Goal: Communication & Community: Share content

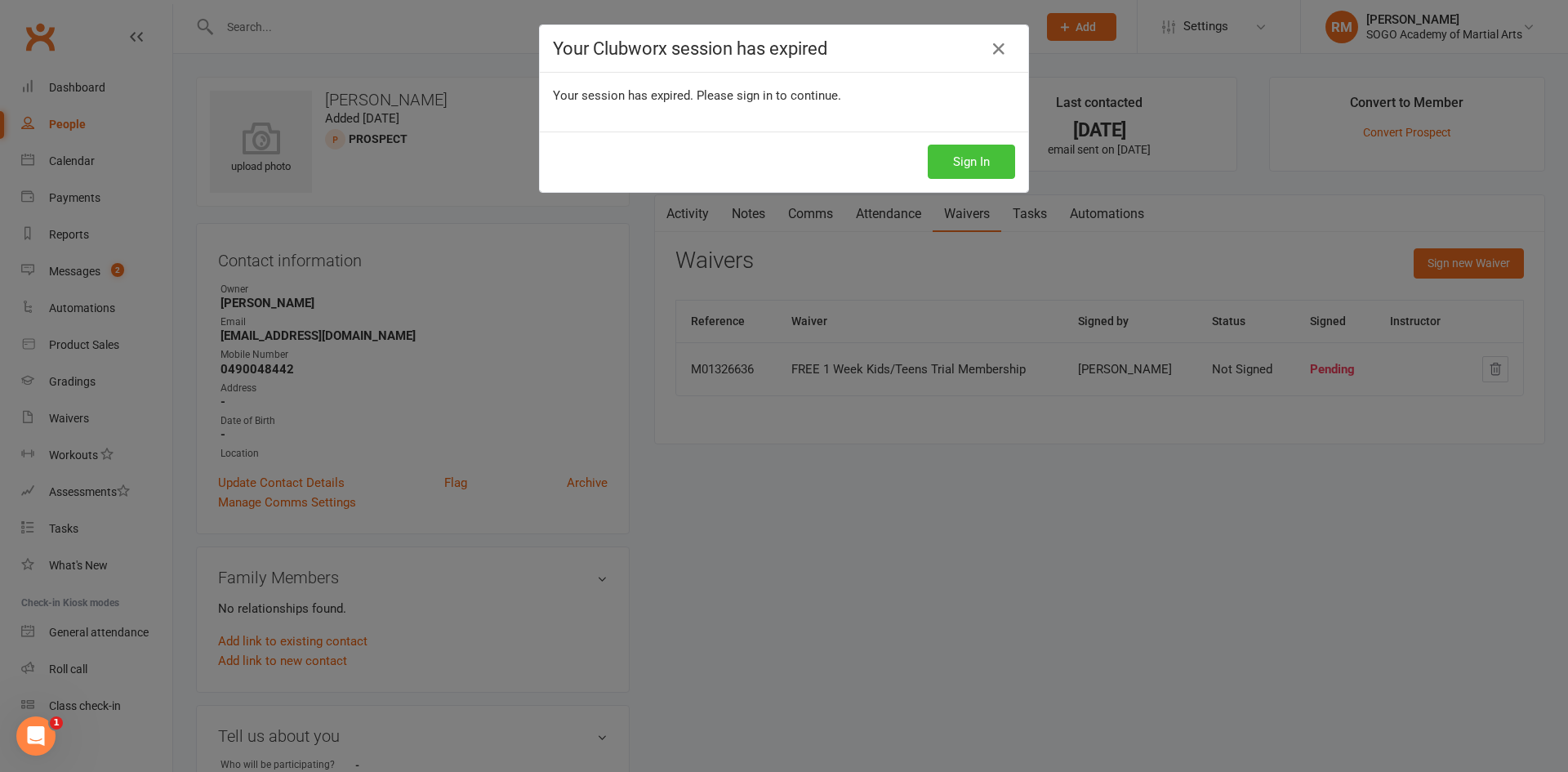
click at [948, 173] on button "Sign In" at bounding box center [971, 162] width 87 height 35
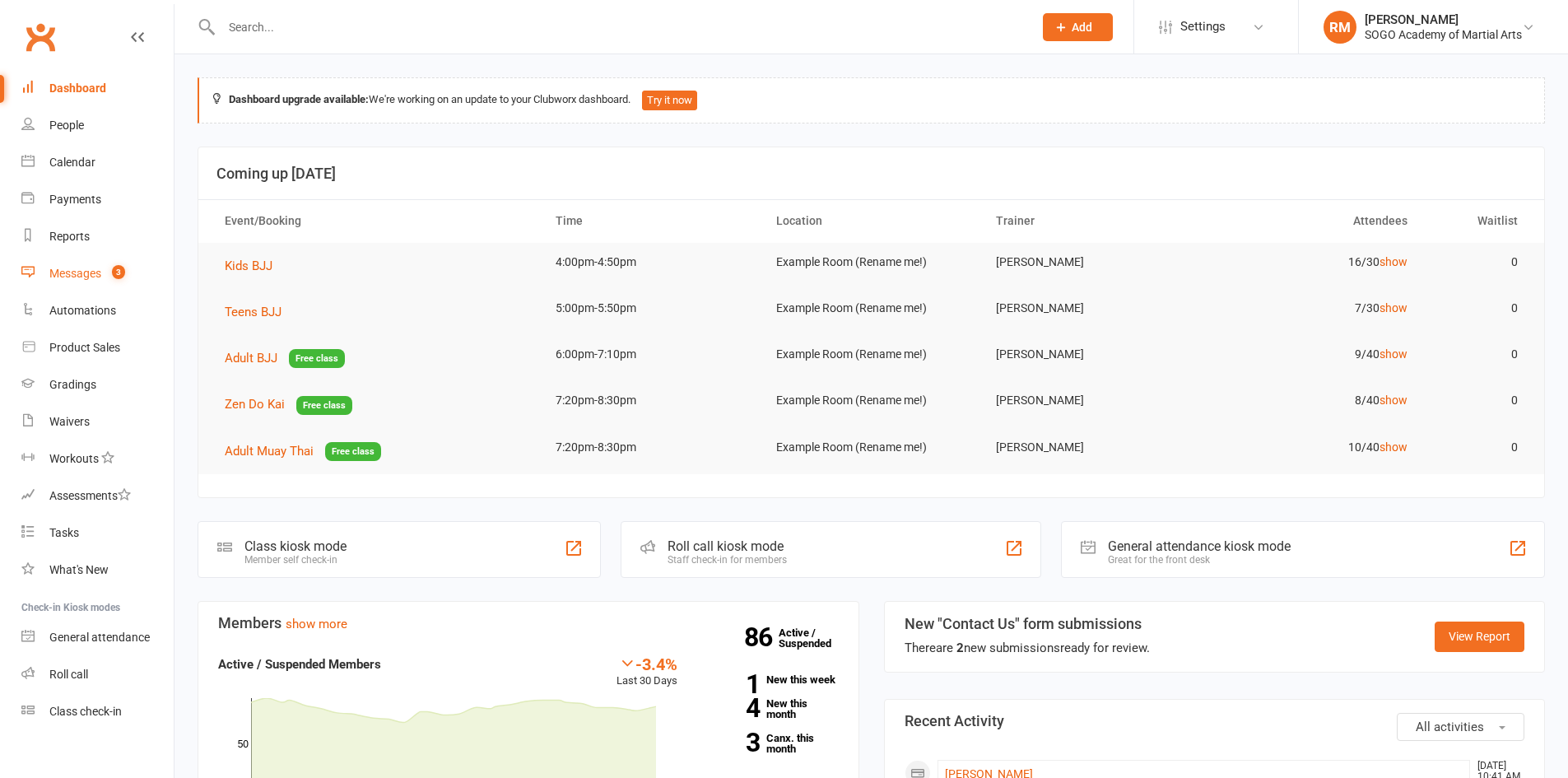
click at [86, 274] on div "Messages" at bounding box center [75, 274] width 52 height 13
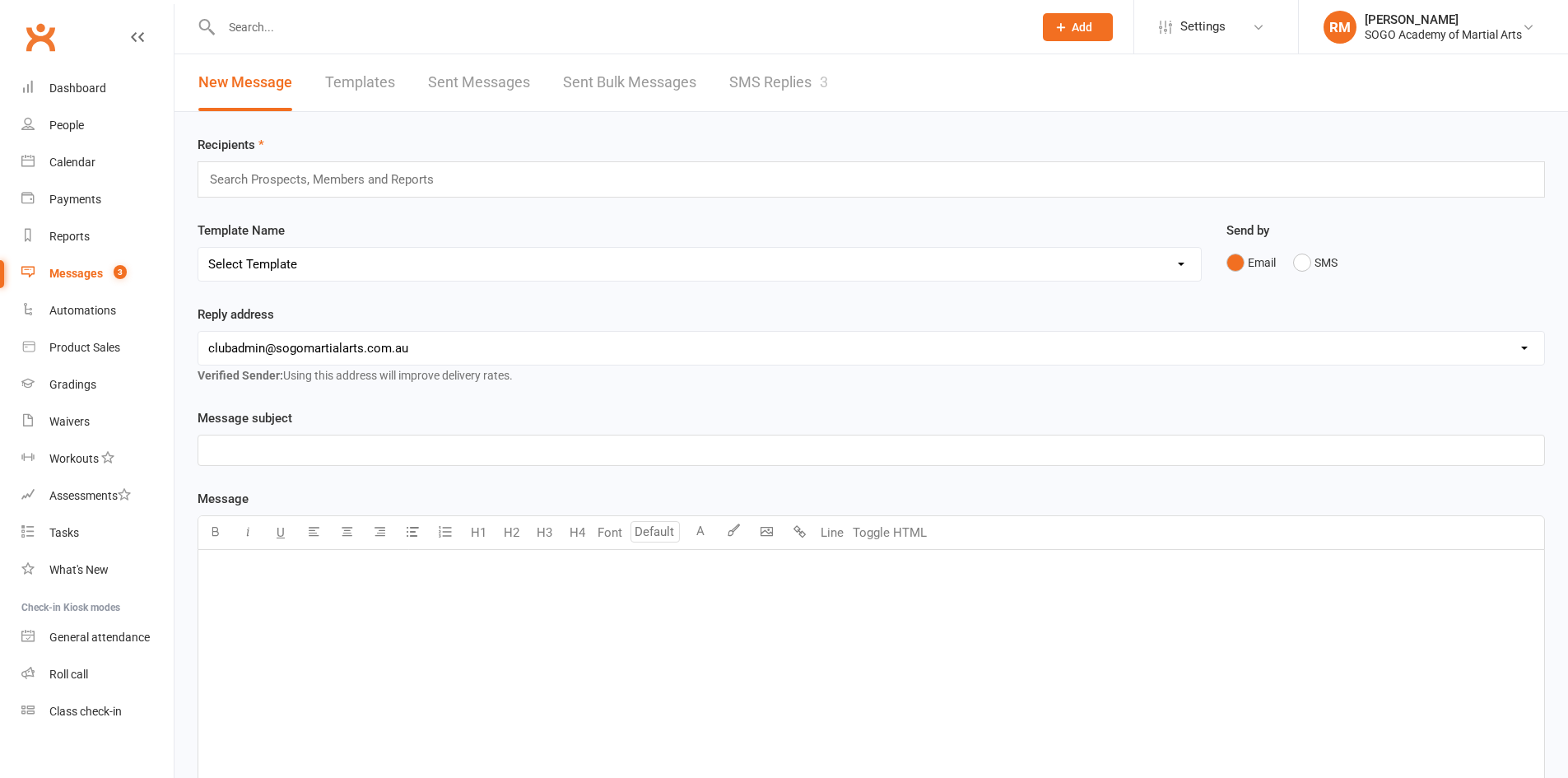
click at [803, 77] on link "SMS Replies 3" at bounding box center [778, 82] width 98 height 57
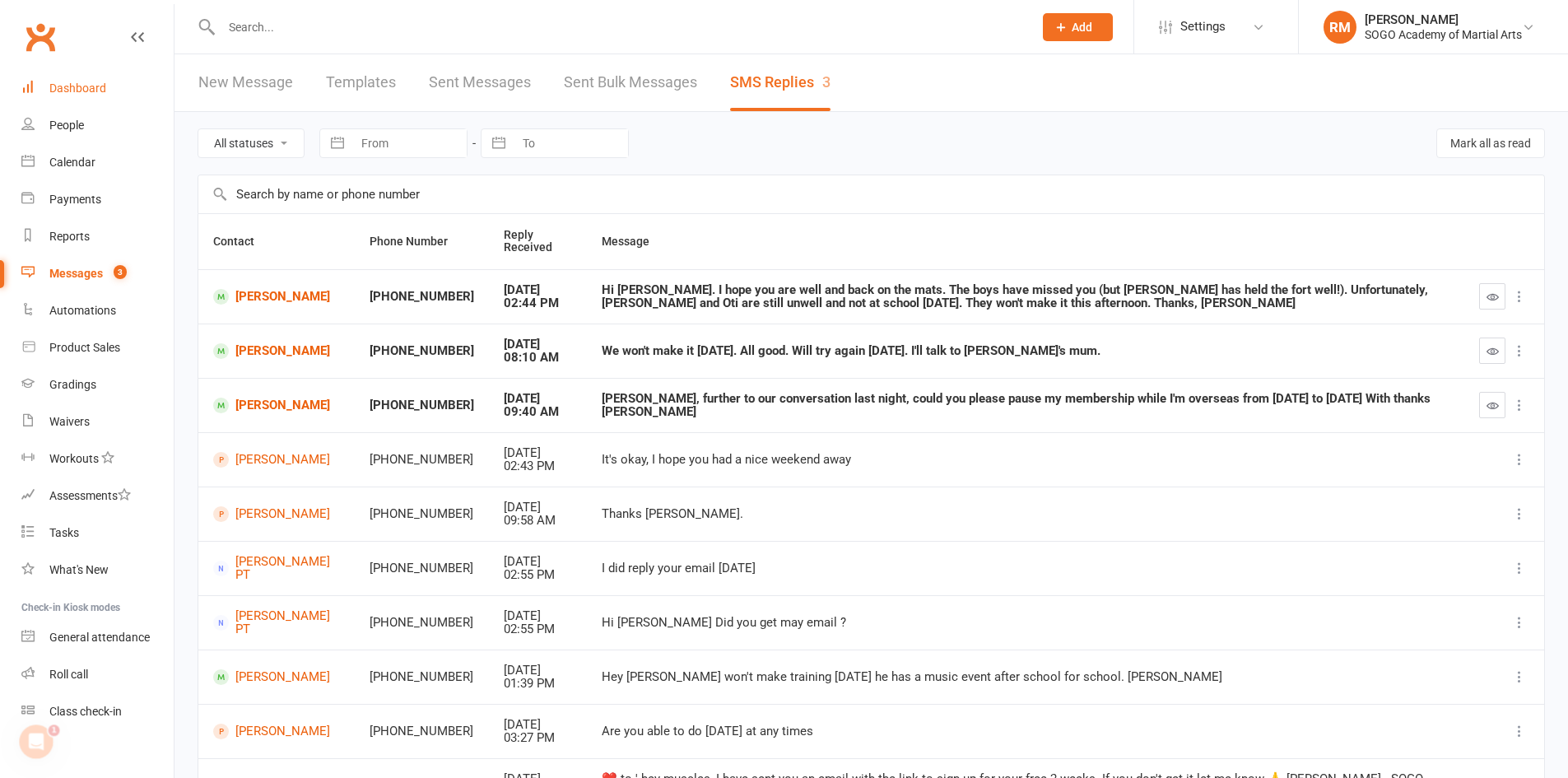
drag, startPoint x: 66, startPoint y: 82, endPoint x: 73, endPoint y: 89, distance: 9.9
click at [66, 83] on div "Dashboard" at bounding box center [78, 88] width 57 height 13
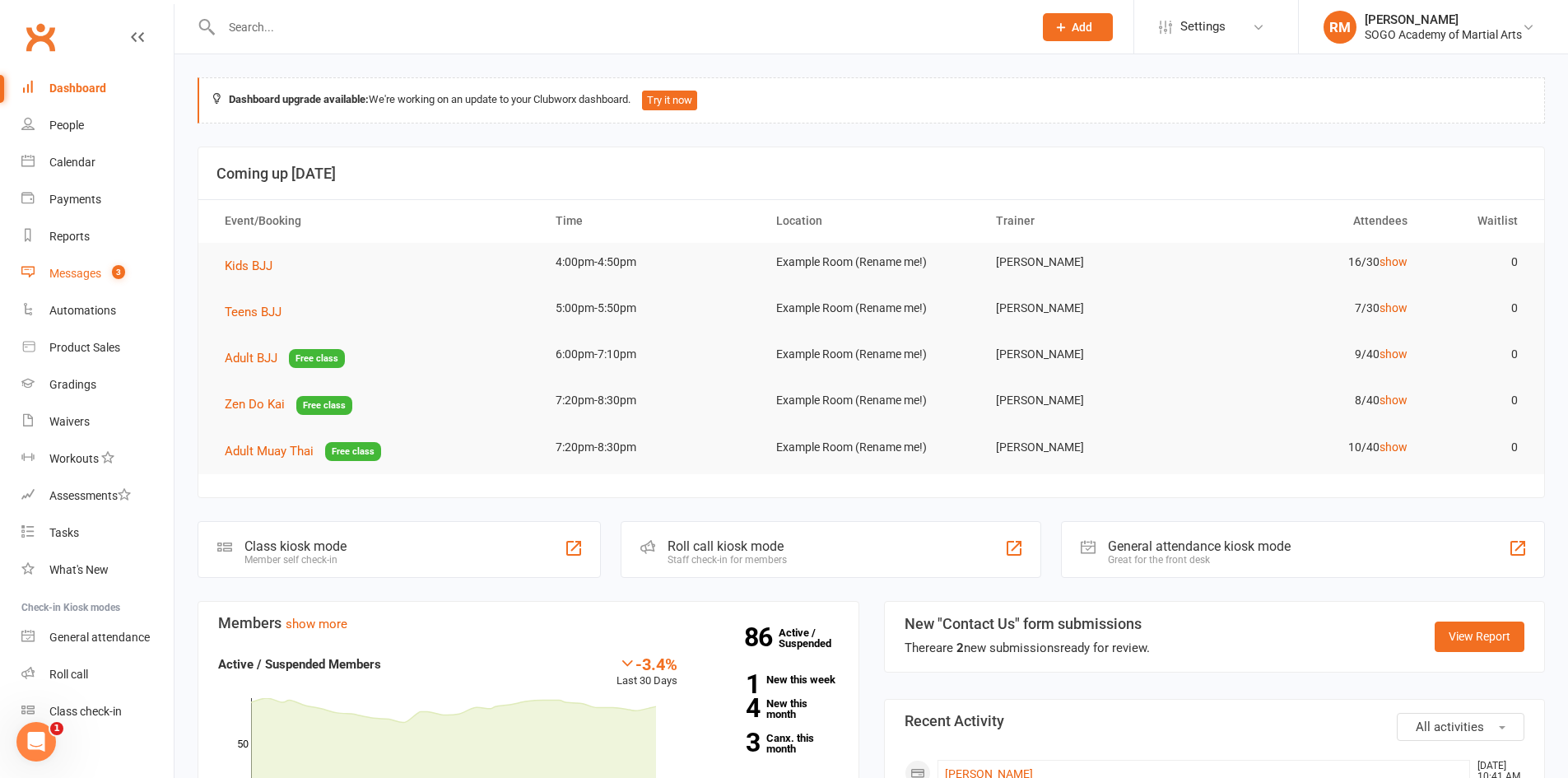
click at [79, 271] on div "Messages" at bounding box center [75, 274] width 52 height 13
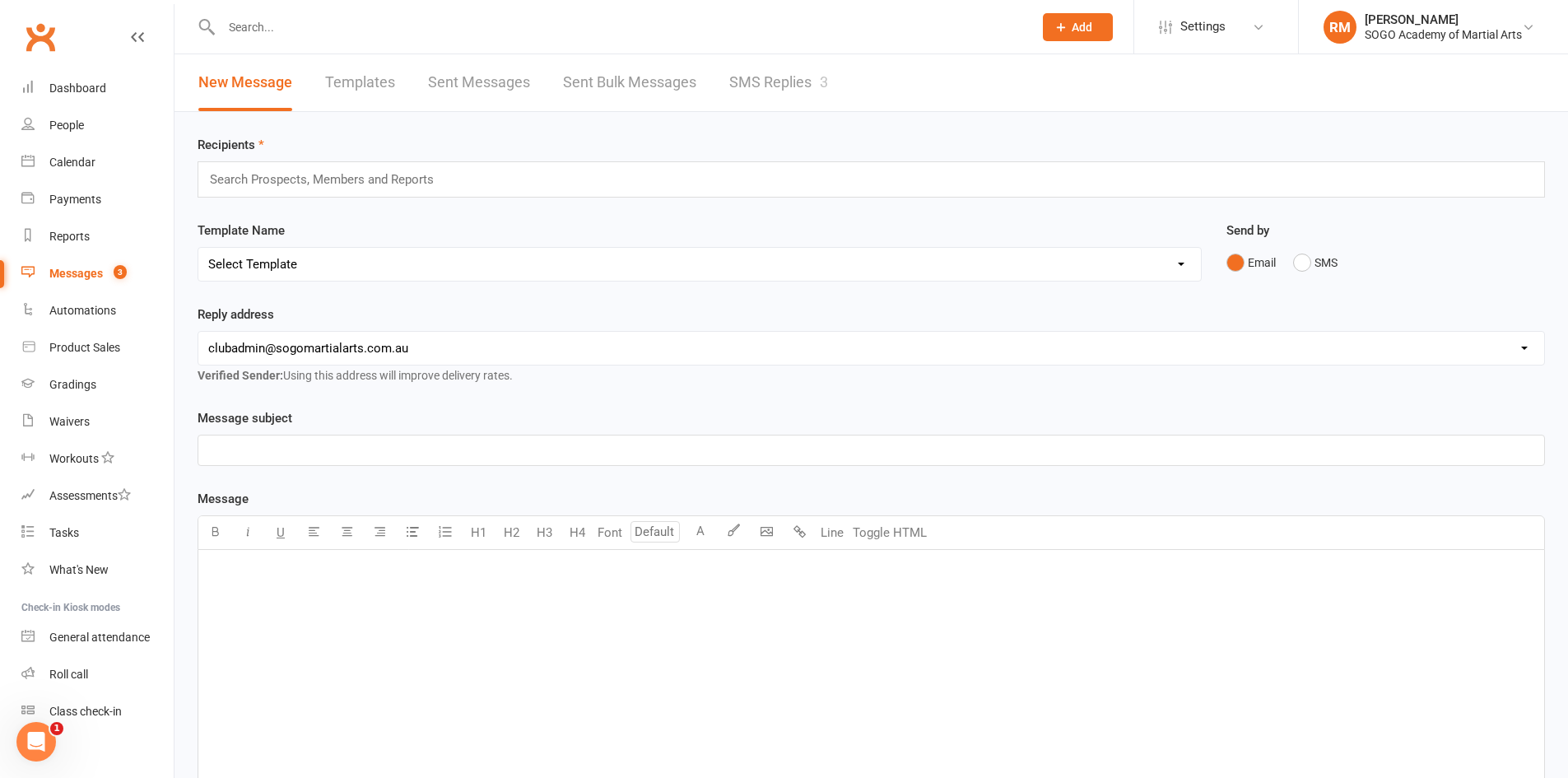
click at [263, 26] on input "text" at bounding box center [619, 27] width 804 height 23
click at [344, 170] on input "text" at bounding box center [328, 179] width 241 height 22
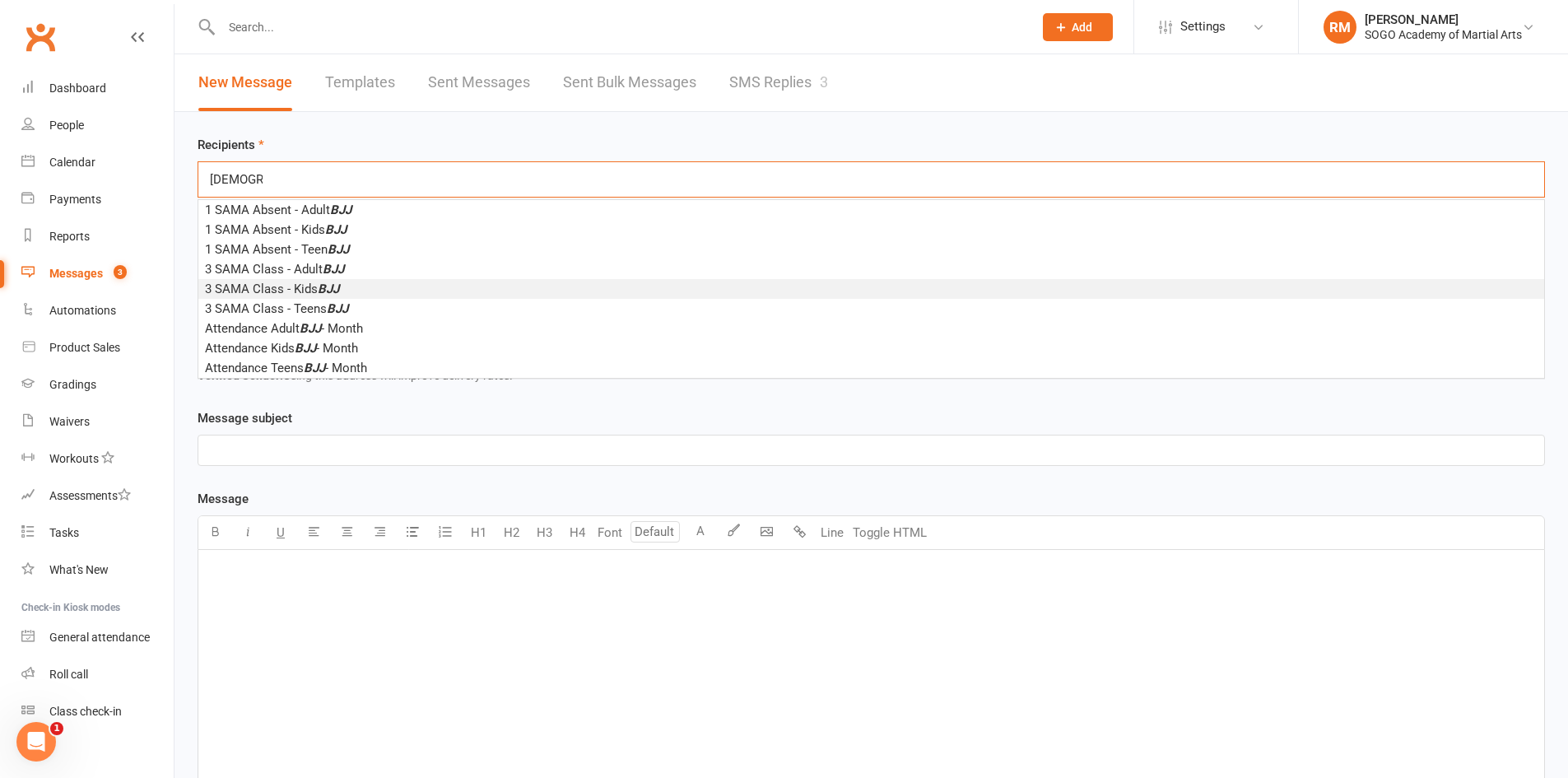
type input "bjj"
click at [317, 290] on span "3 SAMA Class - Kids BJJ" at bounding box center [273, 289] width 134 height 15
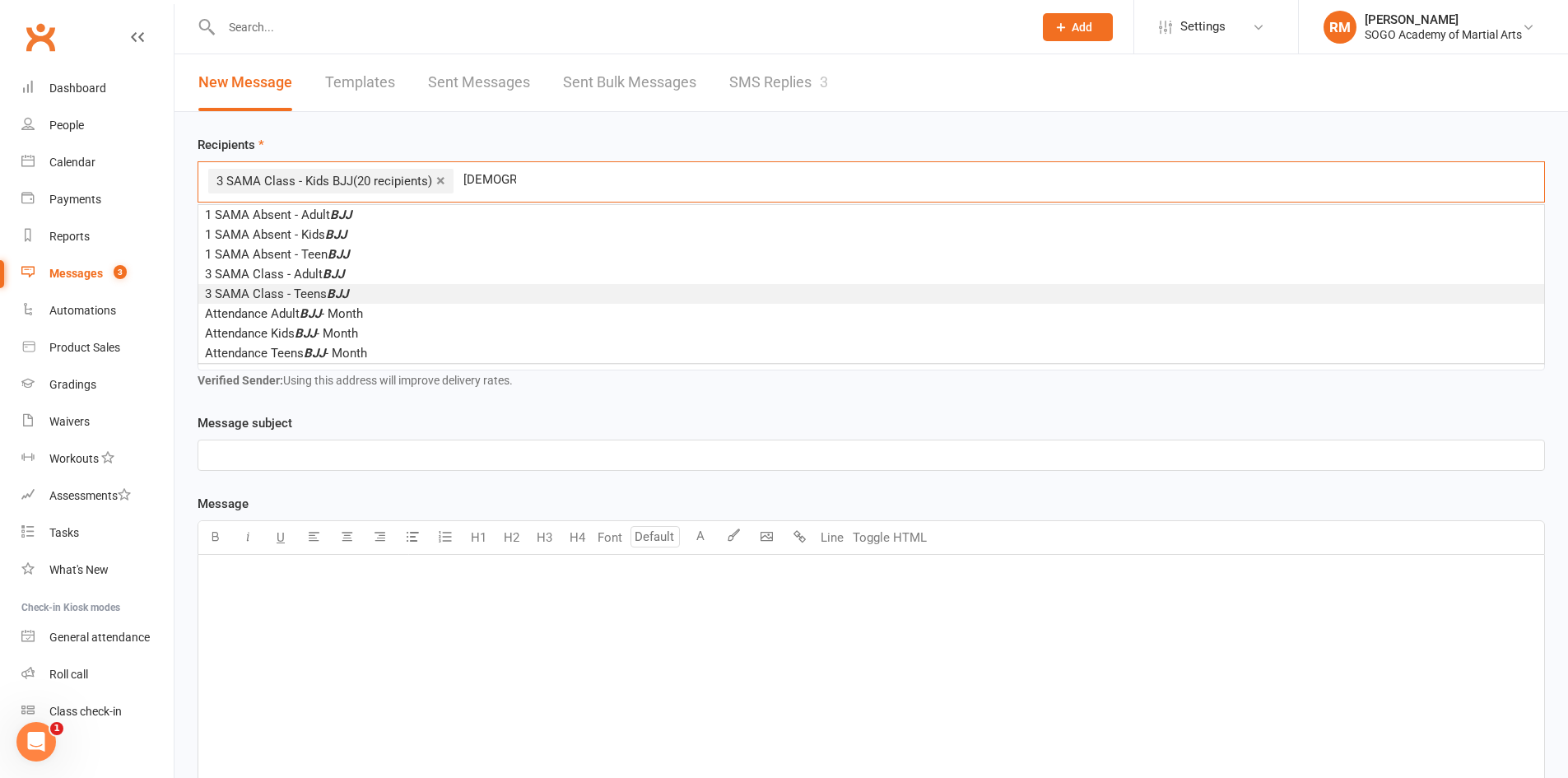
type input "bjj"
click at [326, 297] on span "3 SAMA Class - Teens BJJ" at bounding box center [276, 294] width 143 height 15
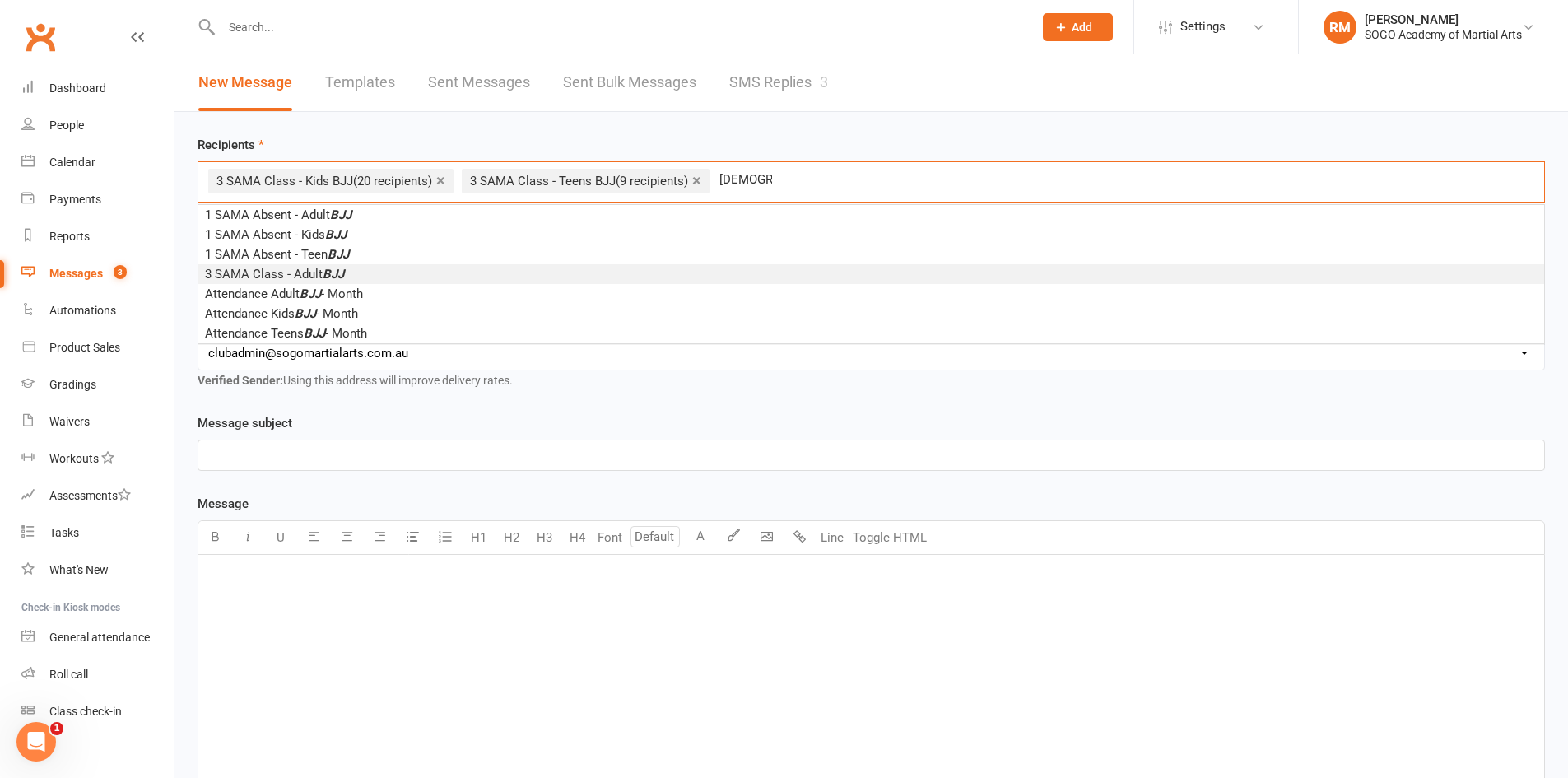
type input "bjj"
click at [330, 281] on em "BJJ" at bounding box center [333, 274] width 22 height 15
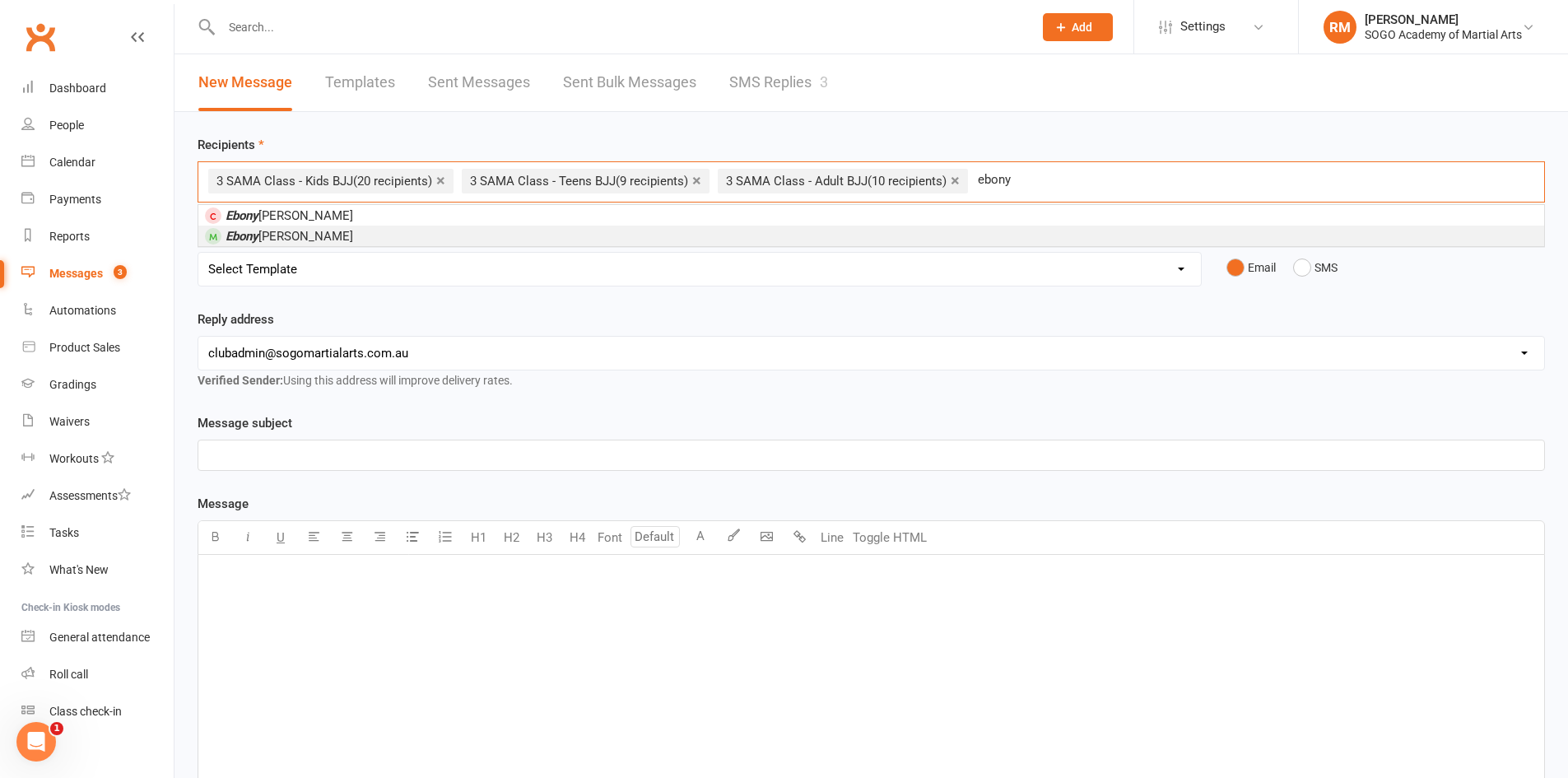
type input "ebony"
click at [295, 236] on span "Ebony Shand" at bounding box center [289, 237] width 128 height 15
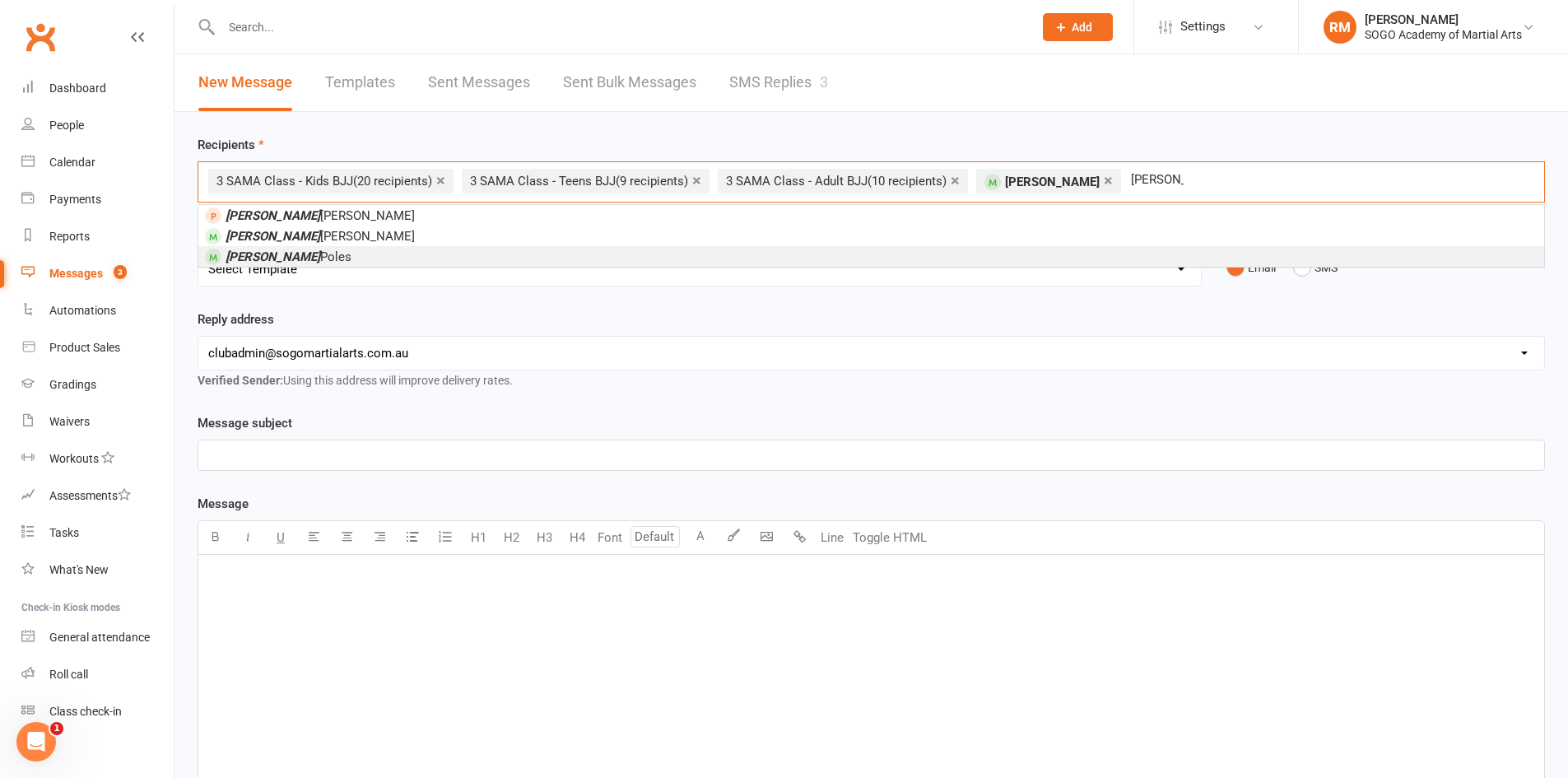
type input "Charlie"
click at [272, 259] on span "Charlie Poles" at bounding box center [288, 256] width 126 height 15
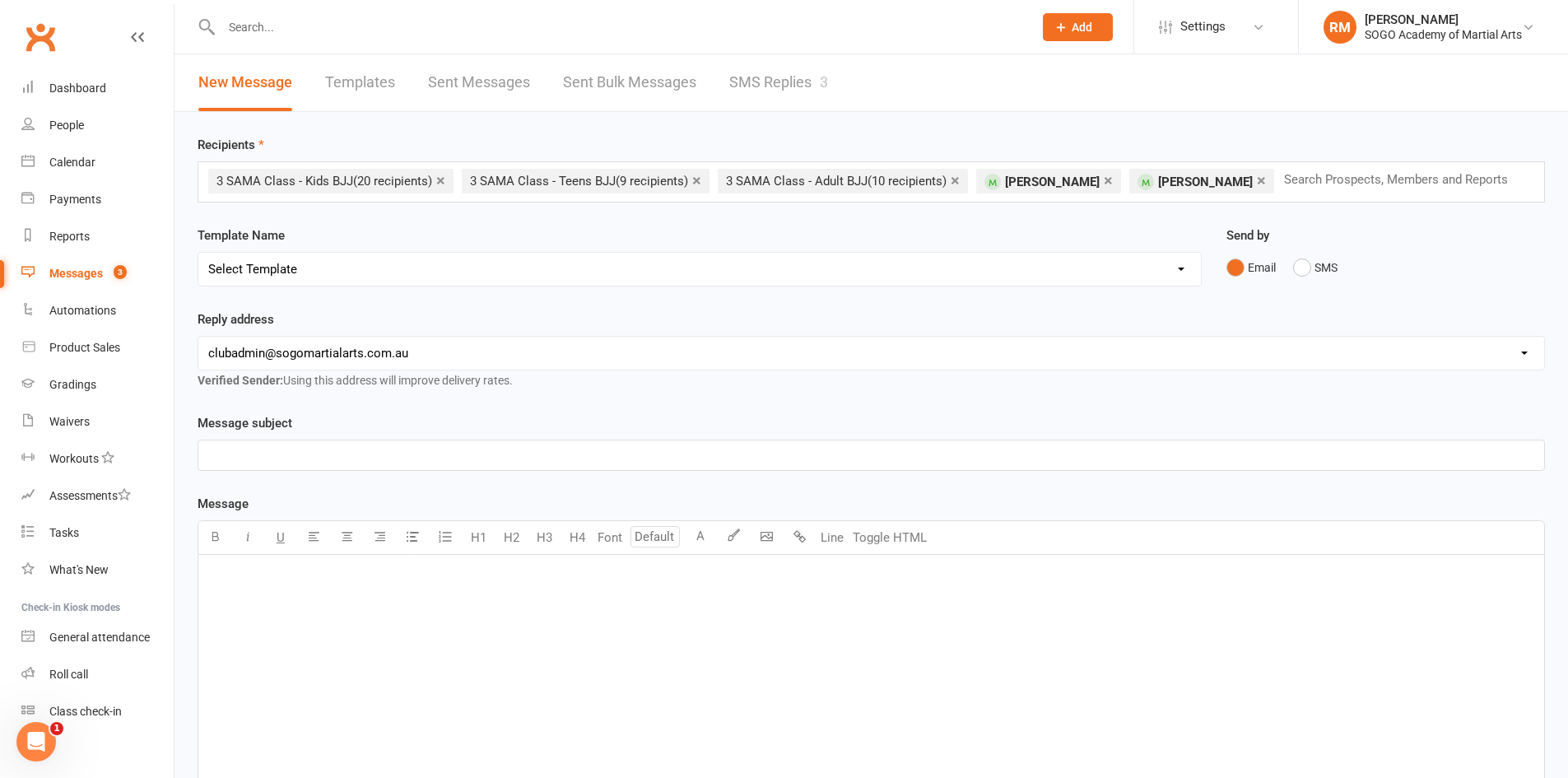
click at [317, 456] on p "﻿" at bounding box center [871, 454] width 1326 height 20
click at [1307, 273] on button "SMS" at bounding box center [1314, 267] width 44 height 31
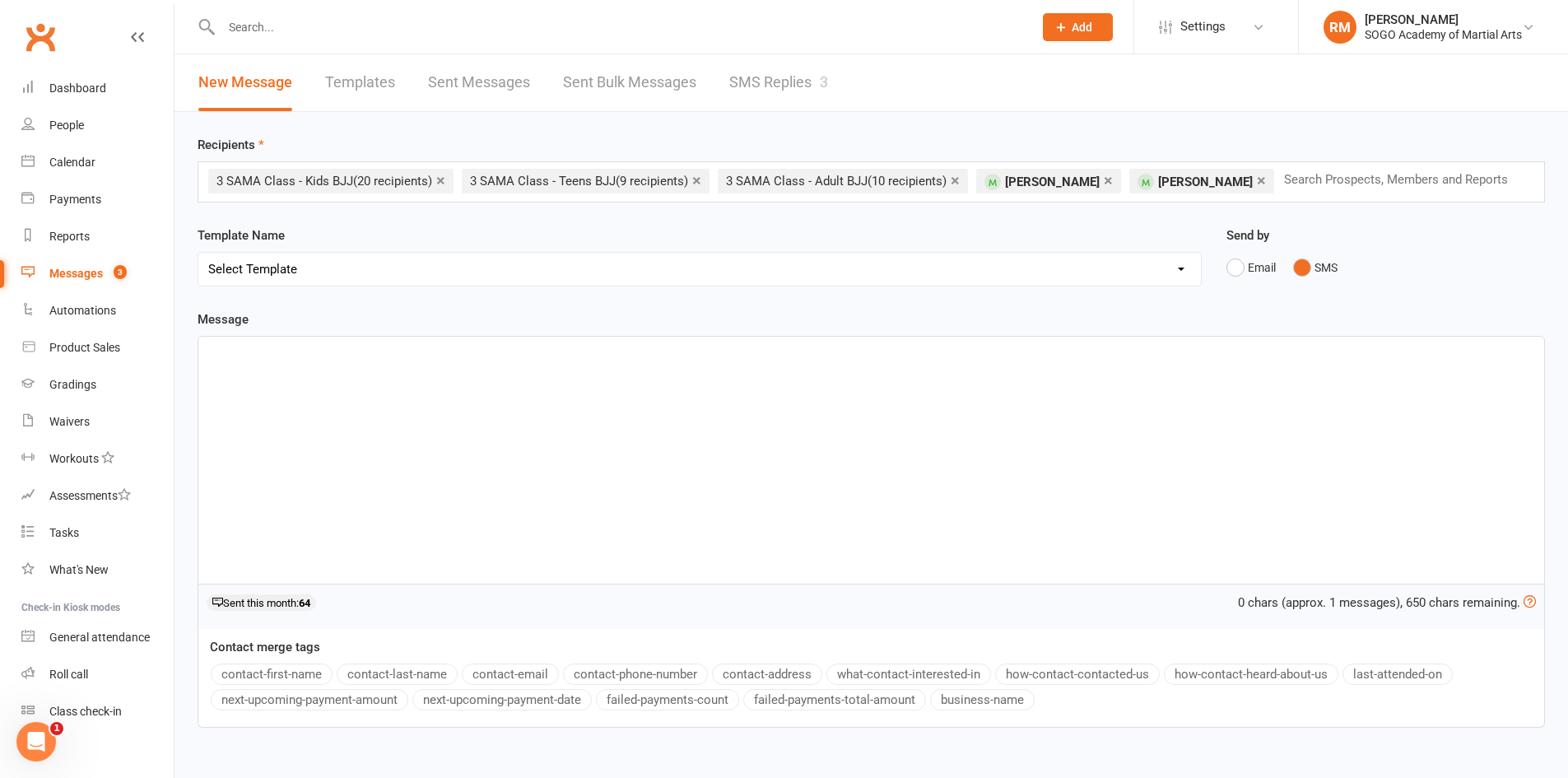
click at [514, 443] on div "﻿" at bounding box center [872, 460] width 1346 height 247
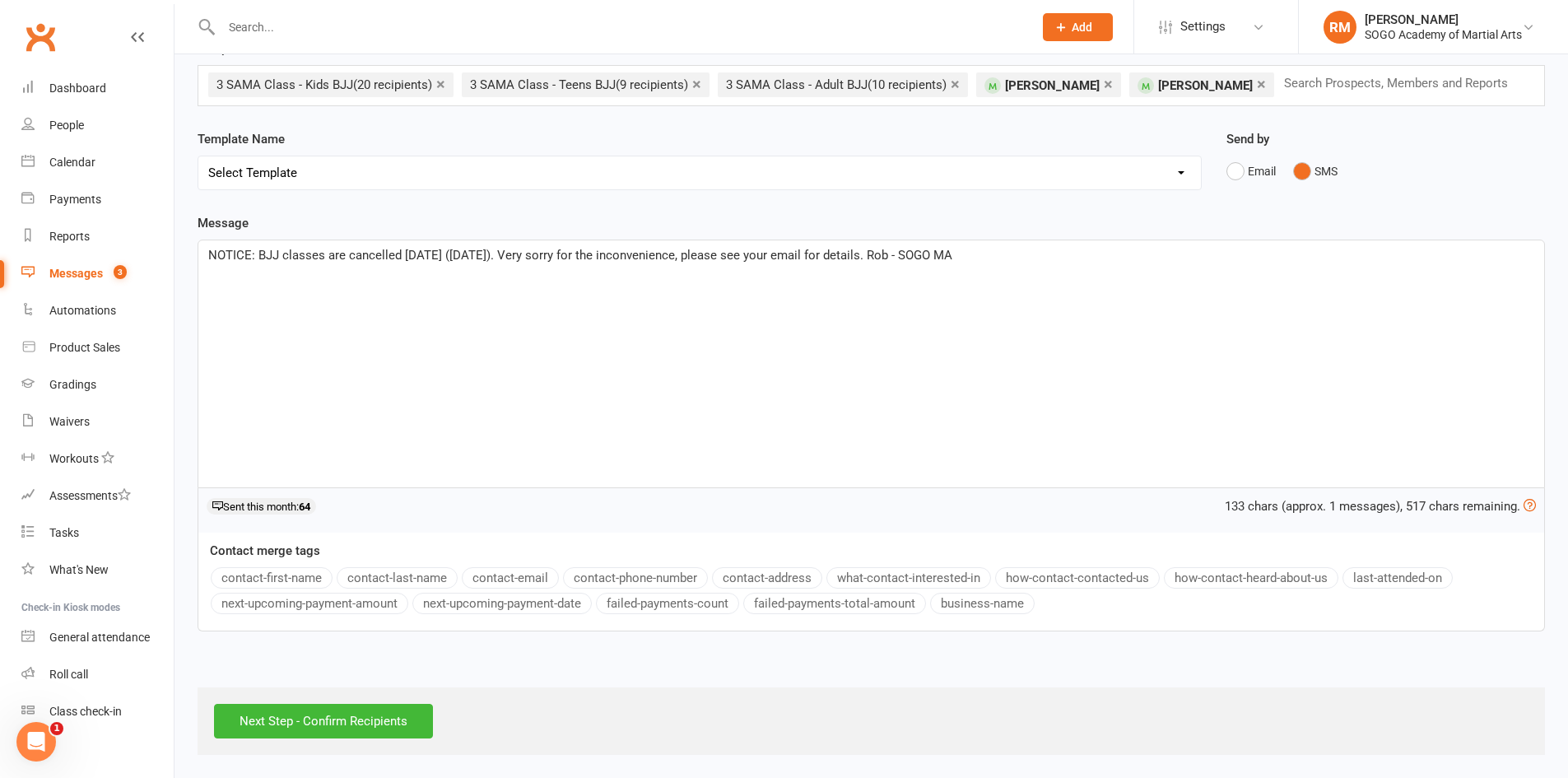
scroll to position [97, 0]
click at [364, 717] on input "Next Step - Confirm Recipients" at bounding box center [323, 720] width 219 height 35
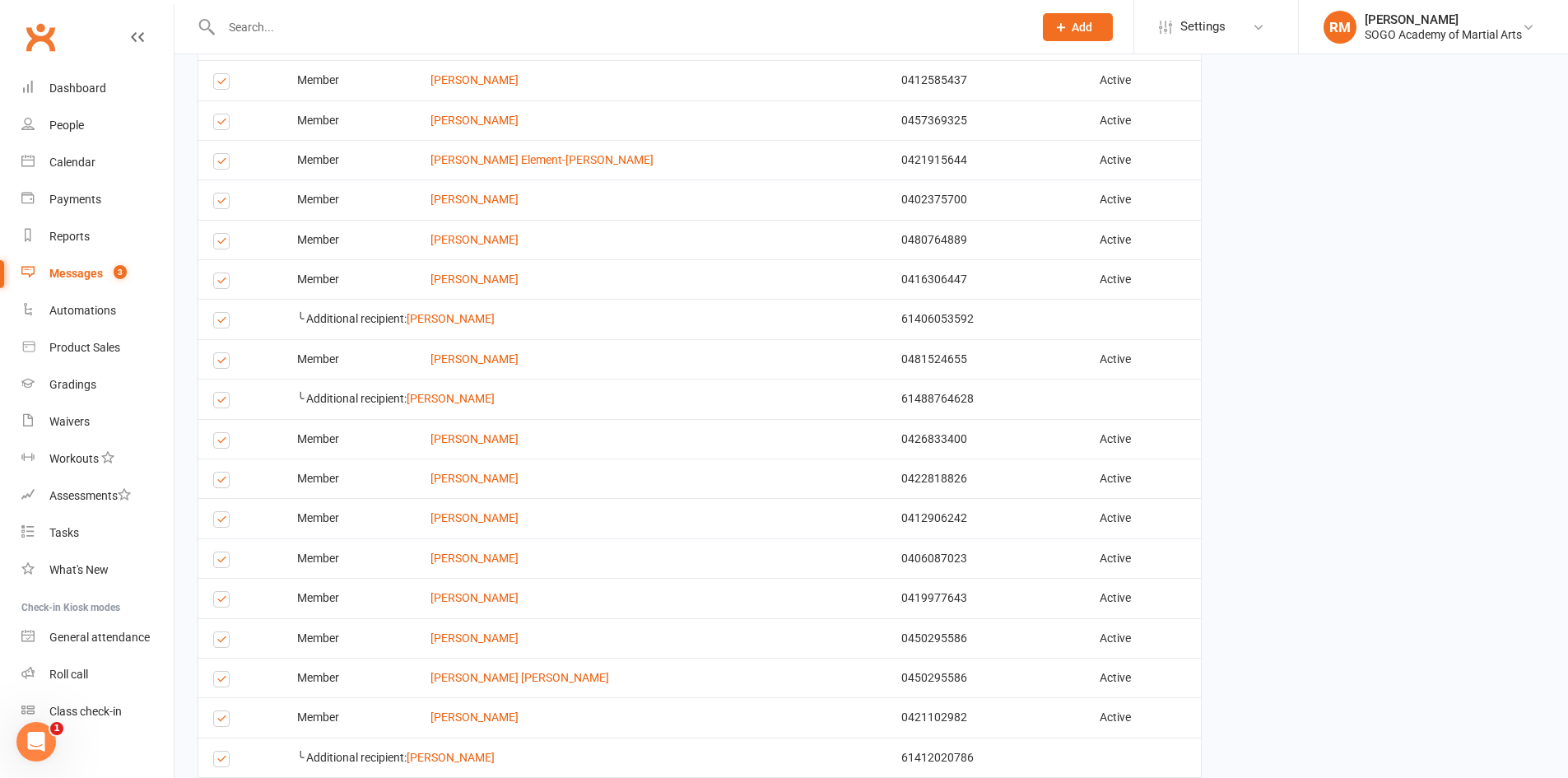
scroll to position [659, 0]
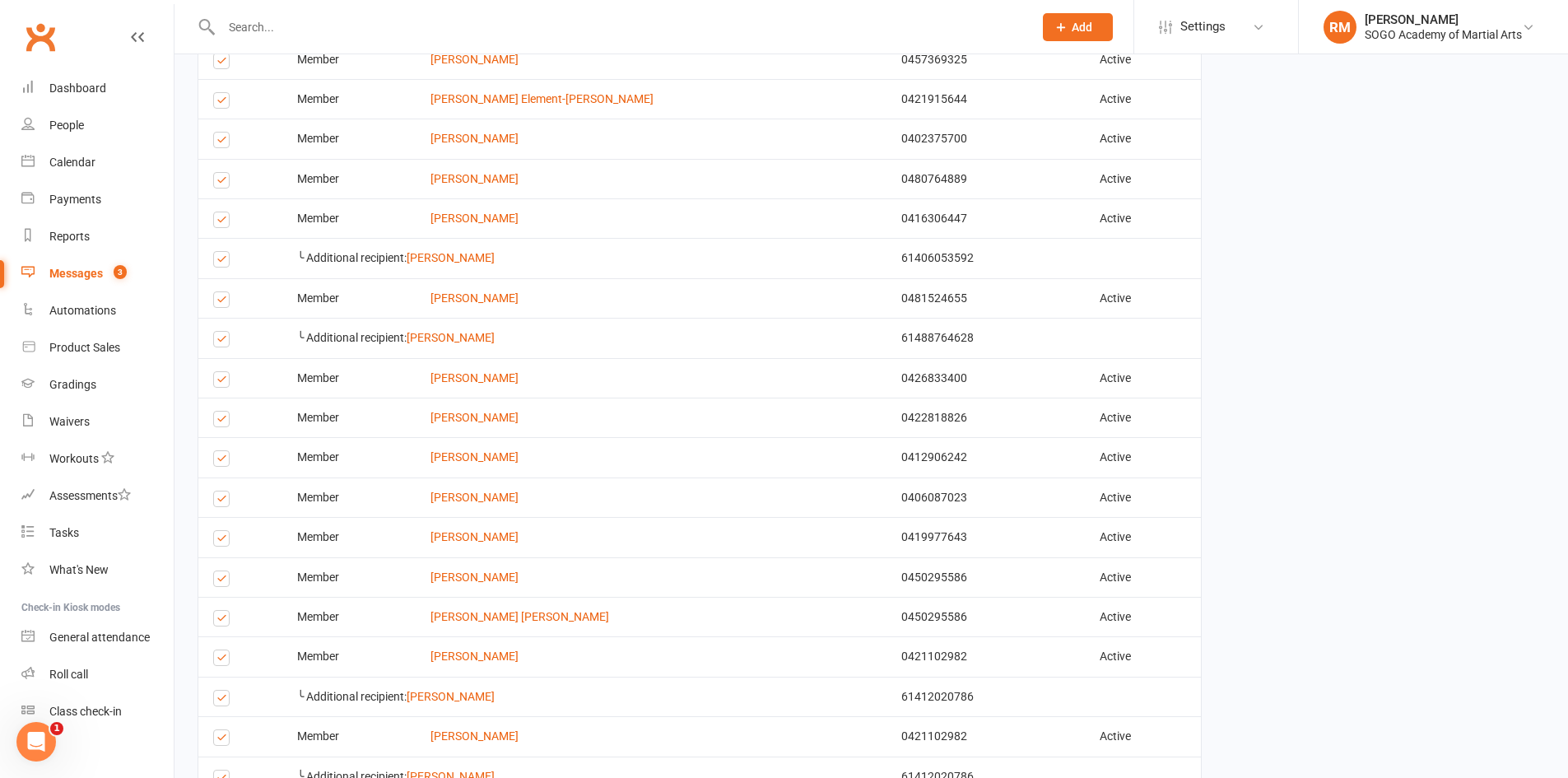
drag, startPoint x: 218, startPoint y: 262, endPoint x: 207, endPoint y: 259, distance: 11.4
click at [214, 262] on label at bounding box center [223, 262] width 22 height 0
click at [214, 252] on input "checkbox" at bounding box center [218, 252] width 10 height 0
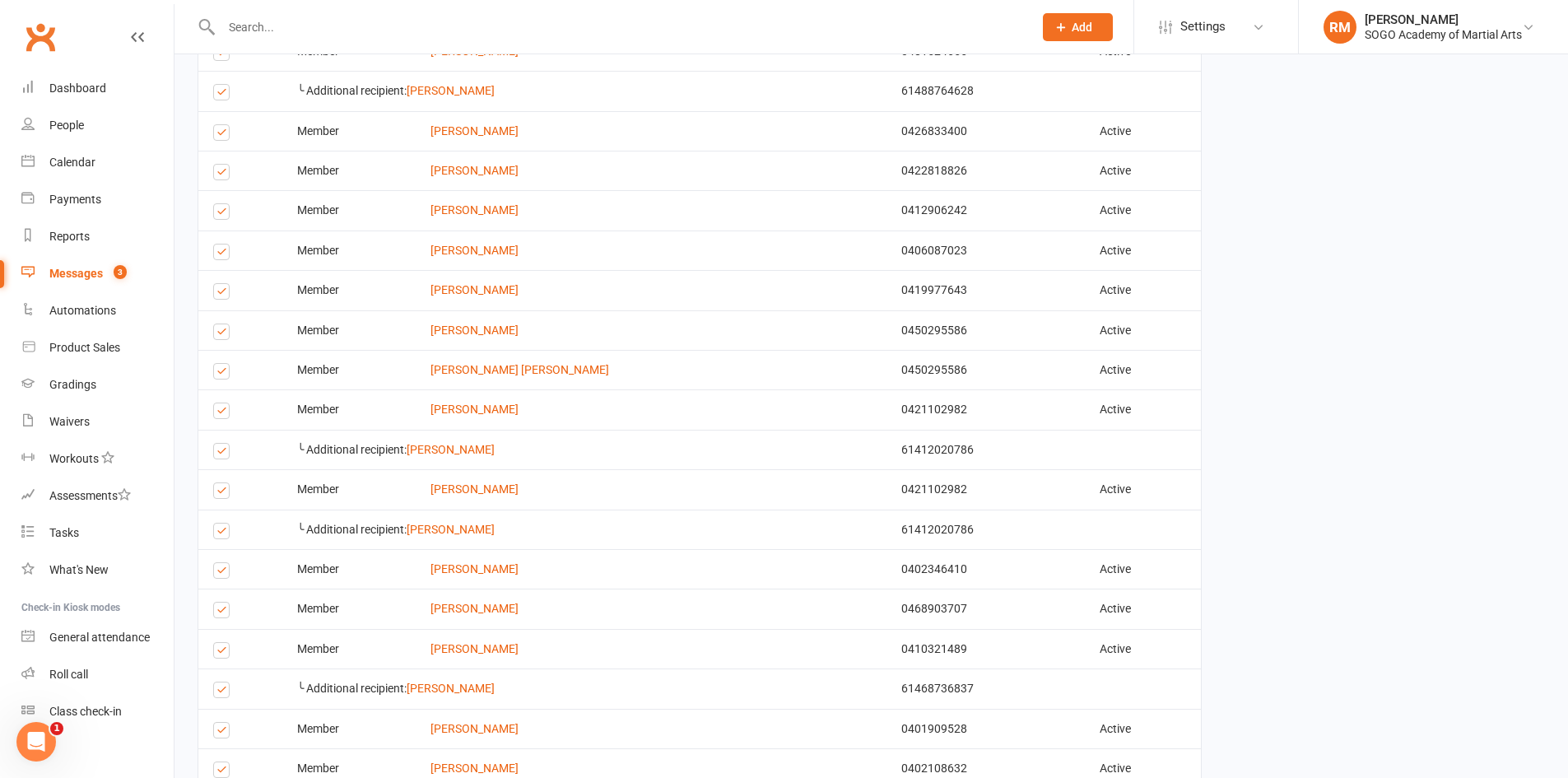
scroll to position [1070, 0]
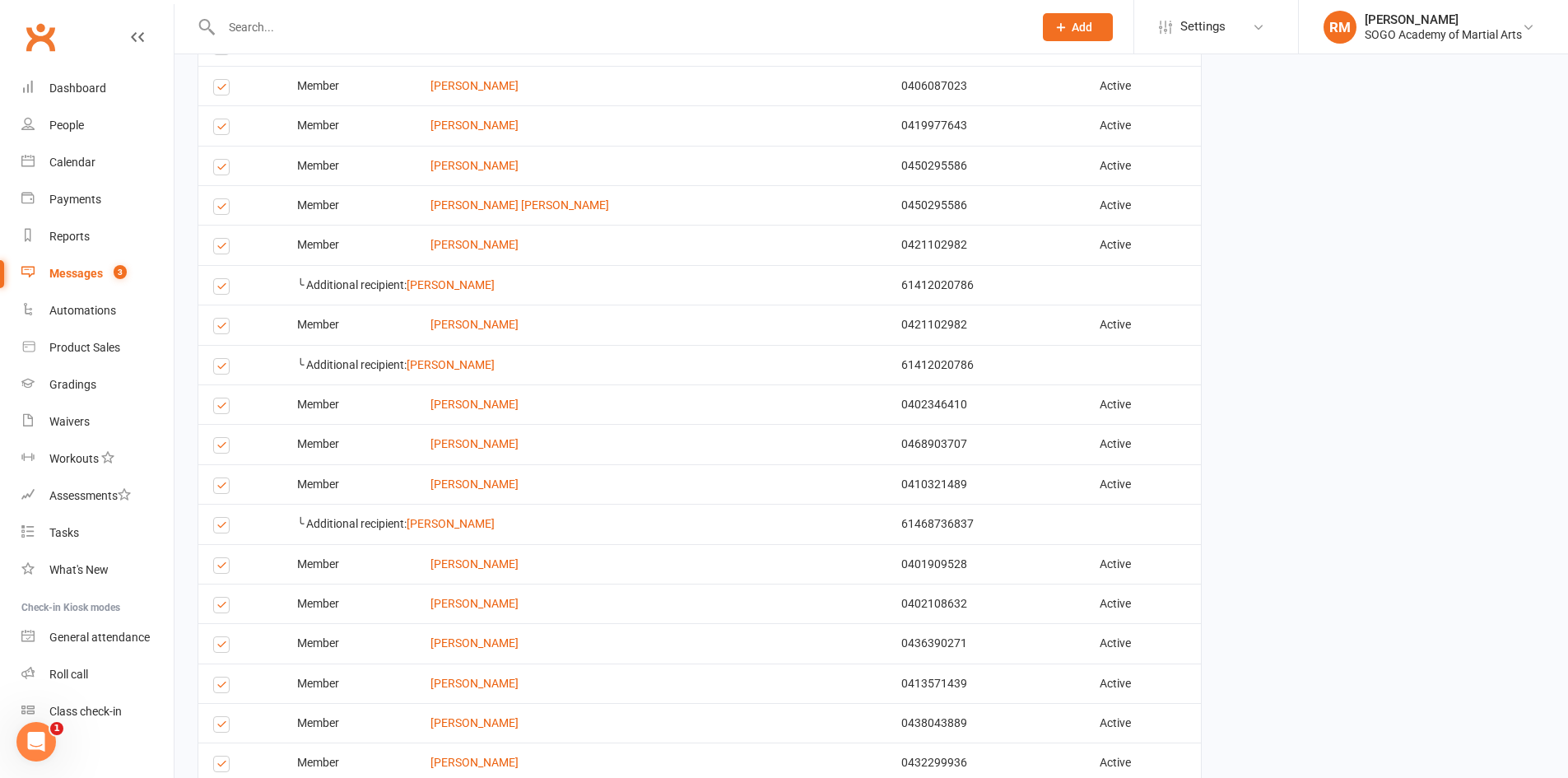
drag, startPoint x: 219, startPoint y: 328, endPoint x: 214, endPoint y: 354, distance: 26.5
click at [219, 328] on label at bounding box center [223, 328] width 22 height 0
click at [219, 319] on input "checkbox" at bounding box center [218, 319] width 10 height 0
click at [220, 369] on label at bounding box center [223, 369] width 22 height 0
click at [220, 359] on input "checkbox" at bounding box center [218, 359] width 10 height 0
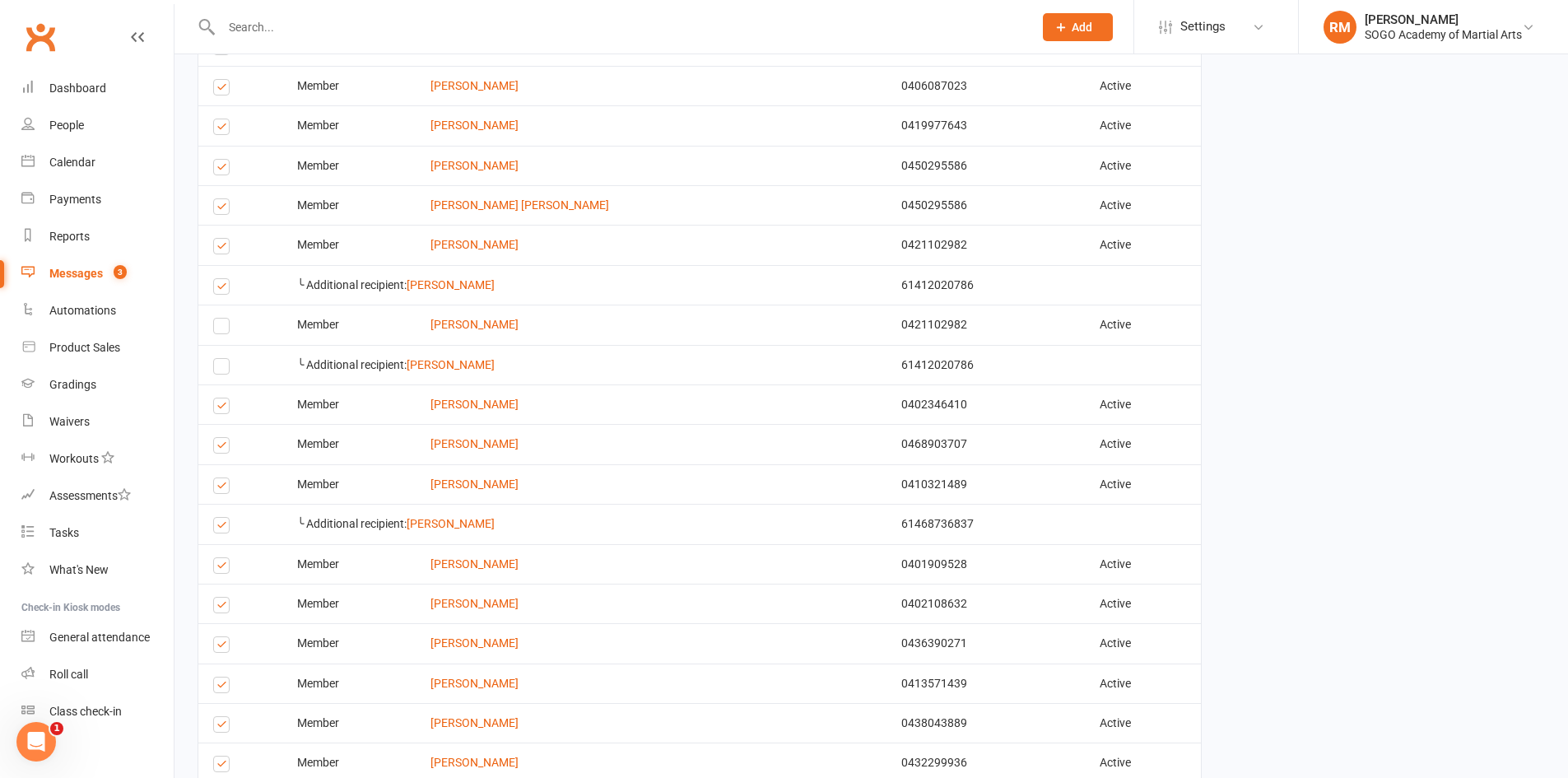
click at [218, 249] on label at bounding box center [223, 249] width 22 height 0
click at [218, 239] on input "checkbox" at bounding box center [218, 239] width 10 height 0
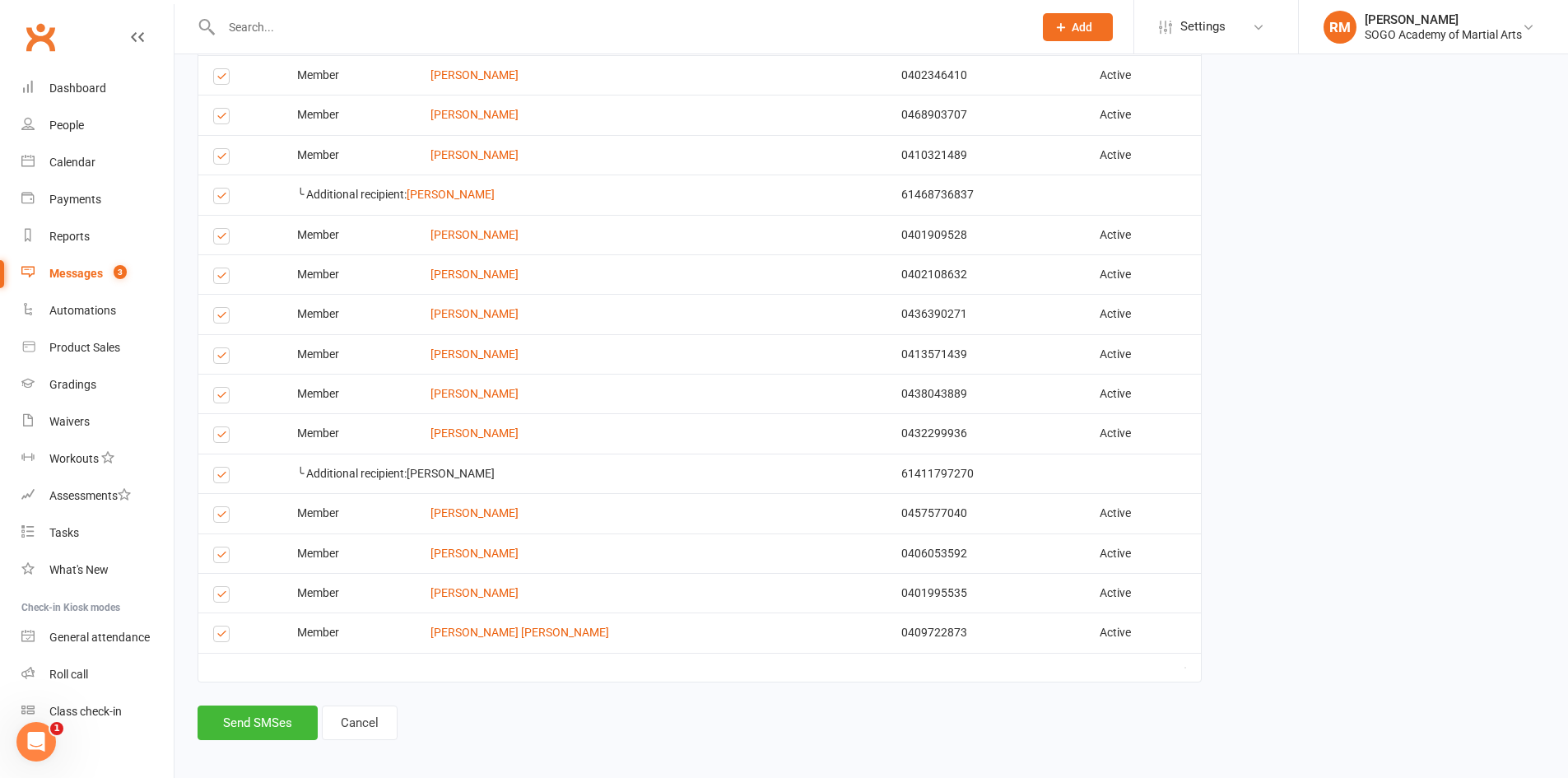
scroll to position [1408, 0]
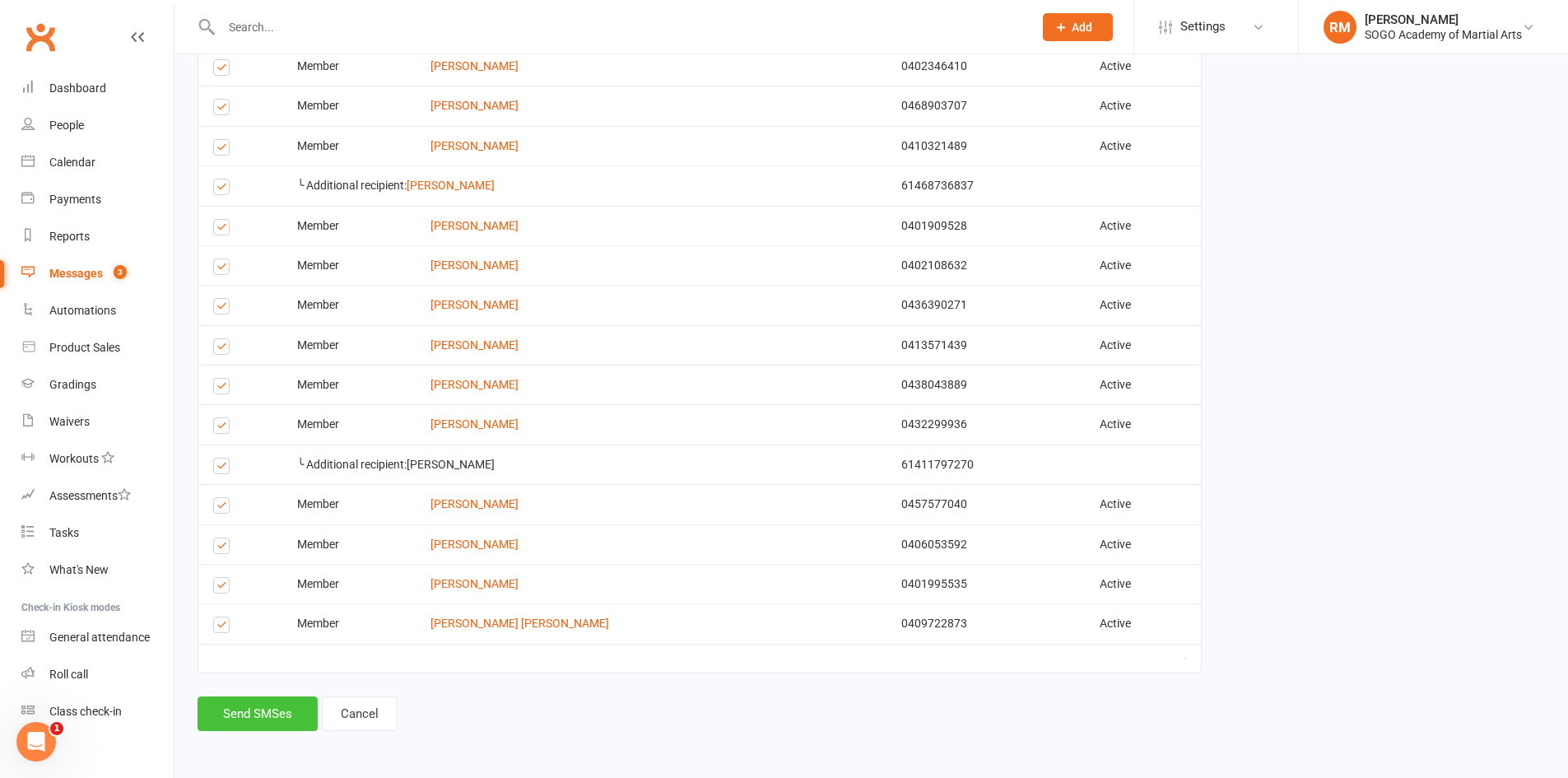
drag, startPoint x: 279, startPoint y: 722, endPoint x: 306, endPoint y: 712, distance: 28.8
click at [277, 722] on button "Send SMSes" at bounding box center [257, 714] width 120 height 35
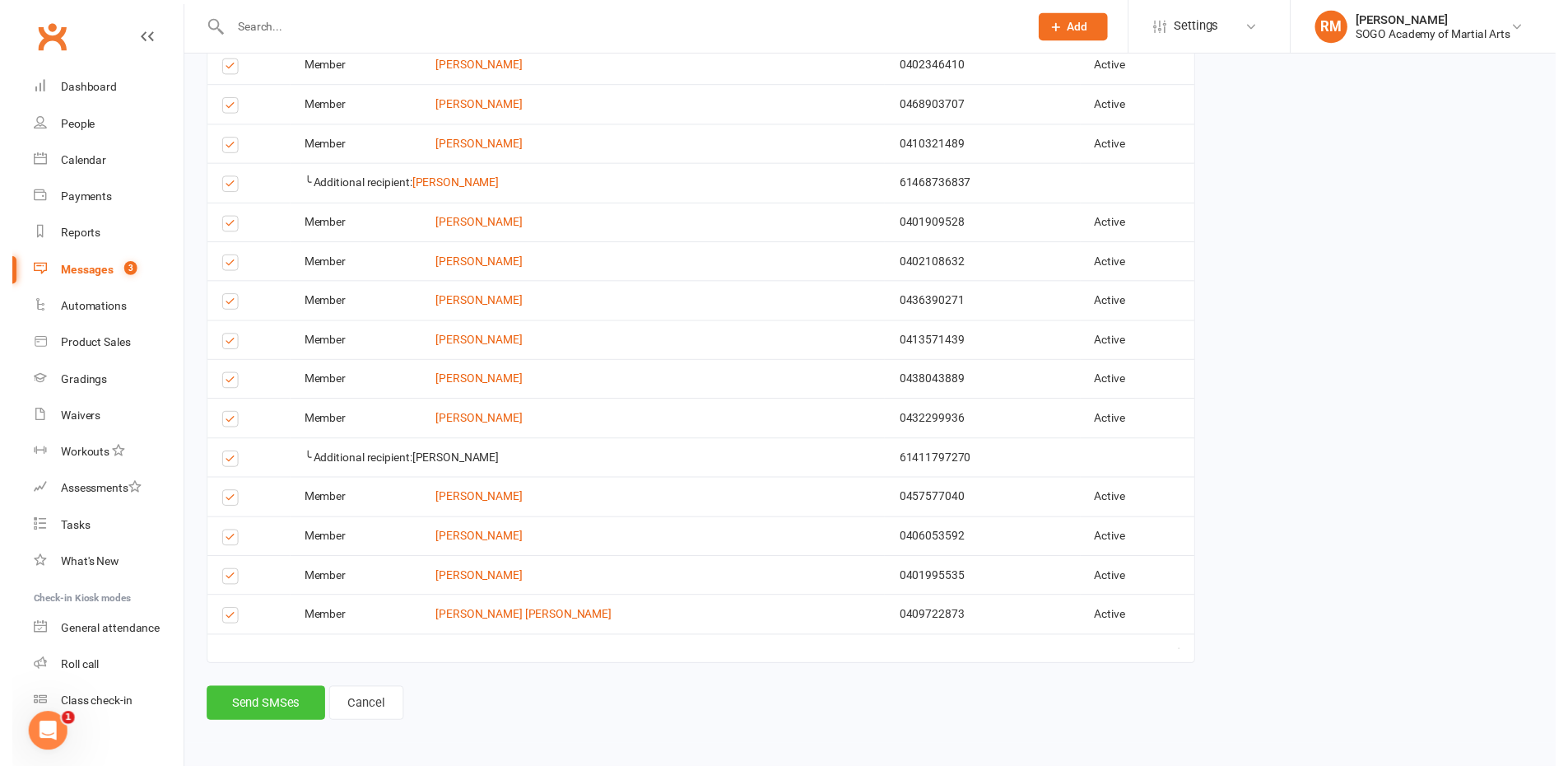
scroll to position [1397, 0]
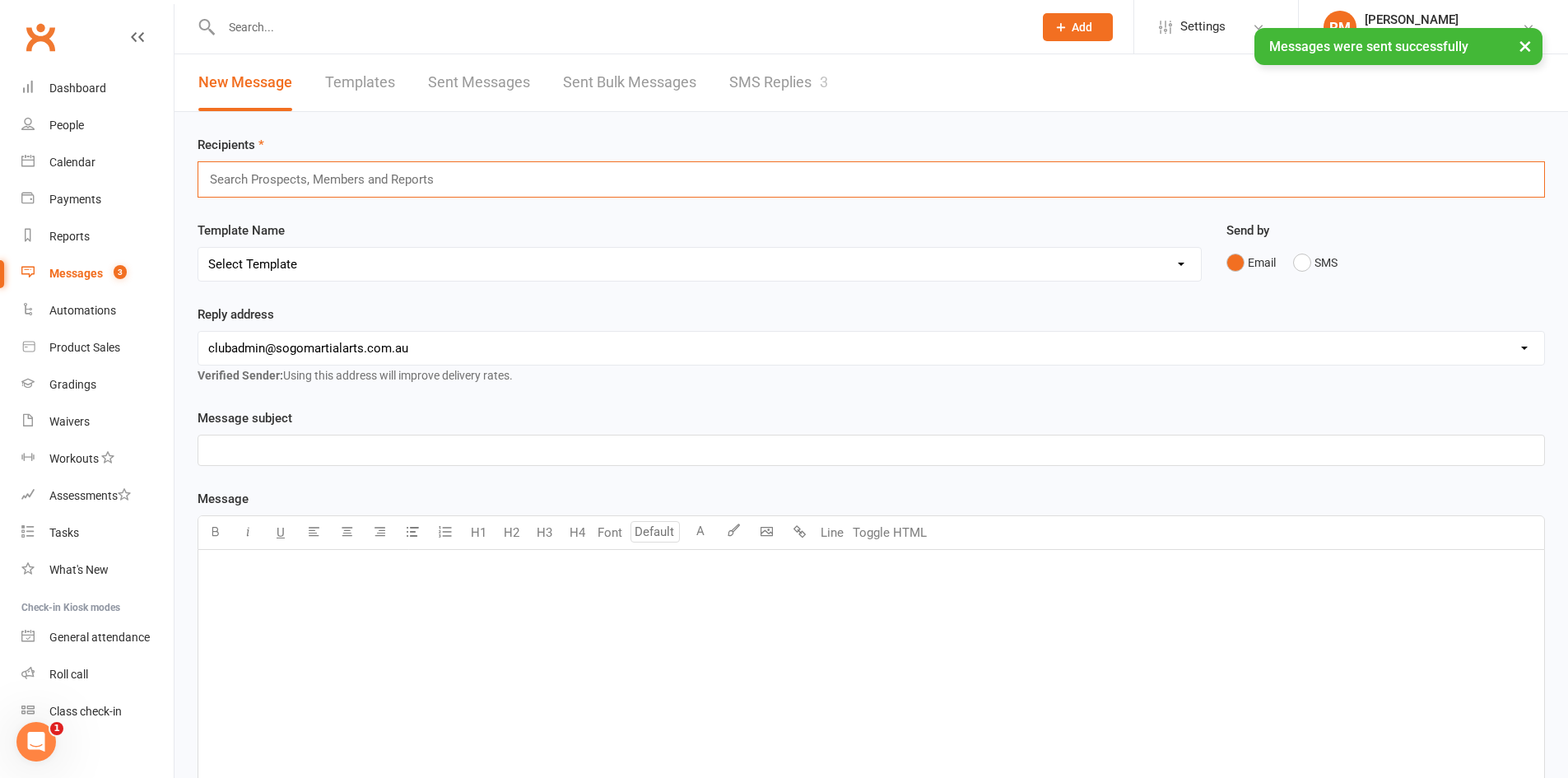
click at [315, 183] on input "text" at bounding box center [328, 179] width 241 height 22
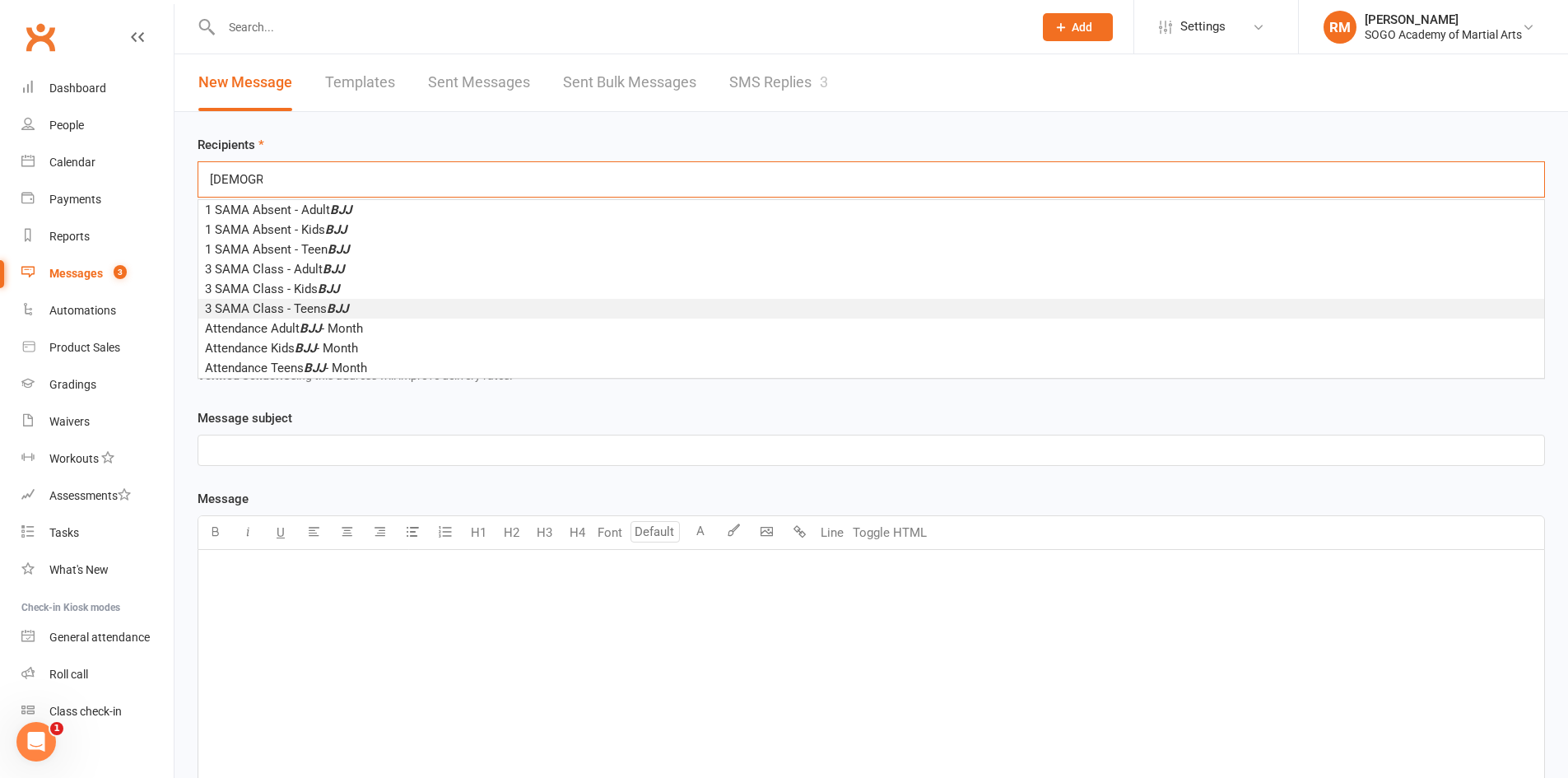
type input "bjj"
click at [299, 311] on span "3 SAMA Class - Teens BJJ" at bounding box center [276, 309] width 143 height 15
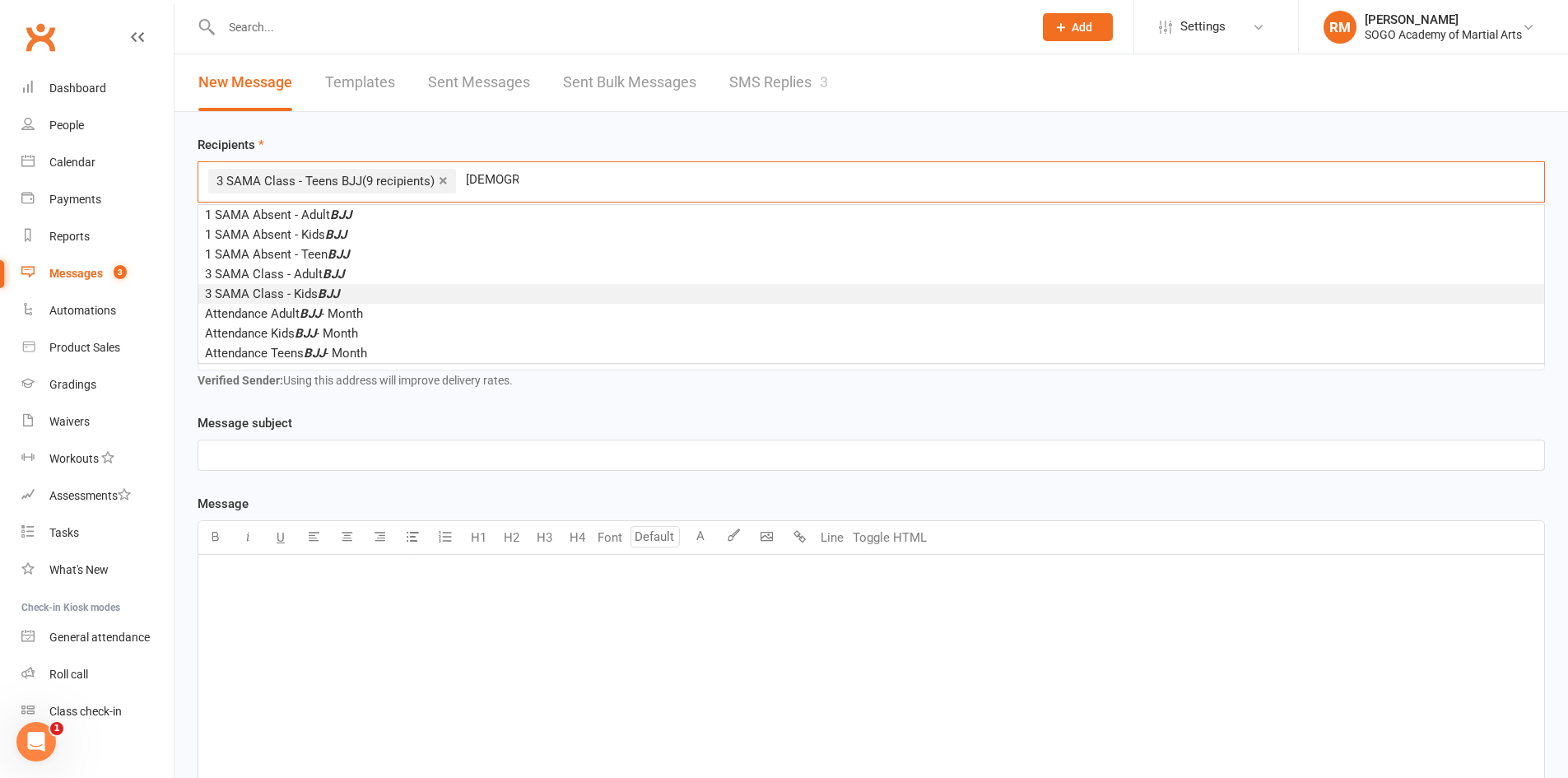
type input "bjj"
click at [338, 292] on em "BJJ" at bounding box center [328, 294] width 22 height 15
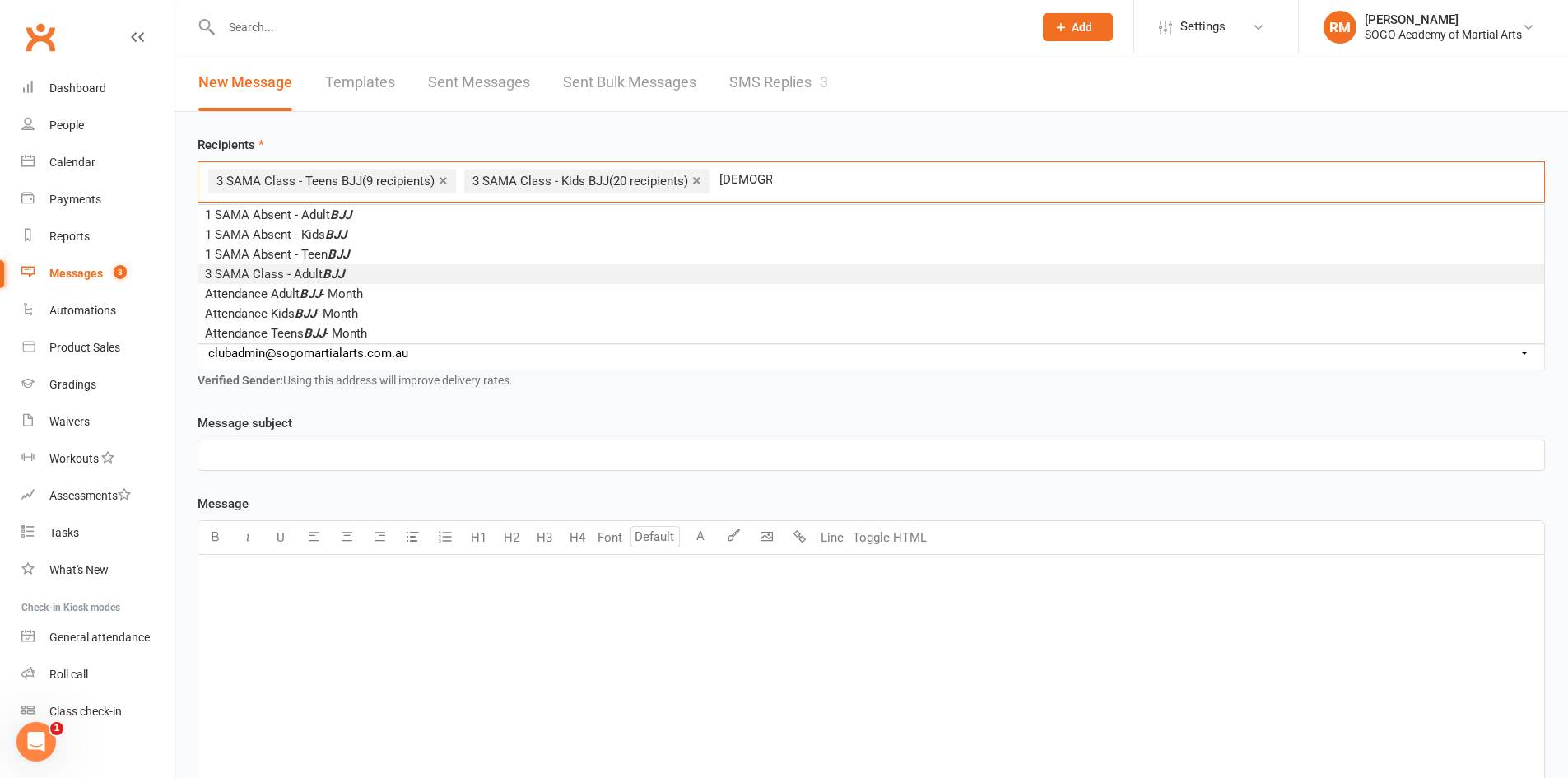
type input "bjj"
click at [326, 272] on em "BJJ" at bounding box center [333, 274] width 22 height 15
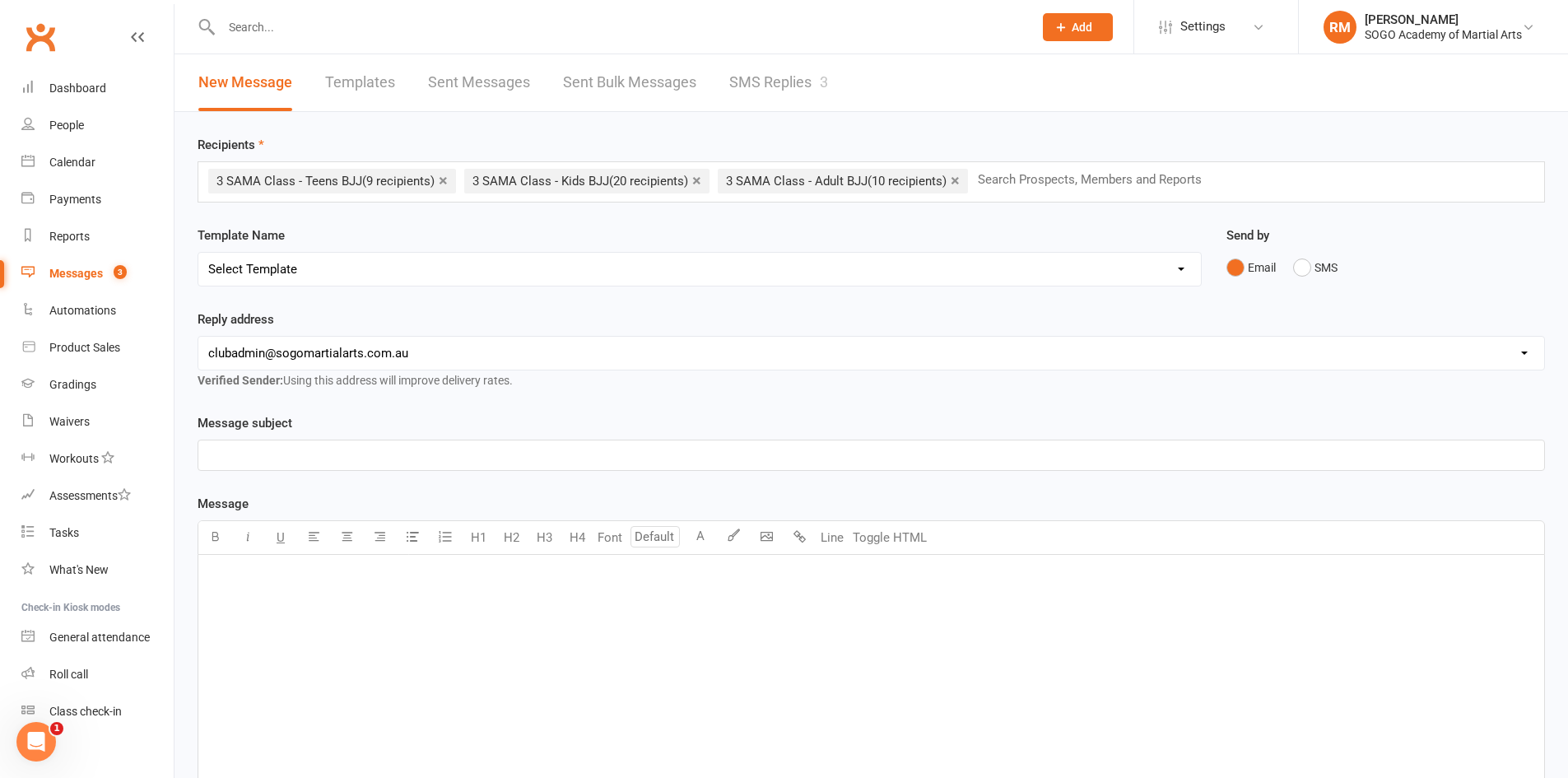
click at [388, 456] on p "﻿" at bounding box center [871, 454] width 1326 height 20
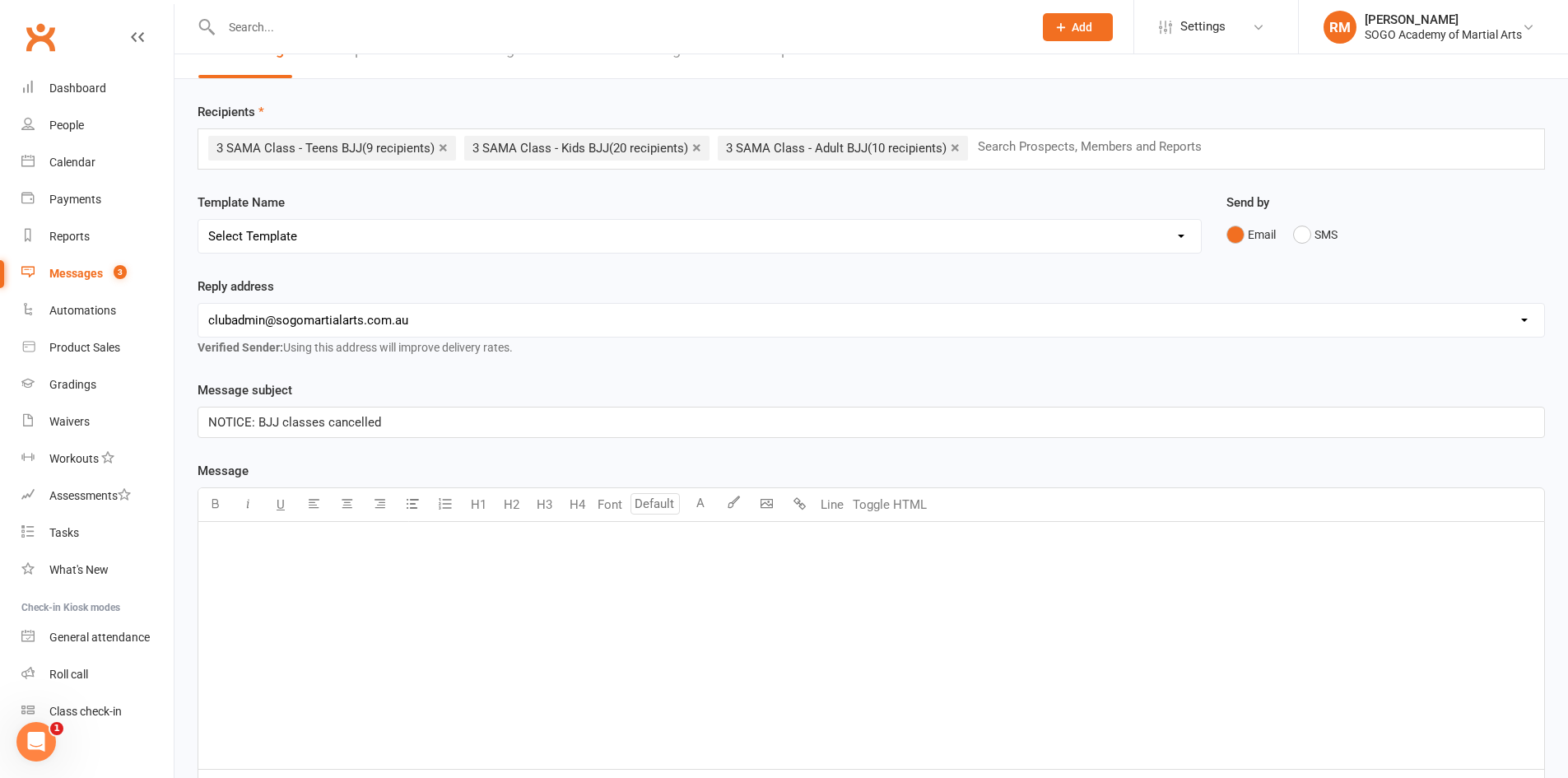
scroll to position [82, 0]
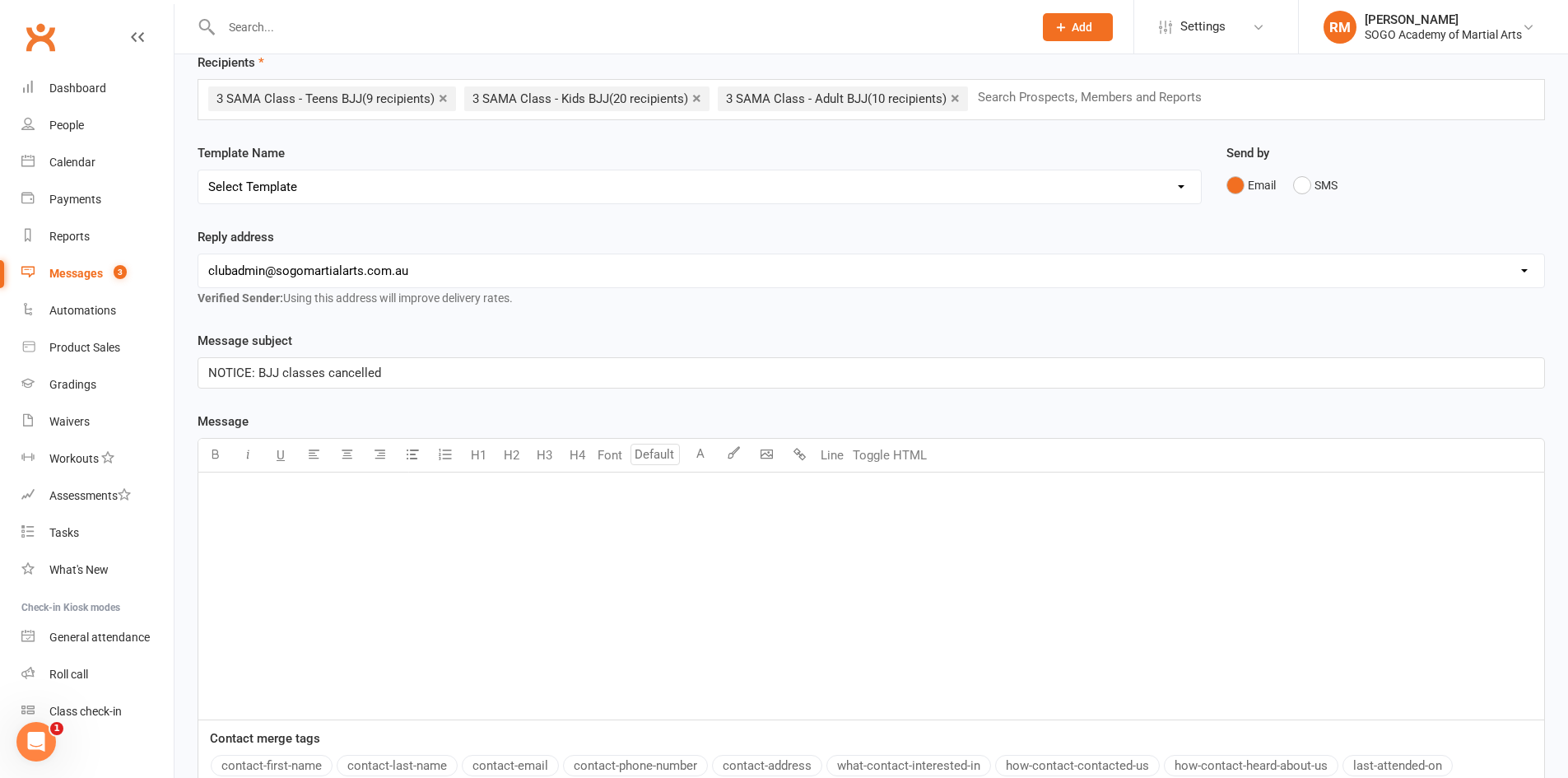
click at [312, 488] on p "﻿" at bounding box center [871, 493] width 1326 height 20
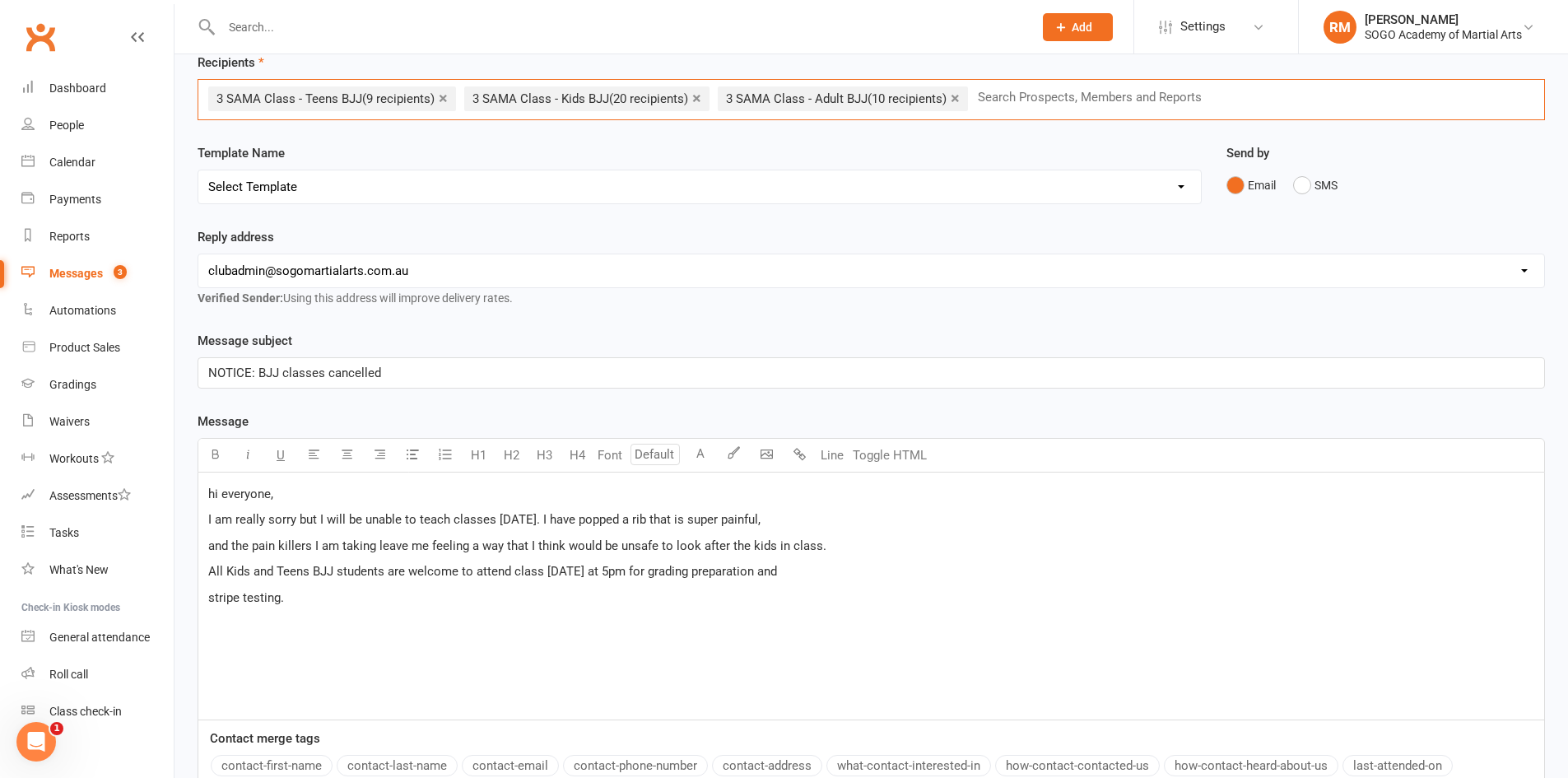
click at [1104, 99] on input "text" at bounding box center [1096, 97] width 241 height 22
type input "b"
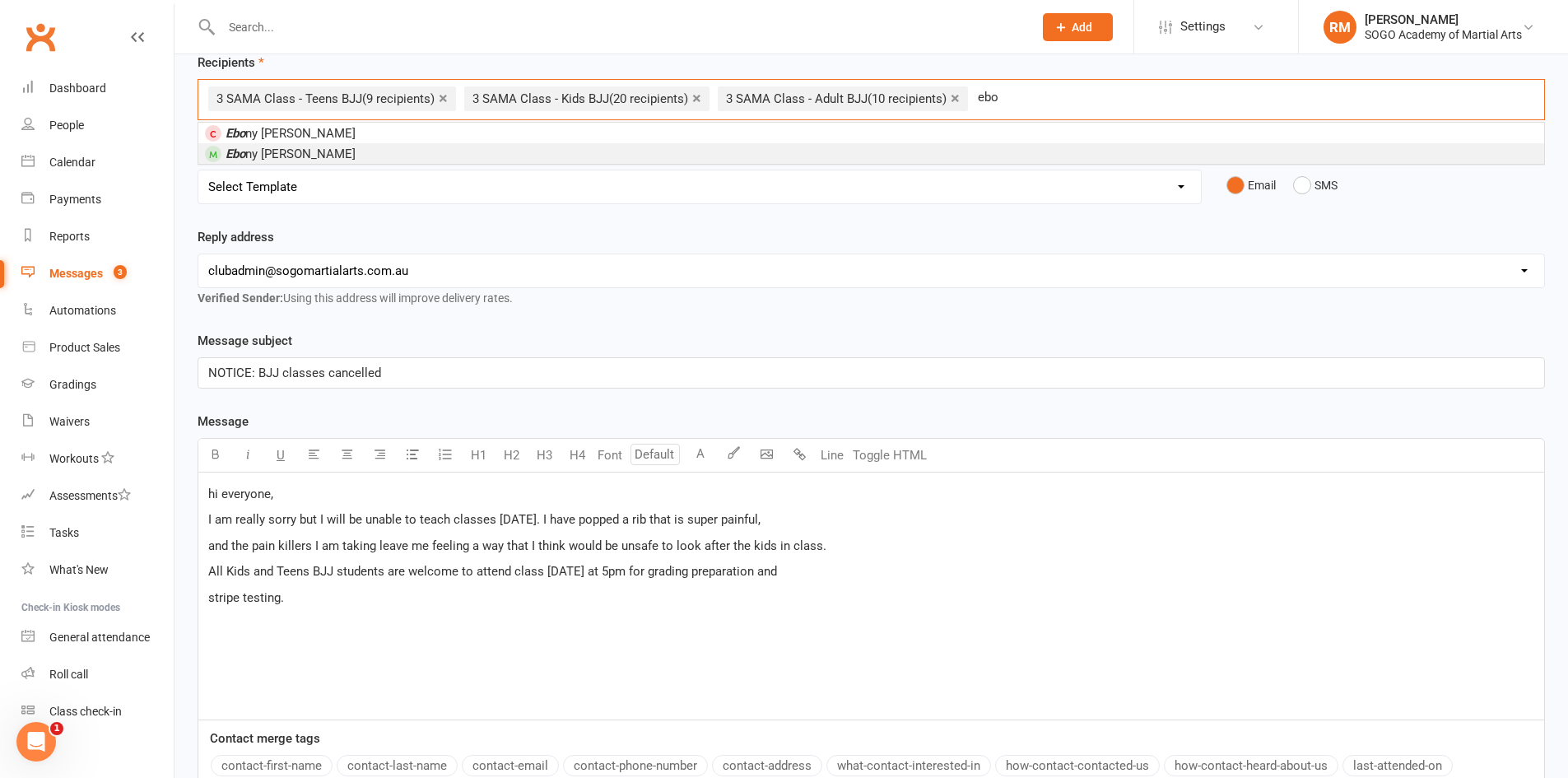
type input "ebo"
click at [611, 163] on li "Ebo ny Shand" at bounding box center [872, 153] width 1346 height 21
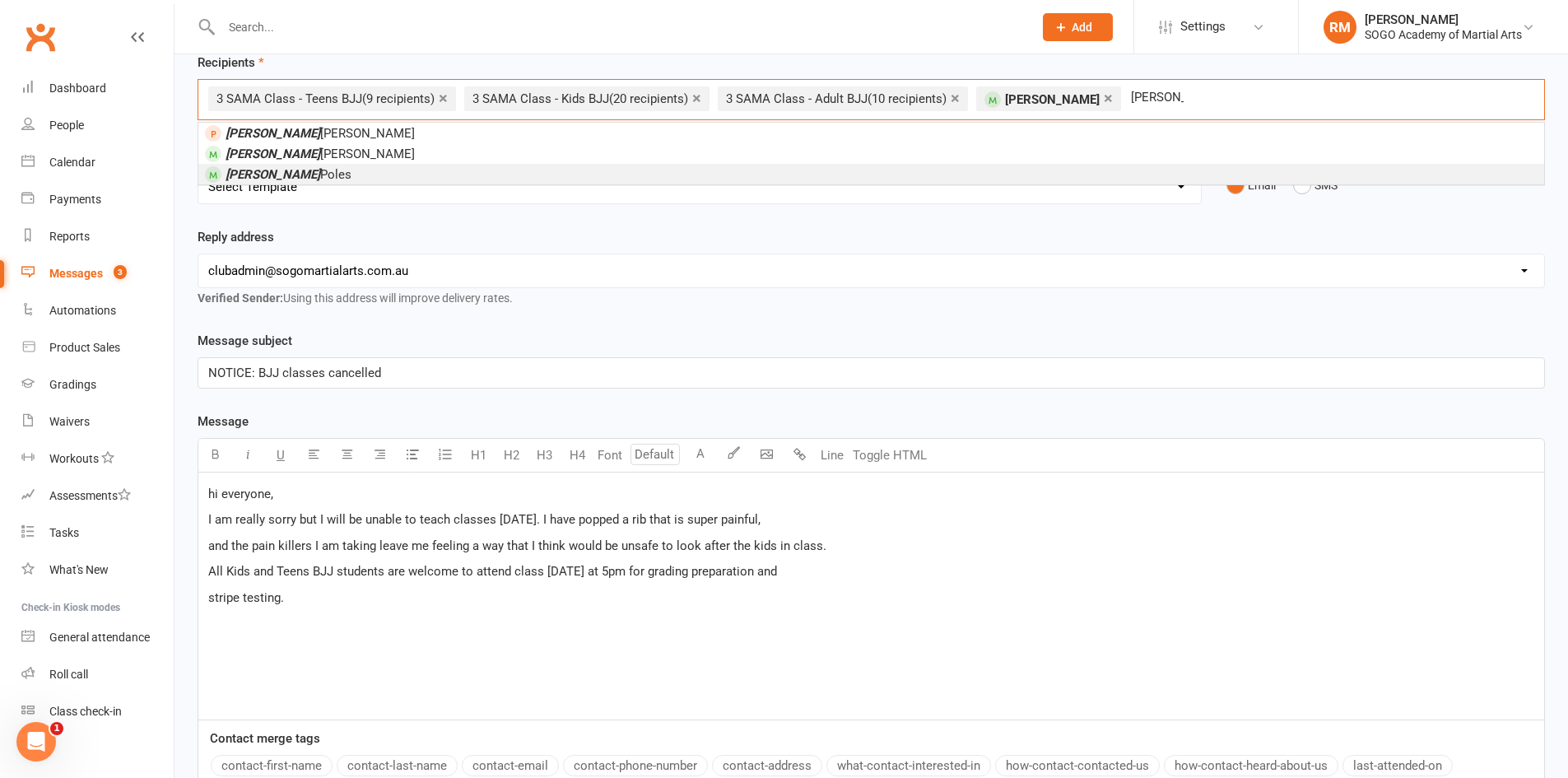
type input "charlie"
click at [271, 174] on span "Charlie Poles" at bounding box center [288, 175] width 126 height 15
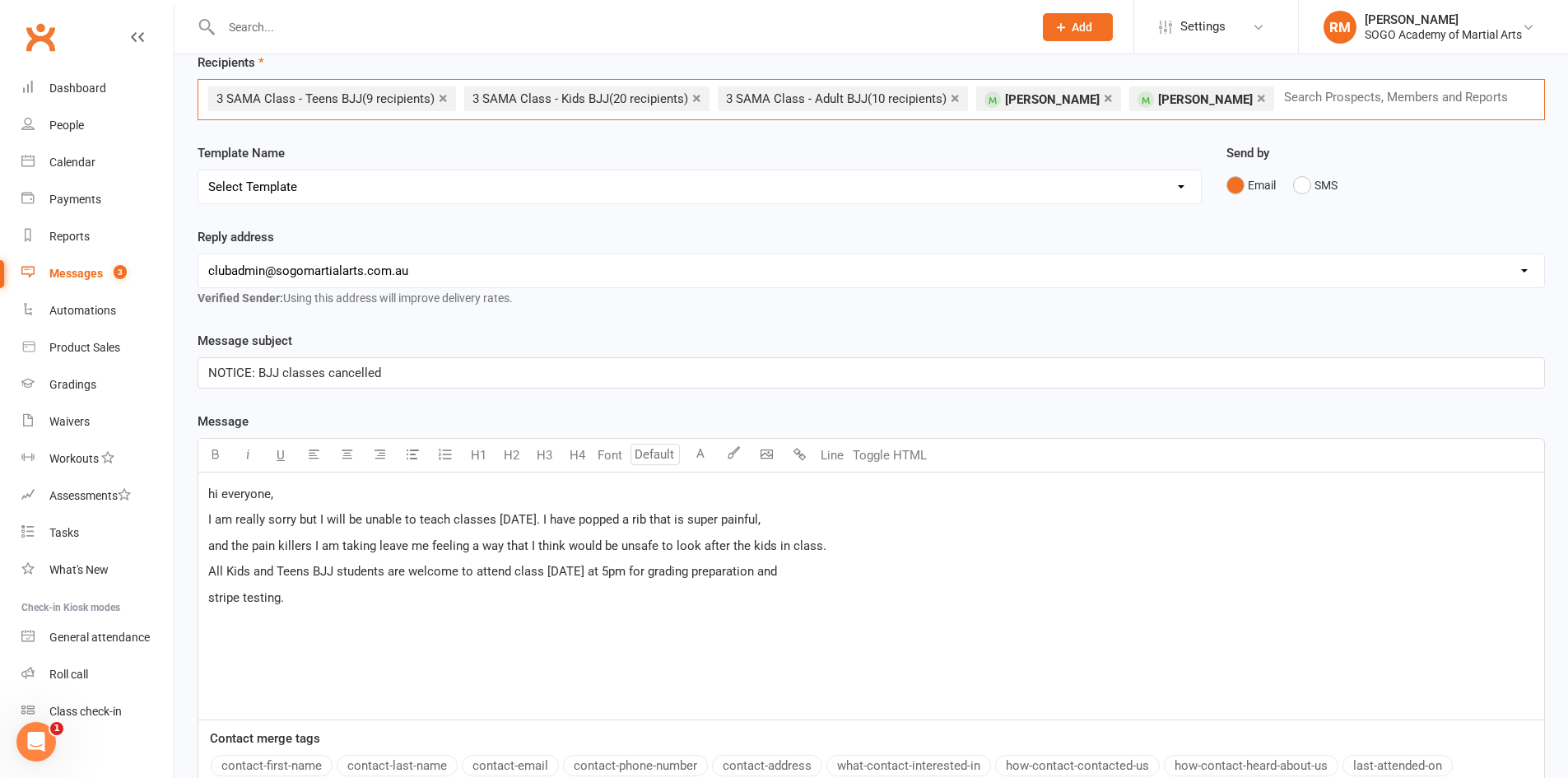
click at [236, 622] on p "﻿" at bounding box center [871, 623] width 1326 height 20
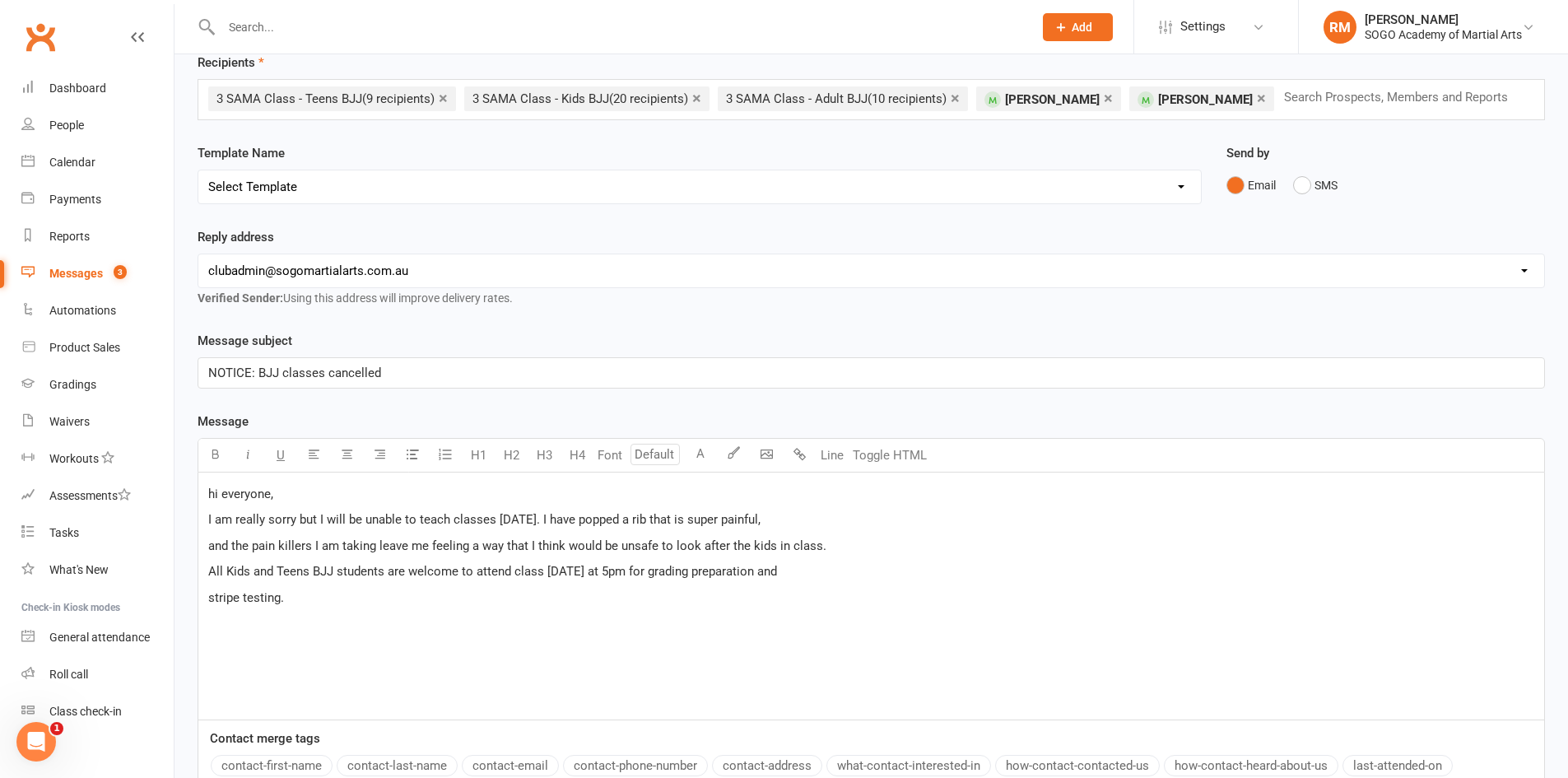
click at [247, 645] on div "hi everyone, I am really sorry but I will be unable to teach classes today. I h…" at bounding box center [872, 595] width 1346 height 247
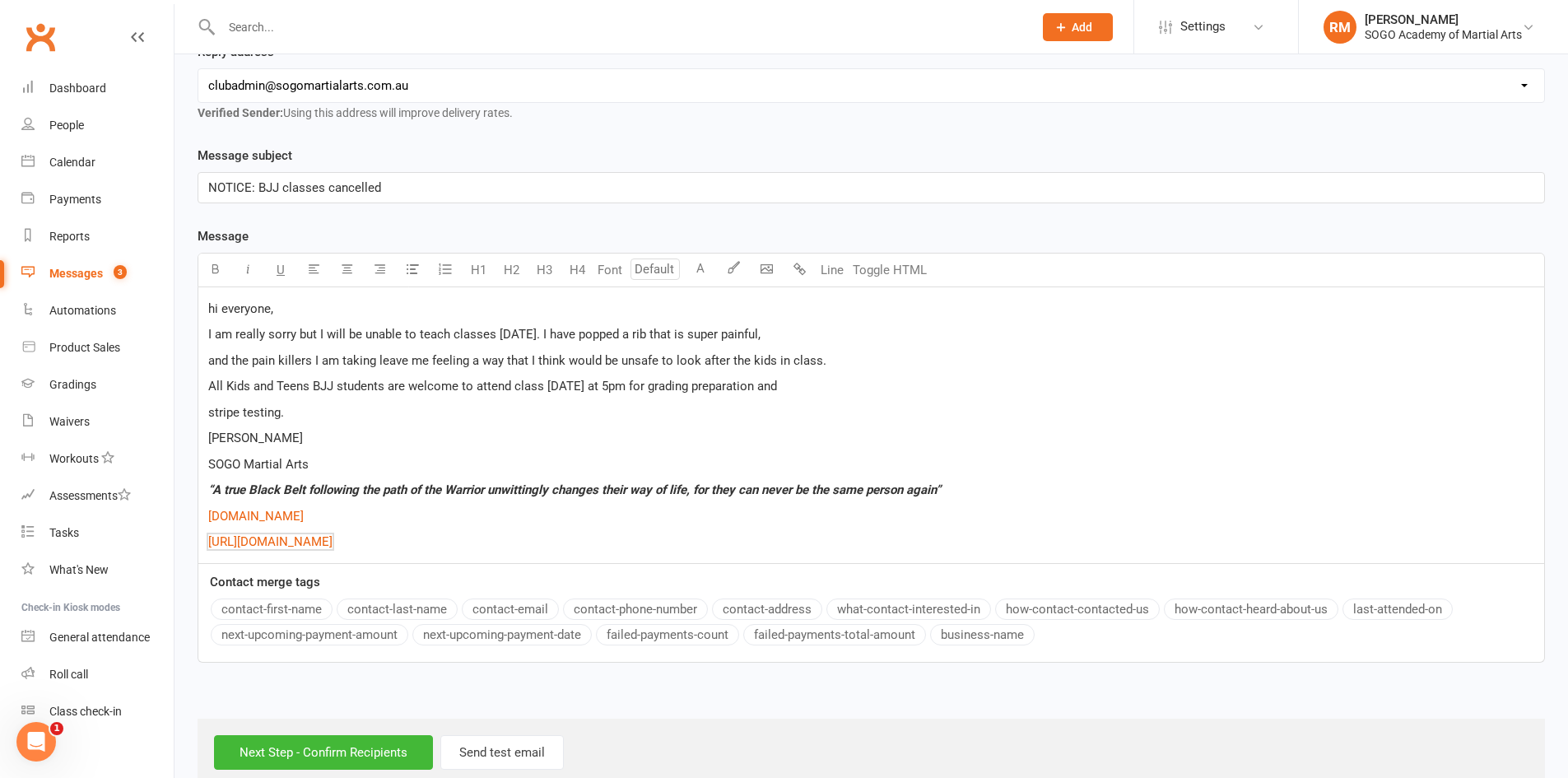
scroll to position [300, 0]
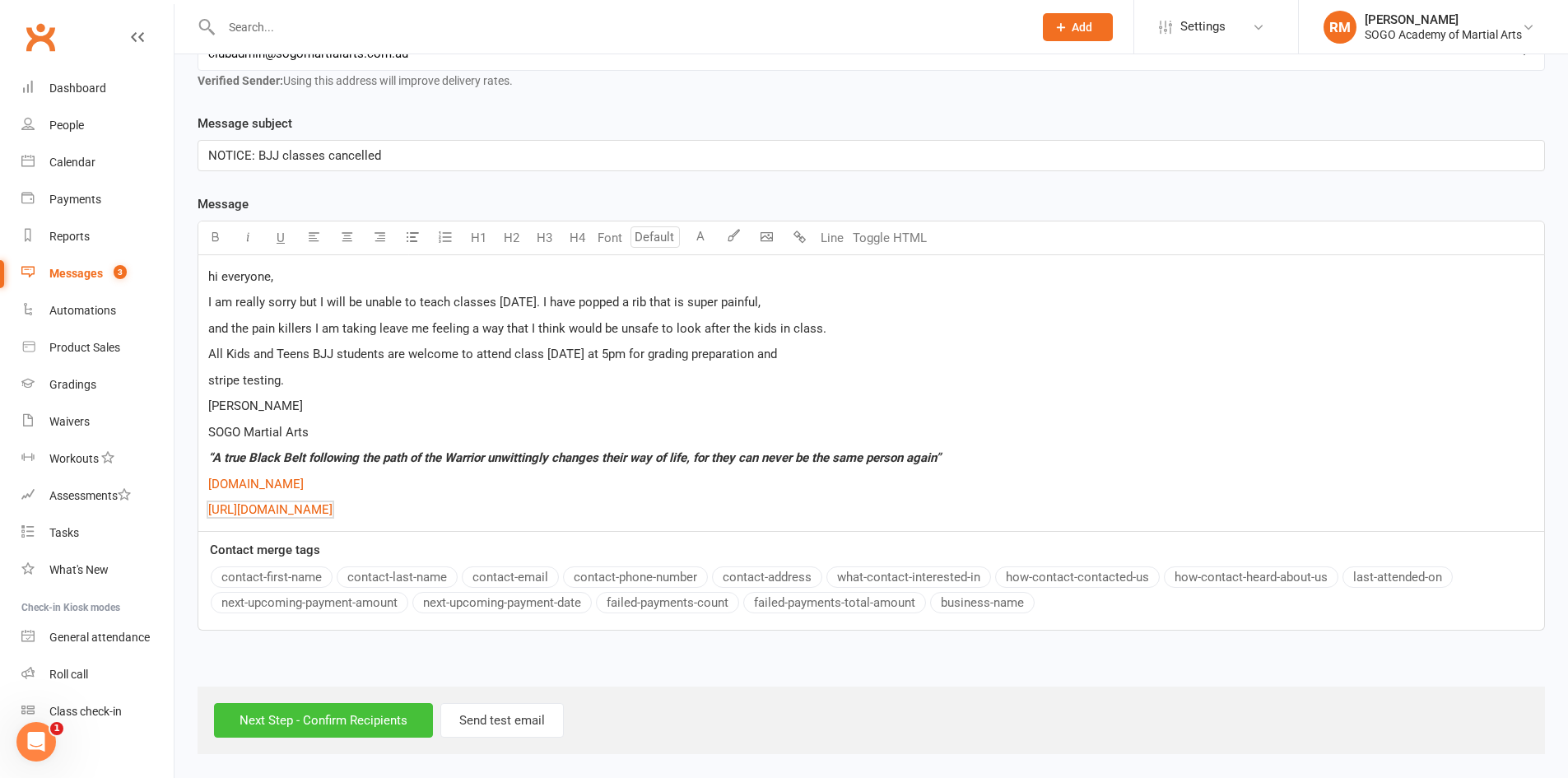
click at [371, 723] on input "Next Step - Confirm Recipients" at bounding box center [323, 720] width 219 height 35
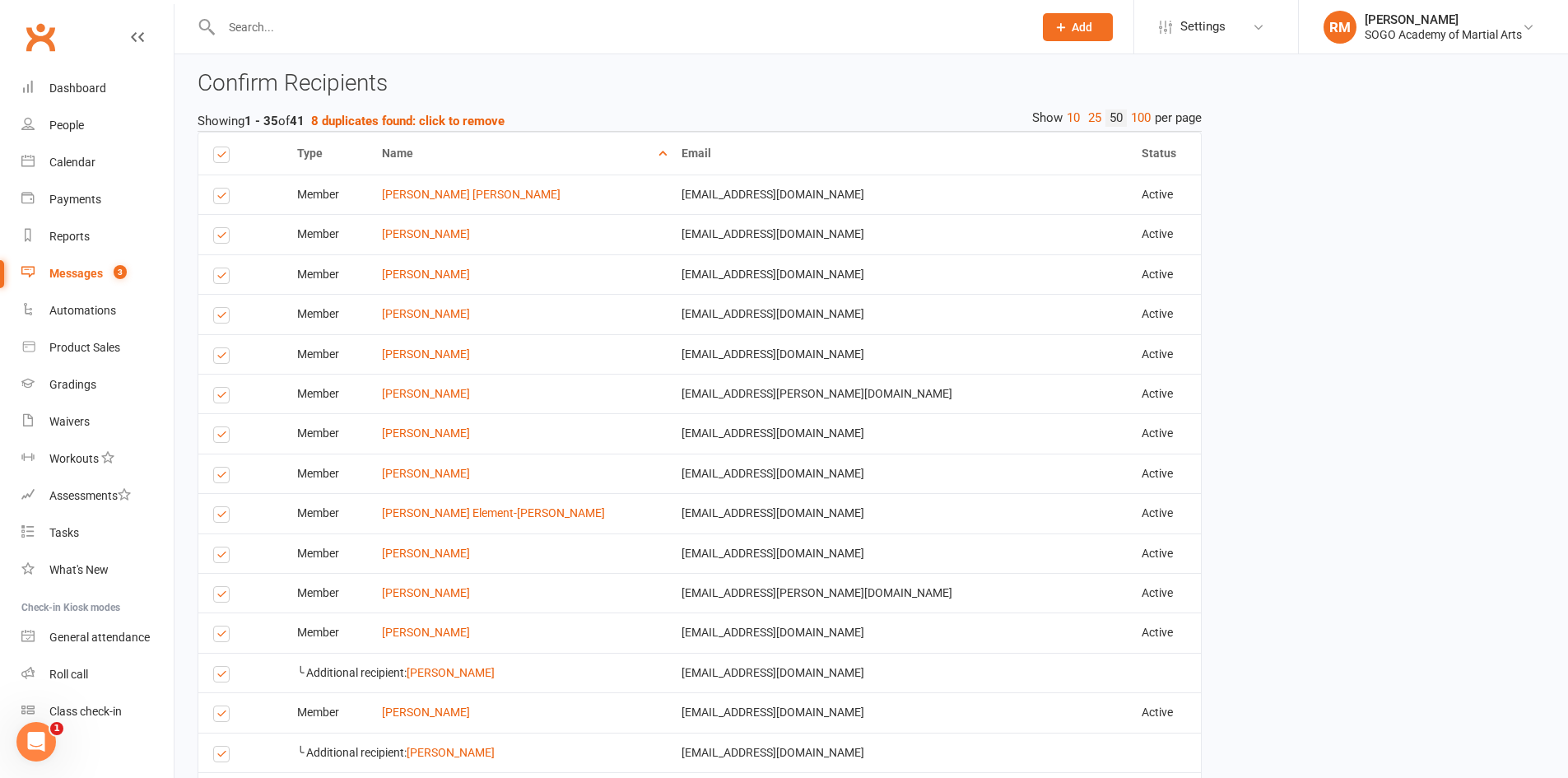
scroll to position [659, 0]
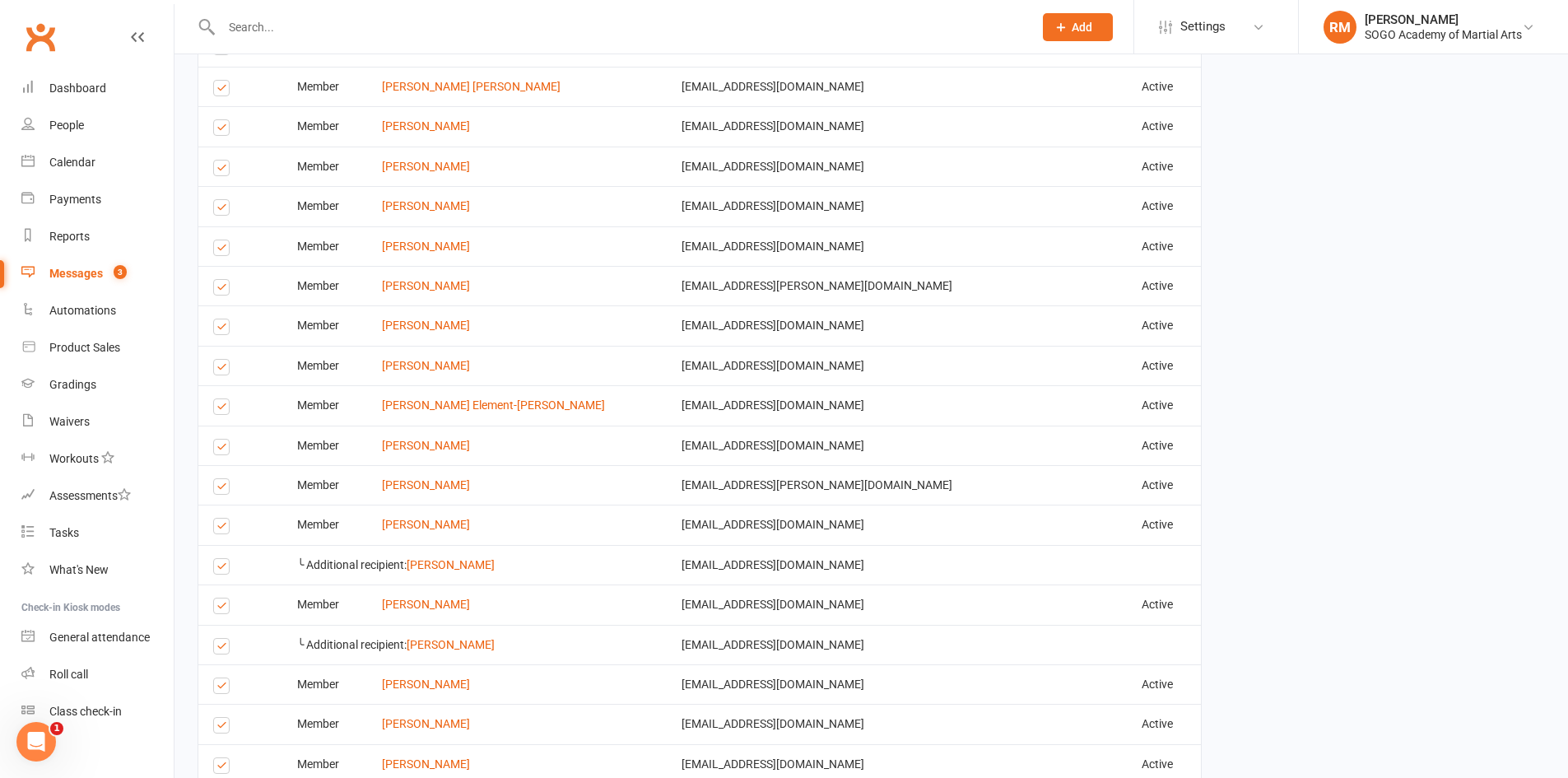
click at [218, 290] on label at bounding box center [223, 290] width 22 height 0
click at [218, 280] on input "checkbox" at bounding box center [218, 280] width 10 height 0
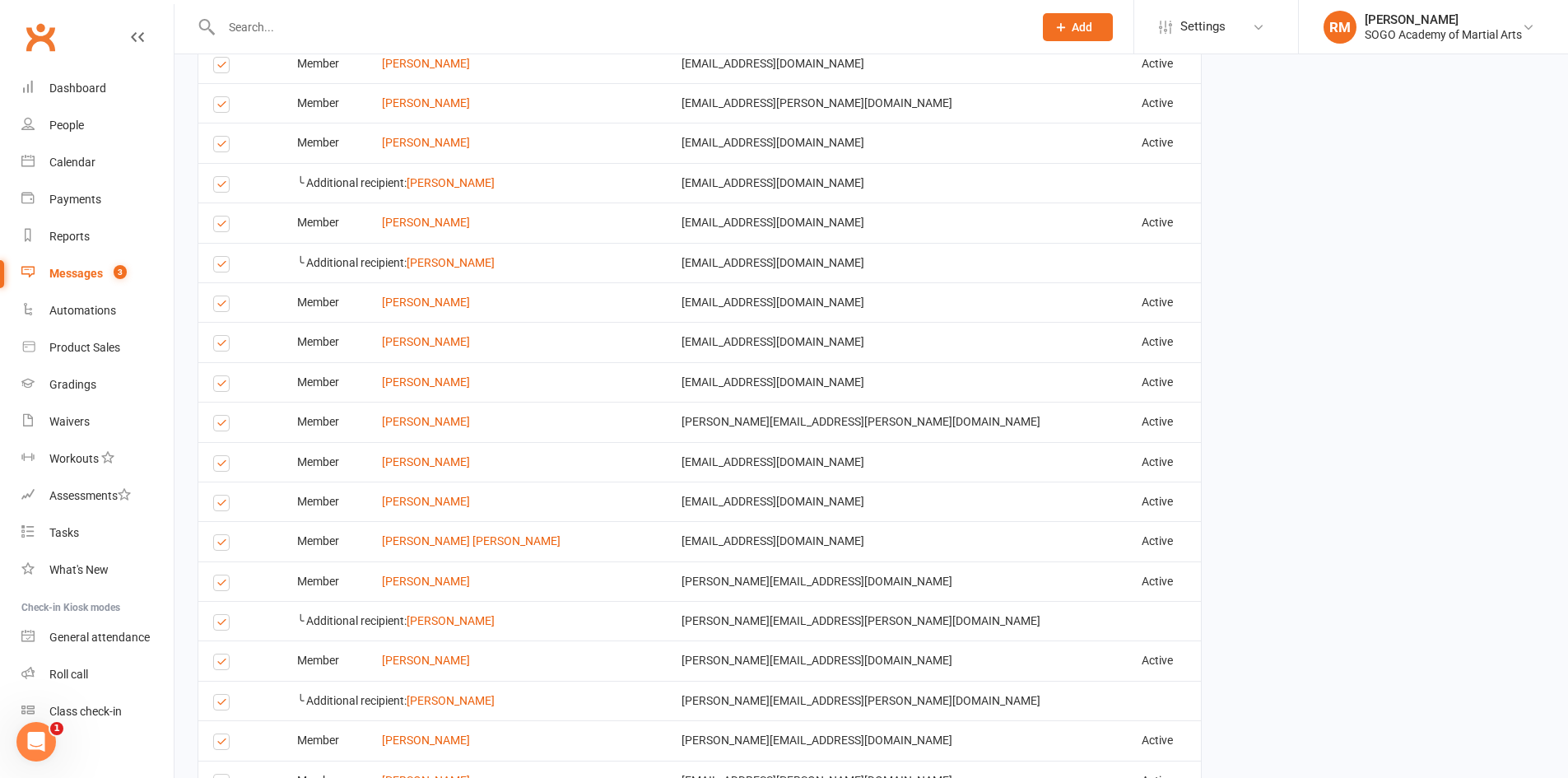
scroll to position [1070, 0]
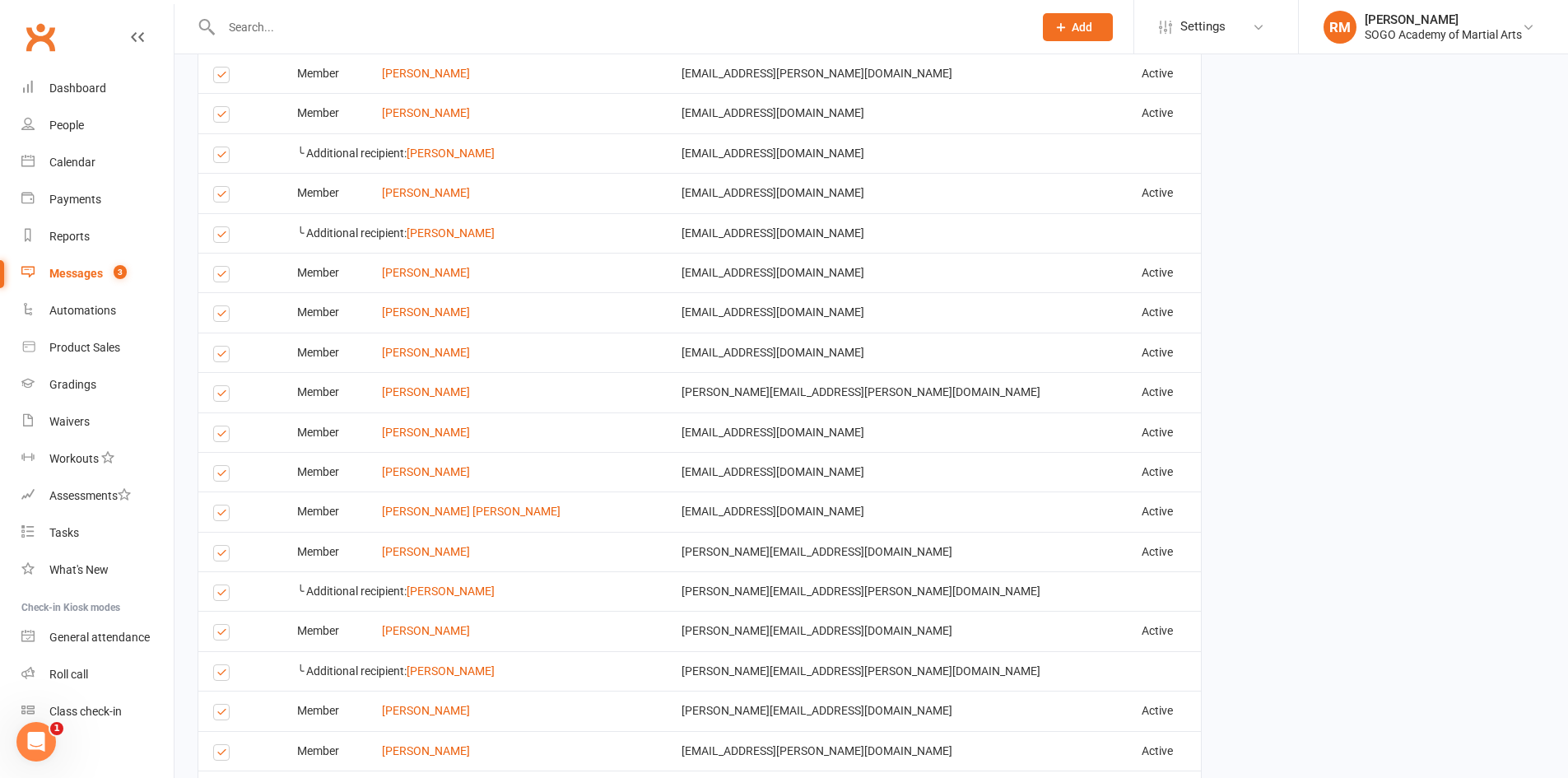
click at [216, 157] on label at bounding box center [223, 157] width 22 height 0
click at [216, 148] on input "checkbox" at bounding box center [218, 148] width 10 height 0
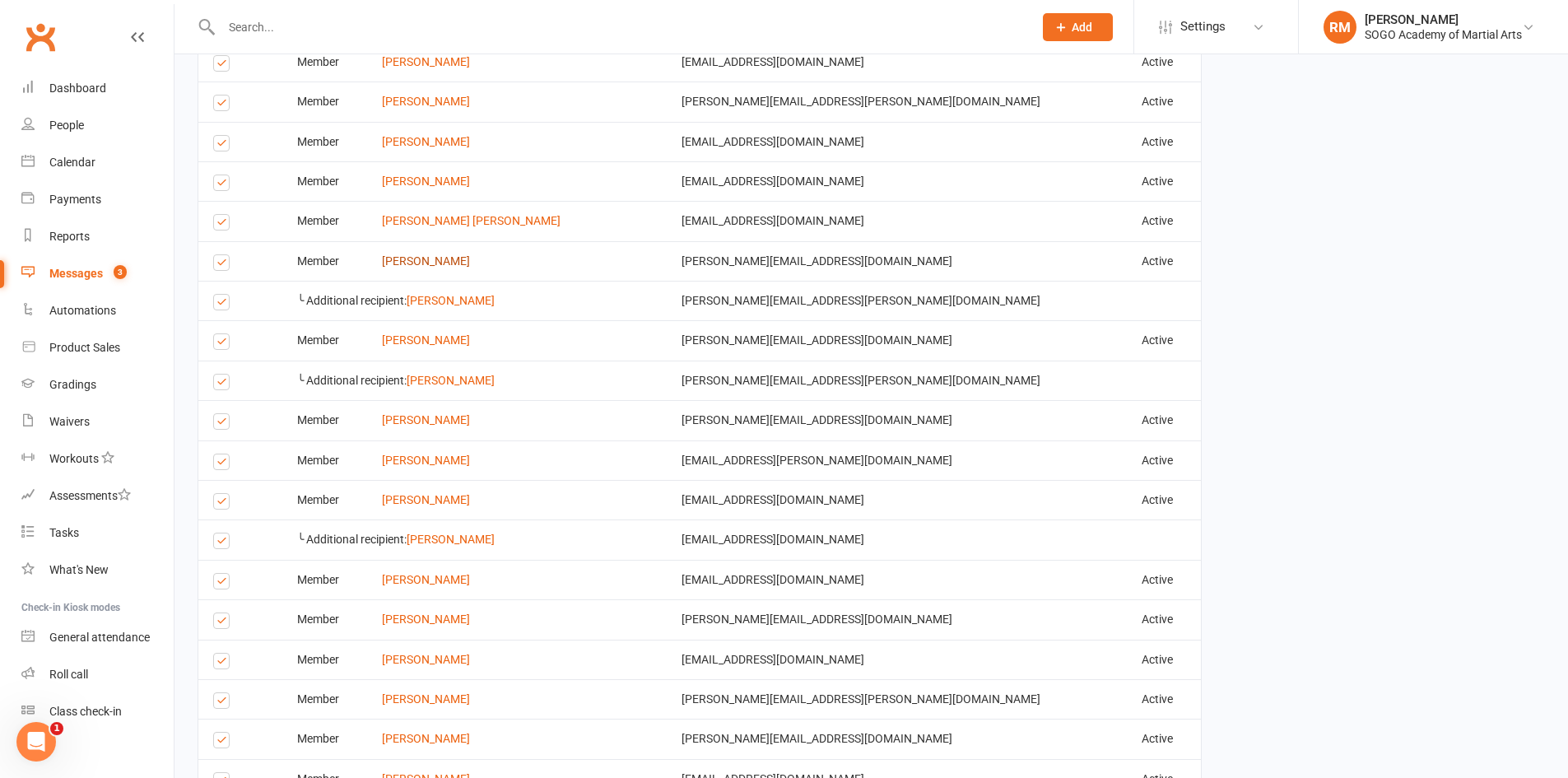
scroll to position [1399, 0]
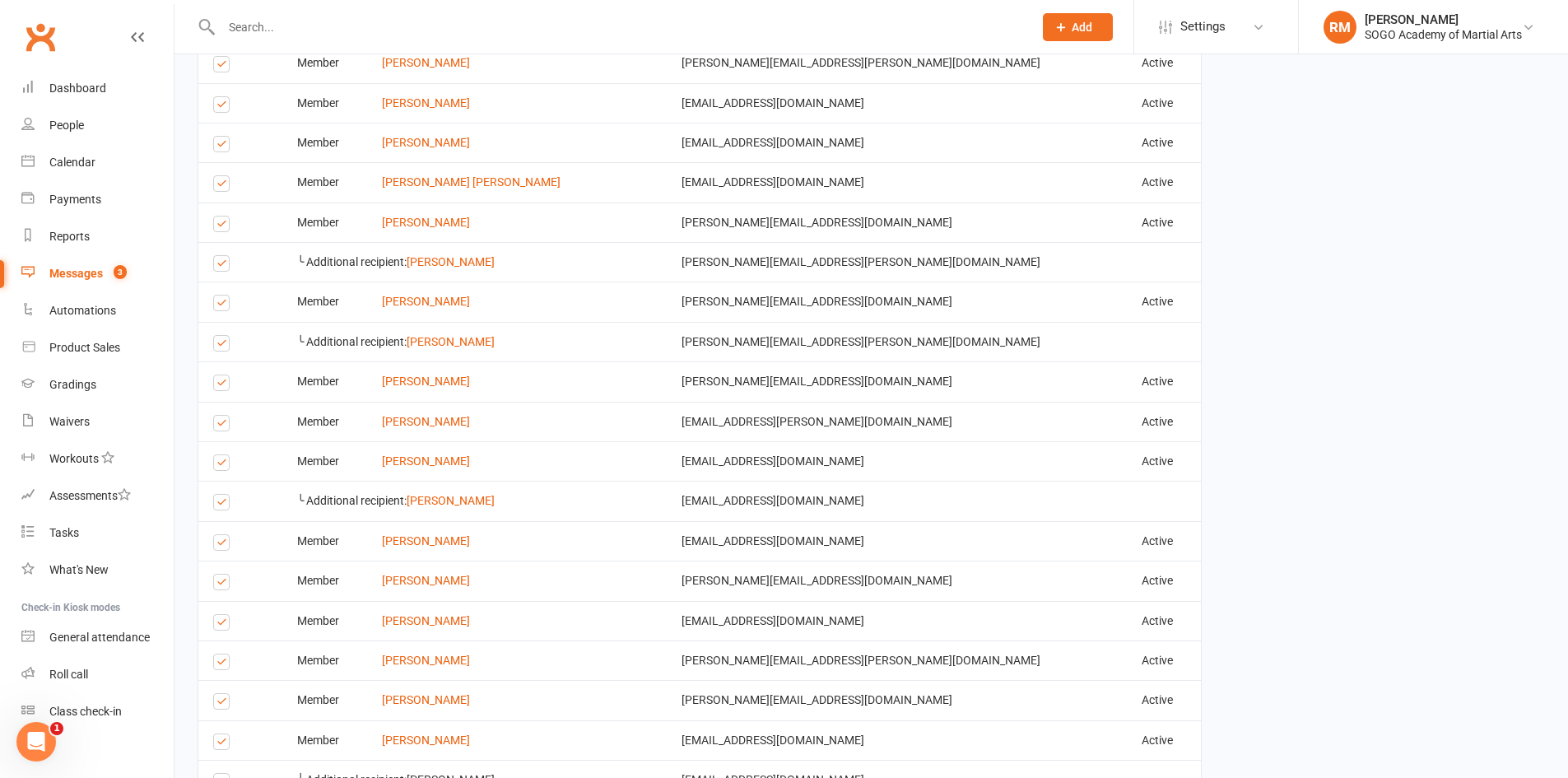
click at [220, 186] on label at bounding box center [223, 186] width 22 height 0
click at [220, 176] on input "checkbox" at bounding box center [218, 176] width 10 height 0
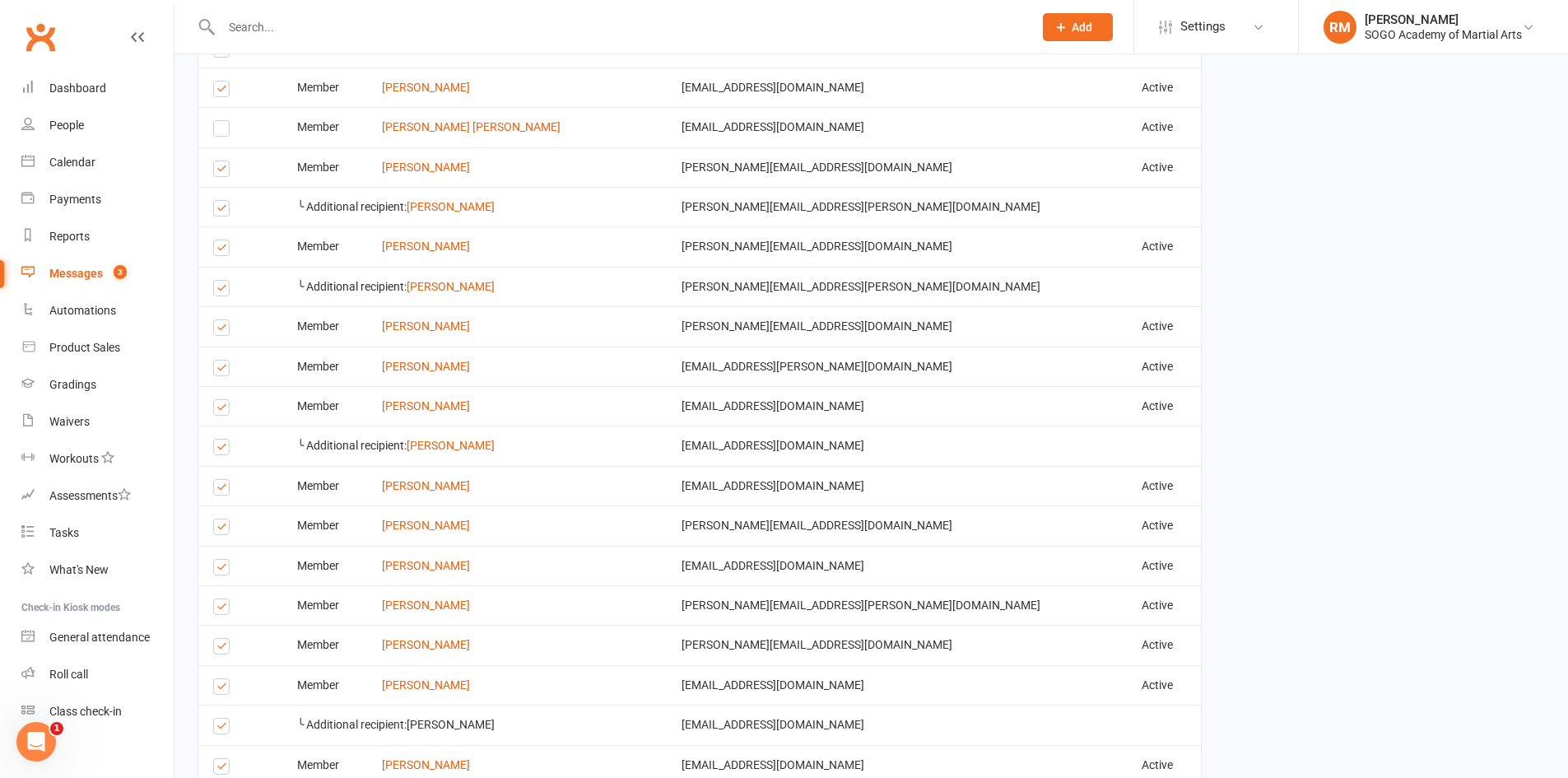
scroll to position [1481, 0]
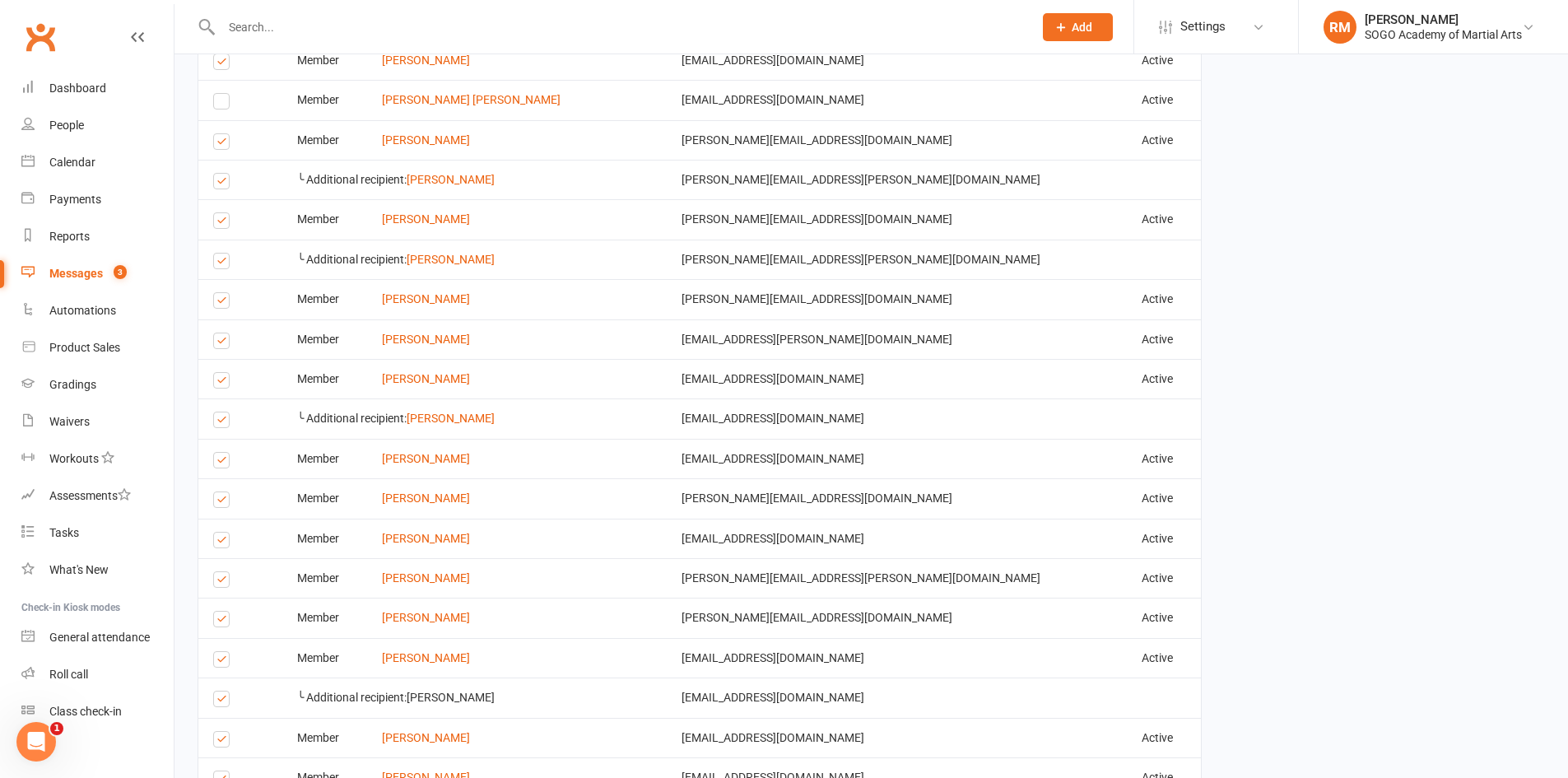
click at [218, 144] on label at bounding box center [223, 144] width 22 height 0
click at [218, 134] on input "checkbox" at bounding box center [218, 134] width 10 height 0
drag, startPoint x: 220, startPoint y: 225, endPoint x: 222, endPoint y: 237, distance: 12.2
click at [220, 223] on label at bounding box center [223, 223] width 22 height 0
click at [220, 213] on input "checkbox" at bounding box center [218, 213] width 10 height 0
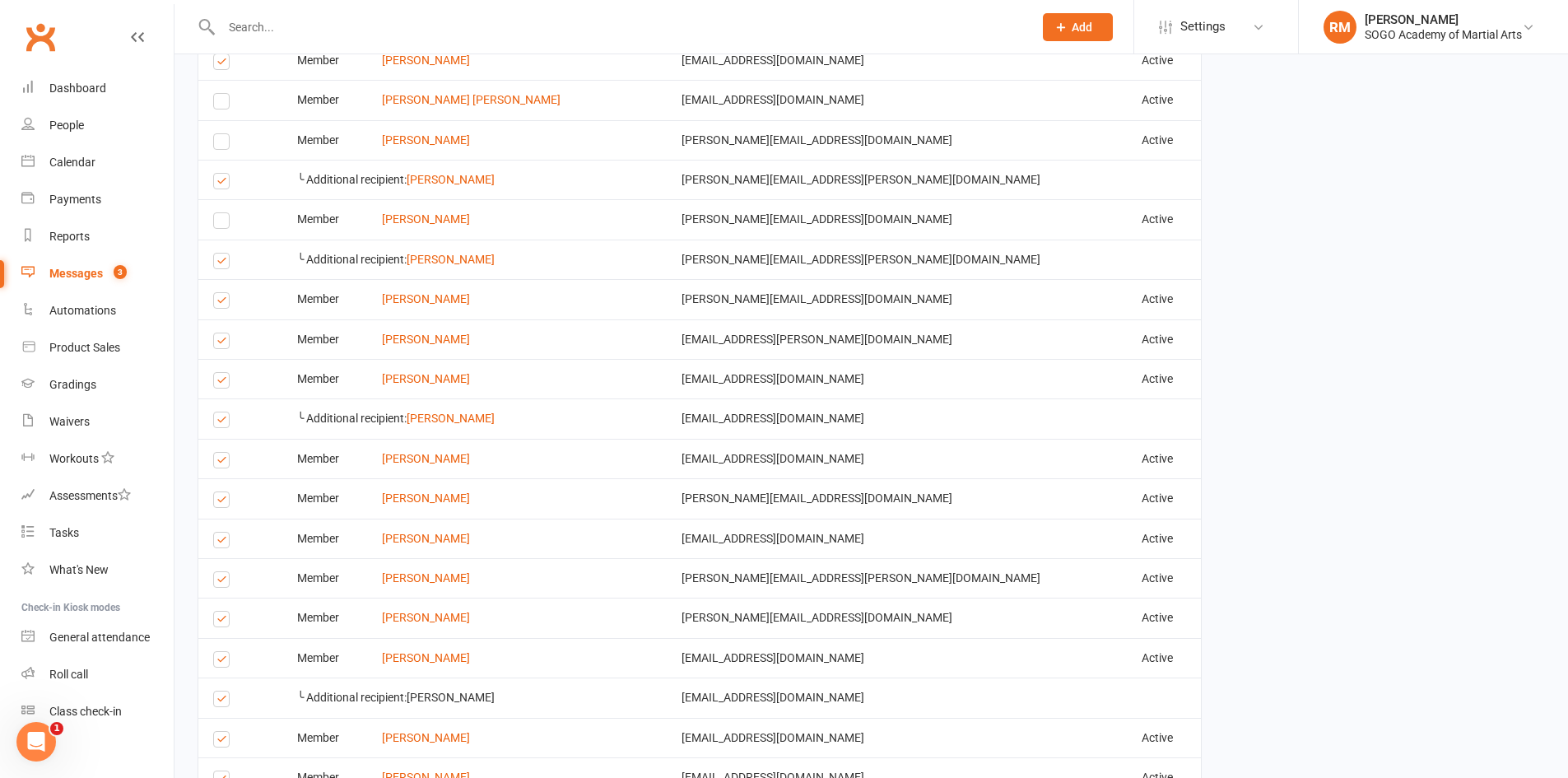
click at [218, 263] on label at bounding box center [223, 263] width 22 height 0
click at [218, 254] on input "checkbox" at bounding box center [218, 254] width 10 height 0
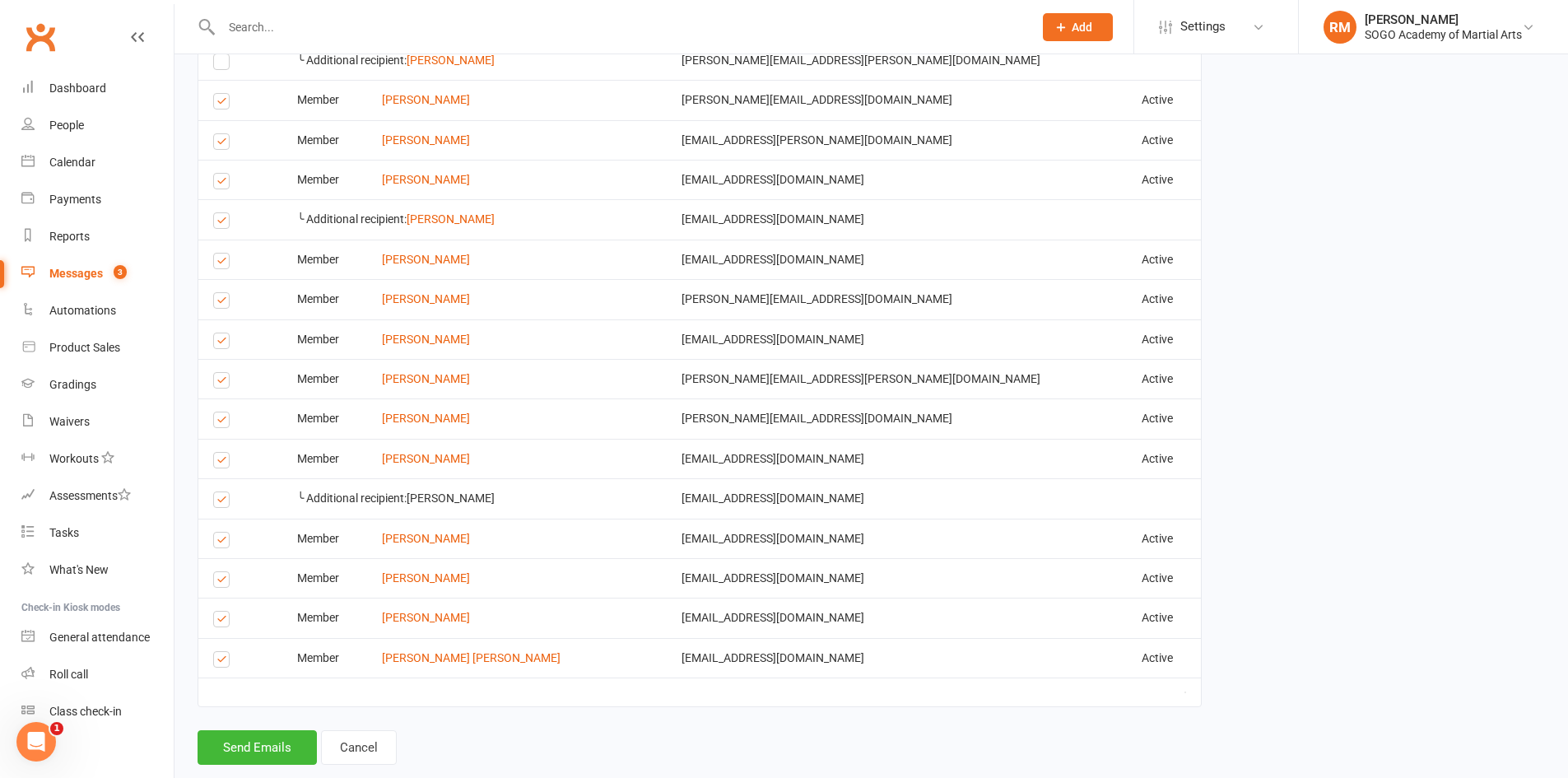
scroll to position [1714, 0]
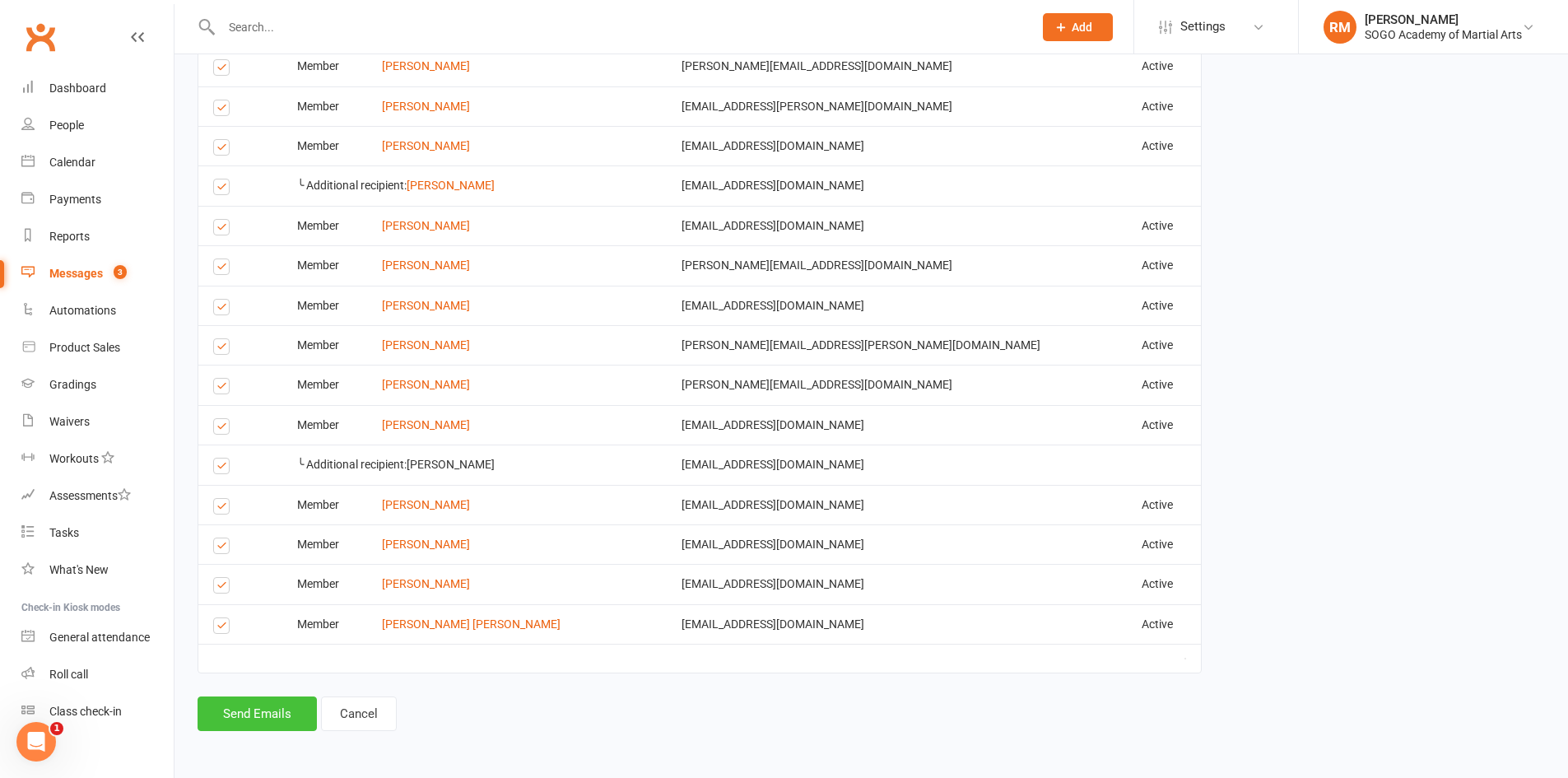
click at [268, 716] on button "Send Emails" at bounding box center [257, 714] width 119 height 35
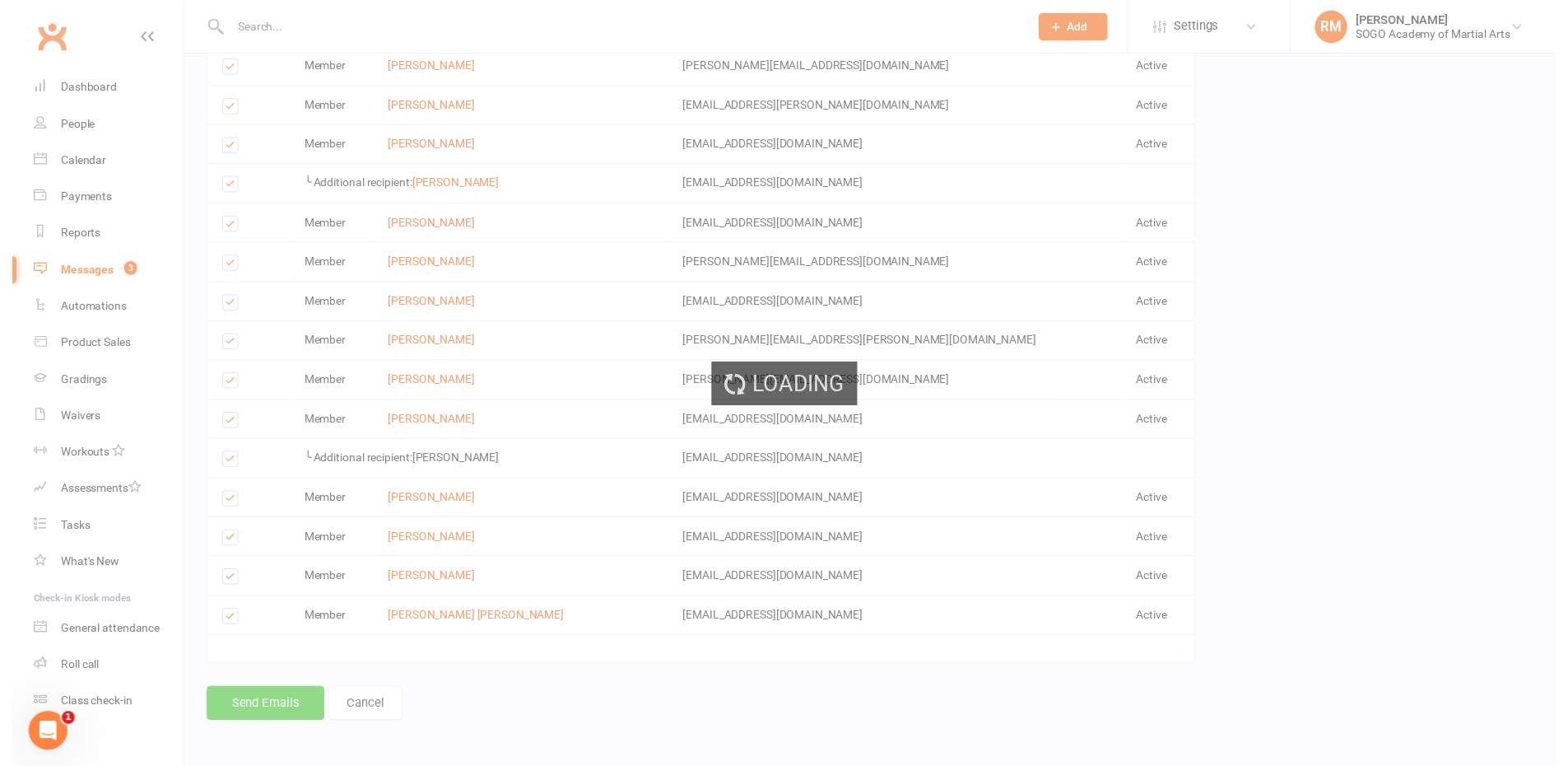
scroll to position [1708, 0]
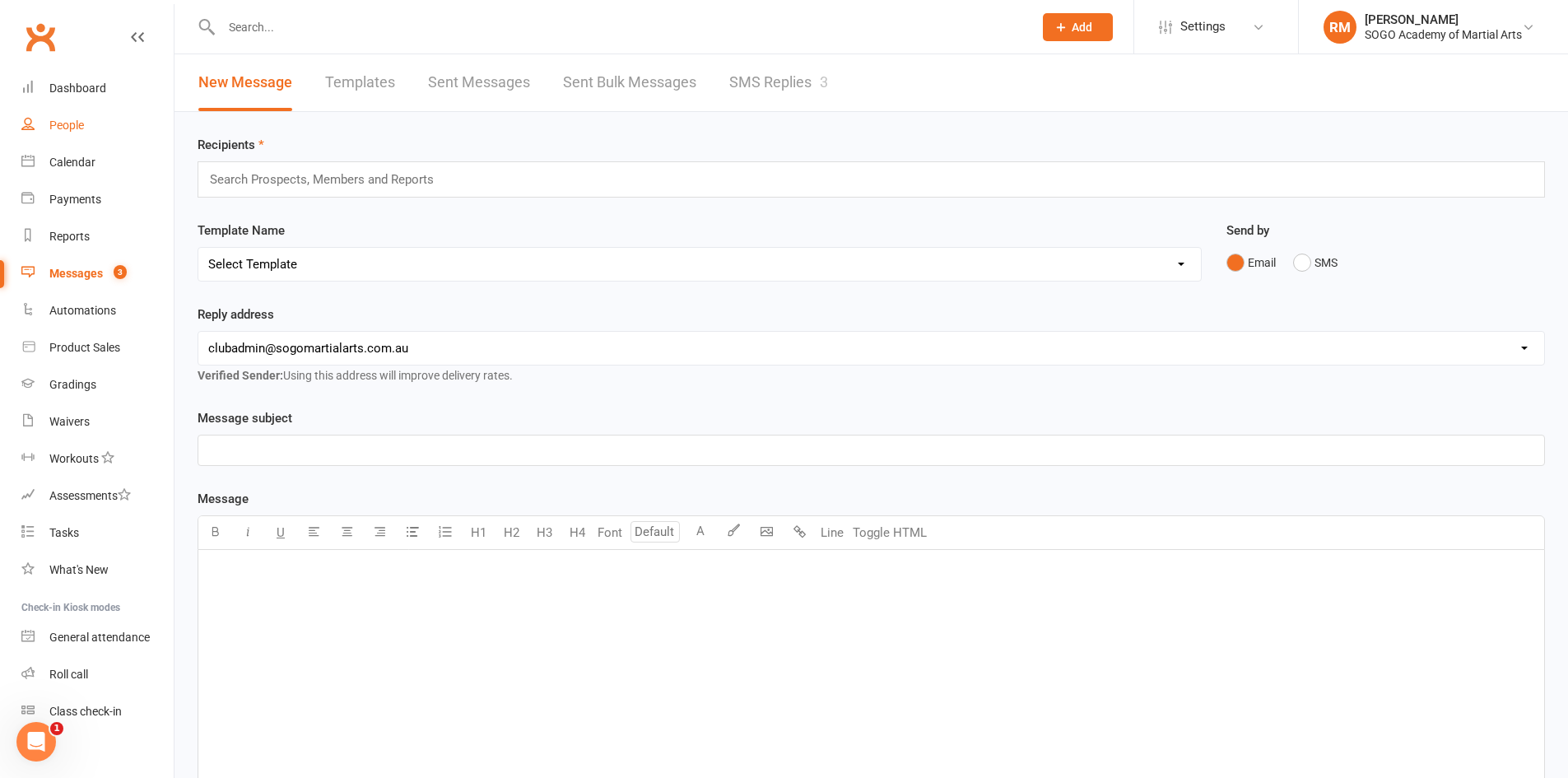
click at [62, 125] on div "People" at bounding box center [66, 125] width 35 height 13
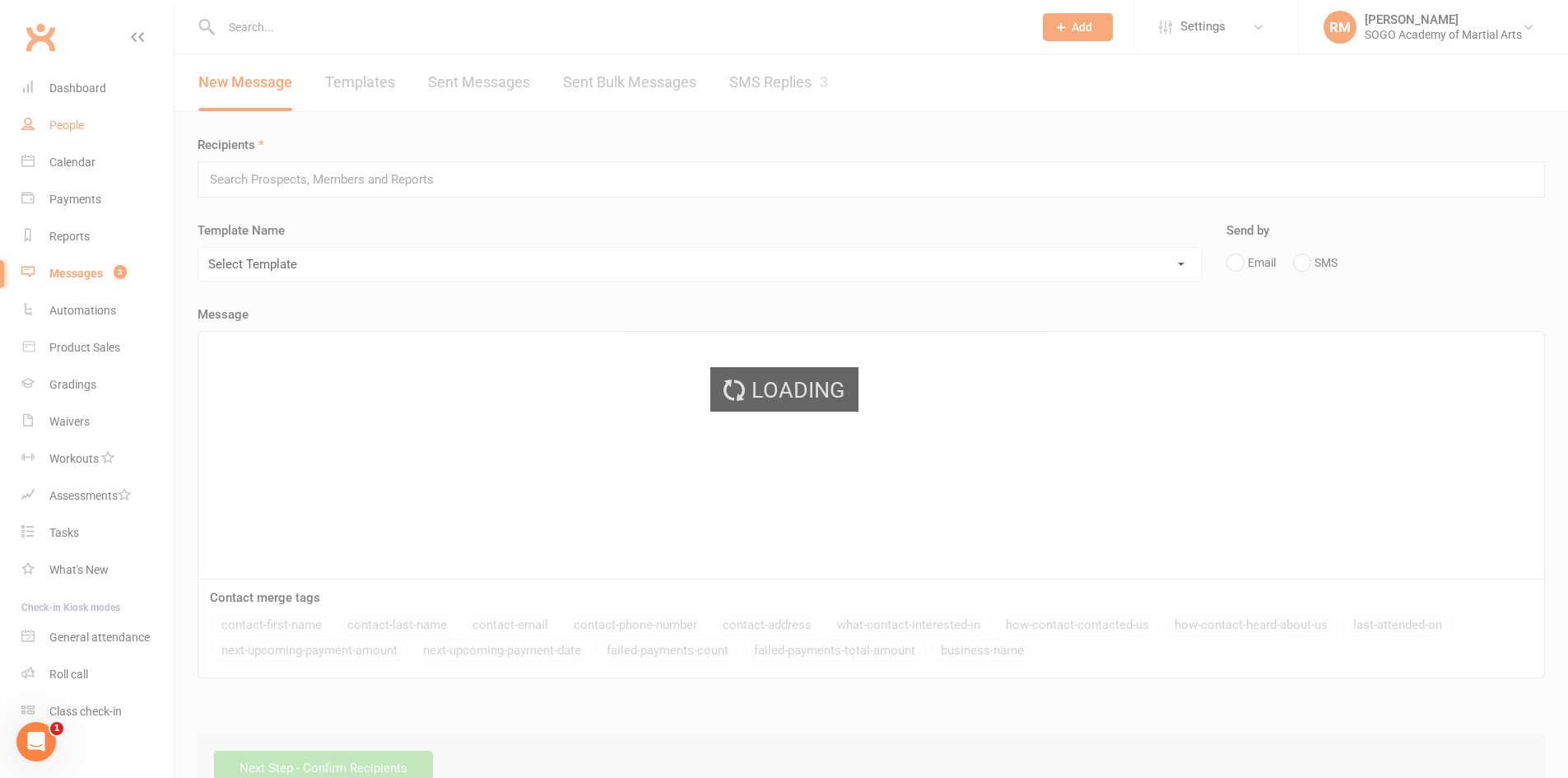
select select "100"
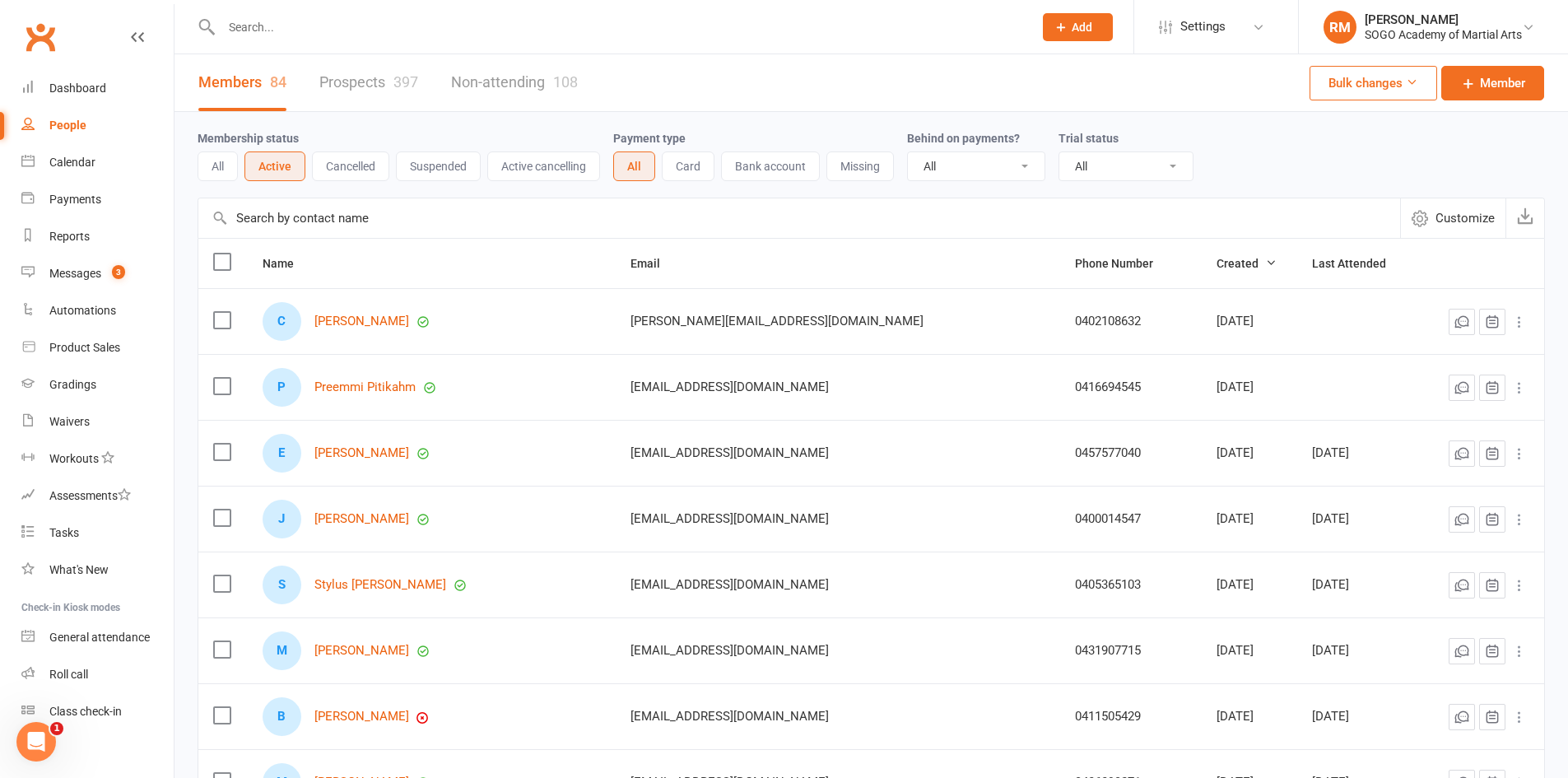
click at [220, 268] on label at bounding box center [220, 261] width 16 height 16
click at [220, 254] on input "checkbox" at bounding box center [220, 254] width 16 height 0
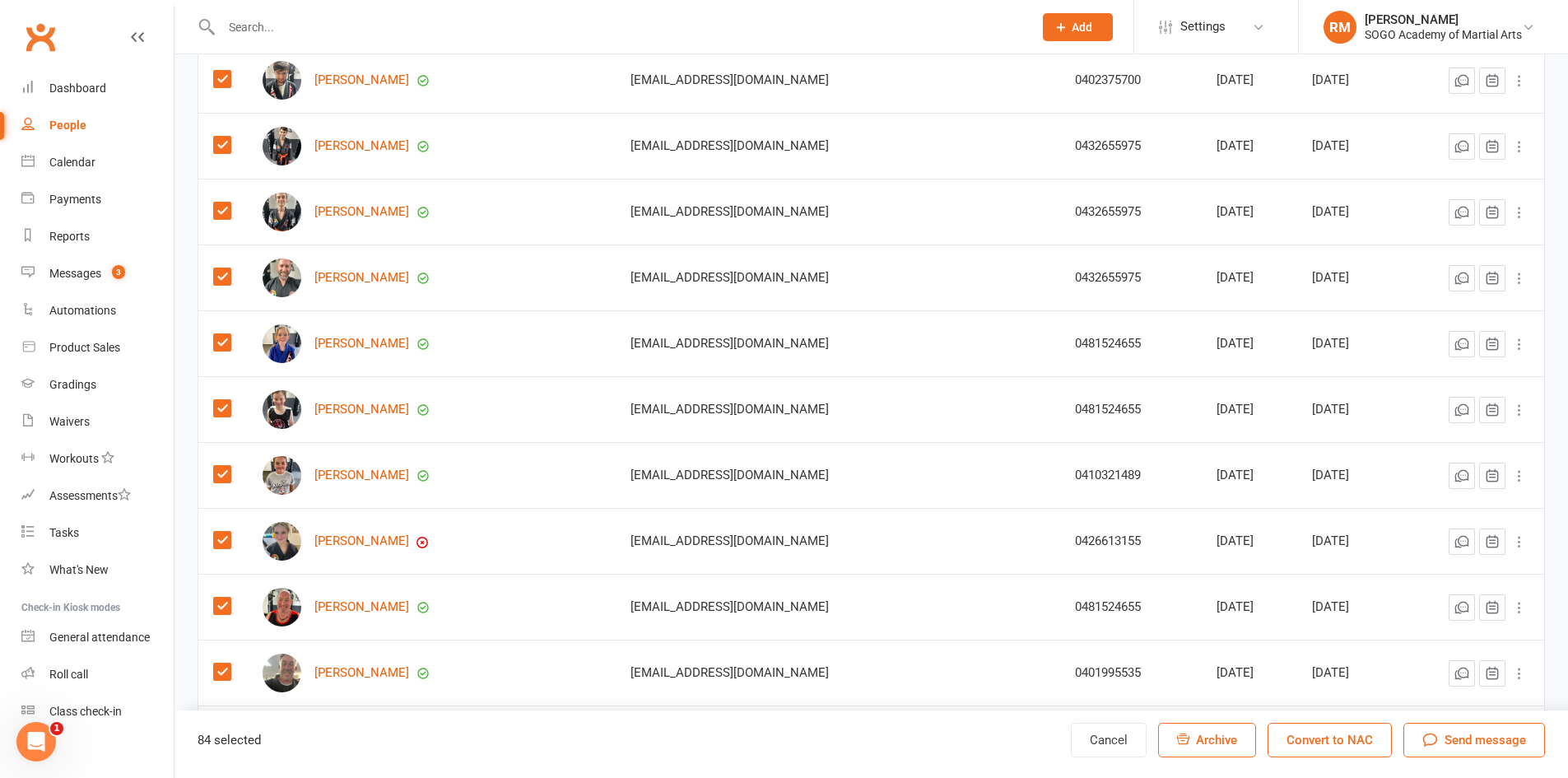
scroll to position [5188, 0]
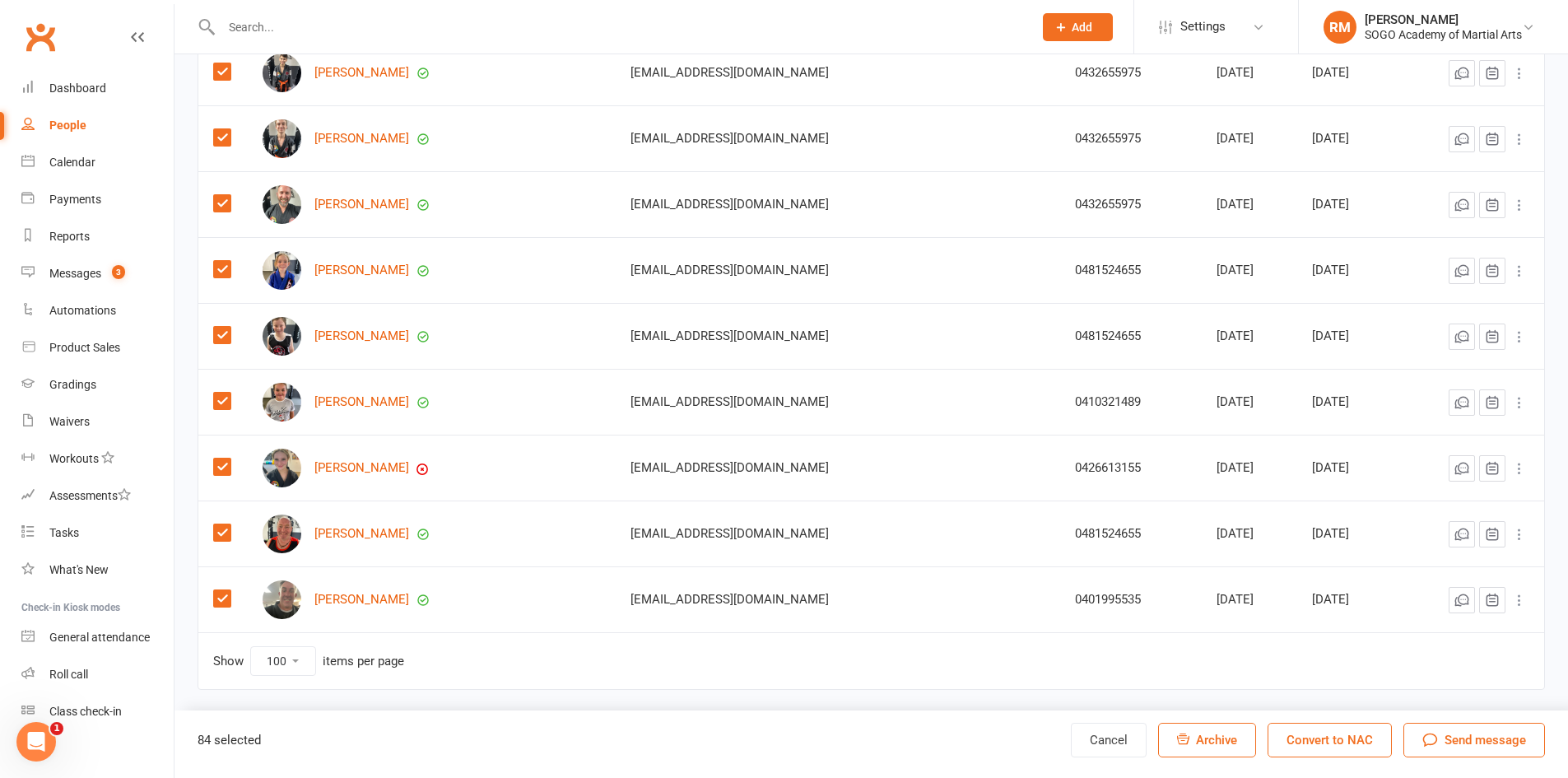
click at [1514, 738] on span "Send message" at bounding box center [1485, 739] width 81 height 20
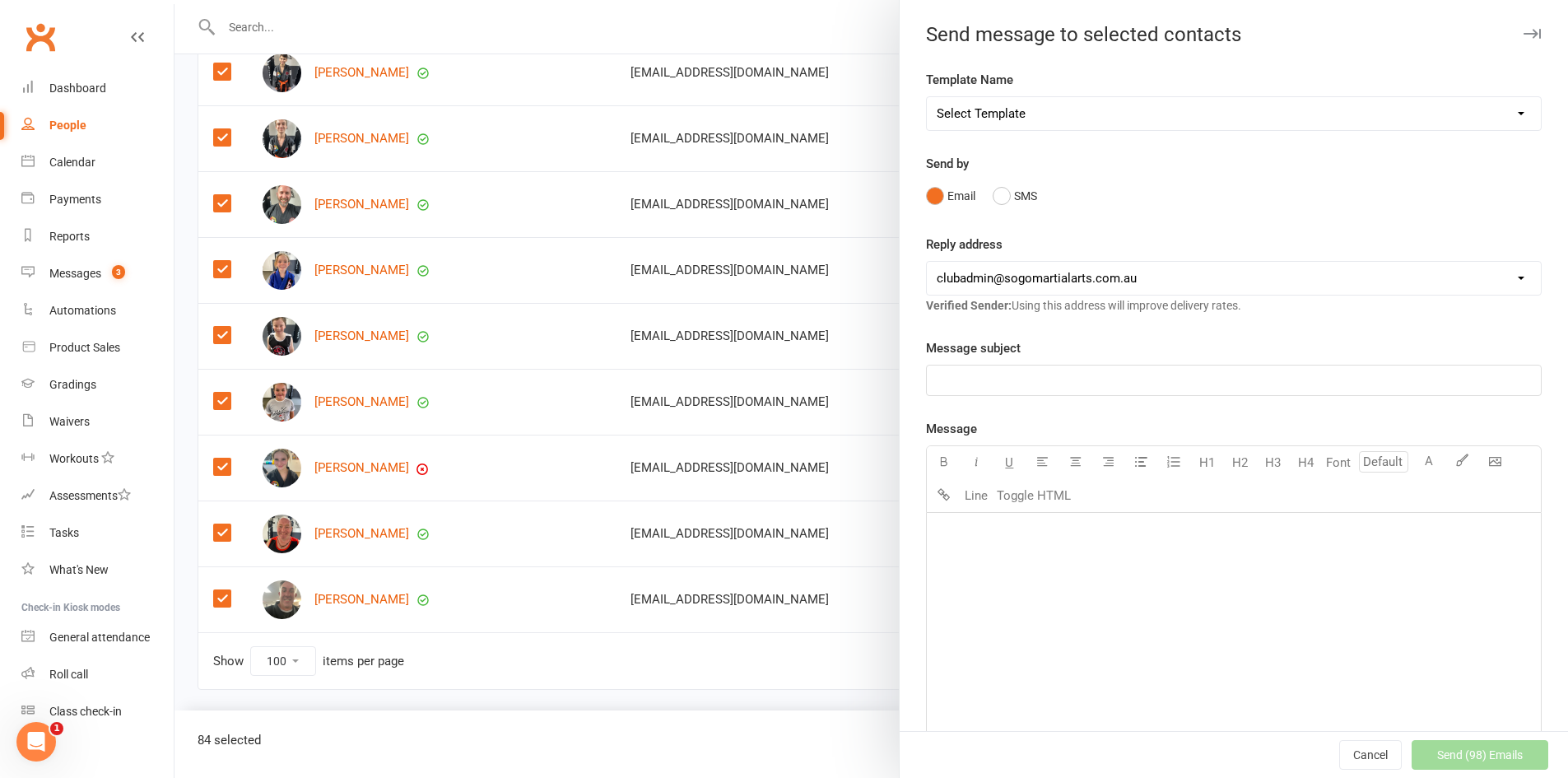
click at [989, 384] on p "﻿" at bounding box center [1234, 380] width 594 height 20
click at [1060, 579] on div "﻿" at bounding box center [1233, 636] width 614 height 247
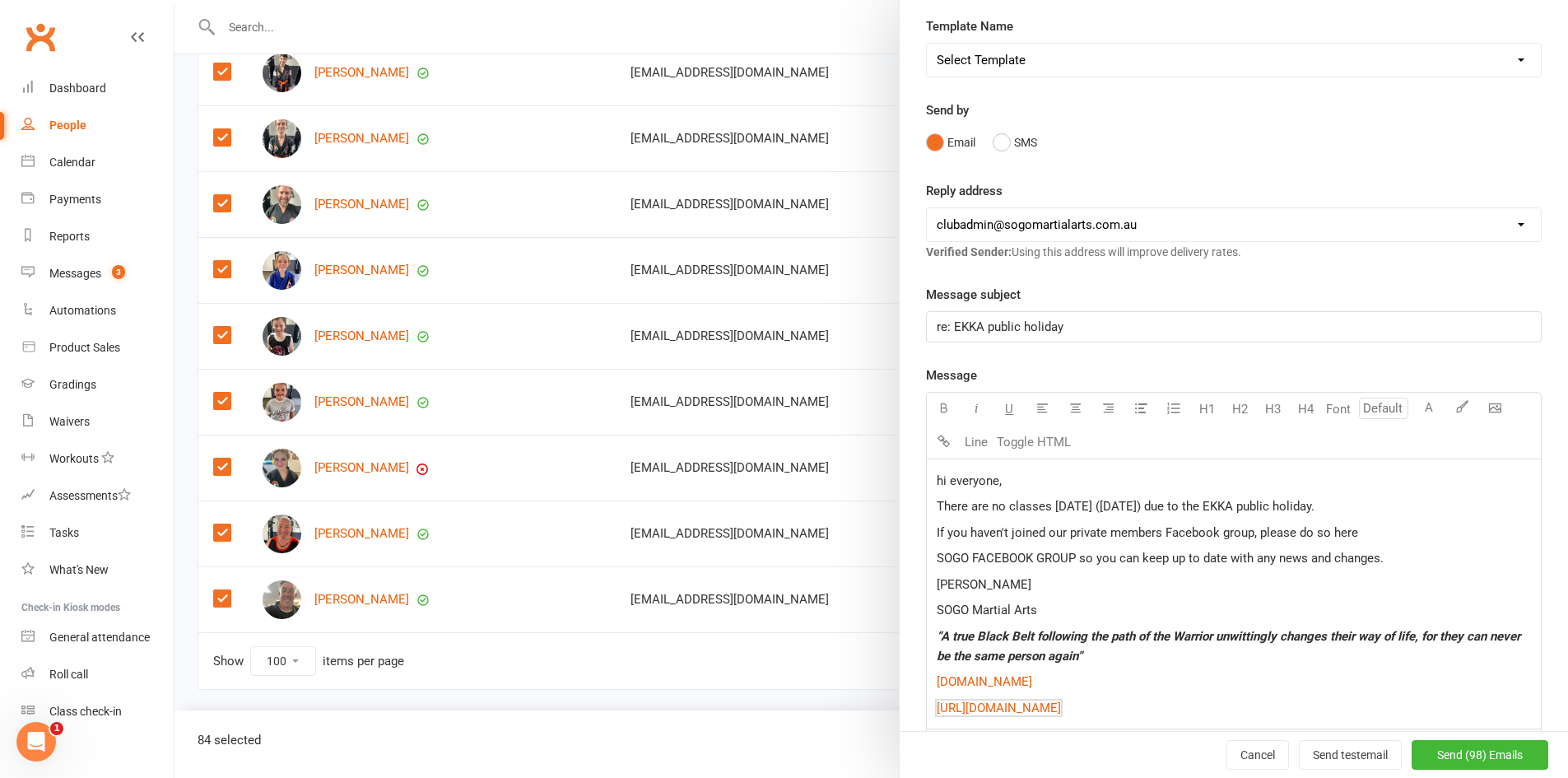
scroll to position [82, 0]
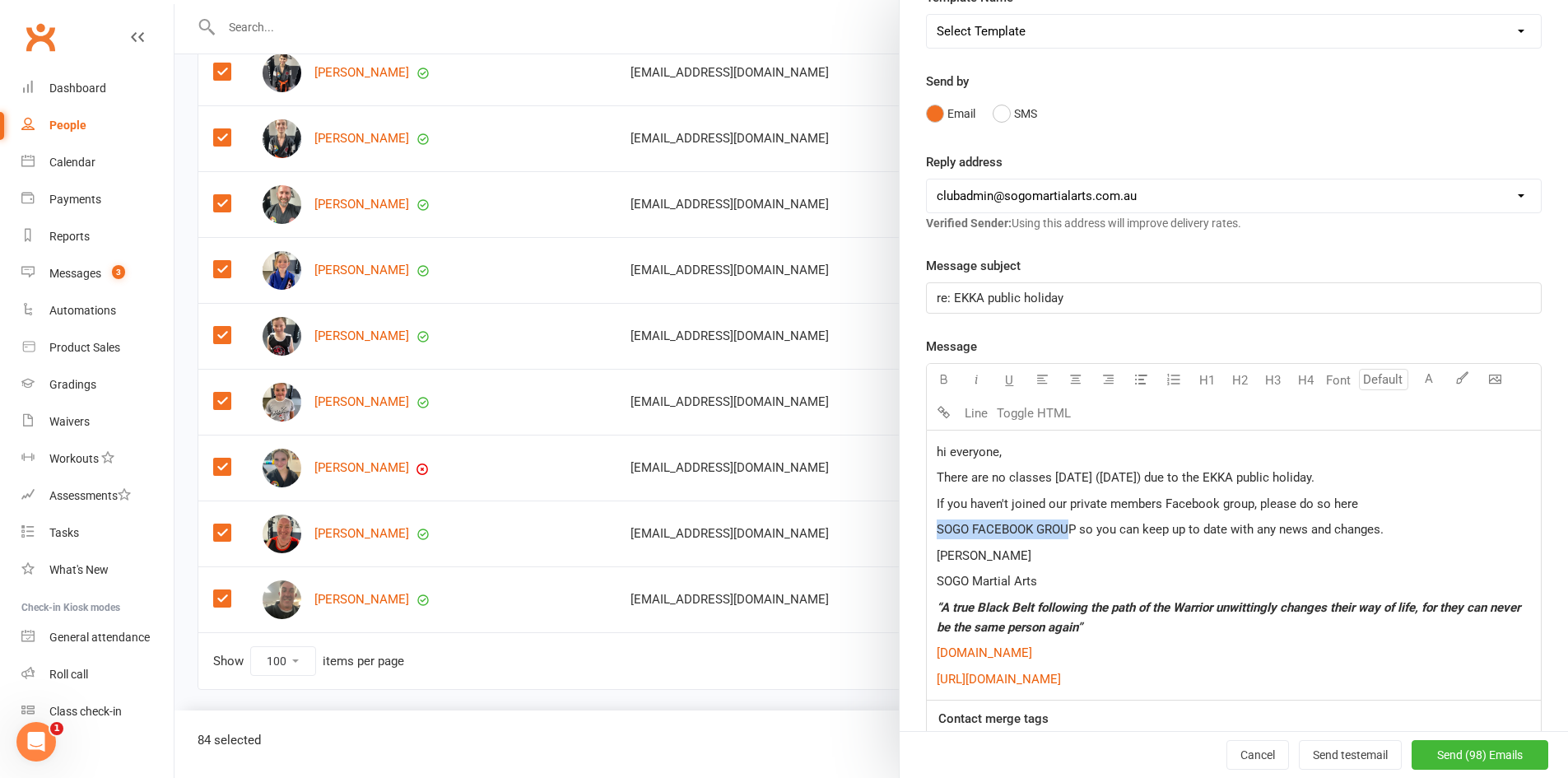
drag, startPoint x: 1065, startPoint y: 527, endPoint x: 927, endPoint y: 530, distance: 138.0
click at [927, 530] on div "hi everyone, There are no classes tomorrow (Wednesday) due to the EKKA public h…" at bounding box center [1233, 565] width 614 height 269
click at [1076, 525] on span "SOGO FACEBOOK GROUP so you can keep up to date with any news and changes." at bounding box center [1160, 529] width 447 height 15
drag, startPoint x: 1069, startPoint y: 527, endPoint x: 927, endPoint y: 526, distance: 142.0
click at [927, 526] on div "hi everyone, There are no classes tomorrow (Wednesday) due to the EKKA public h…" at bounding box center [1233, 565] width 614 height 269
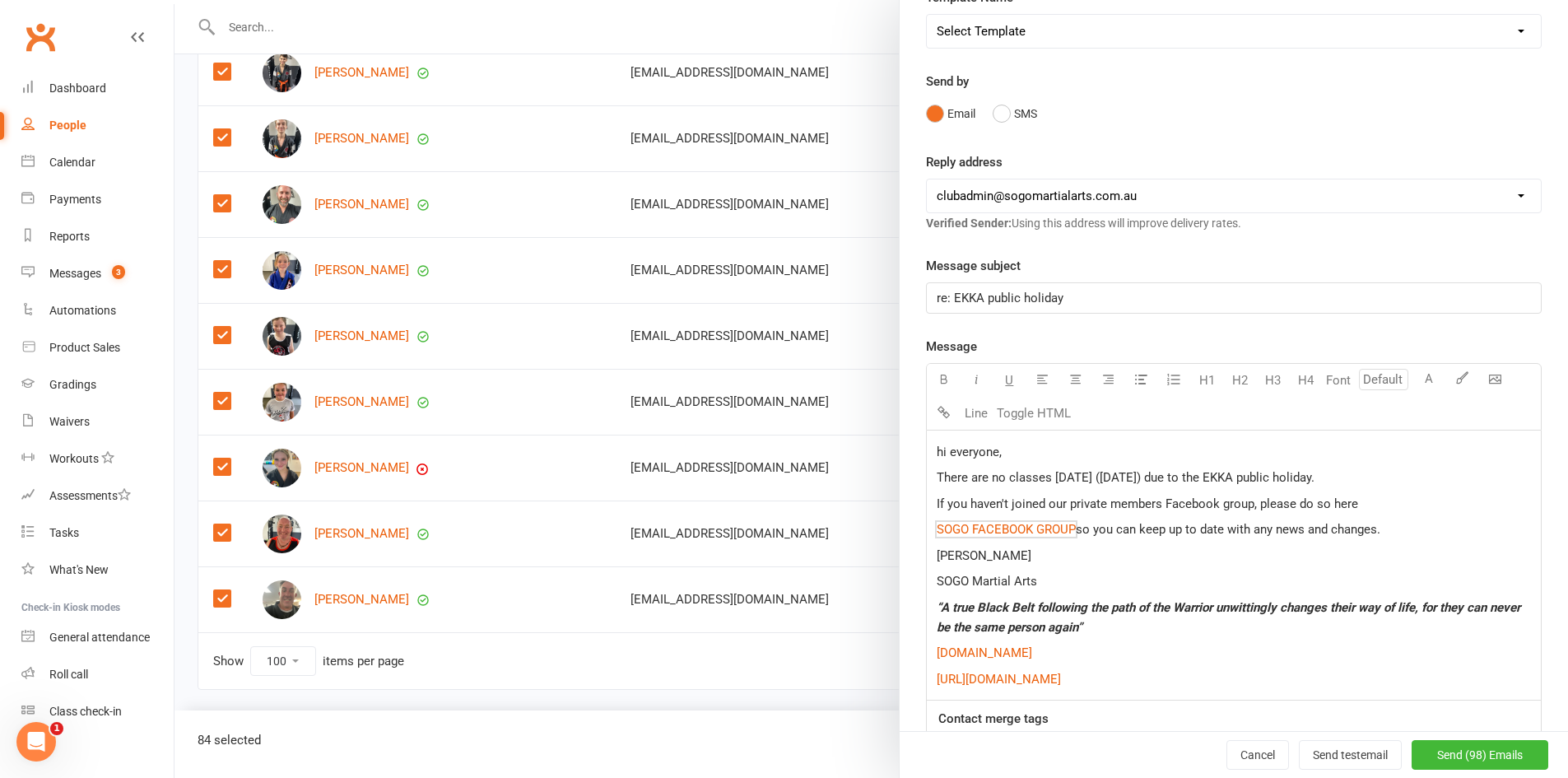
click at [1136, 570] on div "hi everyone, There are no classes tomorrow (Wednesday) due to the EKKA public h…" at bounding box center [1233, 565] width 614 height 269
click at [1352, 499] on p "If you haven't joined our private members Facebook group, please do so here" at bounding box center [1234, 504] width 594 height 20
click at [1076, 528] on span "so you can keep up to date with any news and changes." at bounding box center [1228, 529] width 305 height 15
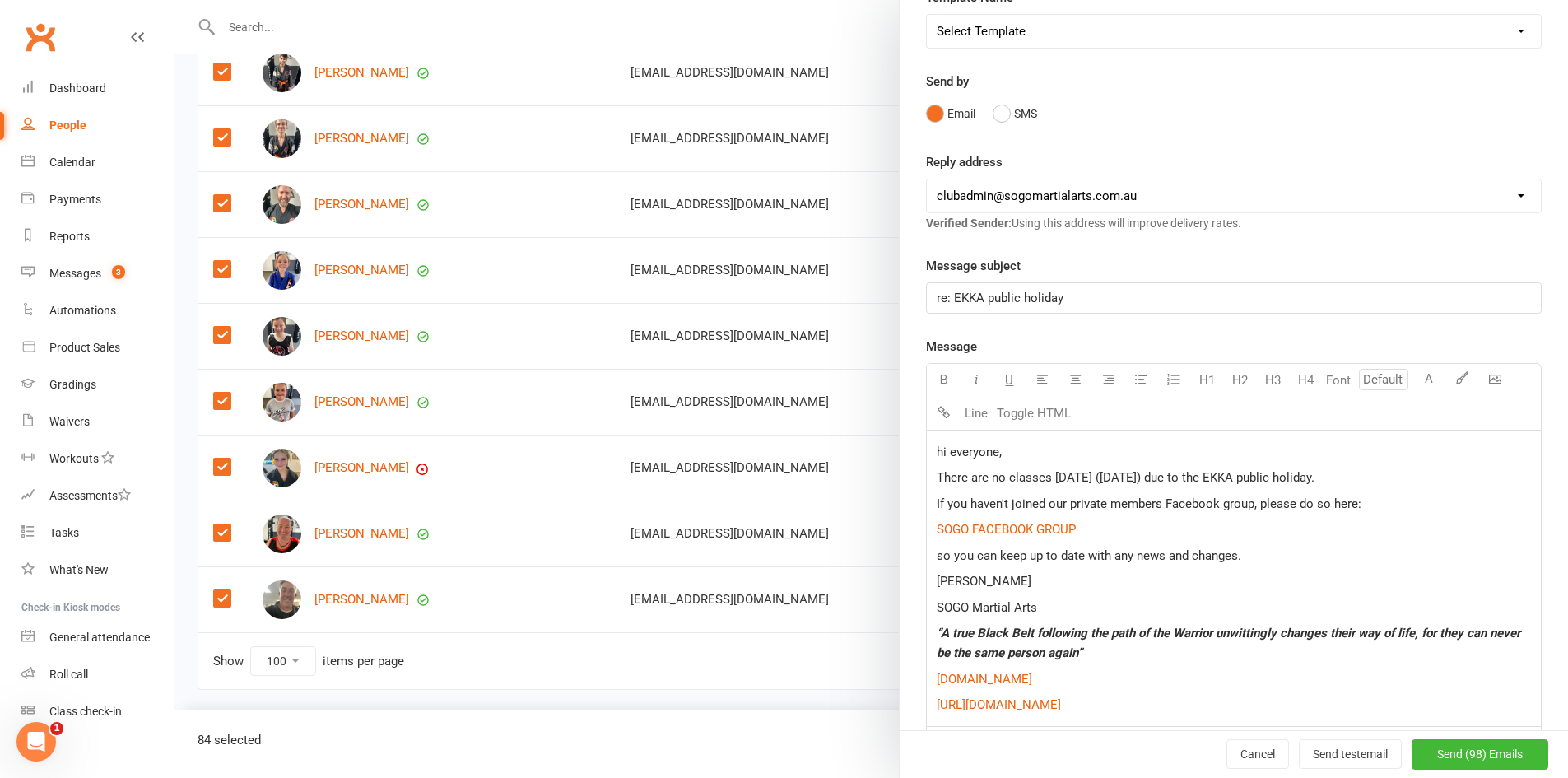
click at [1258, 552] on p "so you can keep up to date with any news and changes." at bounding box center [1234, 556] width 594 height 20
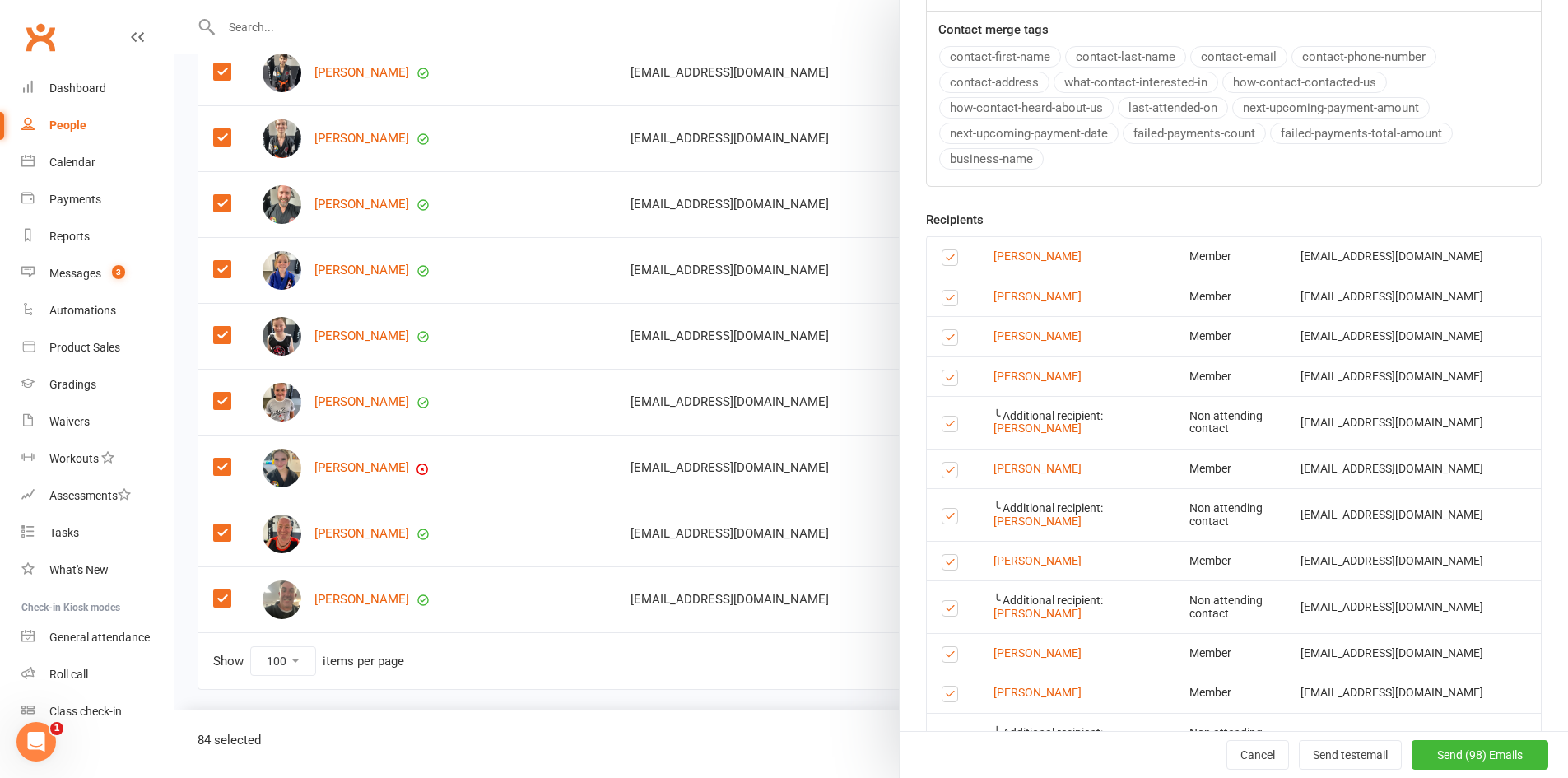
scroll to position [906, 0]
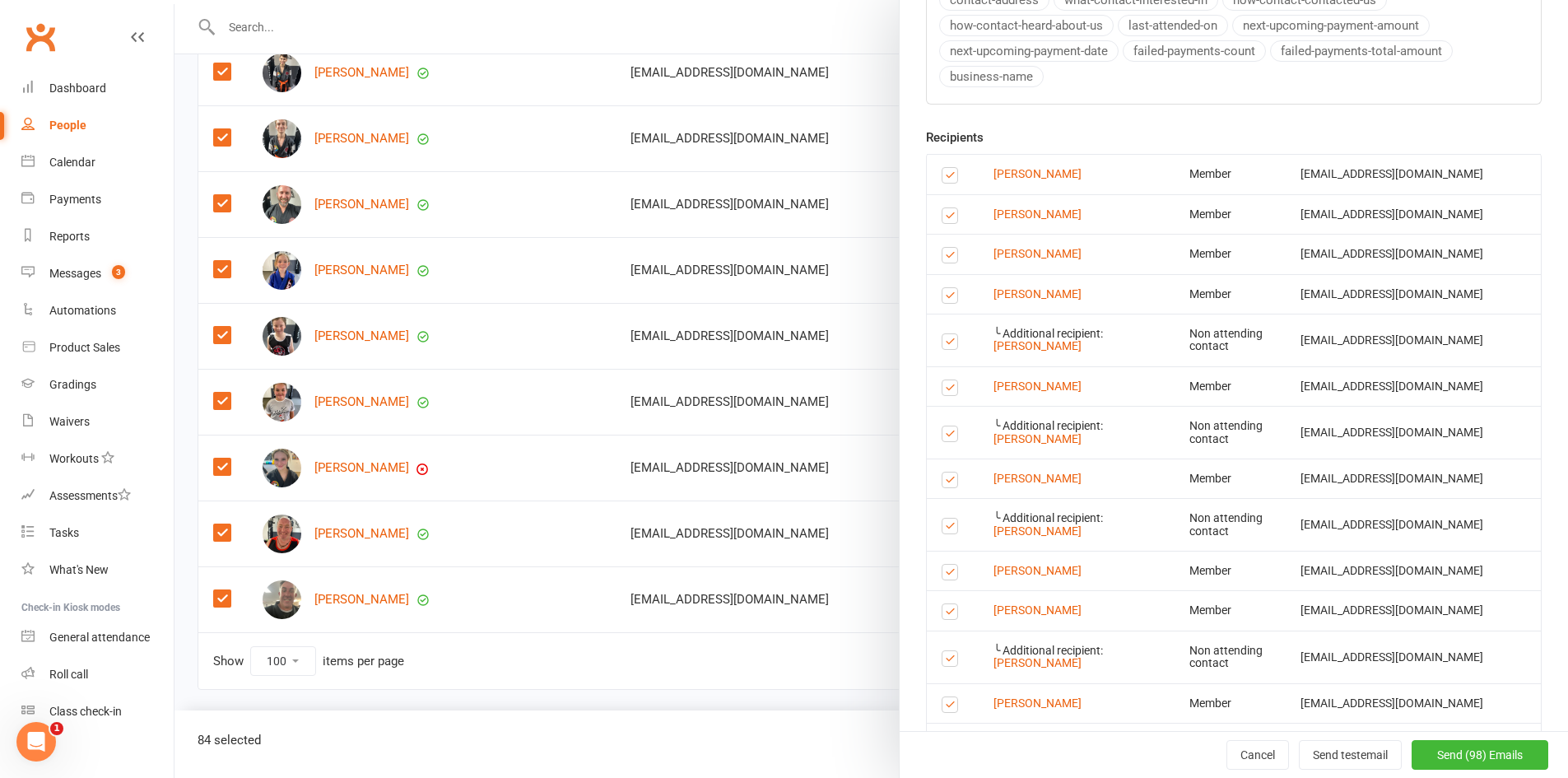
click at [944, 390] on label at bounding box center [952, 390] width 22 height 0
click at [944, 380] on input "checkbox" at bounding box center [946, 380] width 10 height 0
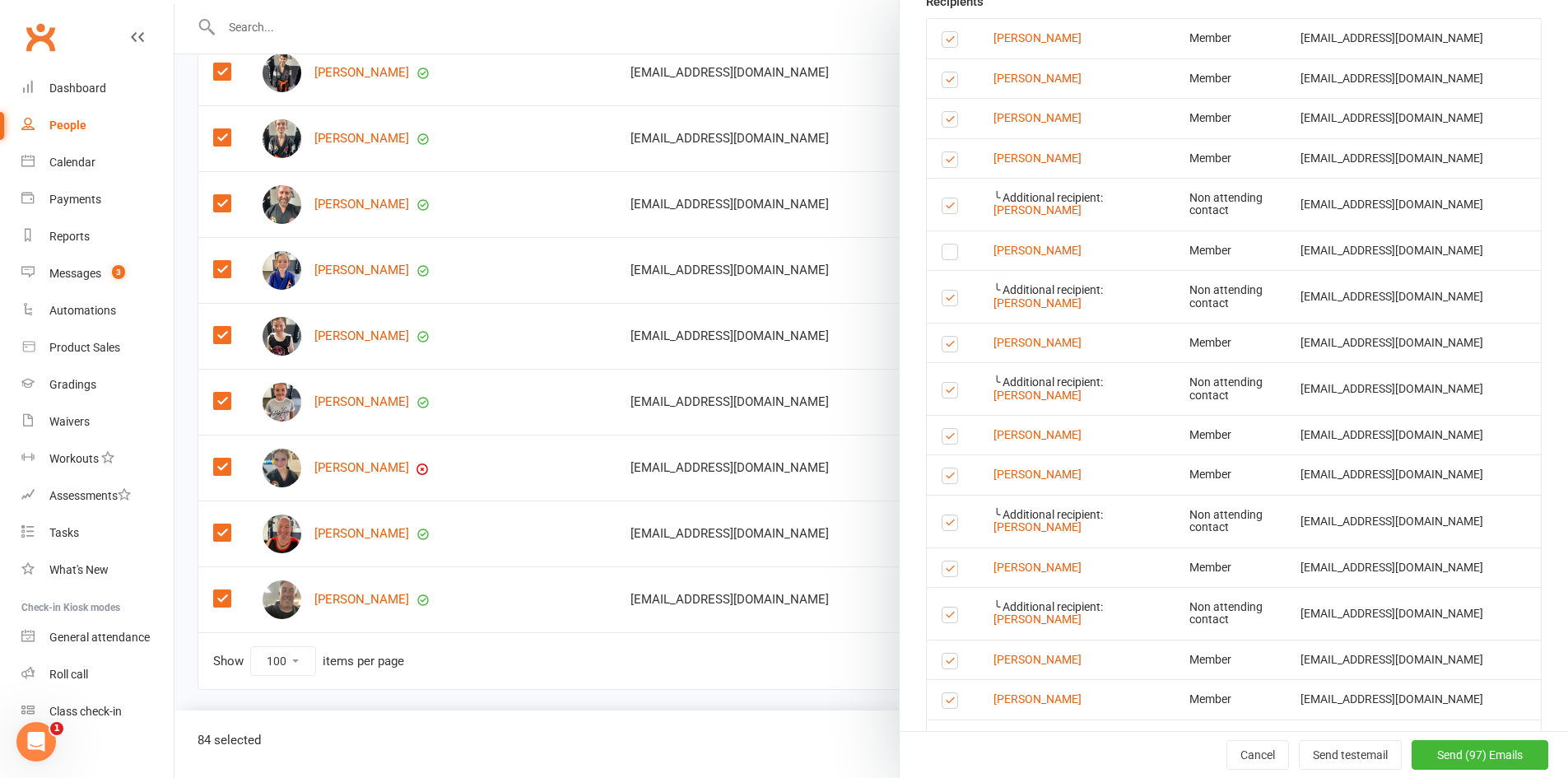
scroll to position [1070, 0]
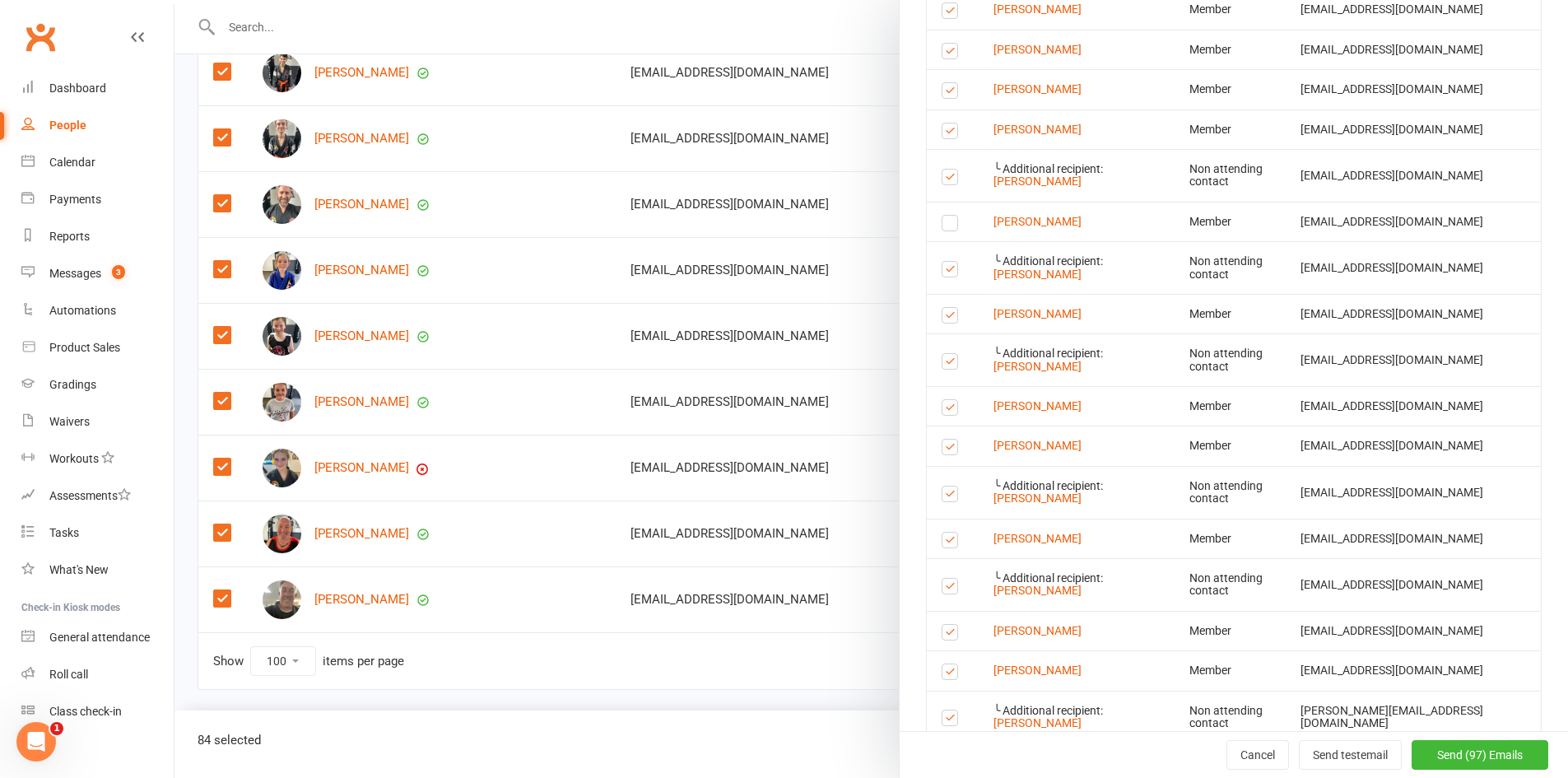
drag, startPoint x: 939, startPoint y: 312, endPoint x: 945, endPoint y: 334, distance: 22.8
click at [942, 318] on label at bounding box center [952, 318] width 22 height 0
click at [942, 308] on input "checkbox" at bounding box center [946, 308] width 10 height 0
click at [943, 363] on label at bounding box center [952, 363] width 22 height 0
click at [943, 354] on input "checkbox" at bounding box center [946, 354] width 10 height 0
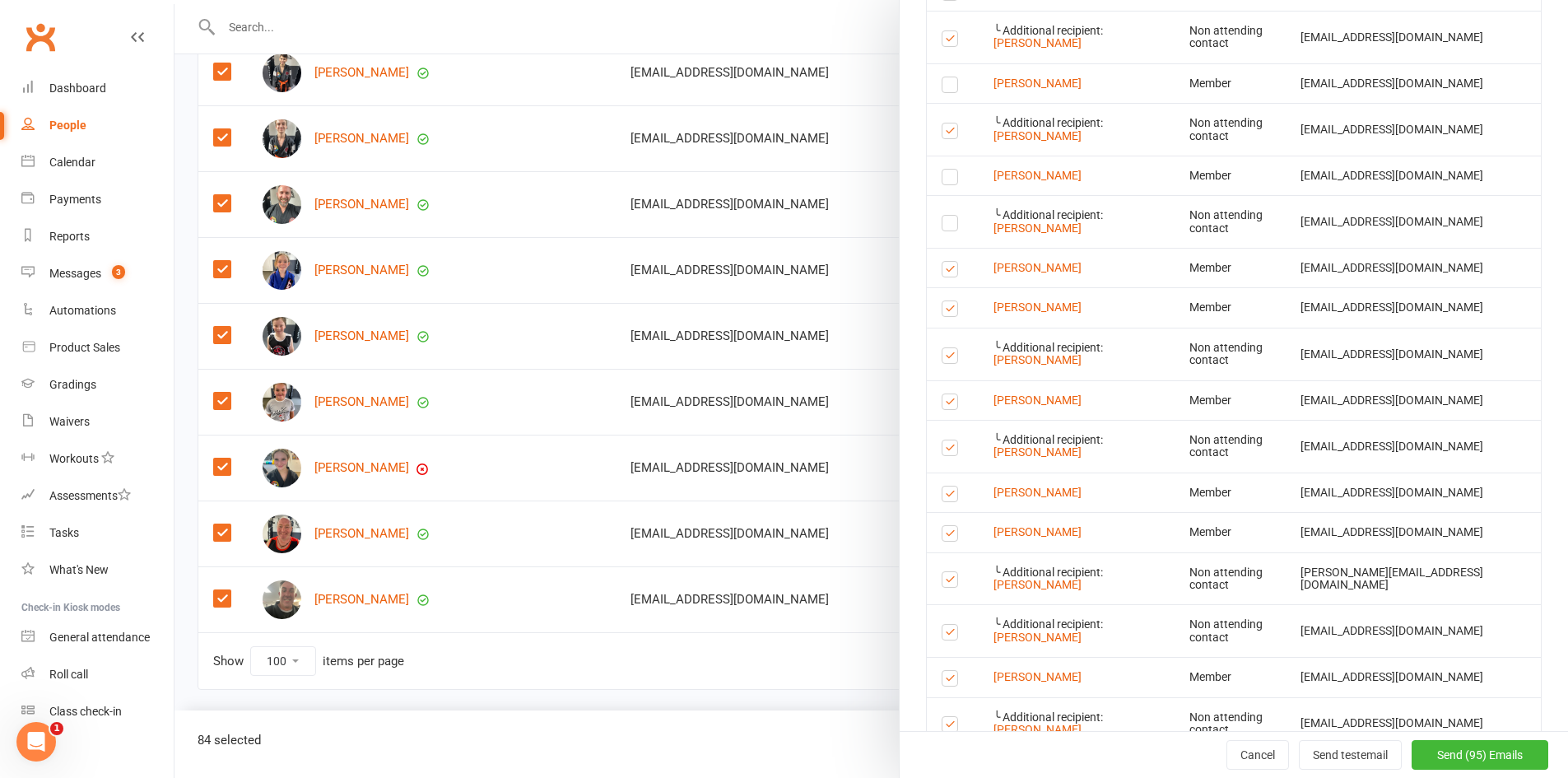
scroll to position [1234, 0]
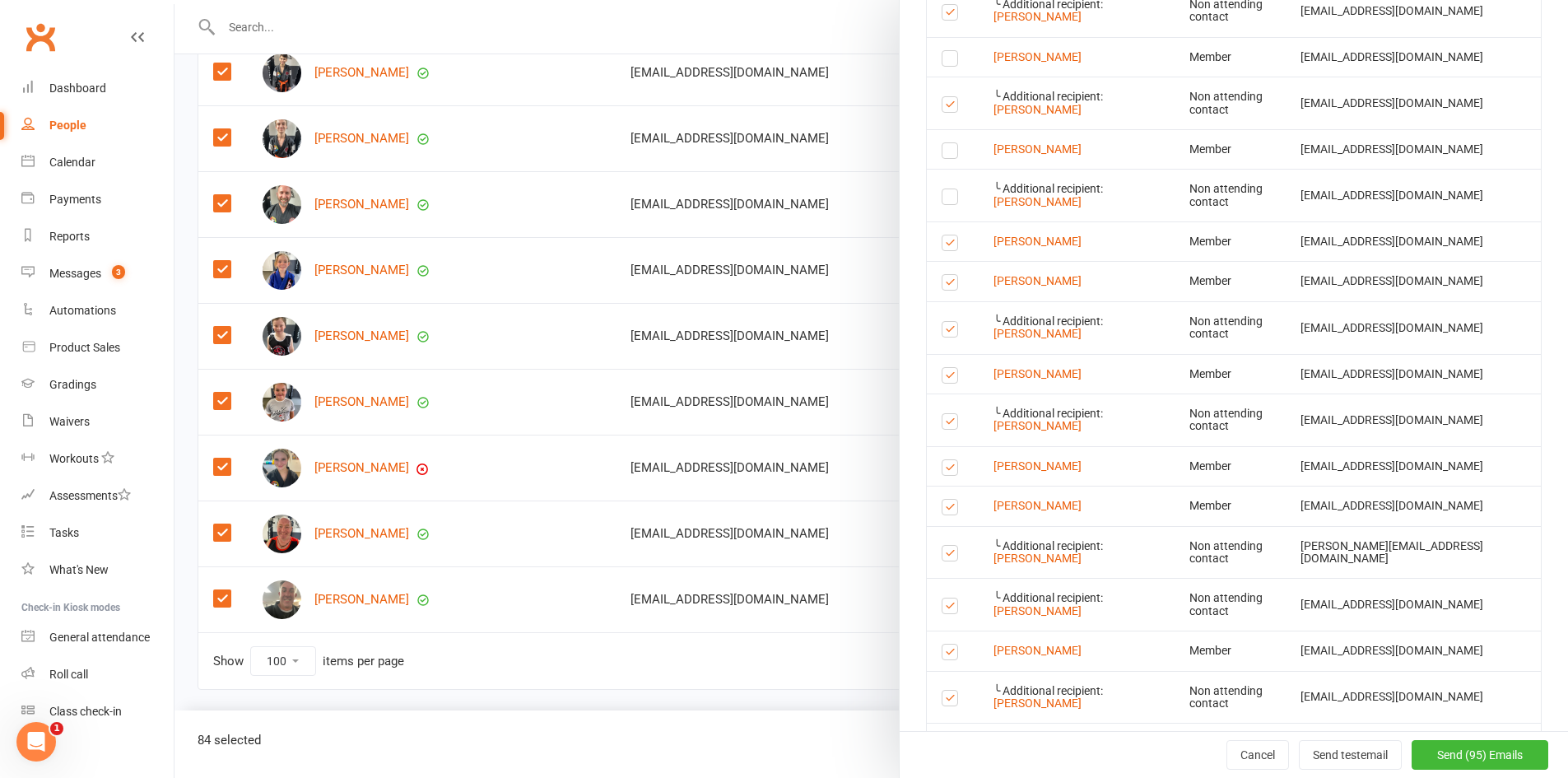
click at [944, 245] on label at bounding box center [952, 245] width 22 height 0
click at [944, 236] on input "checkbox" at bounding box center [946, 236] width 10 height 0
click at [943, 285] on label at bounding box center [952, 285] width 22 height 0
click at [943, 274] on input "checkbox" at bounding box center [946, 274] width 10 height 0
click at [943, 331] on label at bounding box center [952, 331] width 22 height 0
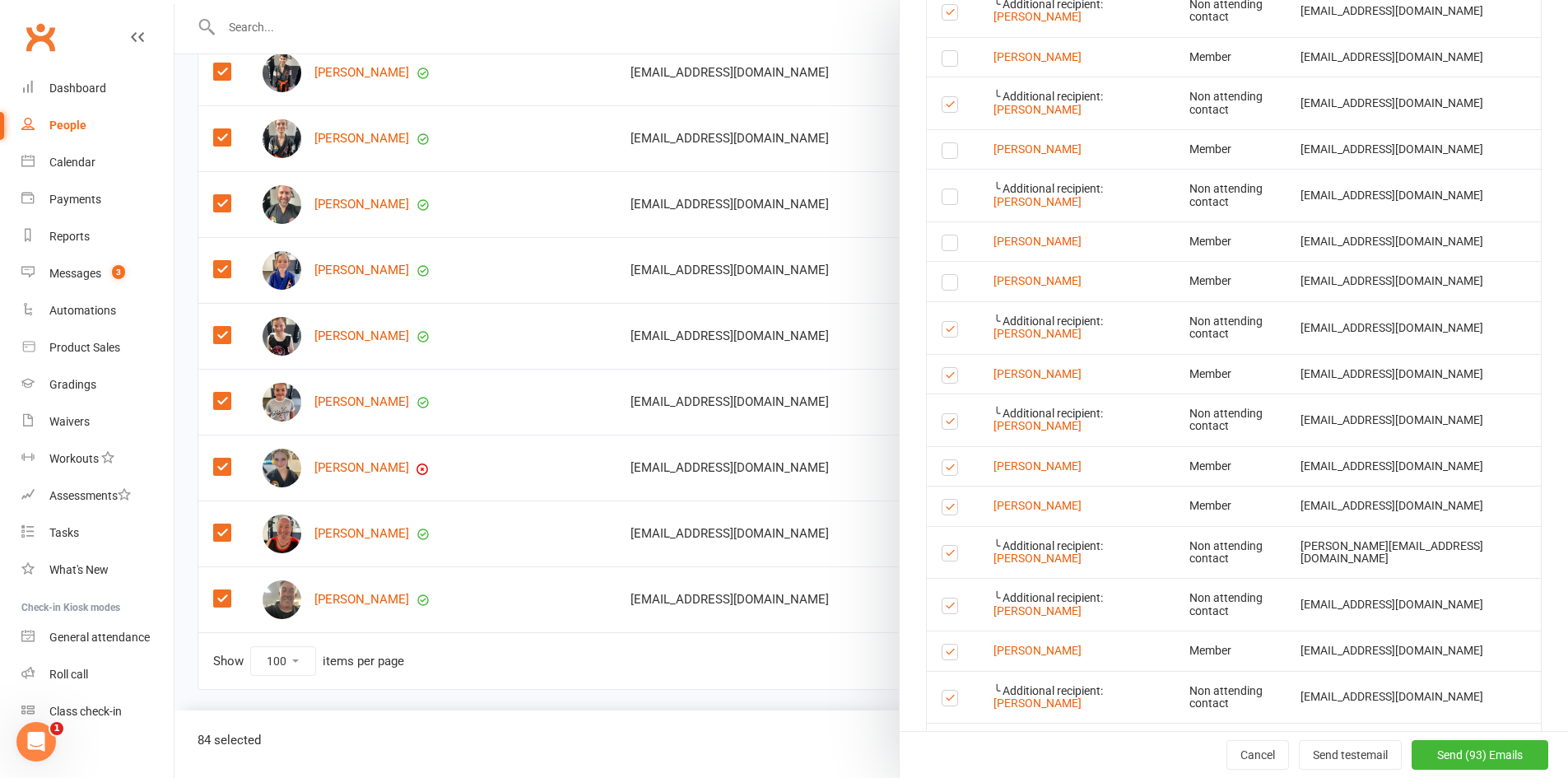
click at [943, 322] on input "checkbox" at bounding box center [946, 322] width 10 height 0
click at [943, 378] on label at bounding box center [952, 378] width 22 height 0
click at [943, 368] on input "checkbox" at bounding box center [946, 368] width 10 height 0
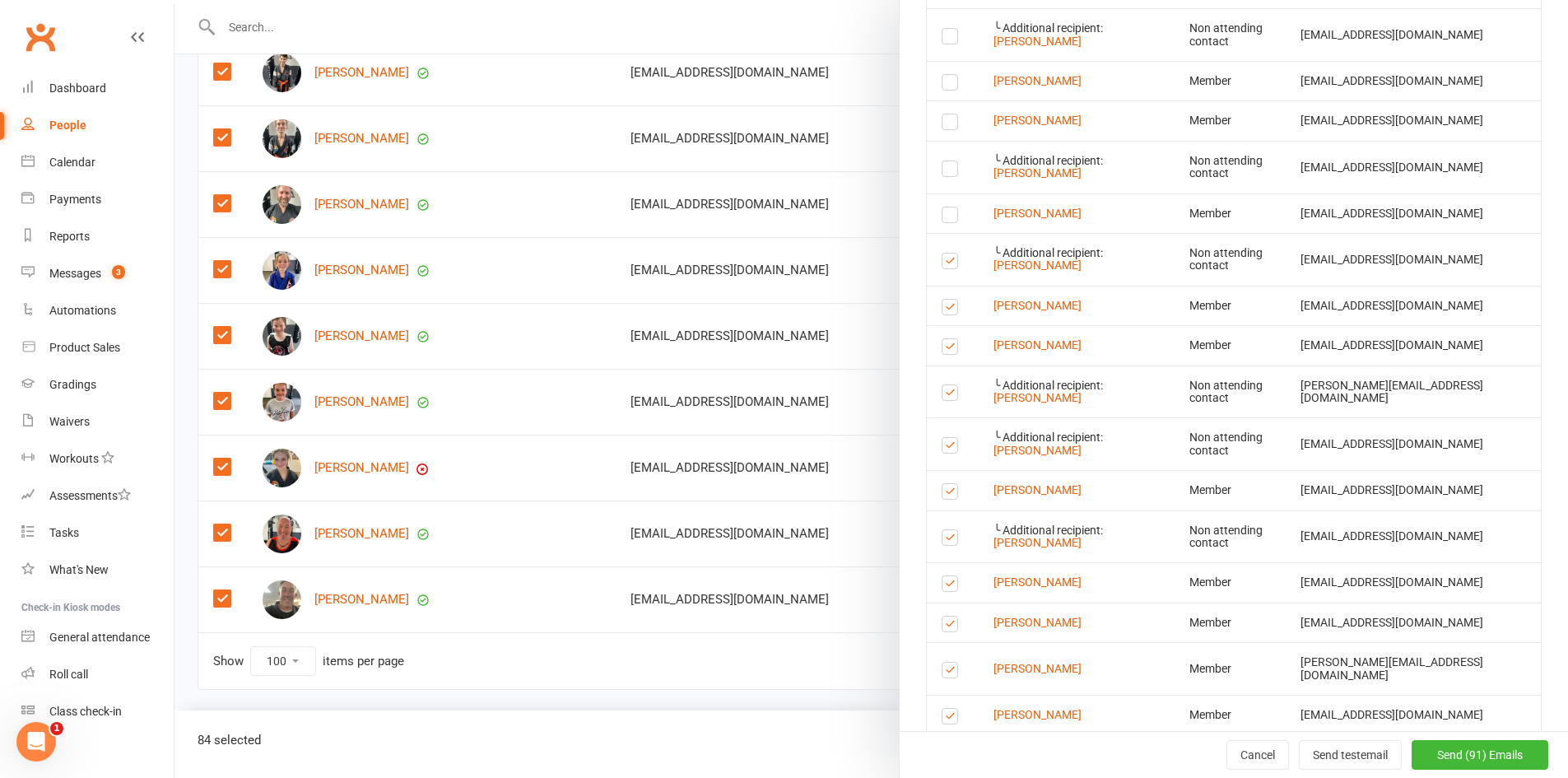
scroll to position [1399, 0]
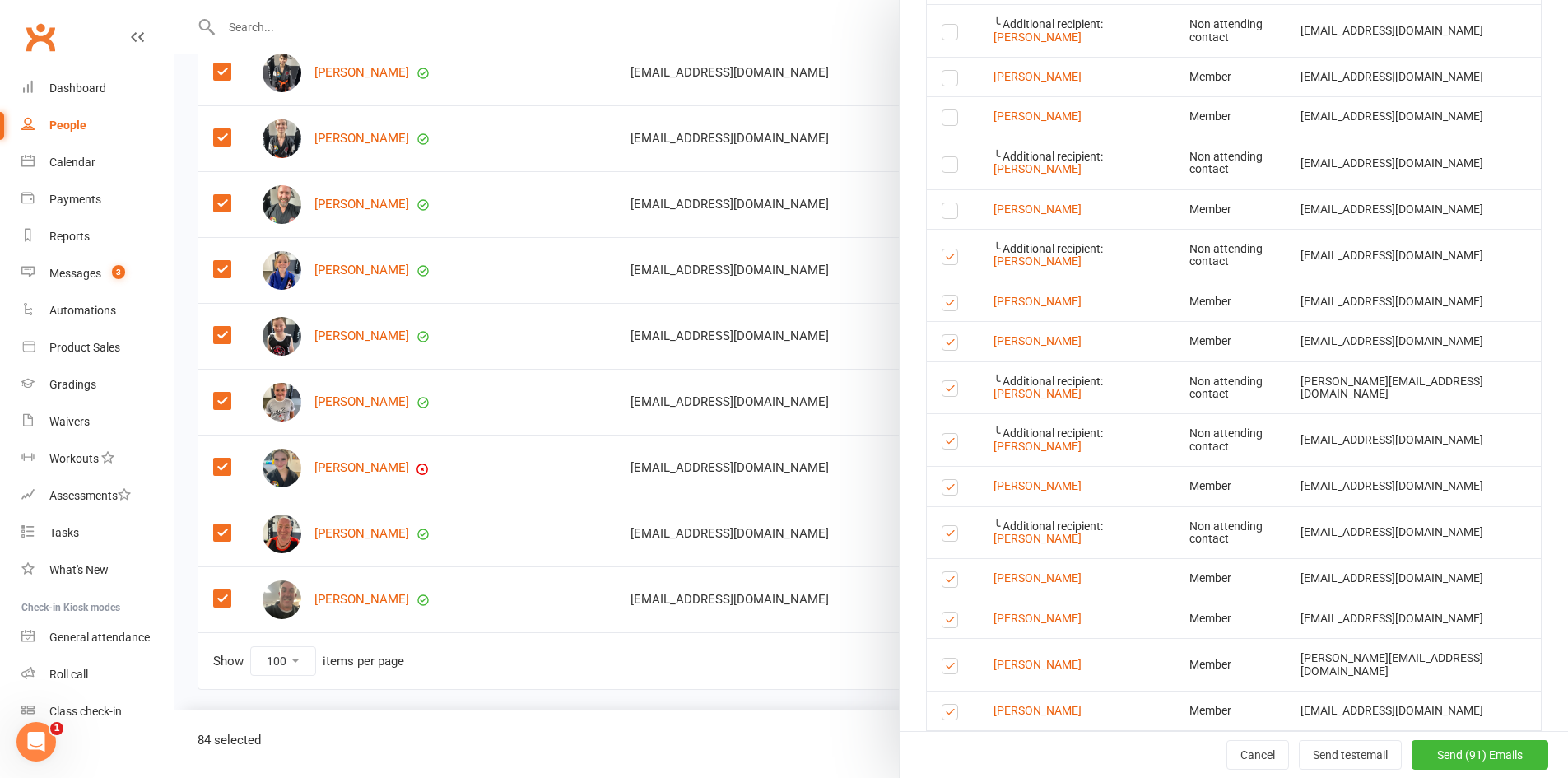
click at [942, 259] on label at bounding box center [952, 259] width 22 height 0
click at [942, 249] on input "checkbox" at bounding box center [946, 249] width 10 height 0
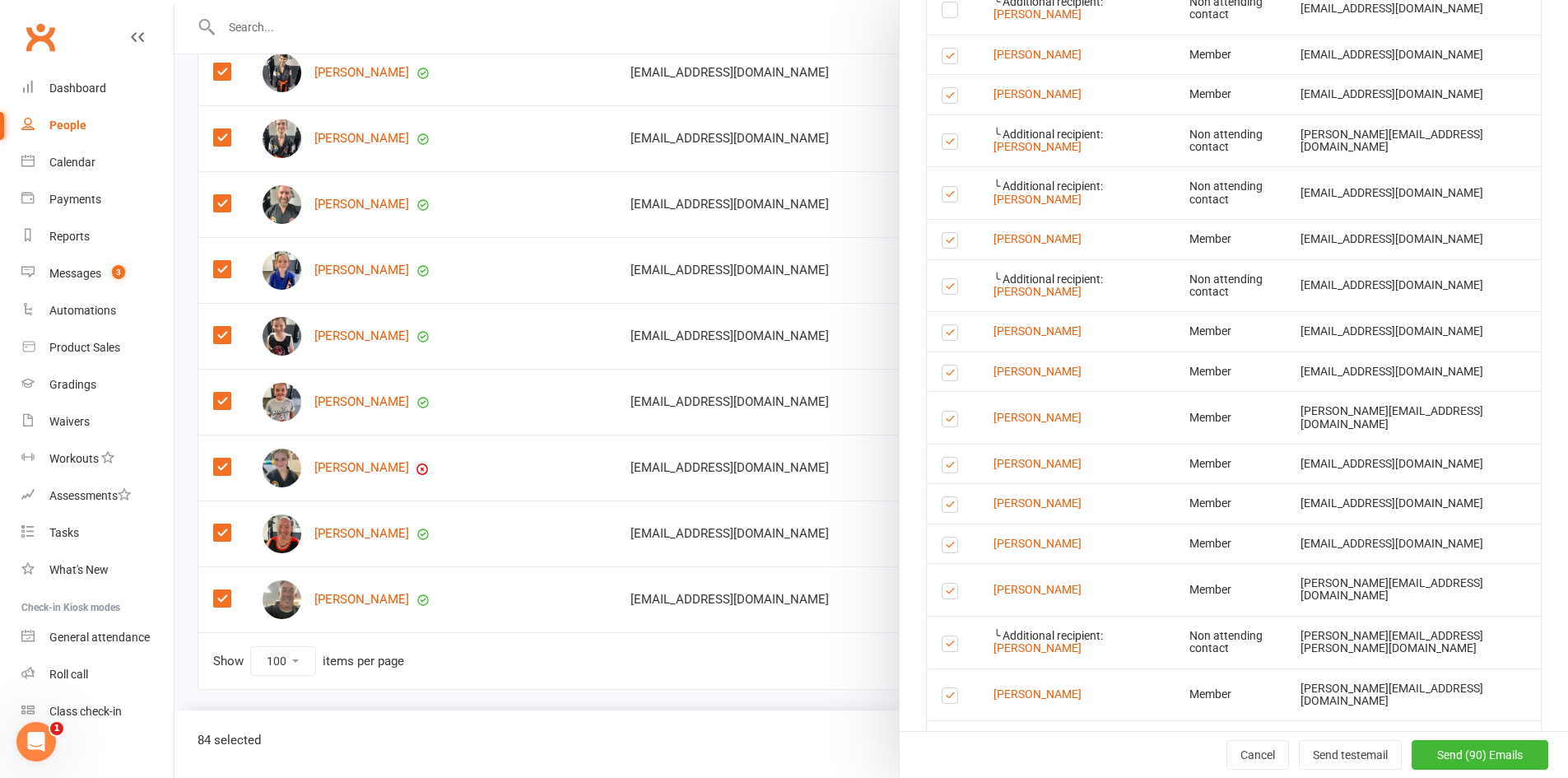
scroll to position [1728, 0]
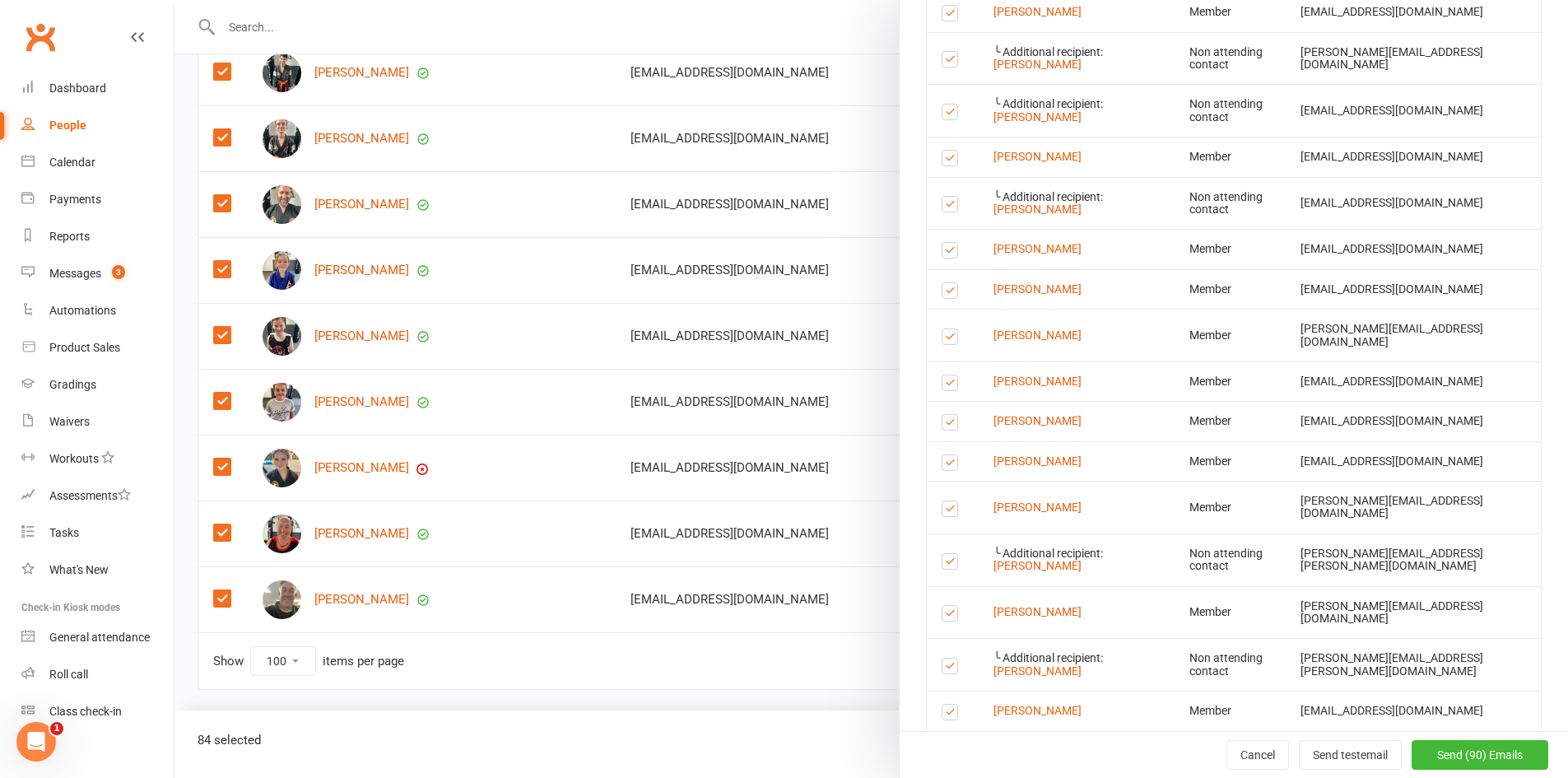
click at [943, 161] on label at bounding box center [952, 161] width 22 height 0
click at [943, 150] on input "checkbox" at bounding box center [946, 150] width 10 height 0
click at [945, 206] on label at bounding box center [952, 206] width 22 height 0
click at [945, 197] on input "checkbox" at bounding box center [946, 197] width 10 height 0
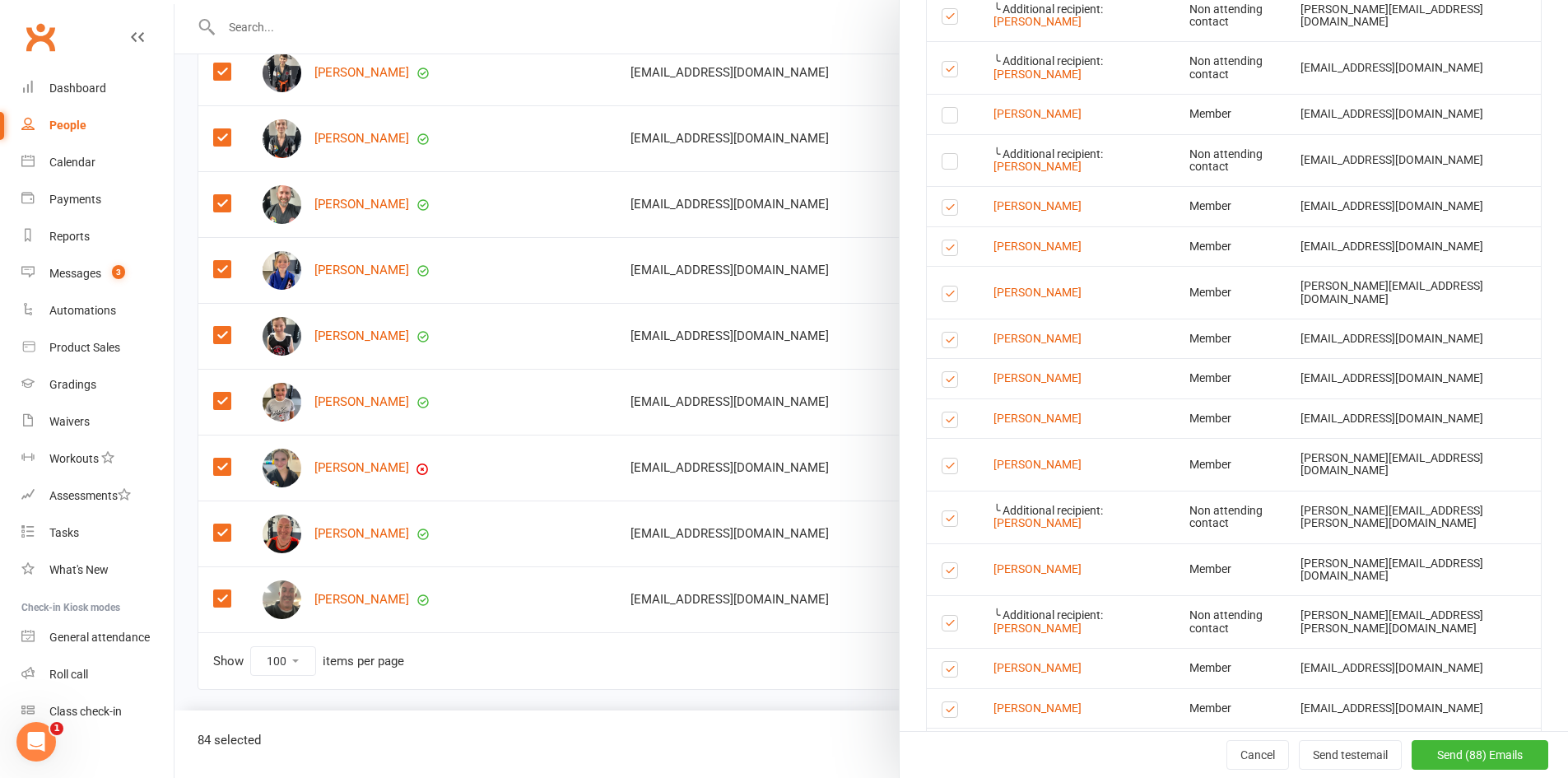
scroll to position [1811, 0]
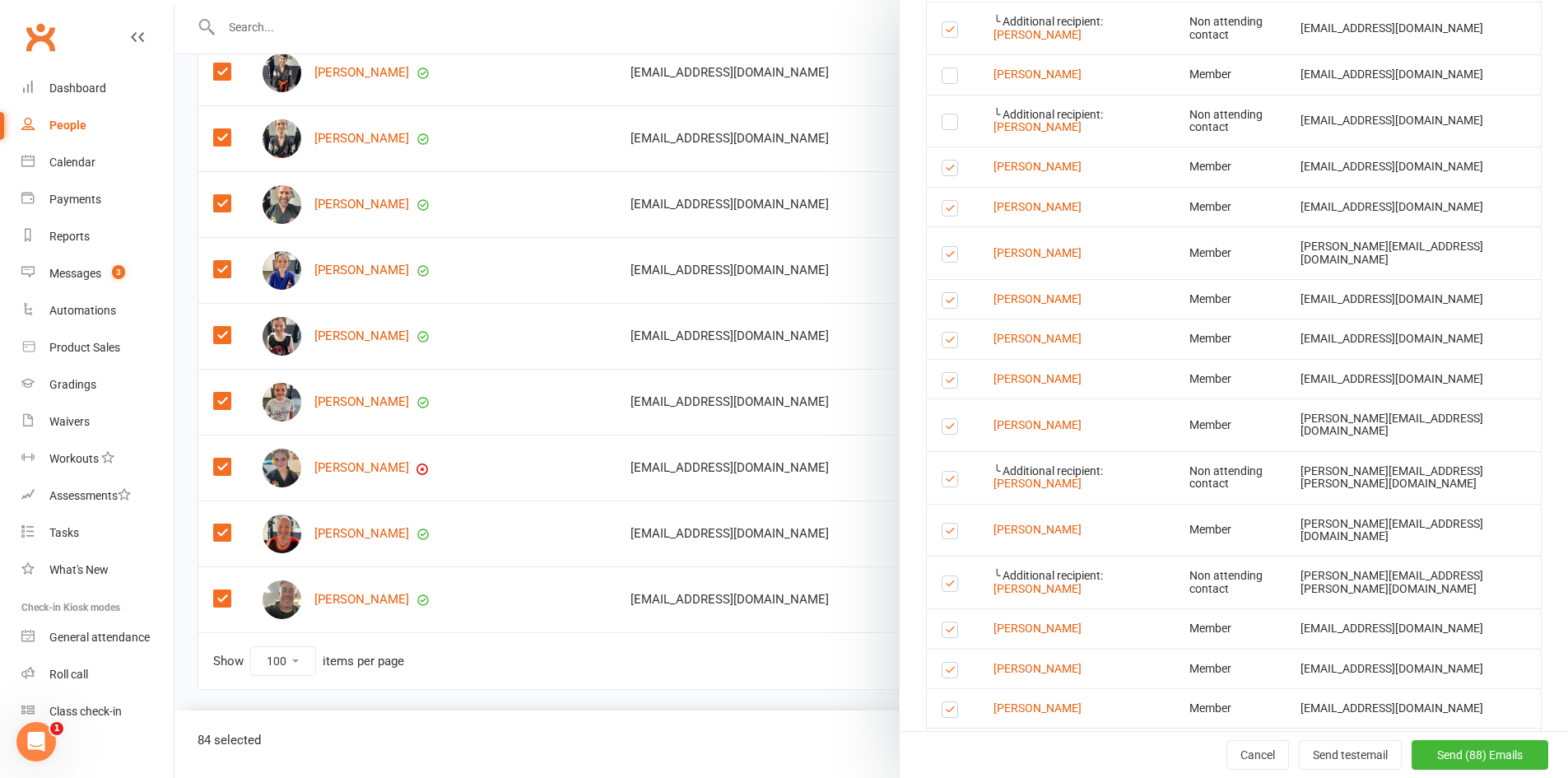
click at [942, 170] on label at bounding box center [952, 170] width 22 height 0
click at [942, 161] on input "checkbox" at bounding box center [946, 161] width 10 height 0
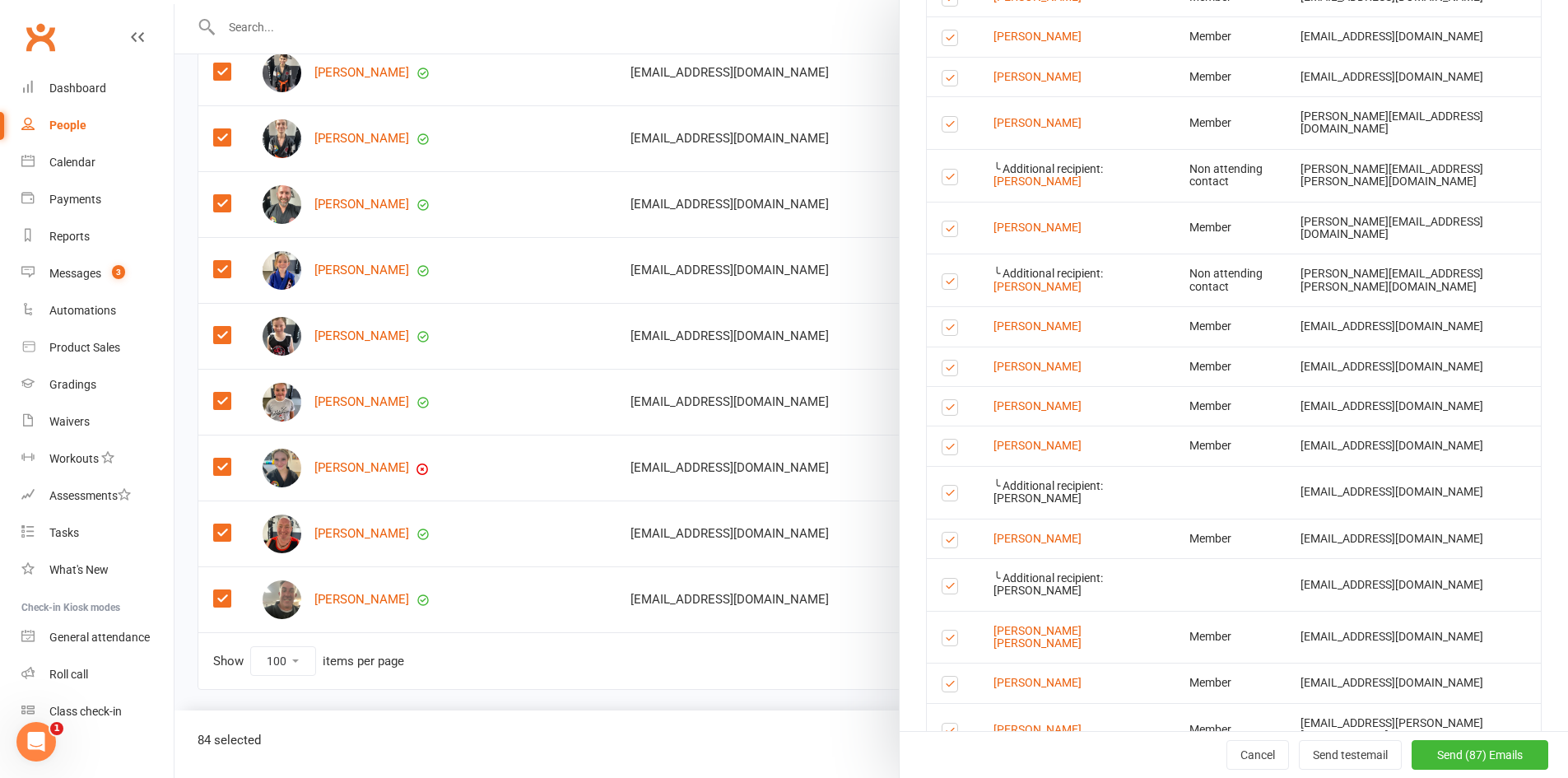
scroll to position [2140, 0]
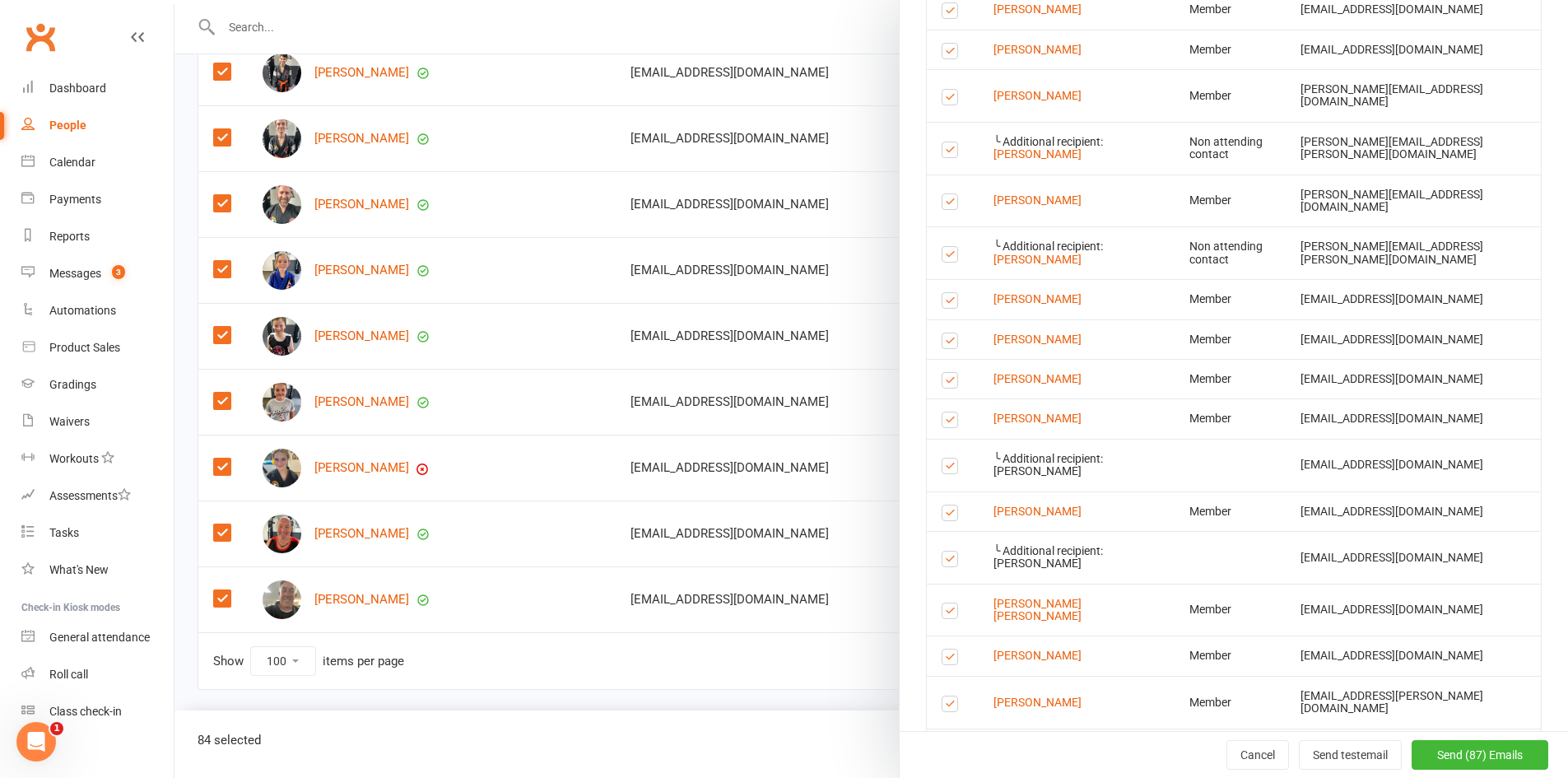
click at [942, 99] on label at bounding box center [952, 99] width 22 height 0
click at [942, 90] on input "checkbox" at bounding box center [946, 90] width 10 height 0
click at [945, 204] on label at bounding box center [952, 204] width 22 height 0
click at [945, 194] on input "checkbox" at bounding box center [946, 194] width 10 height 0
click at [943, 256] on label at bounding box center [952, 256] width 22 height 0
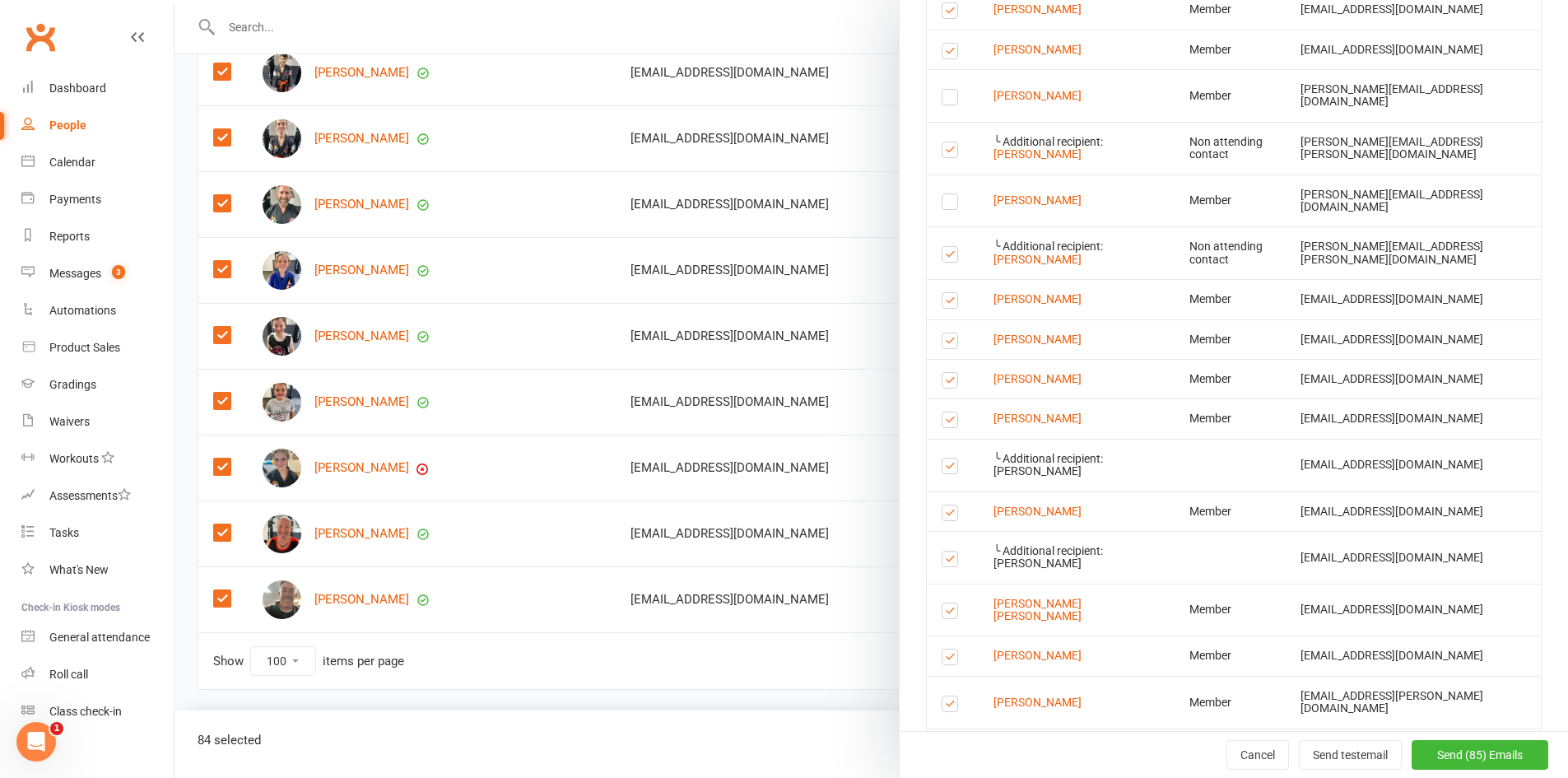
click at [943, 247] on input "checkbox" at bounding box center [946, 247] width 10 height 0
click at [943, 152] on label at bounding box center [952, 152] width 22 height 0
click at [943, 142] on input "checkbox" at bounding box center [946, 142] width 10 height 0
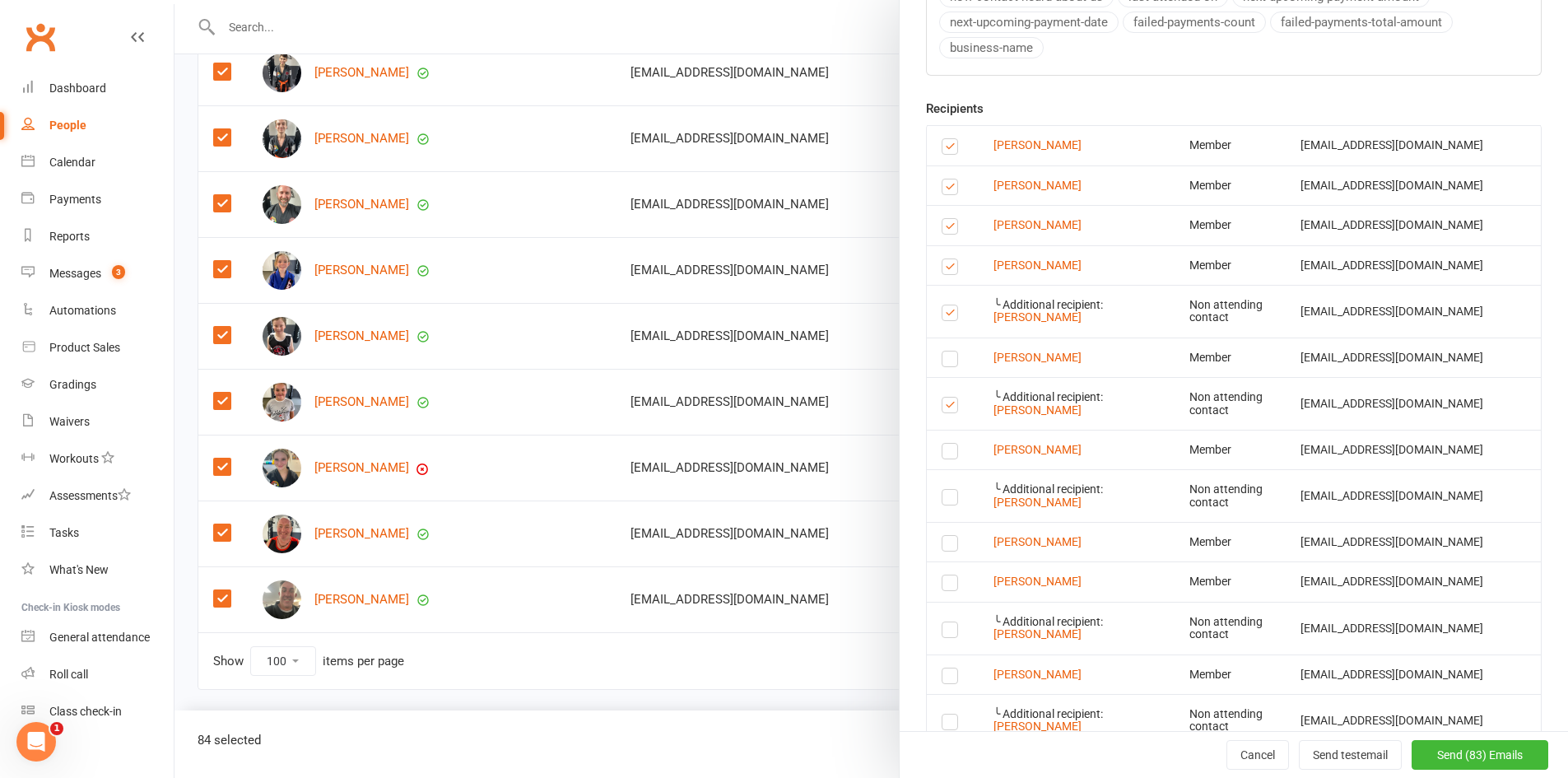
scroll to position [906, 0]
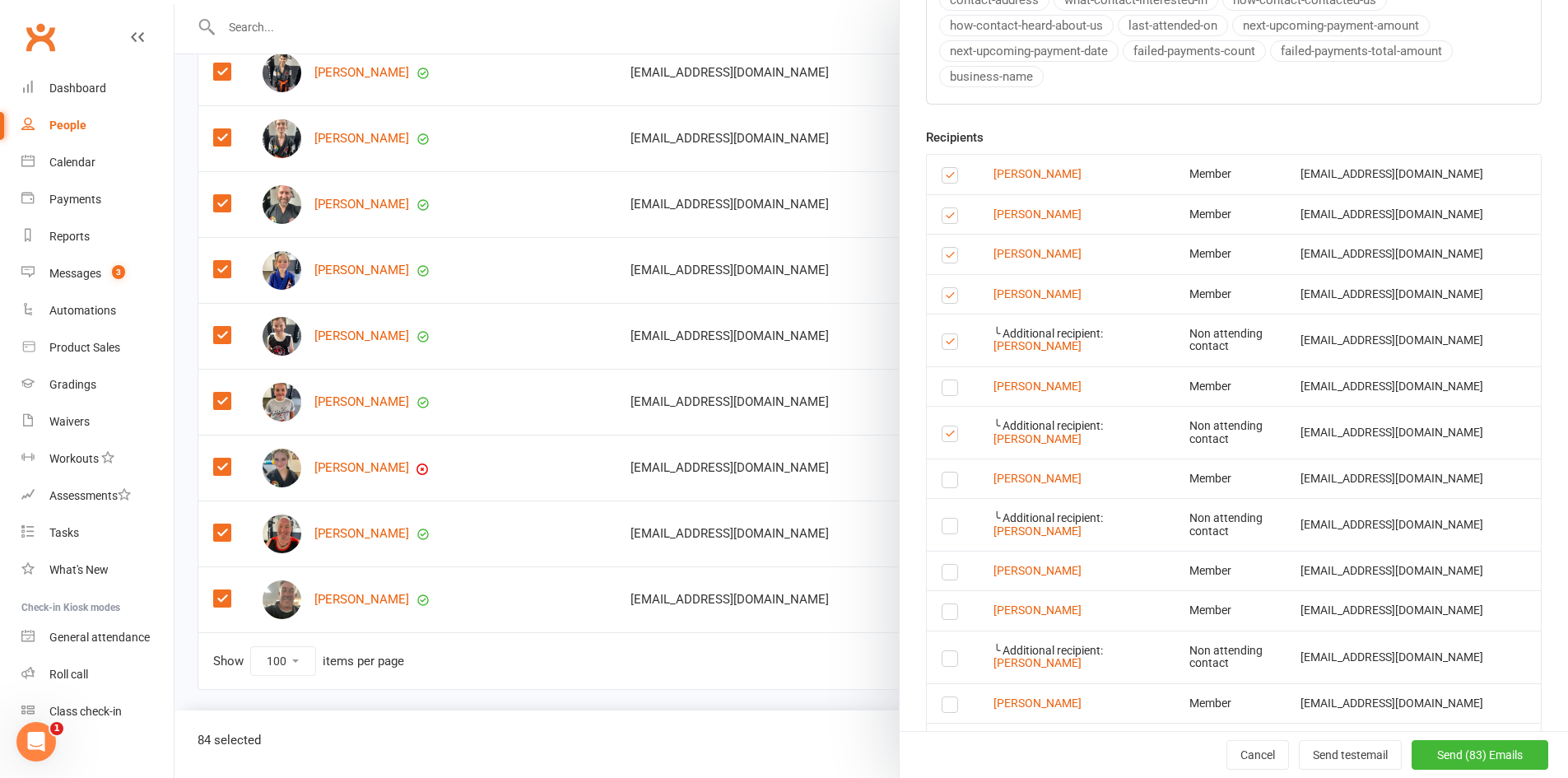
click at [942, 178] on label at bounding box center [952, 178] width 22 height 0
click at [942, 168] on input "checkbox" at bounding box center [946, 168] width 10 height 0
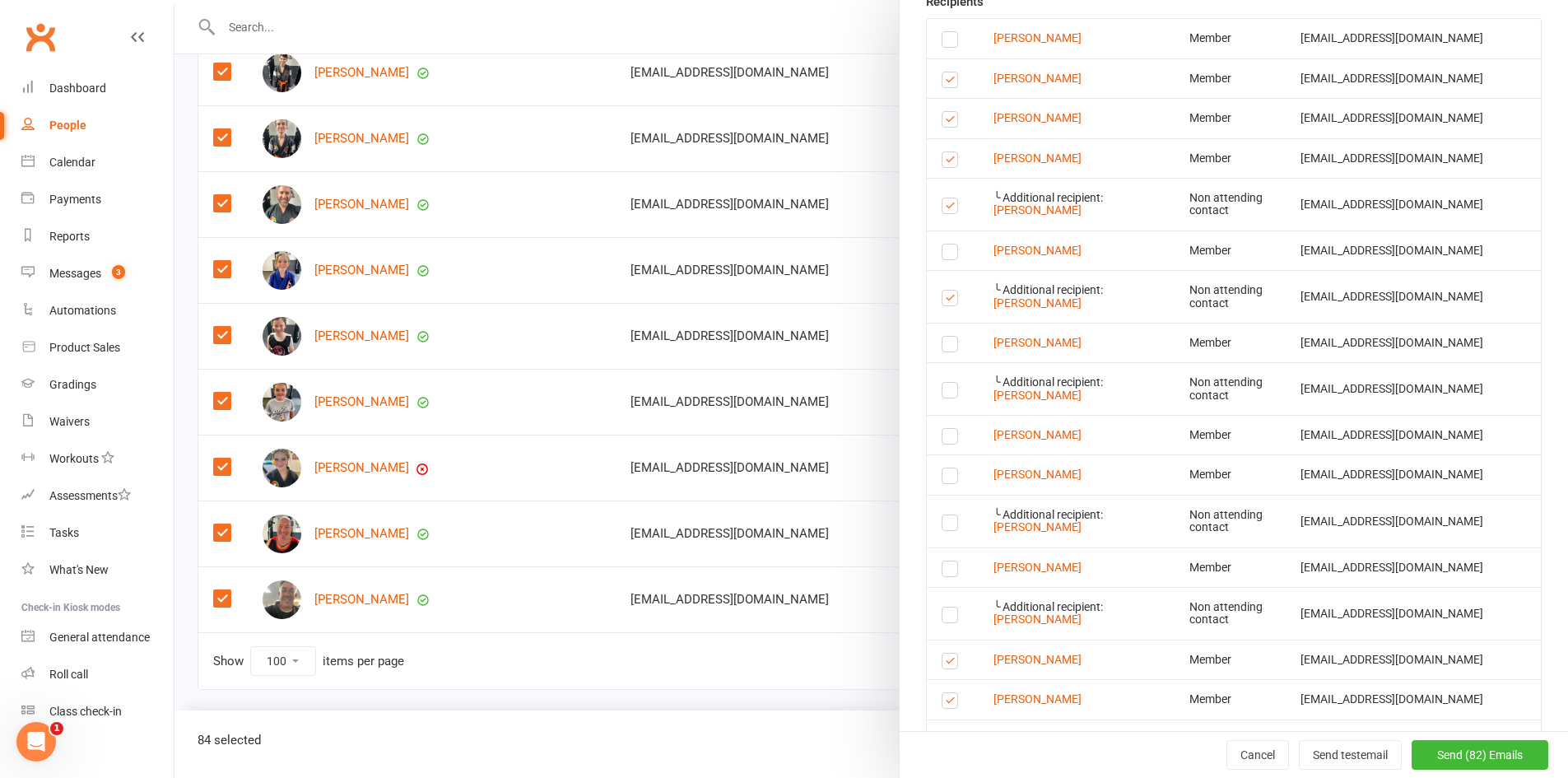
scroll to position [1070, 0]
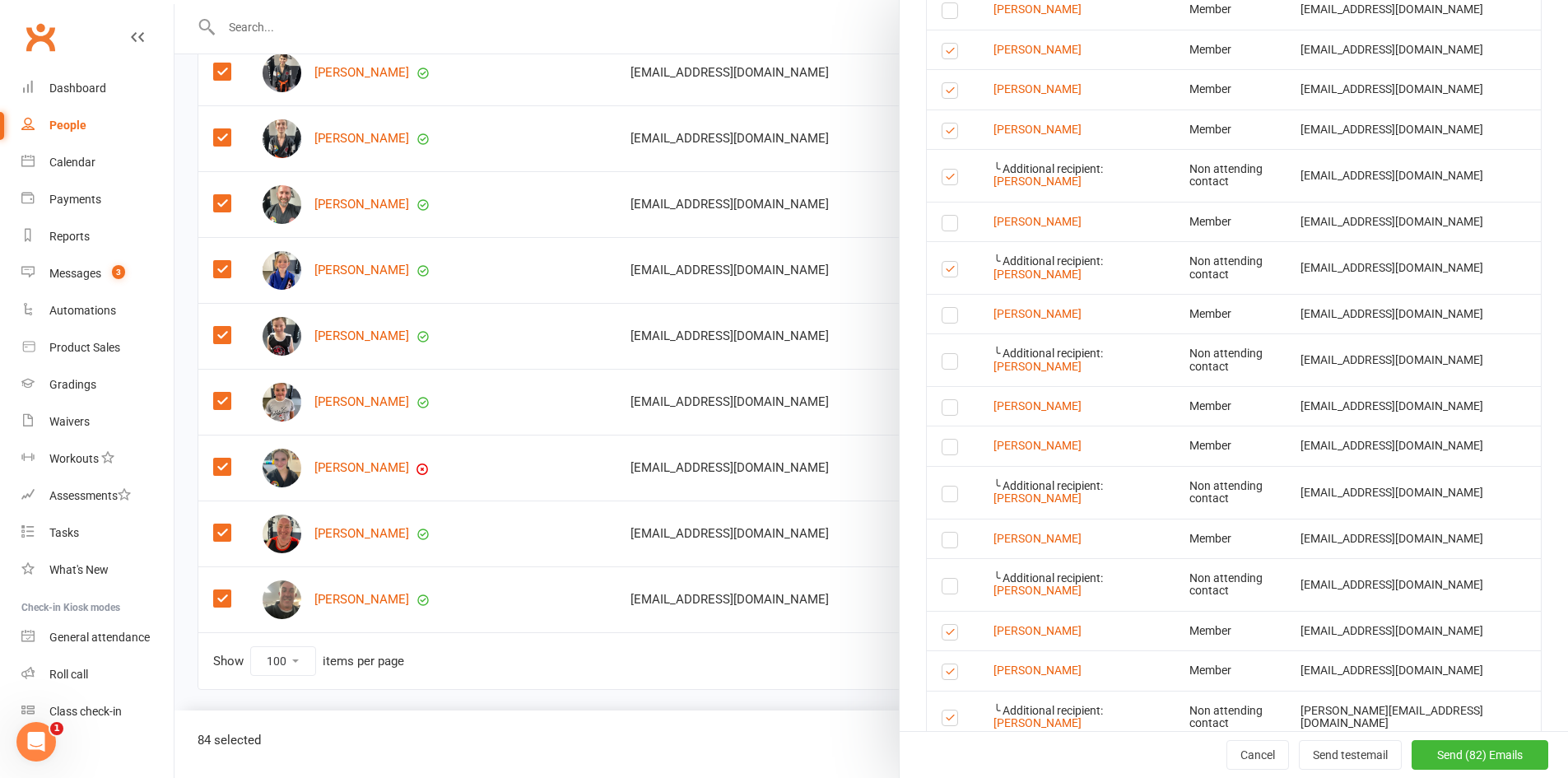
click at [946, 133] on label at bounding box center [952, 133] width 22 height 0
click at [946, 123] on input "checkbox" at bounding box center [946, 123] width 10 height 0
click at [943, 180] on label at bounding box center [952, 180] width 22 height 0
click at [943, 169] on input "checkbox" at bounding box center [946, 169] width 10 height 0
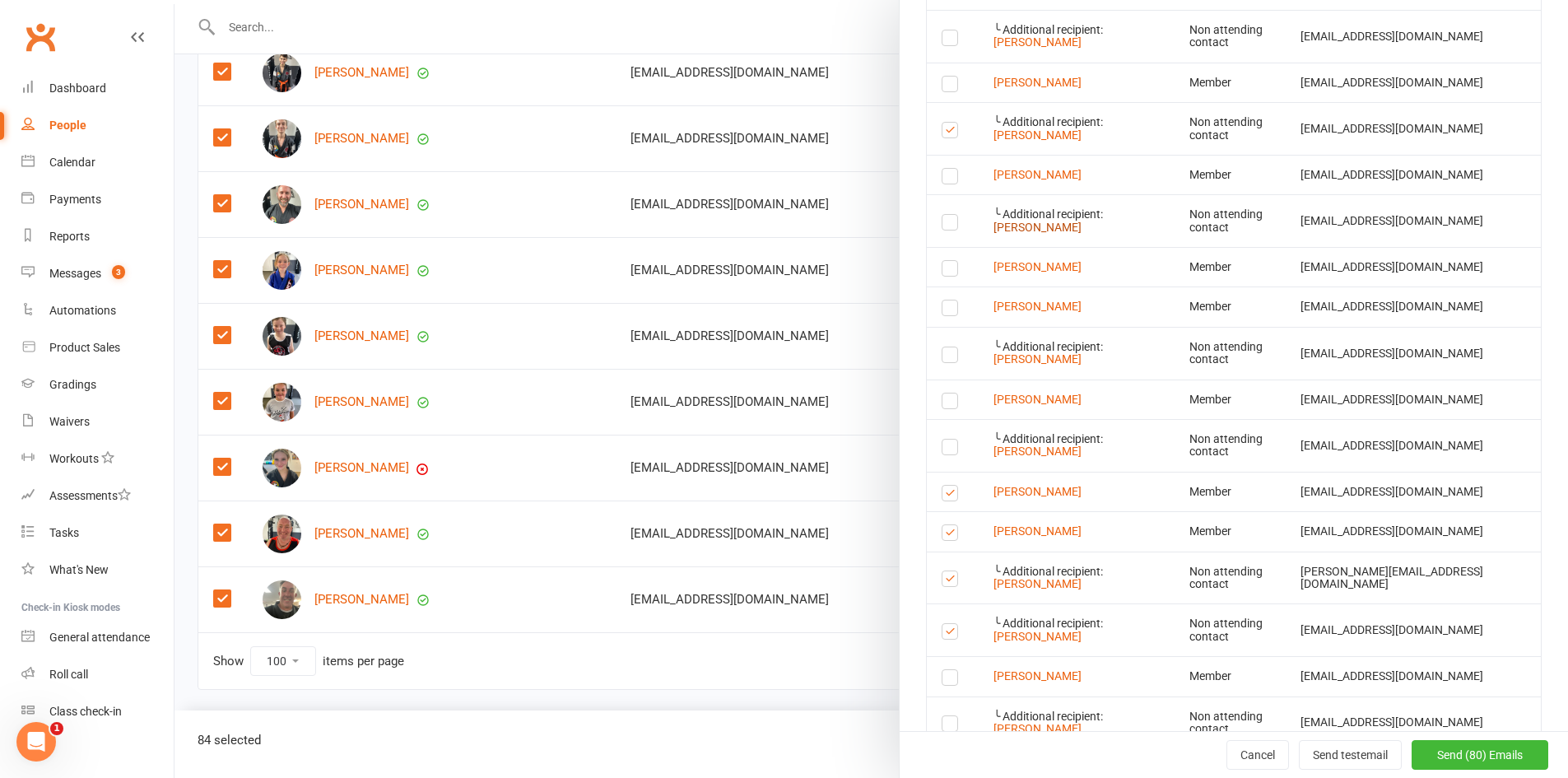
scroll to position [1234, 0]
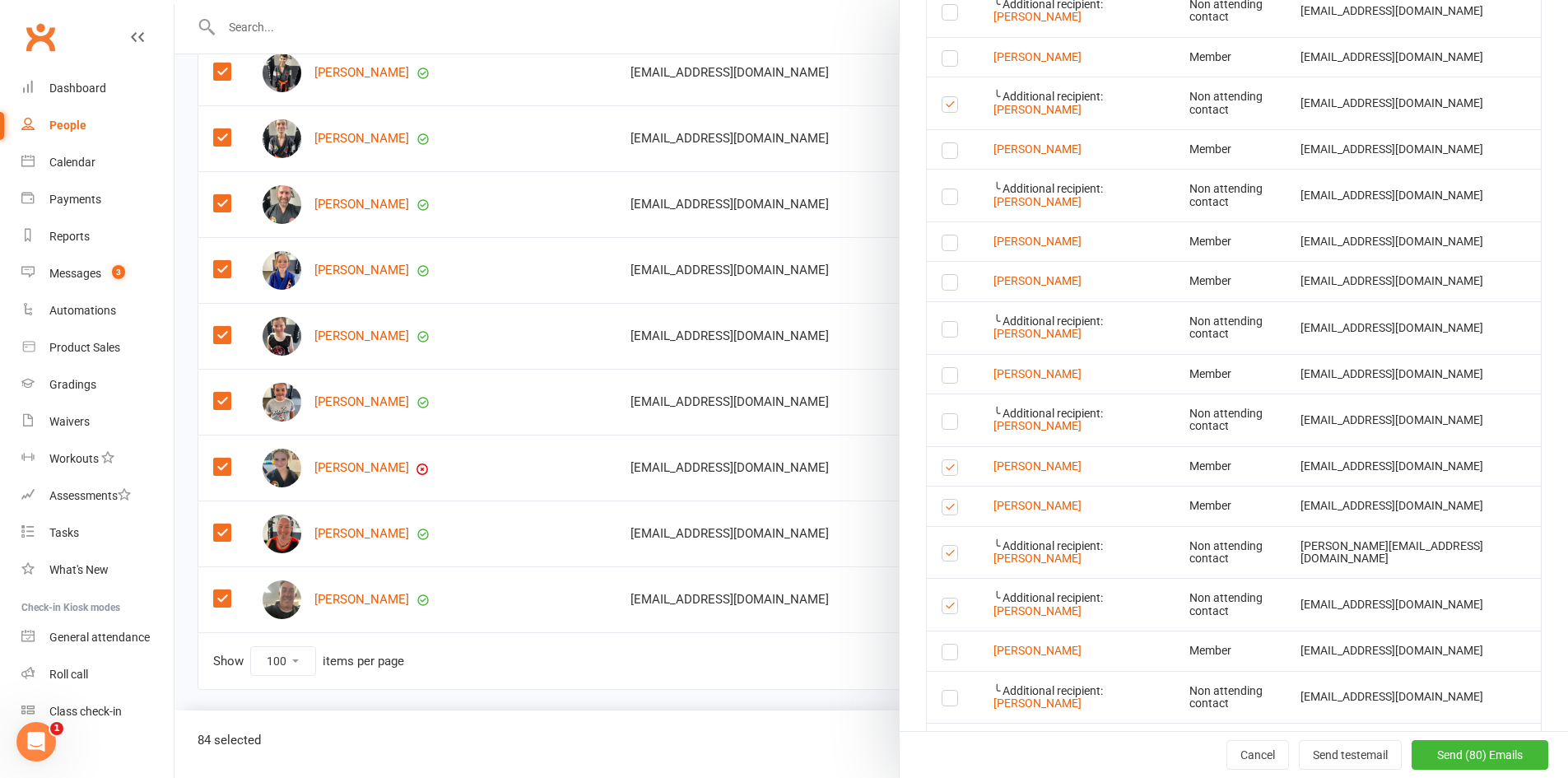
click at [947, 107] on label at bounding box center [952, 107] width 22 height 0
click at [947, 97] on input "checkbox" at bounding box center [946, 97] width 10 height 0
click at [945, 107] on label at bounding box center [952, 107] width 22 height 0
click at [945, 97] on input "checkbox" at bounding box center [946, 97] width 10 height 0
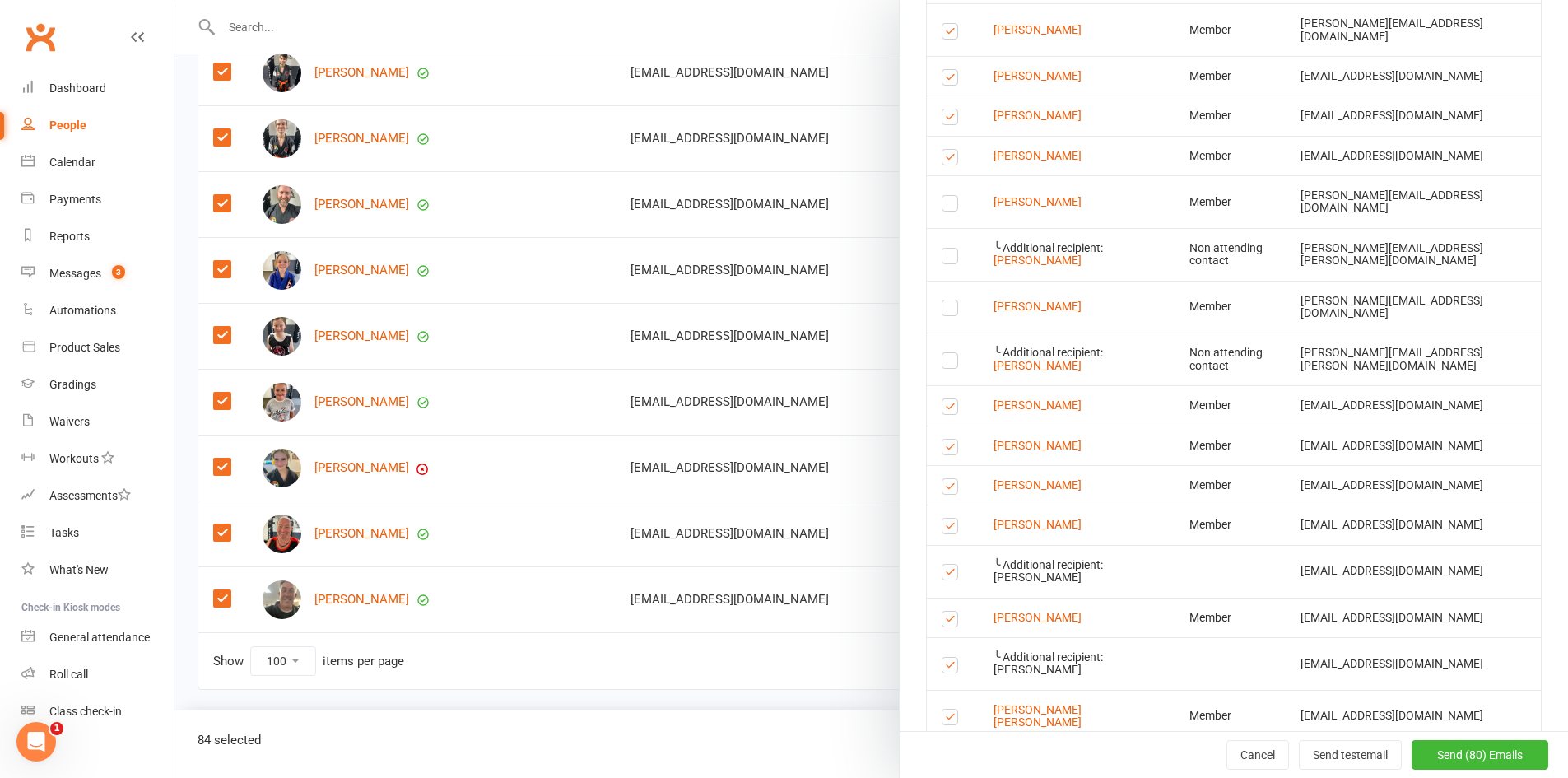
scroll to position [2058, 0]
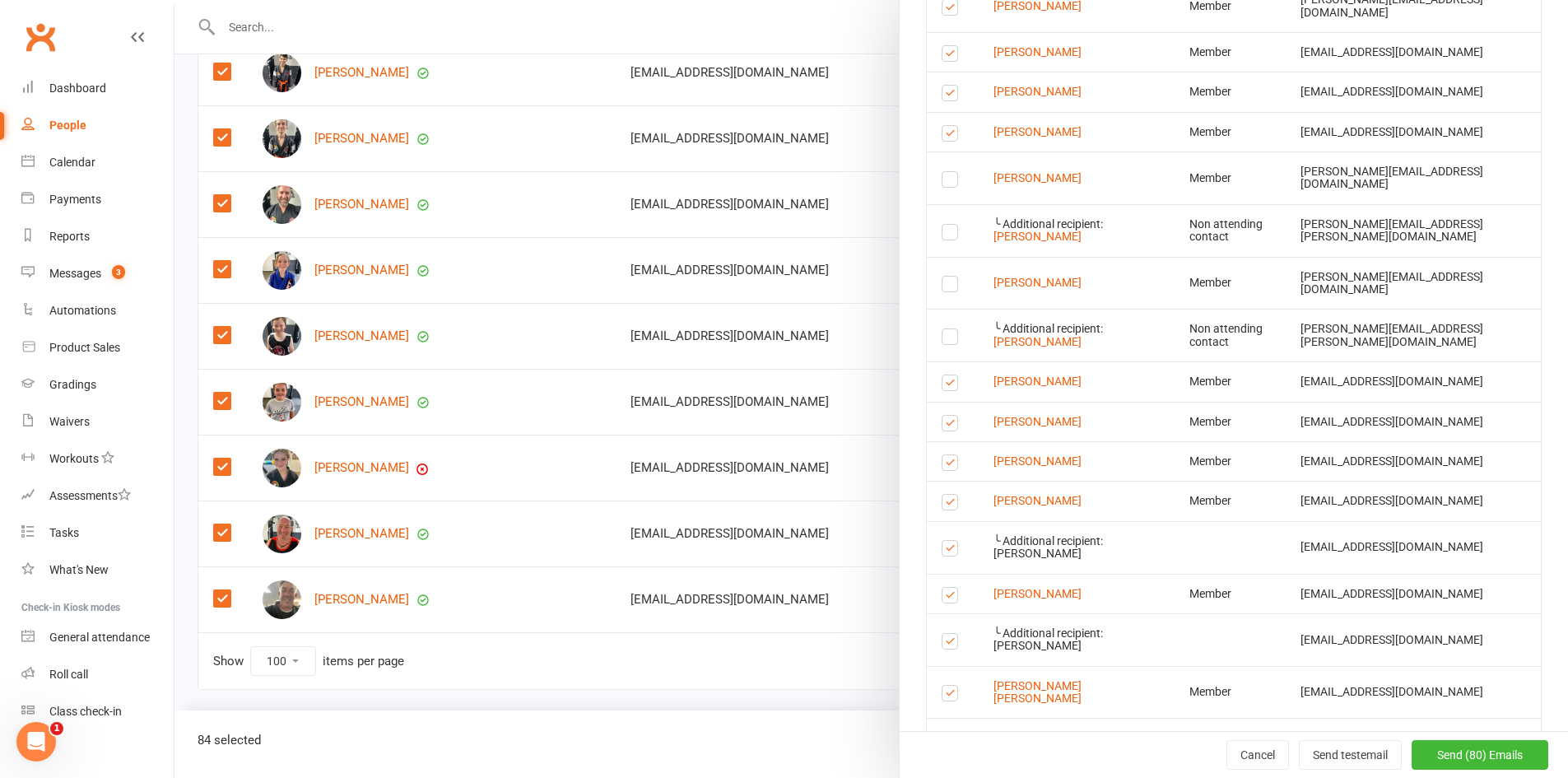
click at [944, 135] on label at bounding box center [952, 135] width 22 height 0
click at [944, 126] on input "checkbox" at bounding box center [946, 126] width 10 height 0
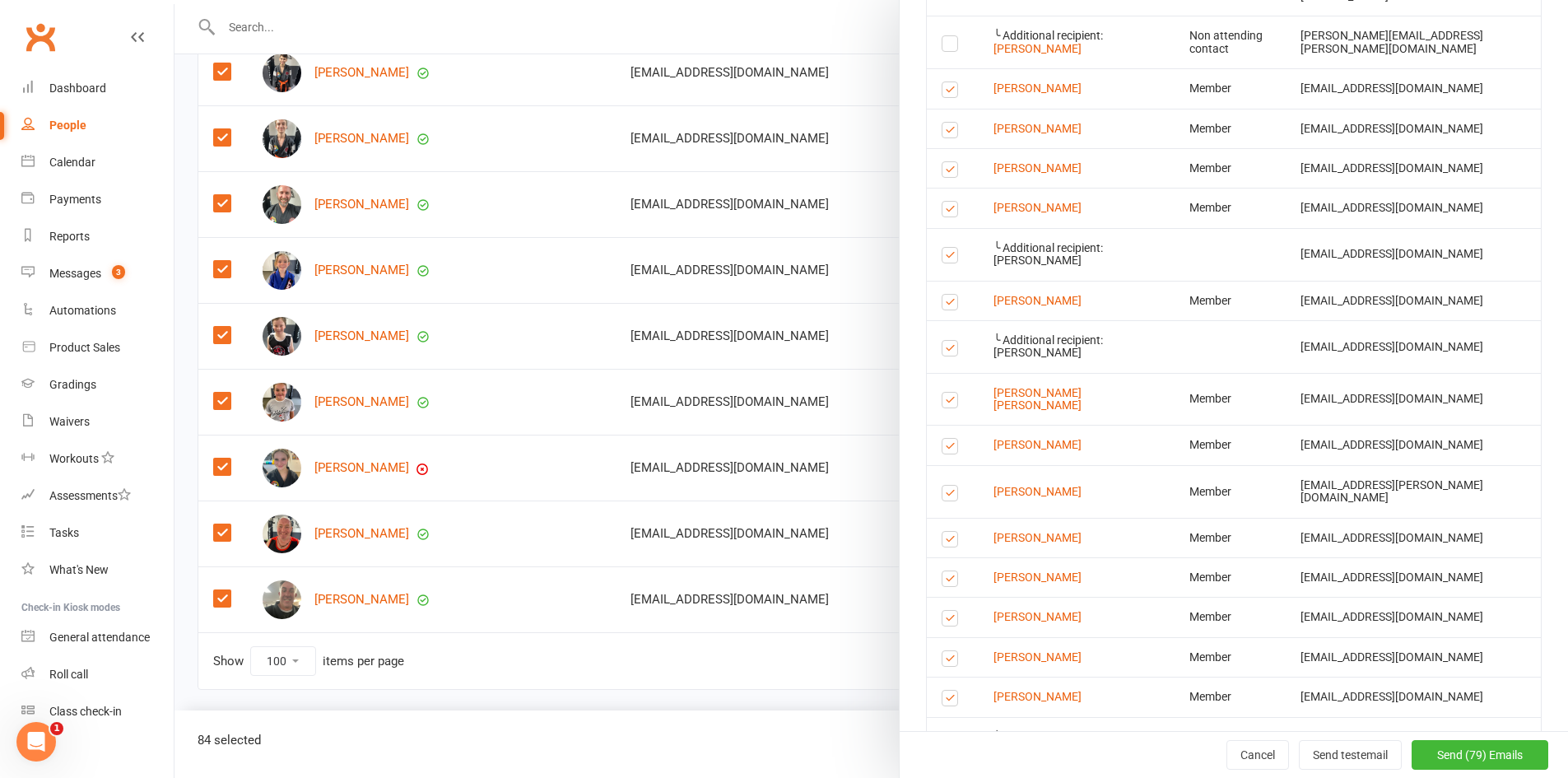
scroll to position [2387, 0]
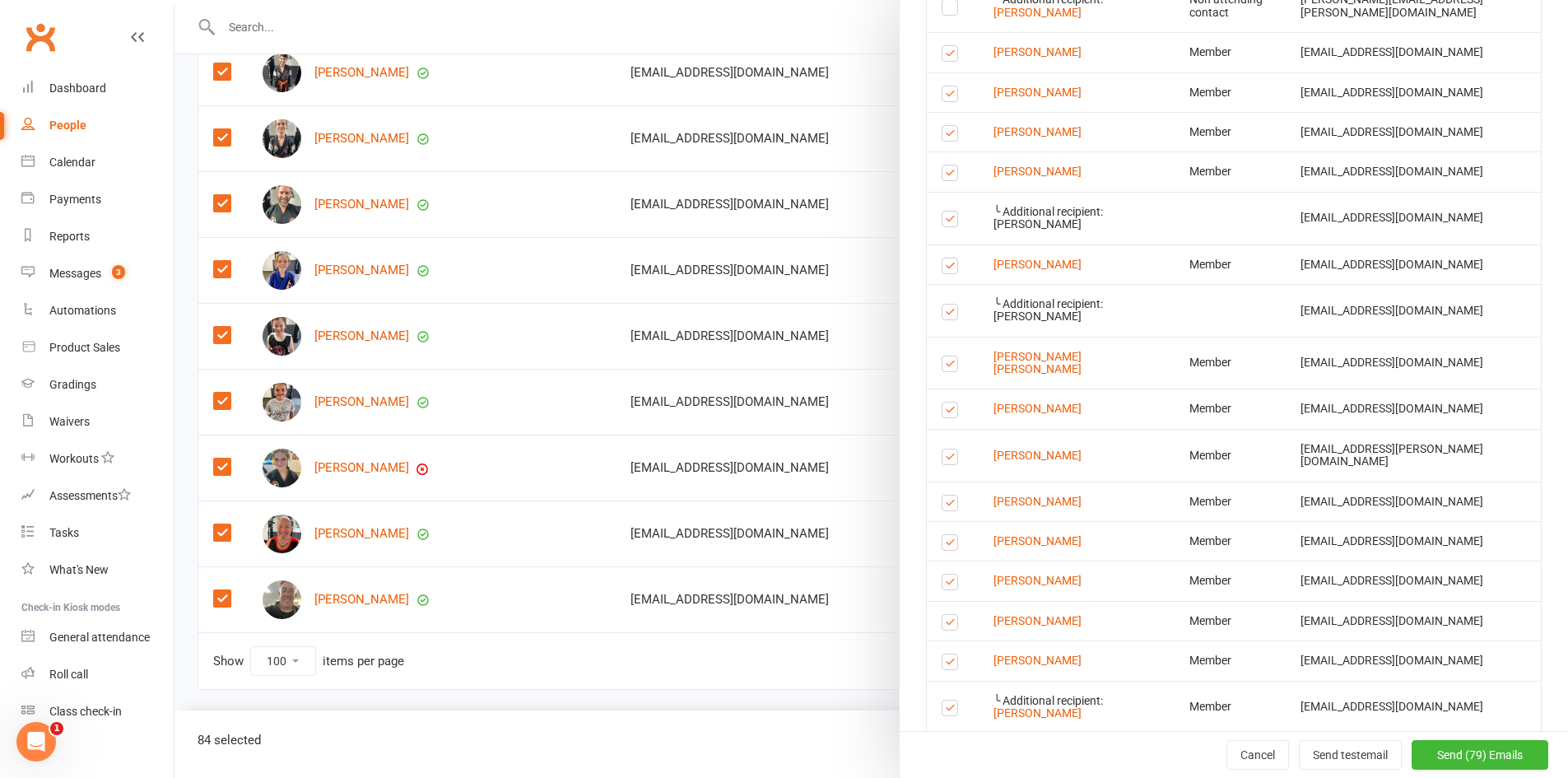
click at [943, 135] on label at bounding box center [952, 135] width 22 height 0
click at [943, 126] on input "checkbox" at bounding box center [946, 126] width 10 height 0
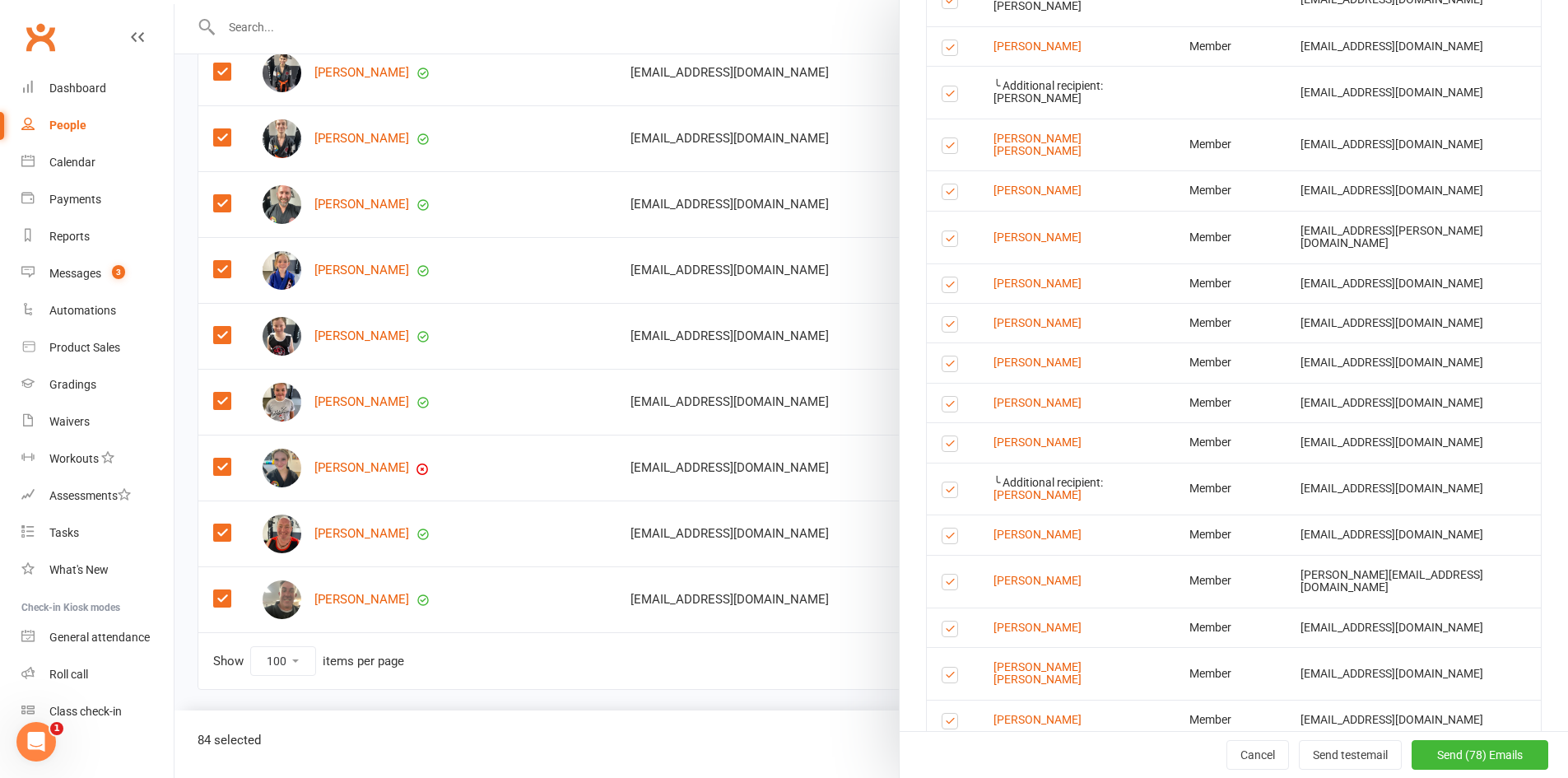
scroll to position [2634, 0]
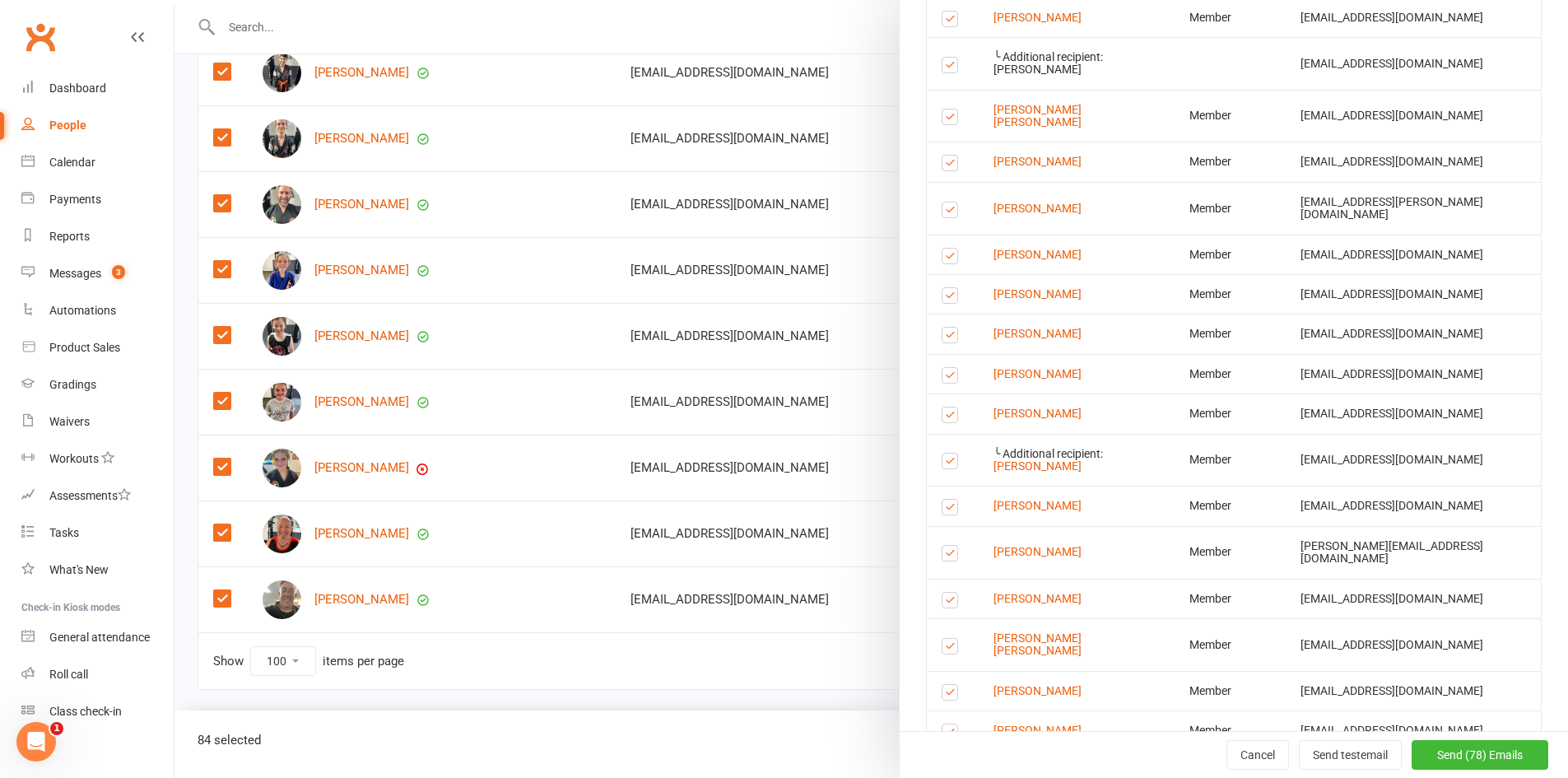
click at [942, 119] on label at bounding box center [952, 119] width 22 height 0
click at [942, 110] on input "checkbox" at bounding box center [946, 110] width 10 height 0
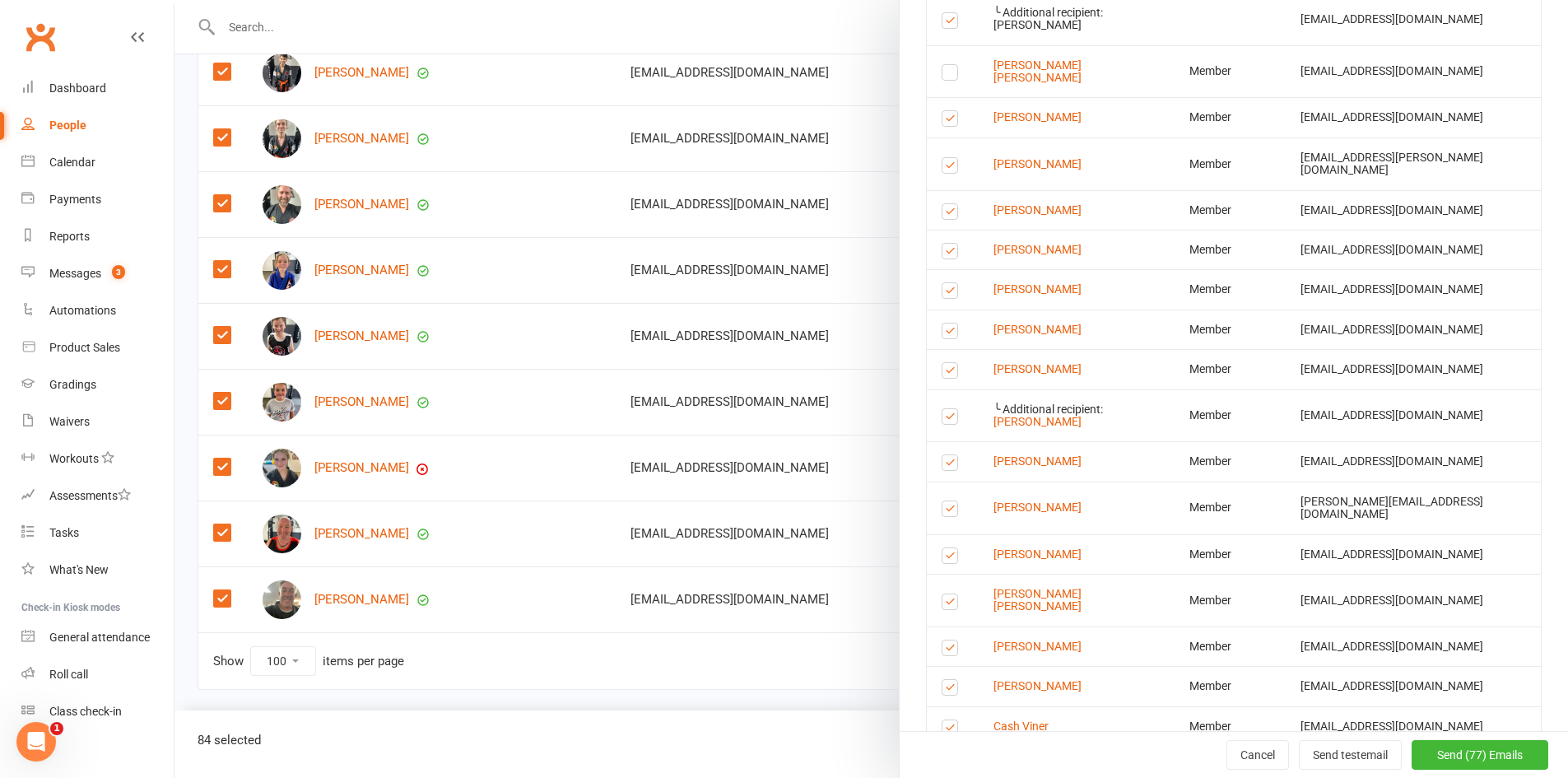
scroll to position [2716, 0]
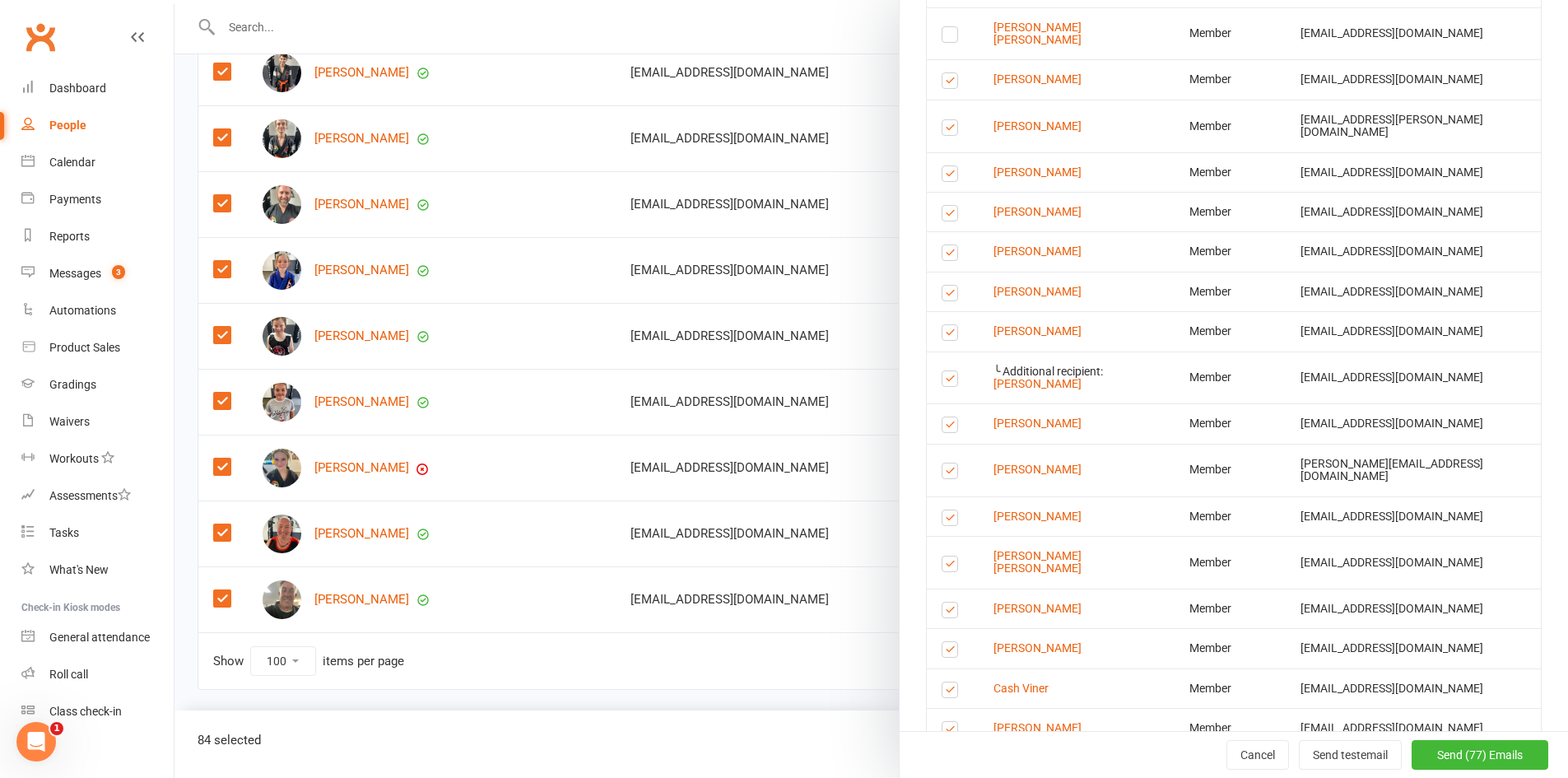
click at [942, 176] on label at bounding box center [952, 176] width 22 height 0
click at [942, 167] on input "checkbox" at bounding box center [946, 167] width 10 height 0
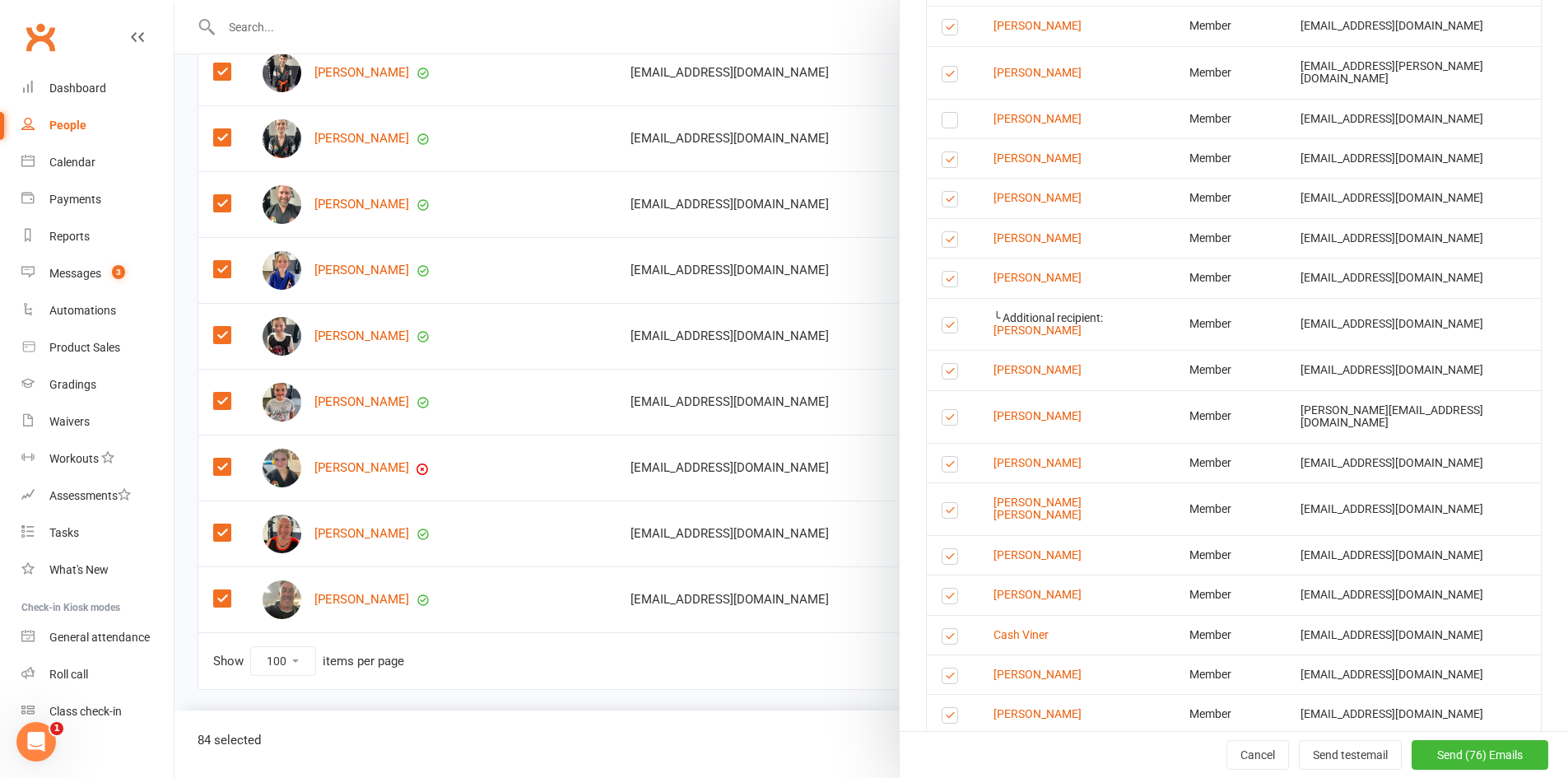
scroll to position [2799, 0]
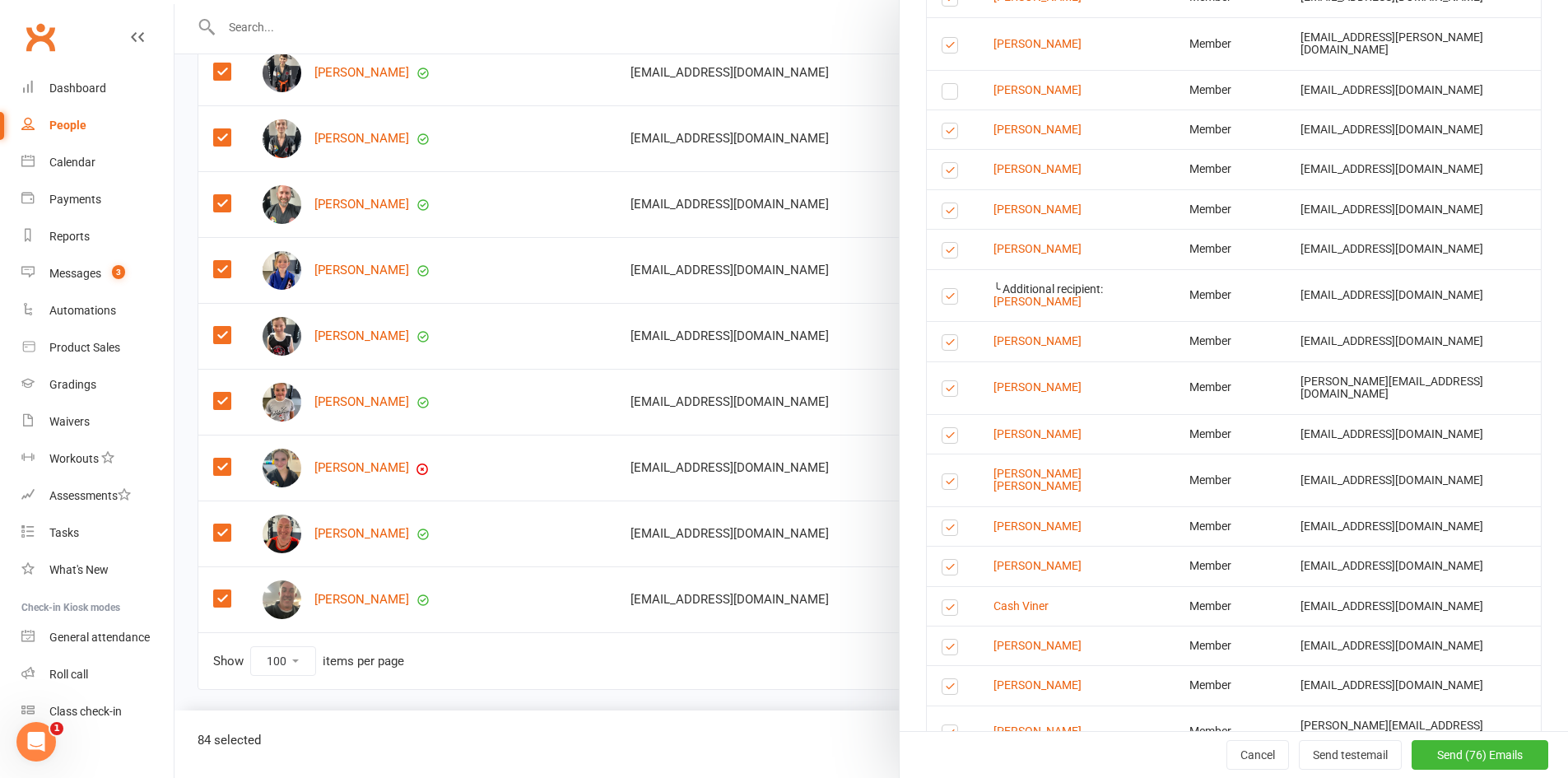
click at [942, 133] on label at bounding box center [952, 133] width 22 height 0
click at [942, 123] on input "checkbox" at bounding box center [946, 123] width 10 height 0
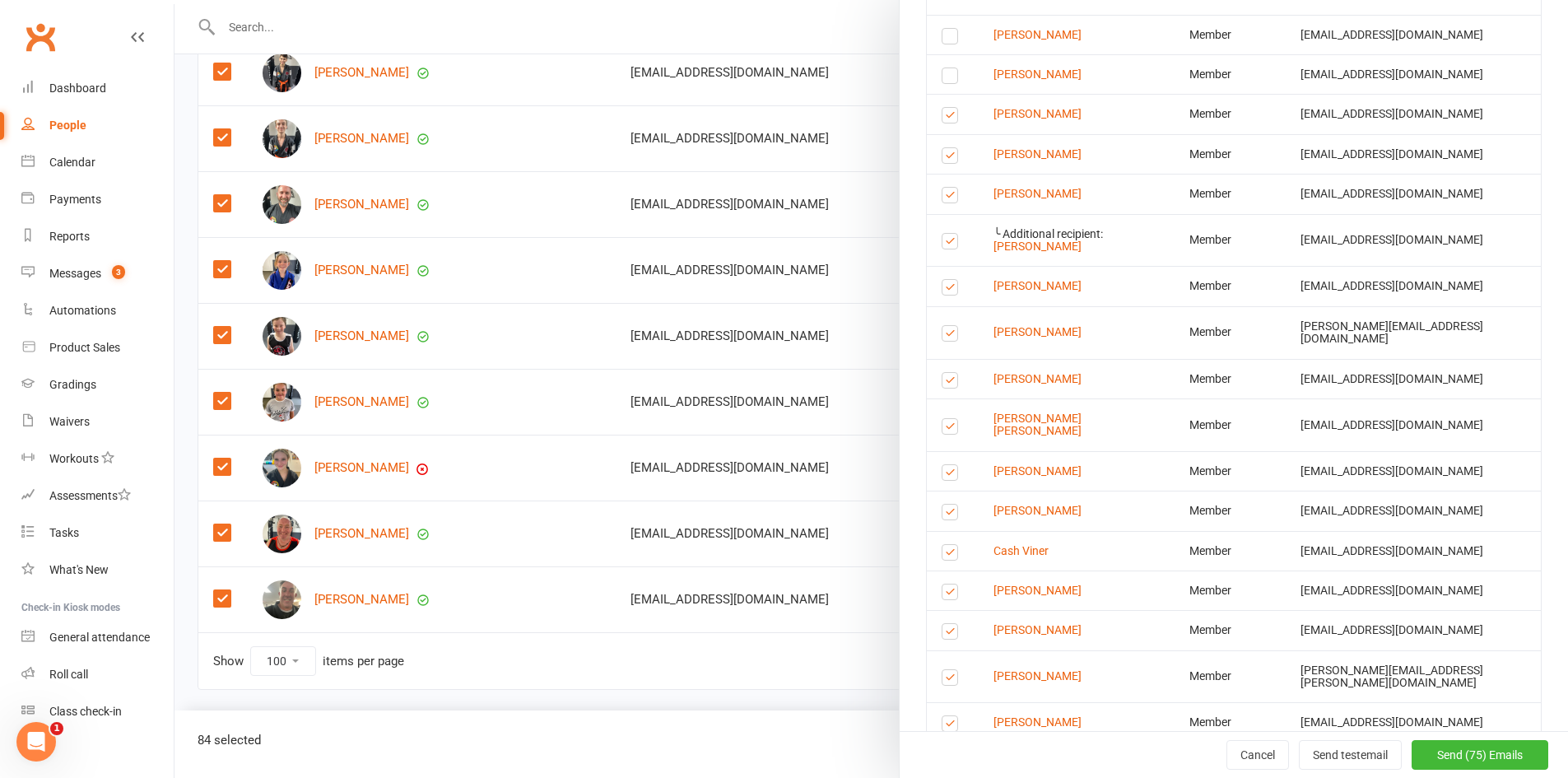
scroll to position [2881, 0]
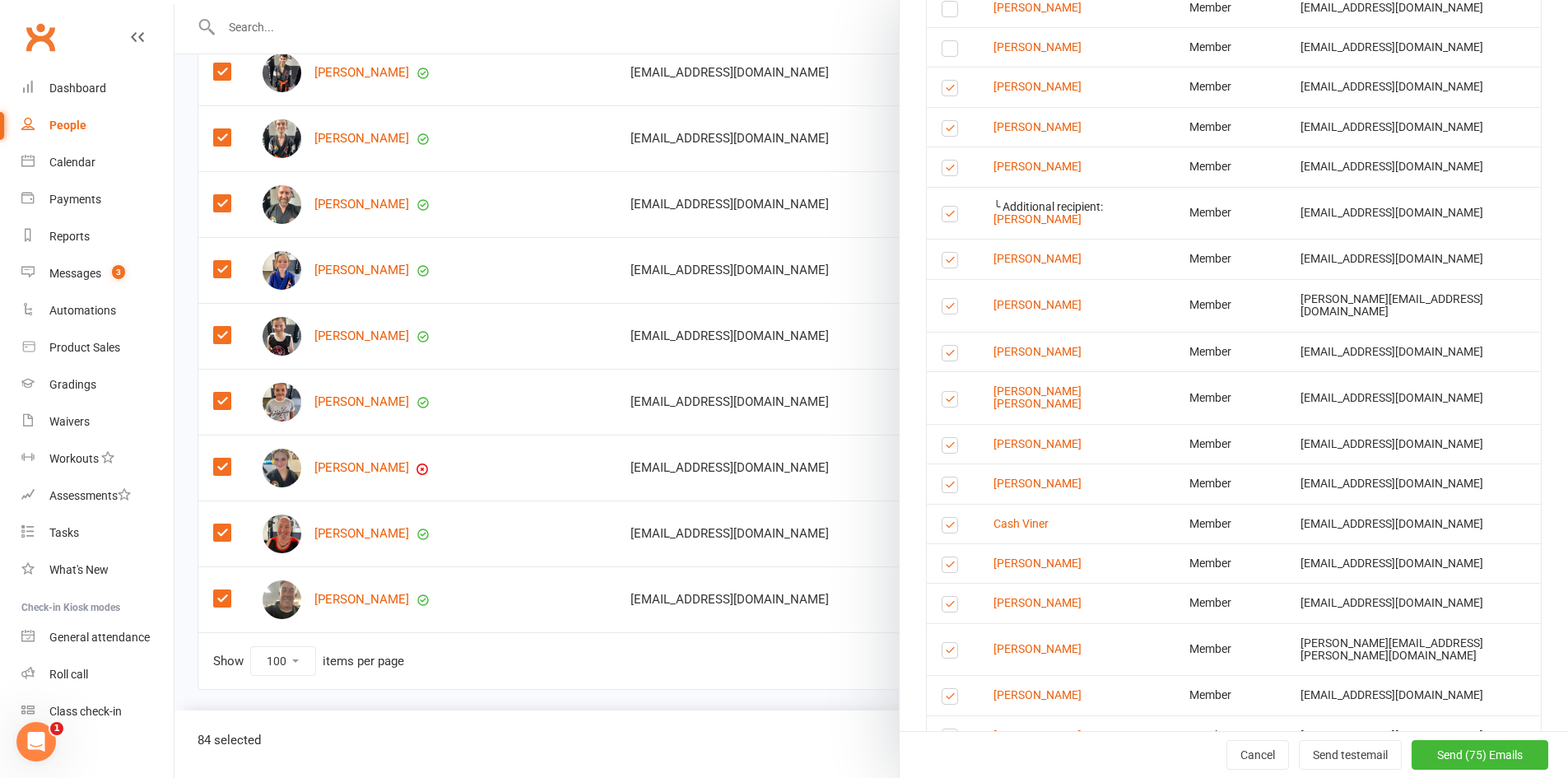
click at [942, 131] on label at bounding box center [952, 131] width 22 height 0
click at [942, 121] on input "checkbox" at bounding box center [946, 121] width 10 height 0
click at [945, 170] on label at bounding box center [952, 170] width 22 height 0
click at [945, 161] on input "checkbox" at bounding box center [946, 161] width 10 height 0
click at [943, 217] on label at bounding box center [952, 217] width 22 height 0
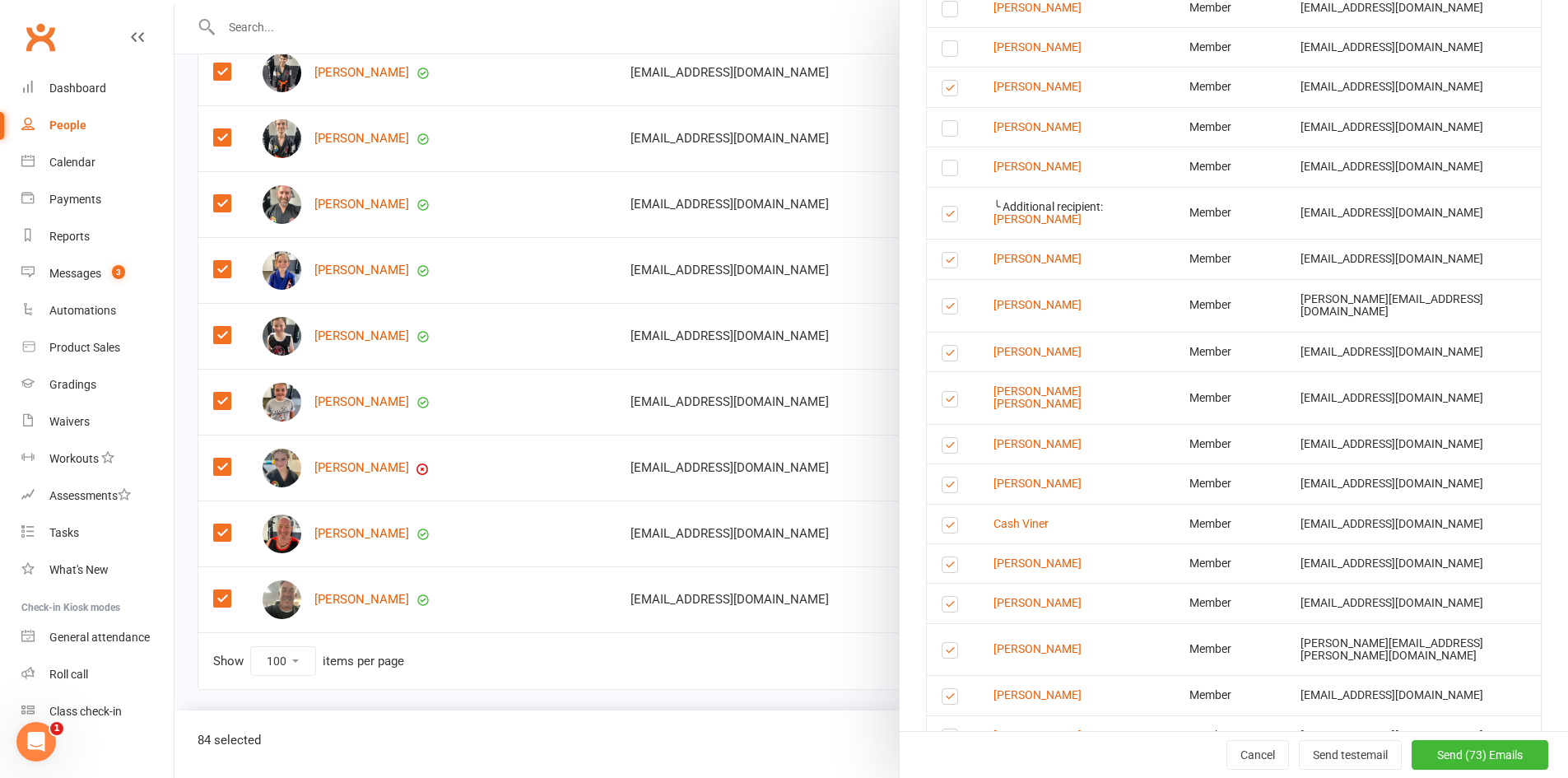
click at [943, 206] on input "checkbox" at bounding box center [946, 206] width 10 height 0
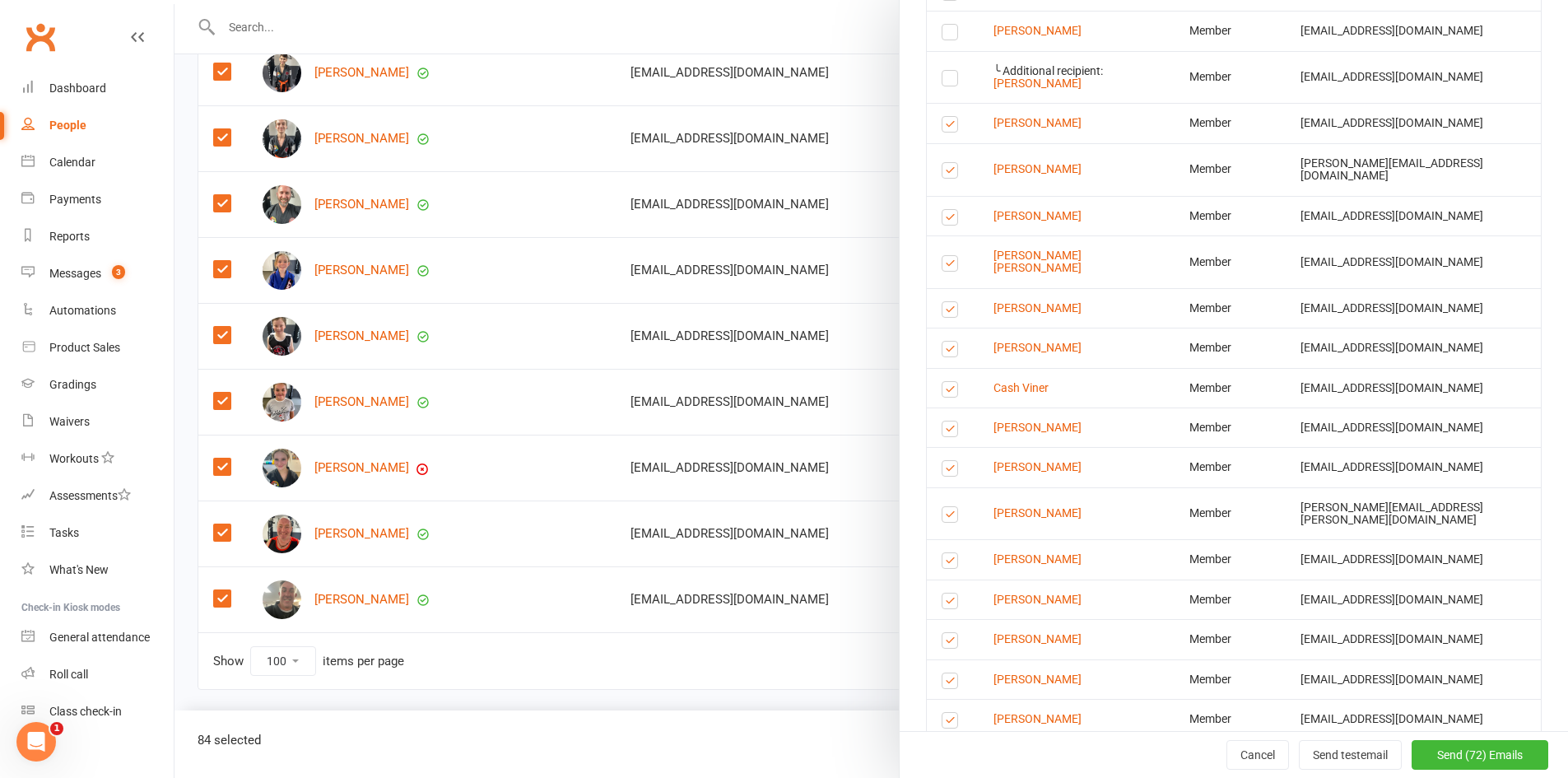
scroll to position [3045, 0]
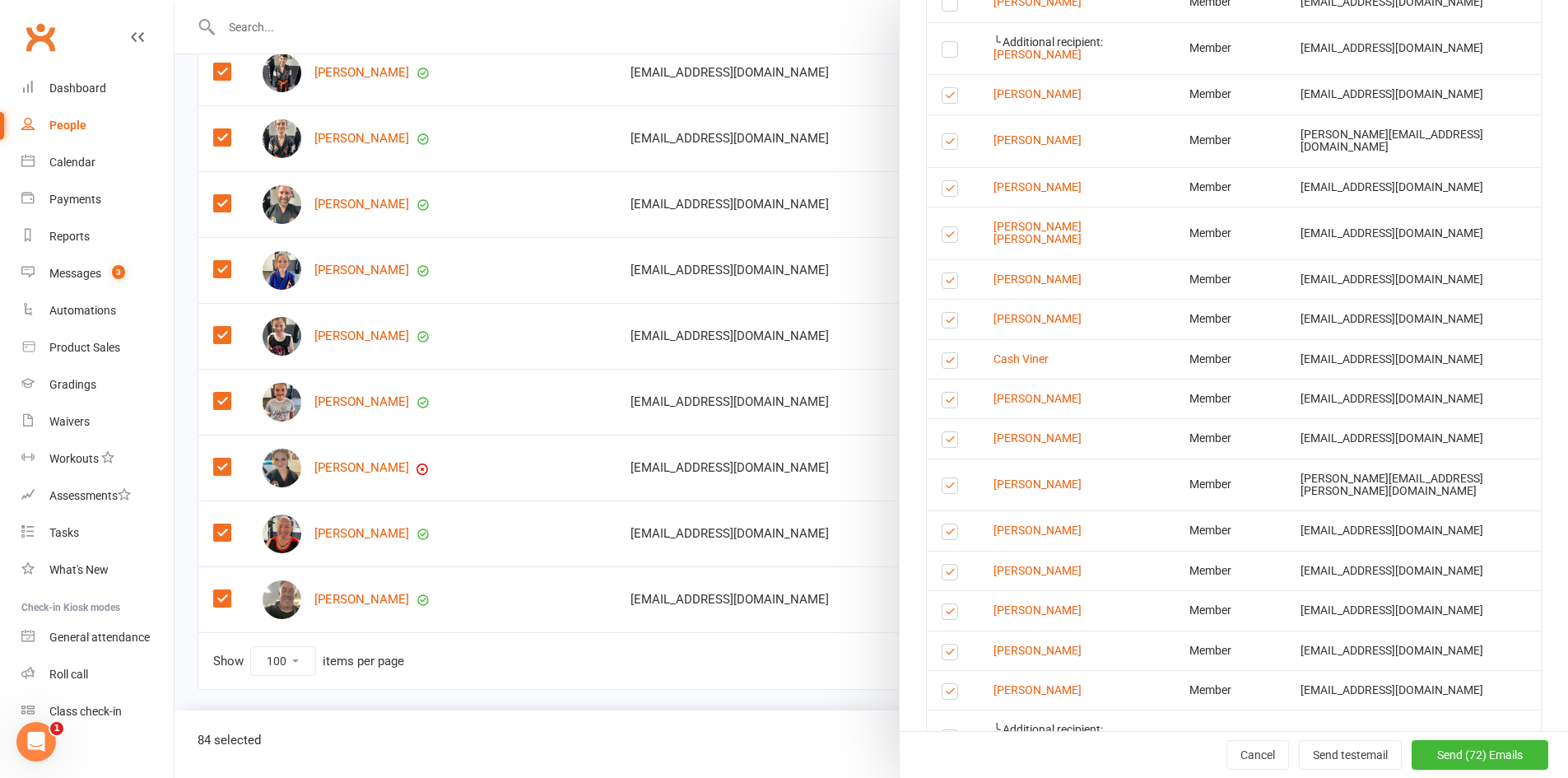
click at [943, 144] on label at bounding box center [952, 144] width 22 height 0
click at [943, 134] on input "checkbox" at bounding box center [946, 134] width 10 height 0
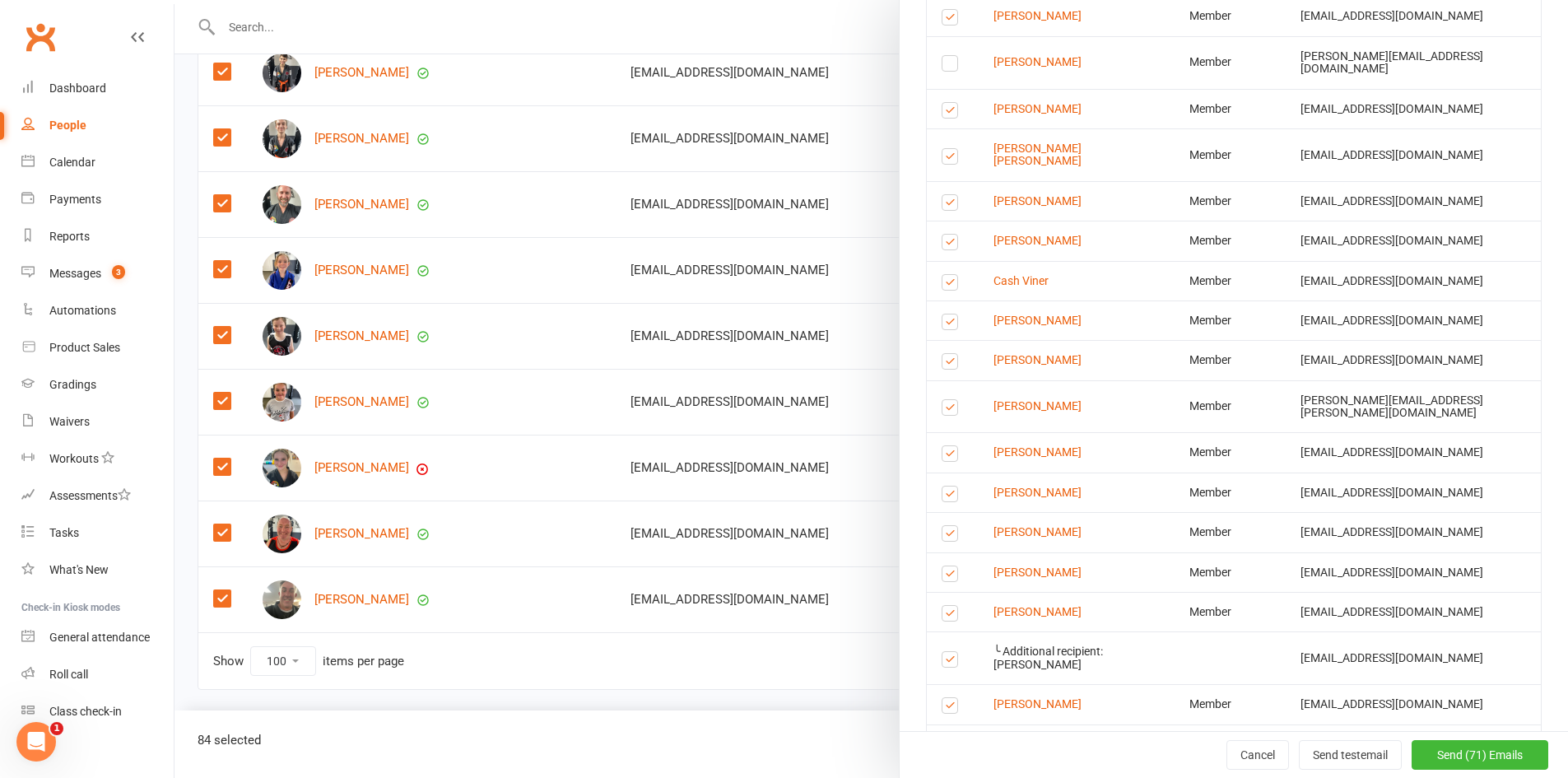
scroll to position [3127, 0]
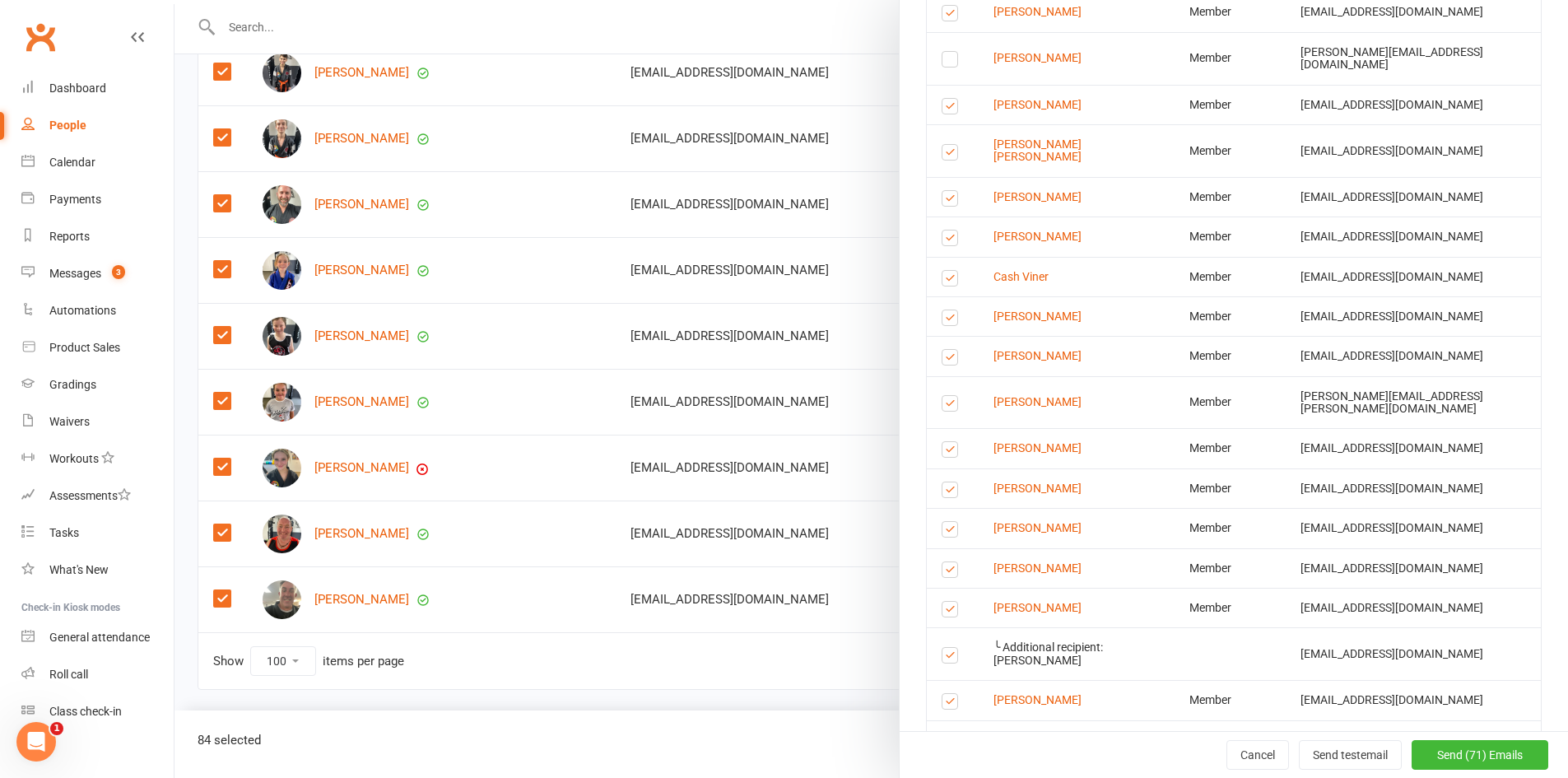
click at [943, 109] on label at bounding box center [952, 109] width 22 height 0
click at [943, 98] on input "checkbox" at bounding box center [946, 98] width 10 height 0
click at [943, 154] on label at bounding box center [952, 154] width 22 height 0
click at [943, 145] on input "checkbox" at bounding box center [946, 145] width 10 height 0
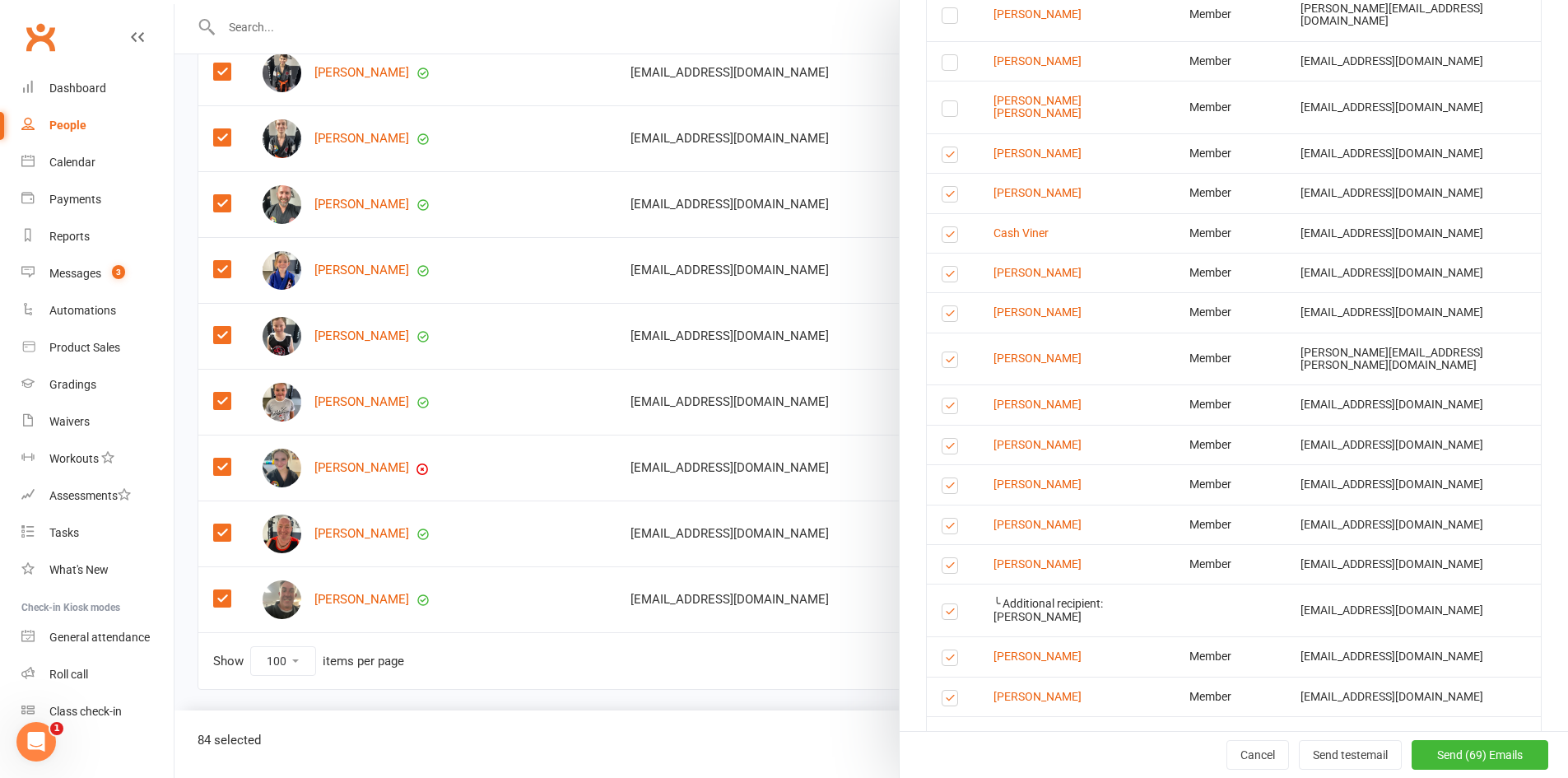
scroll to position [3209, 0]
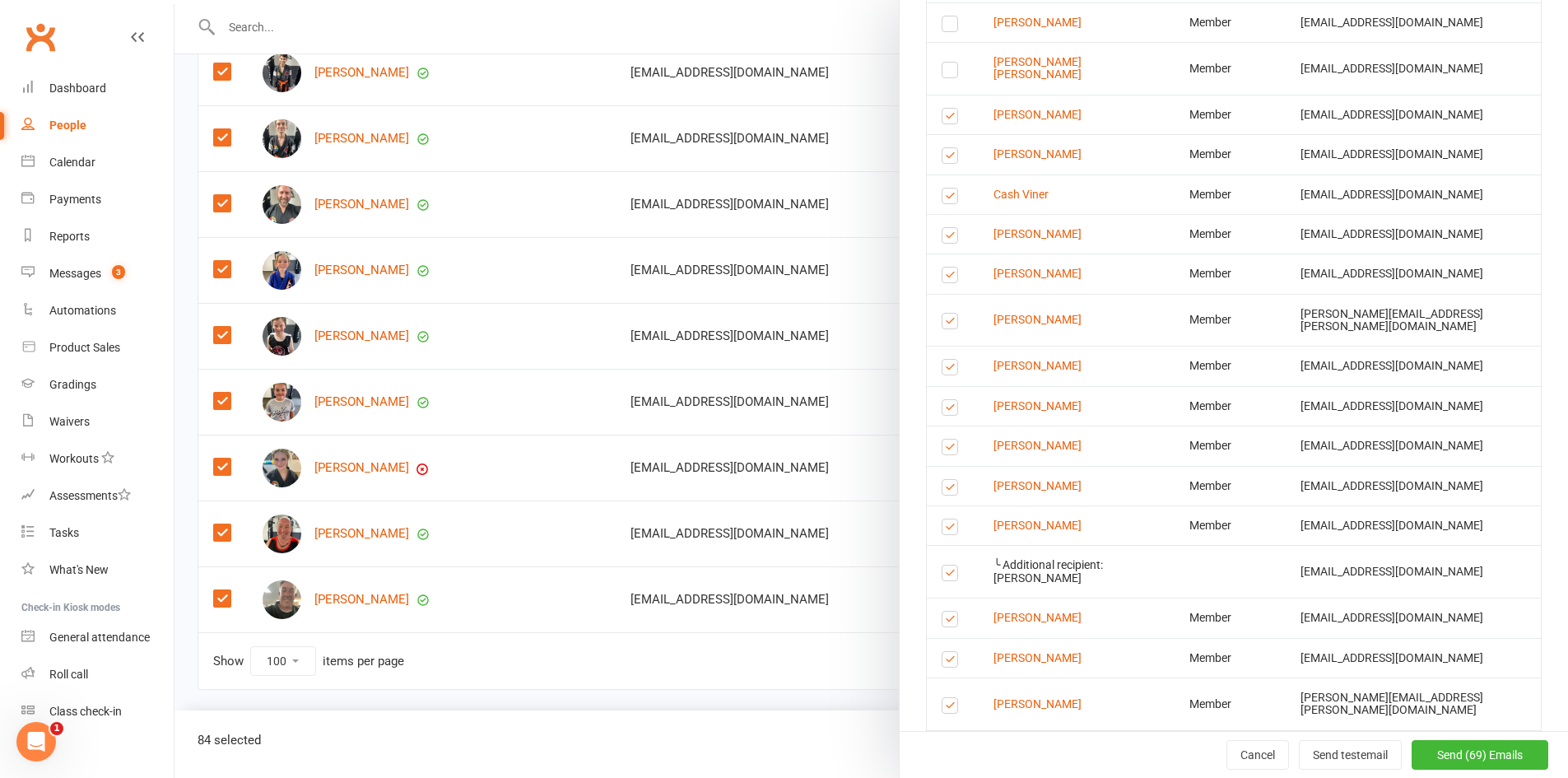
click at [943, 118] on label at bounding box center [952, 118] width 22 height 0
click at [943, 109] on input "checkbox" at bounding box center [946, 109] width 10 height 0
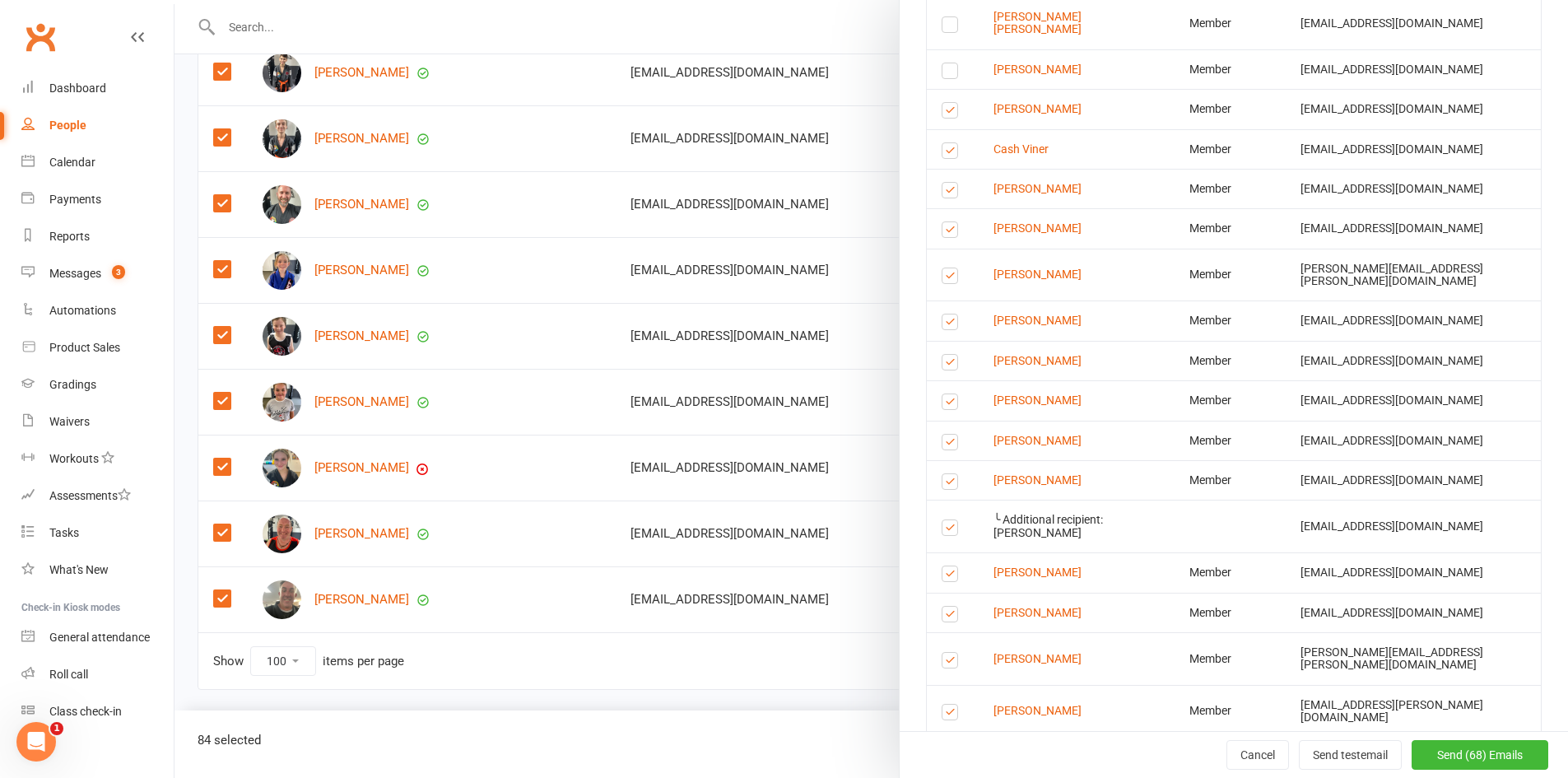
scroll to position [3292, 0]
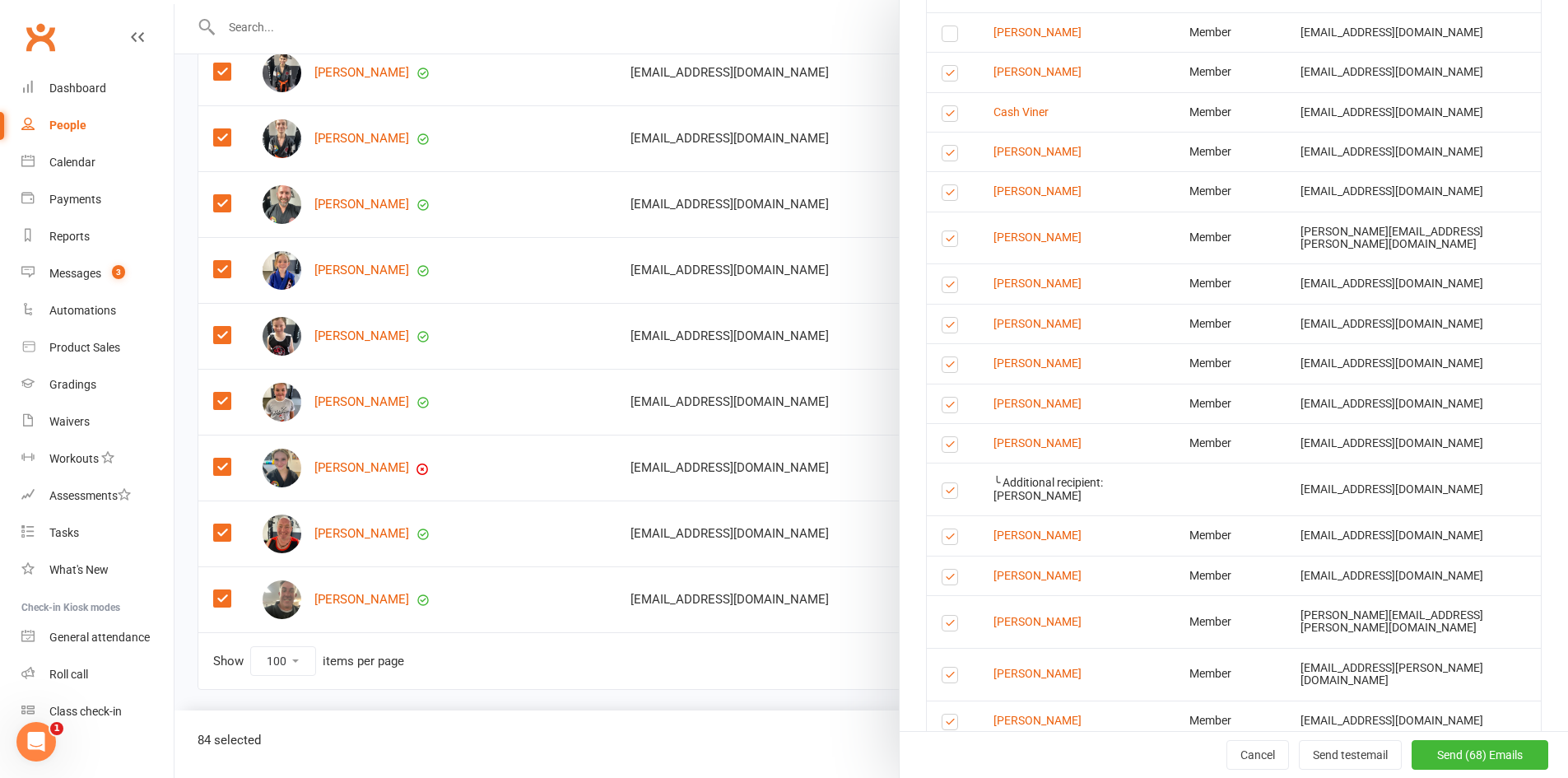
click at [942, 155] on label at bounding box center [952, 155] width 22 height 0
click at [942, 146] on input "checkbox" at bounding box center [946, 146] width 10 height 0
click at [942, 155] on label at bounding box center [952, 155] width 22 height 0
click at [942, 146] on input "checkbox" at bounding box center [946, 146] width 10 height 0
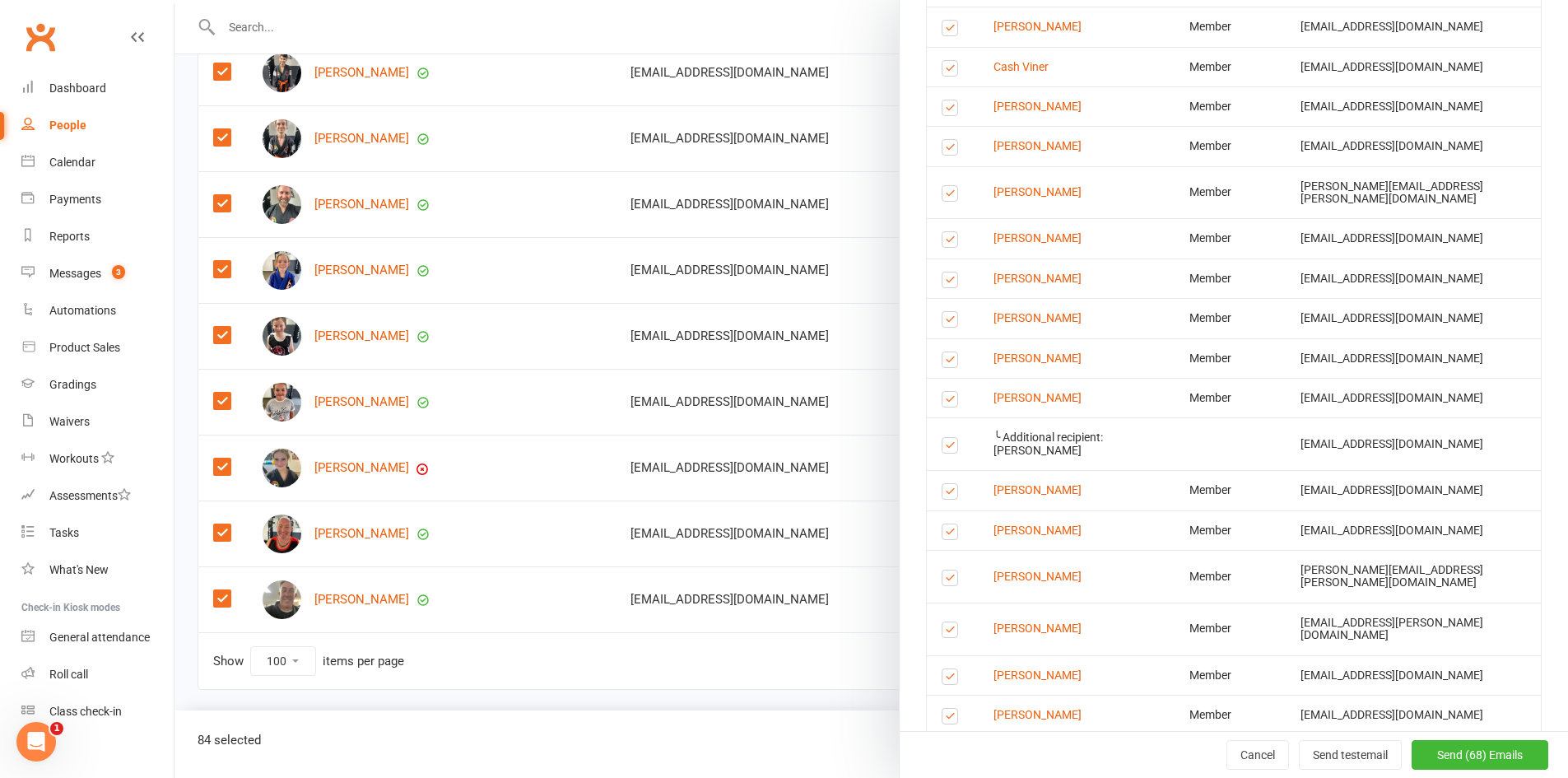
scroll to position [3374, 0]
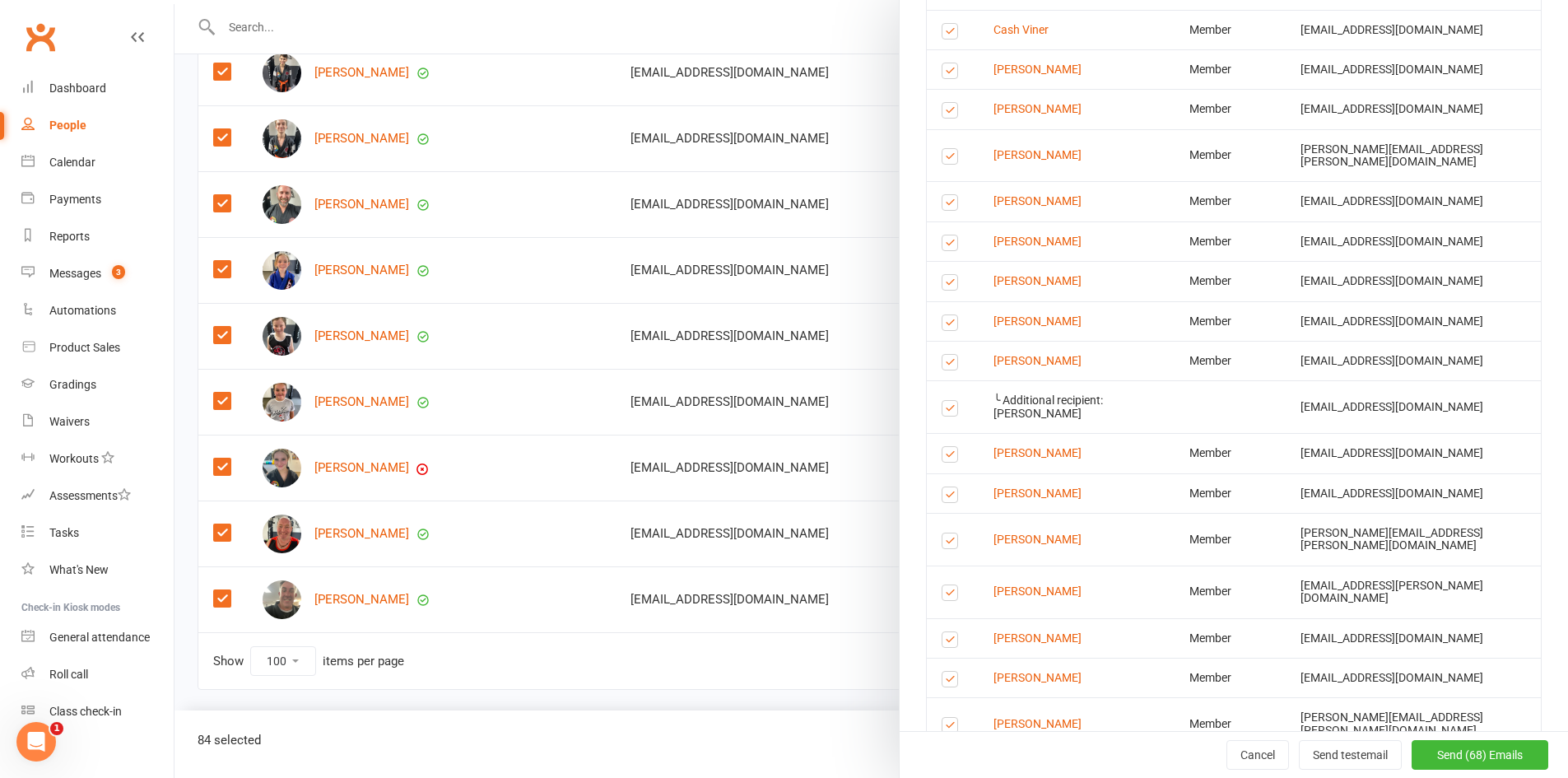
click at [943, 205] on label at bounding box center [952, 205] width 22 height 0
click at [943, 195] on input "checkbox" at bounding box center [946, 195] width 10 height 0
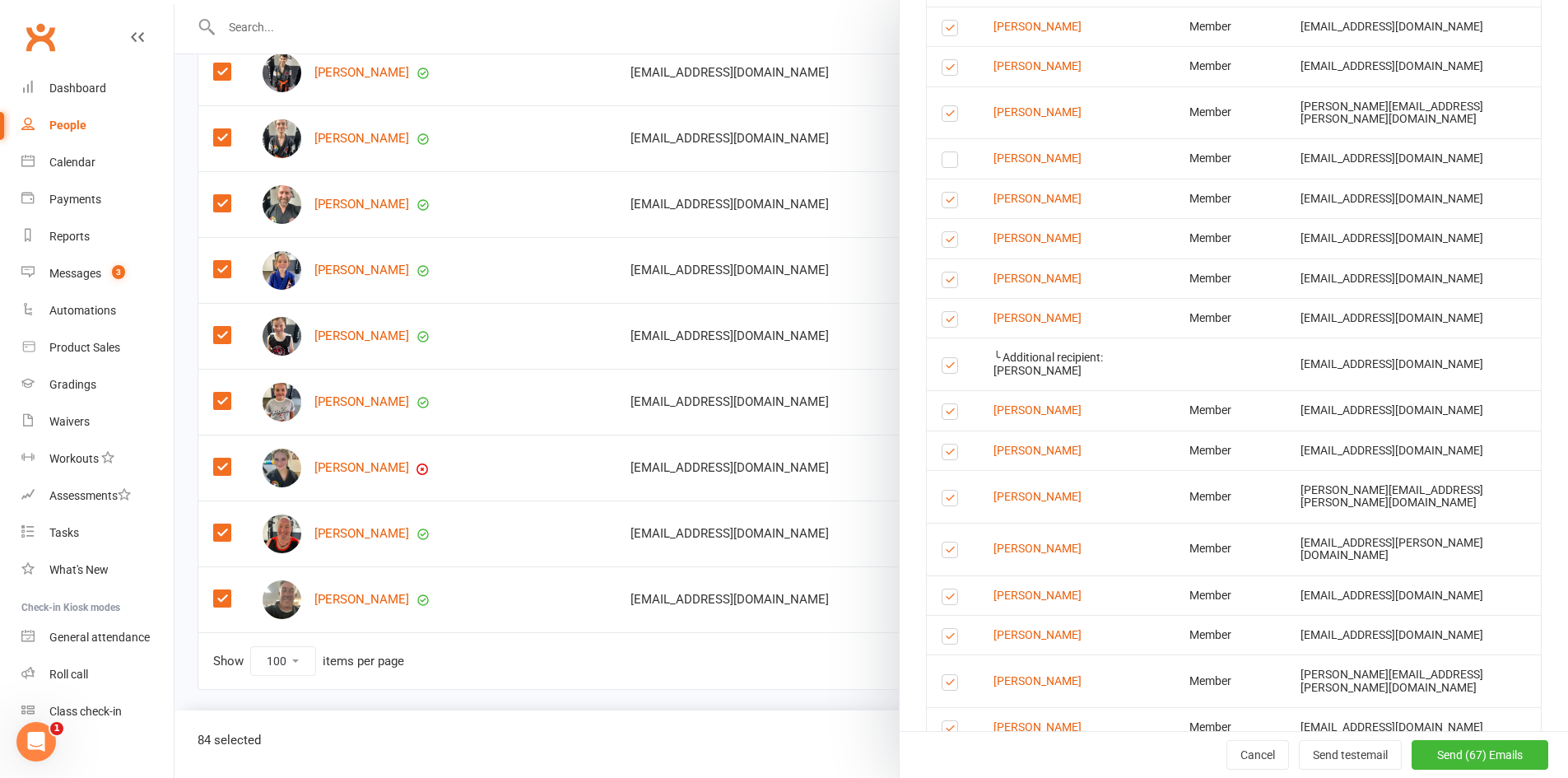
scroll to position [3457, 0]
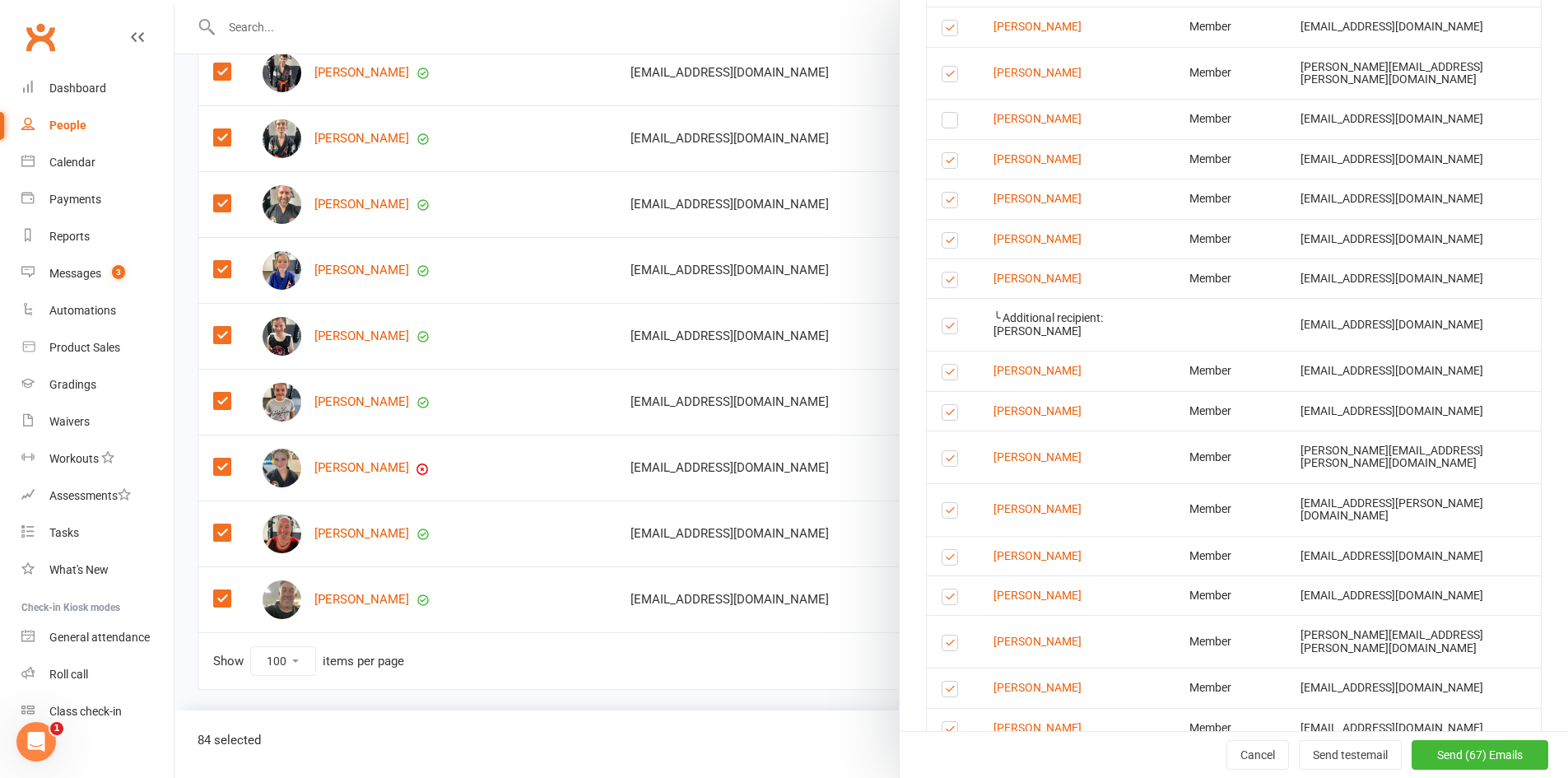
click at [944, 203] on label at bounding box center [952, 203] width 22 height 0
click at [944, 192] on input "checkbox" at bounding box center [946, 192] width 10 height 0
click at [945, 243] on label at bounding box center [952, 243] width 22 height 0
click at [945, 233] on input "checkbox" at bounding box center [946, 233] width 10 height 0
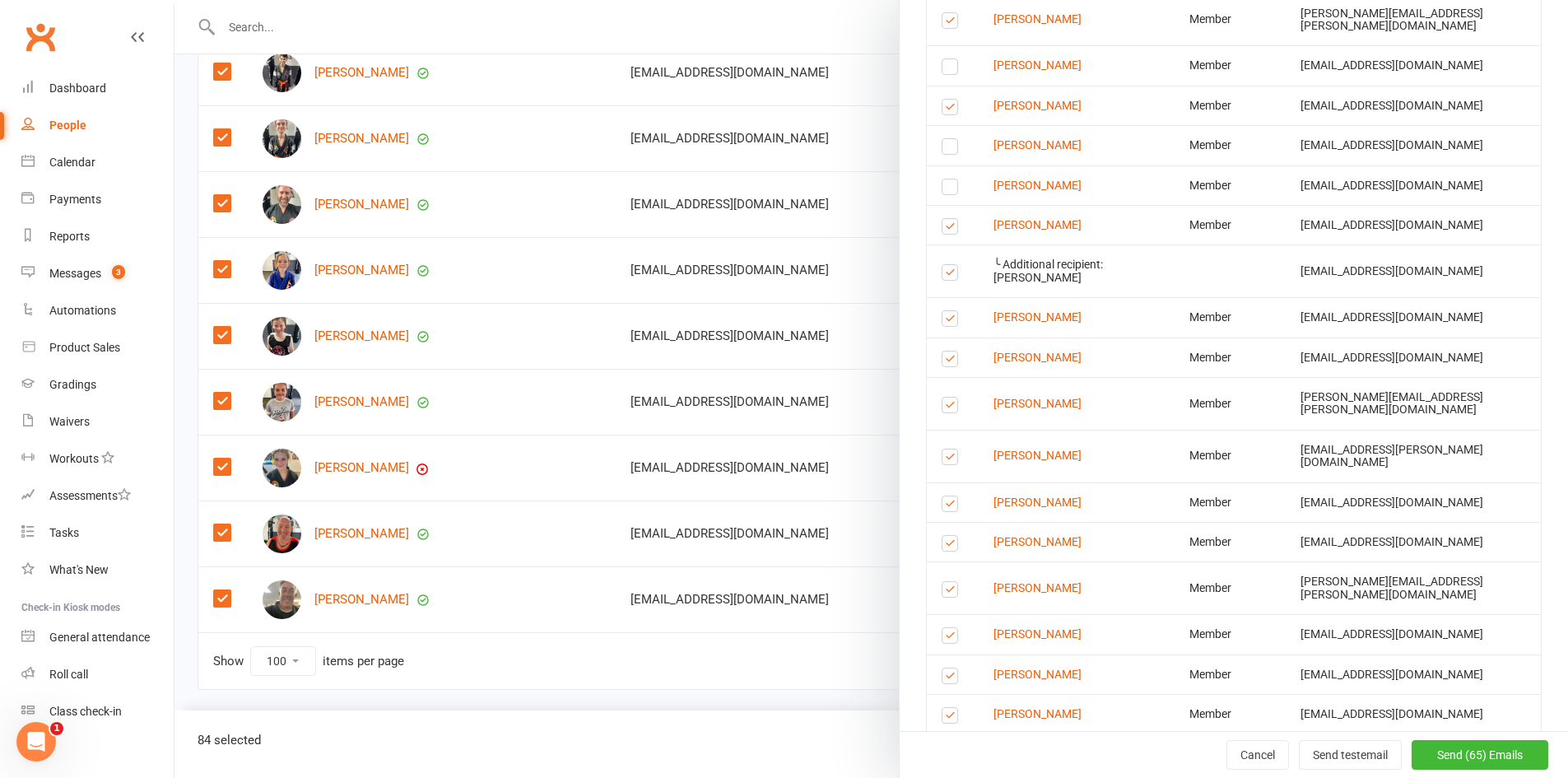
scroll to position [3539, 0]
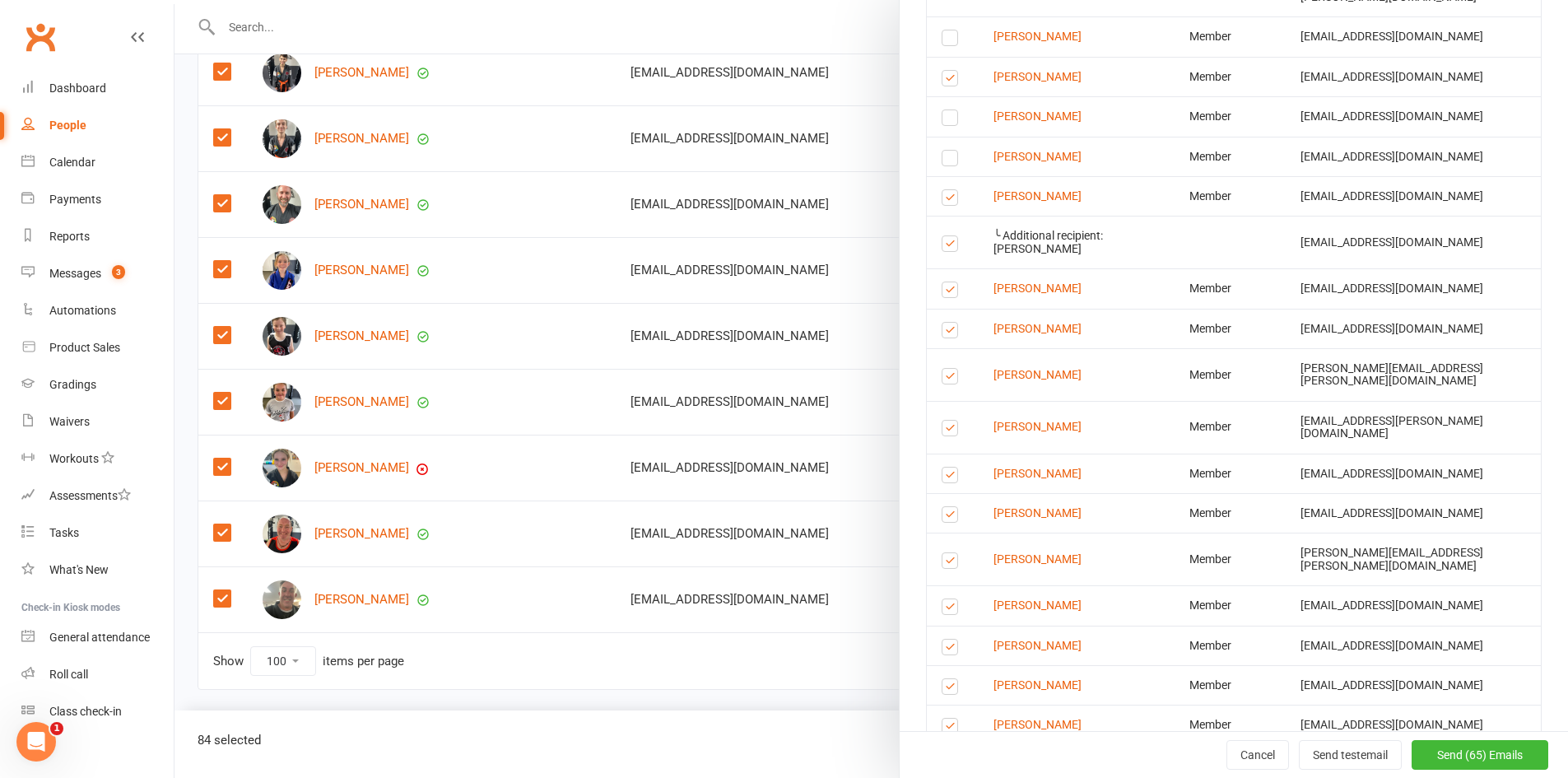
drag, startPoint x: 939, startPoint y: 99, endPoint x: 945, endPoint y: 110, distance: 12.5
click at [942, 200] on label at bounding box center [952, 200] width 22 height 0
click at [942, 190] on input "checkbox" at bounding box center [946, 190] width 10 height 0
click at [943, 246] on label at bounding box center [952, 246] width 22 height 0
click at [943, 237] on input "checkbox" at bounding box center [946, 237] width 10 height 0
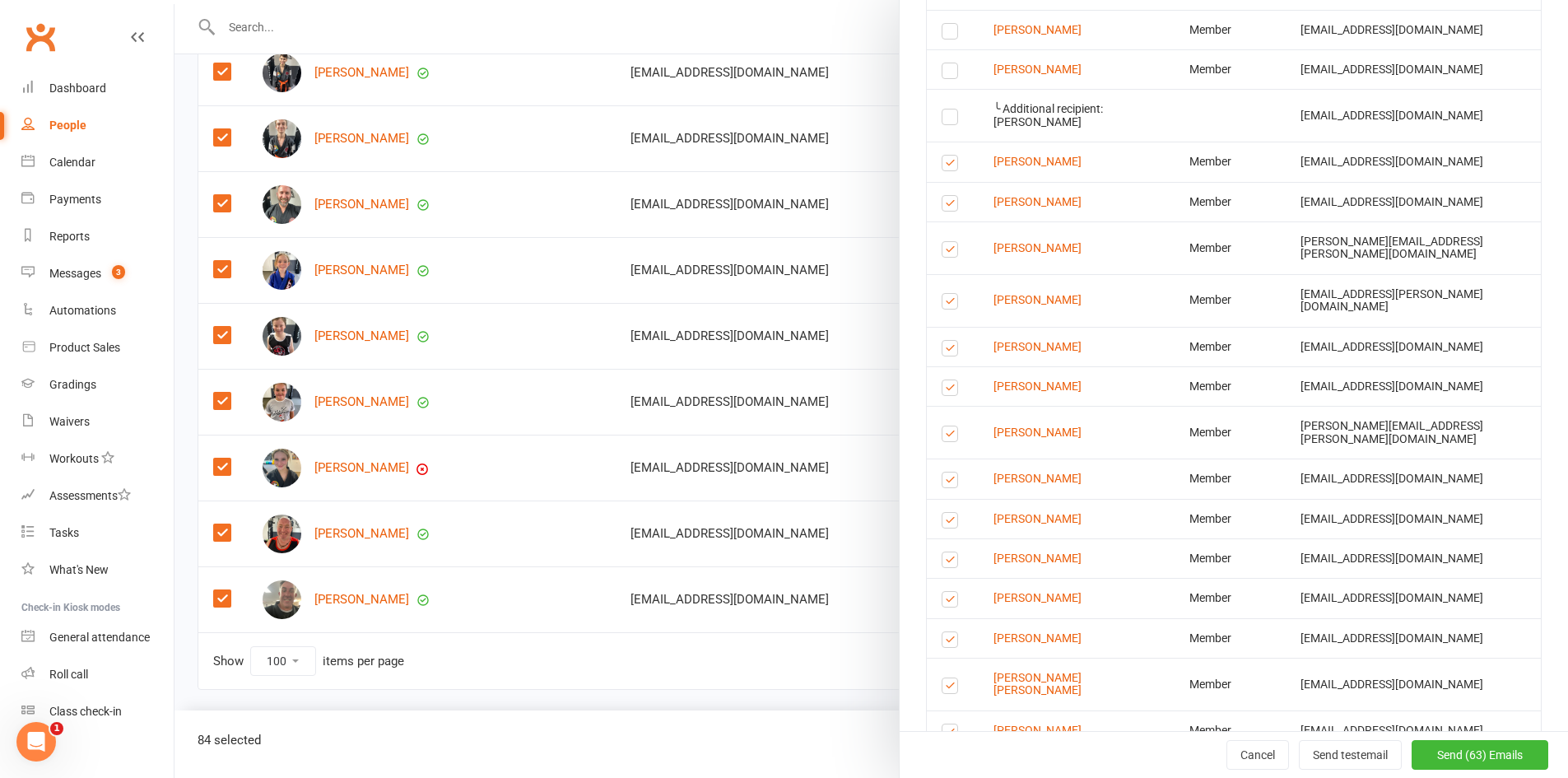
scroll to position [3704, 0]
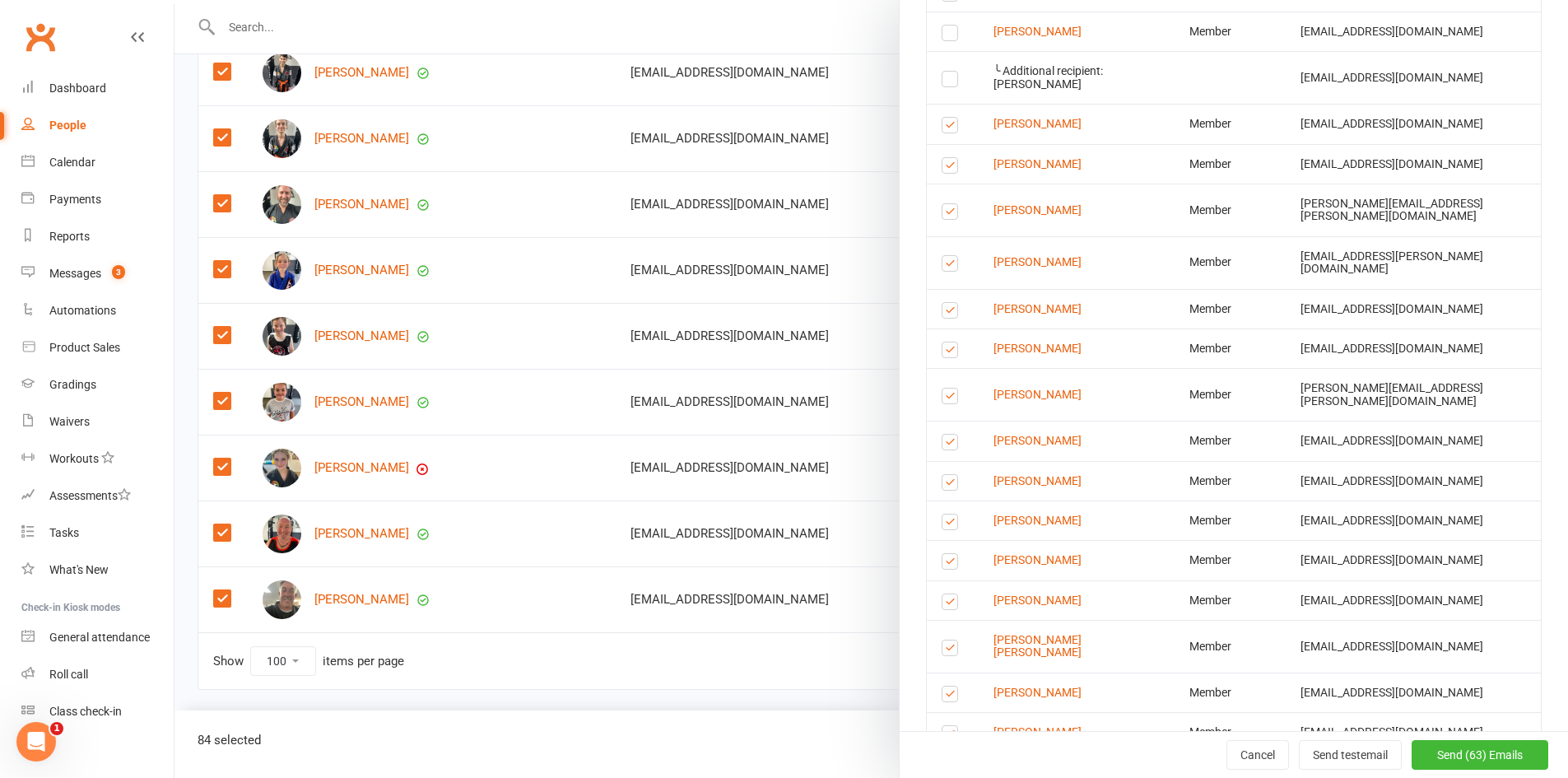
click at [943, 214] on label at bounding box center [952, 214] width 22 height 0
click at [943, 204] on input "checkbox" at bounding box center [946, 204] width 10 height 0
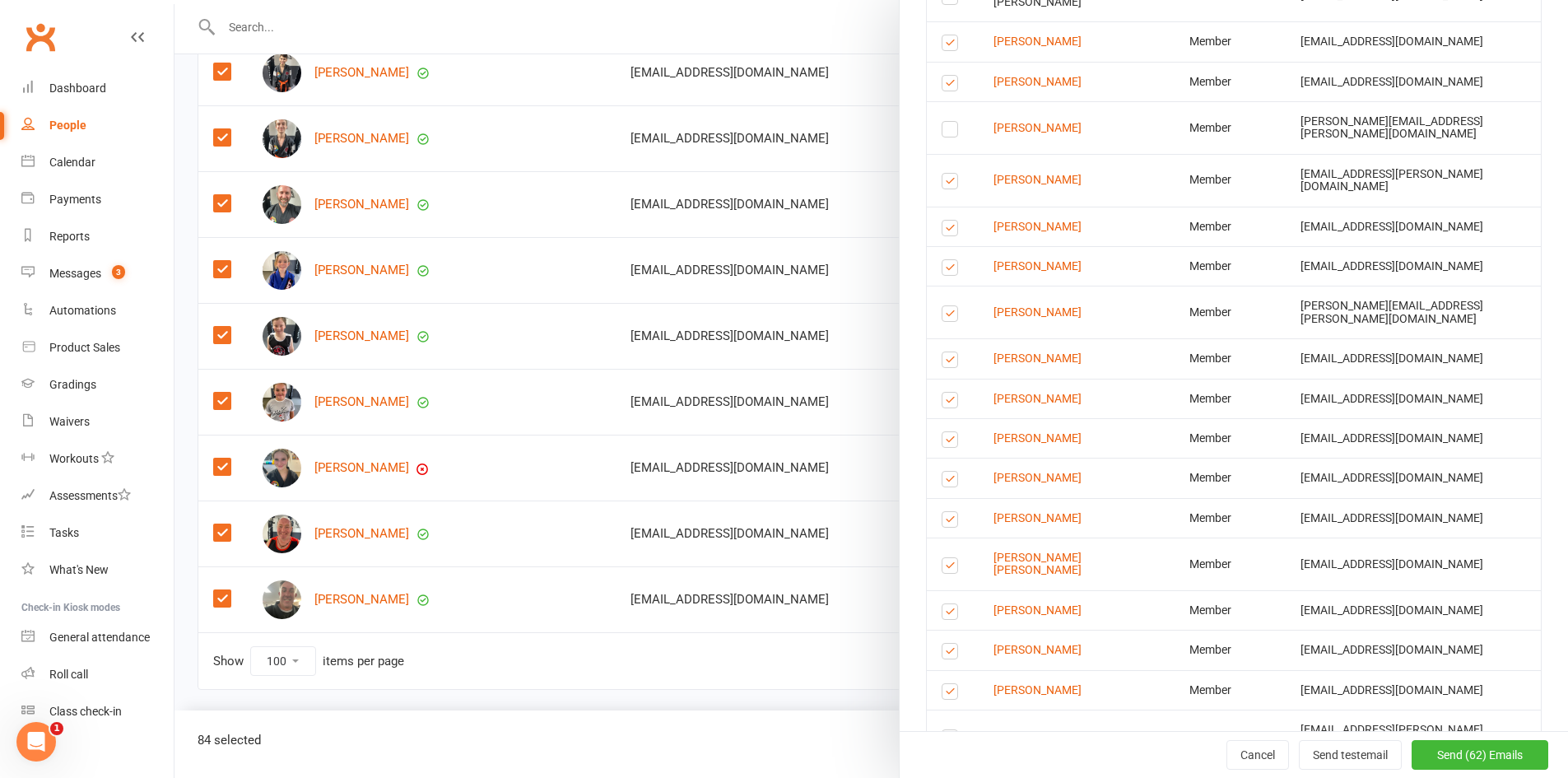
click at [942, 184] on label at bounding box center [952, 184] width 22 height 0
click at [942, 173] on input "checkbox" at bounding box center [946, 173] width 10 height 0
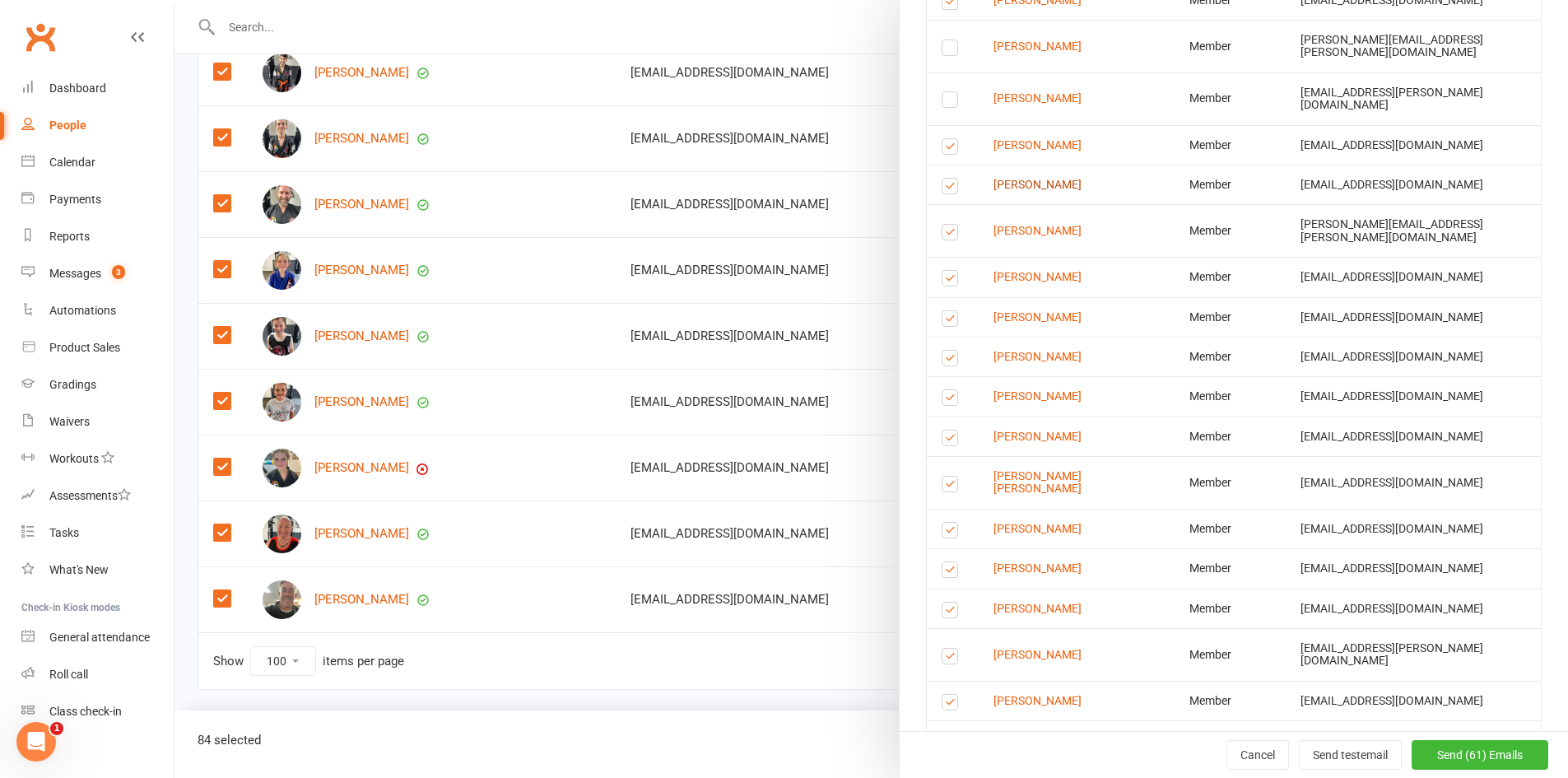
scroll to position [3868, 0]
click at [942, 234] on label at bounding box center [952, 234] width 22 height 0
click at [942, 224] on input "checkbox" at bounding box center [946, 224] width 10 height 0
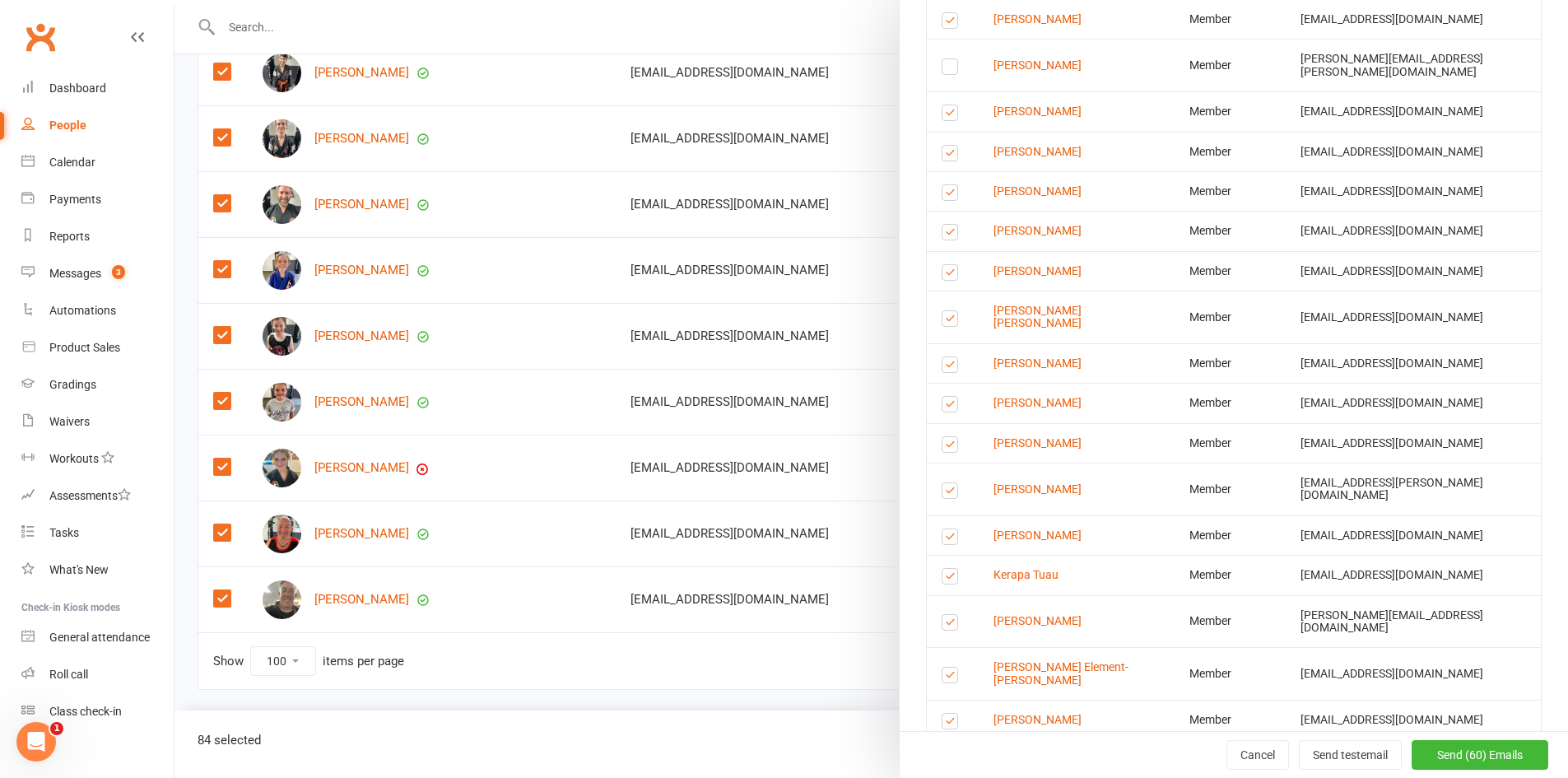
scroll to position [4115, 0]
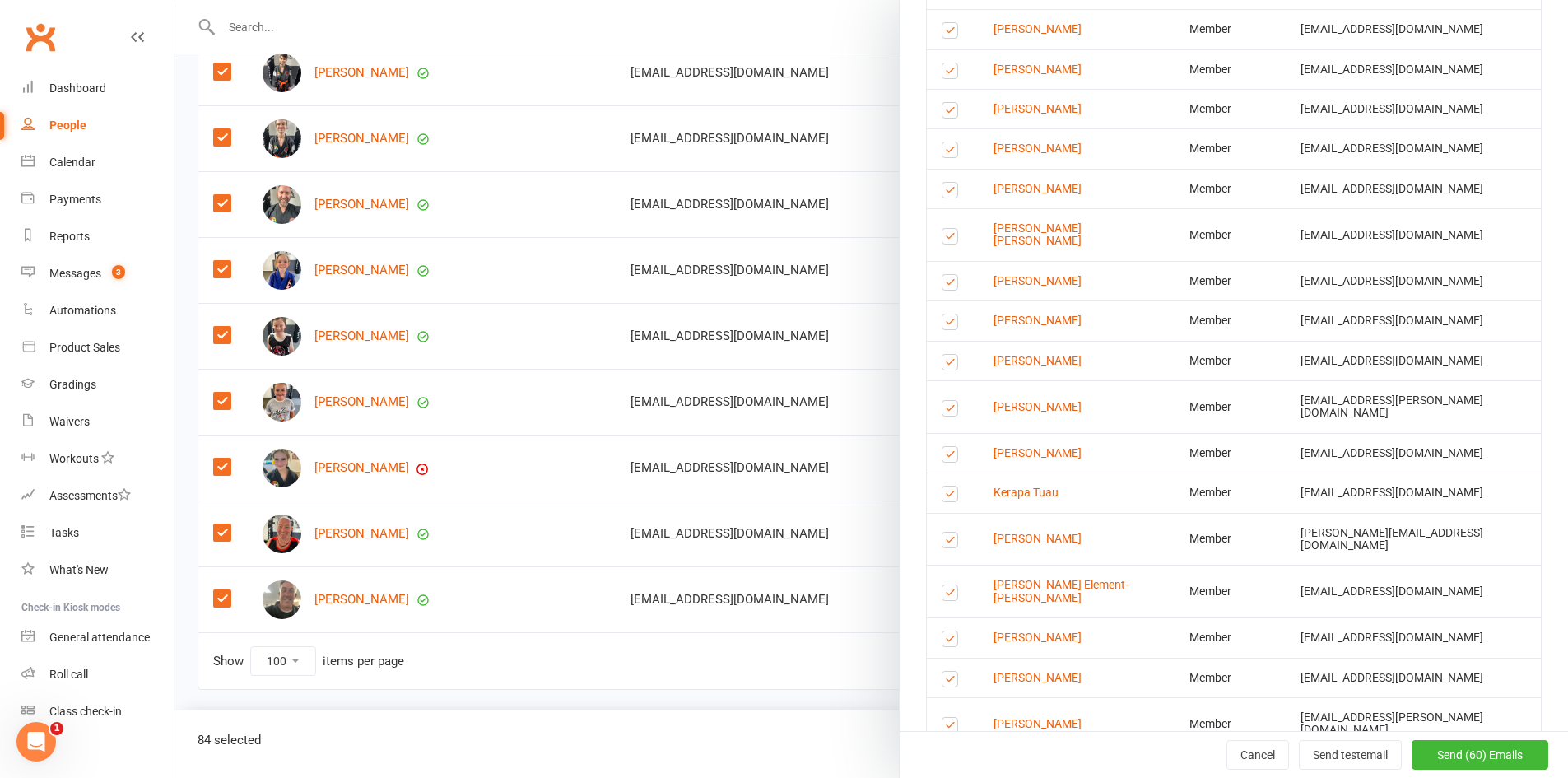
click at [945, 239] on label at bounding box center [952, 239] width 22 height 0
click at [945, 229] on input "checkbox" at bounding box center [946, 229] width 10 height 0
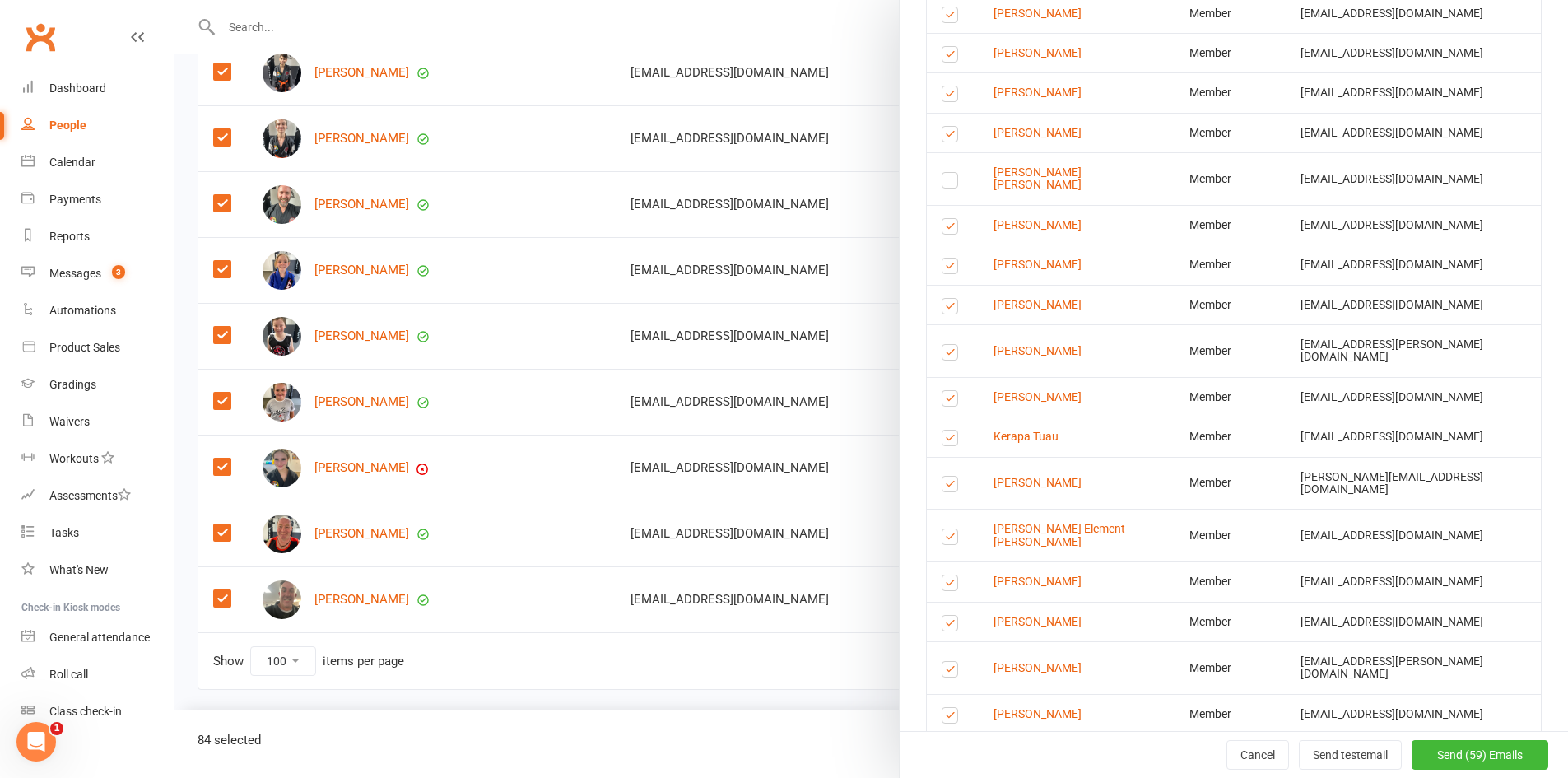
scroll to position [4198, 0]
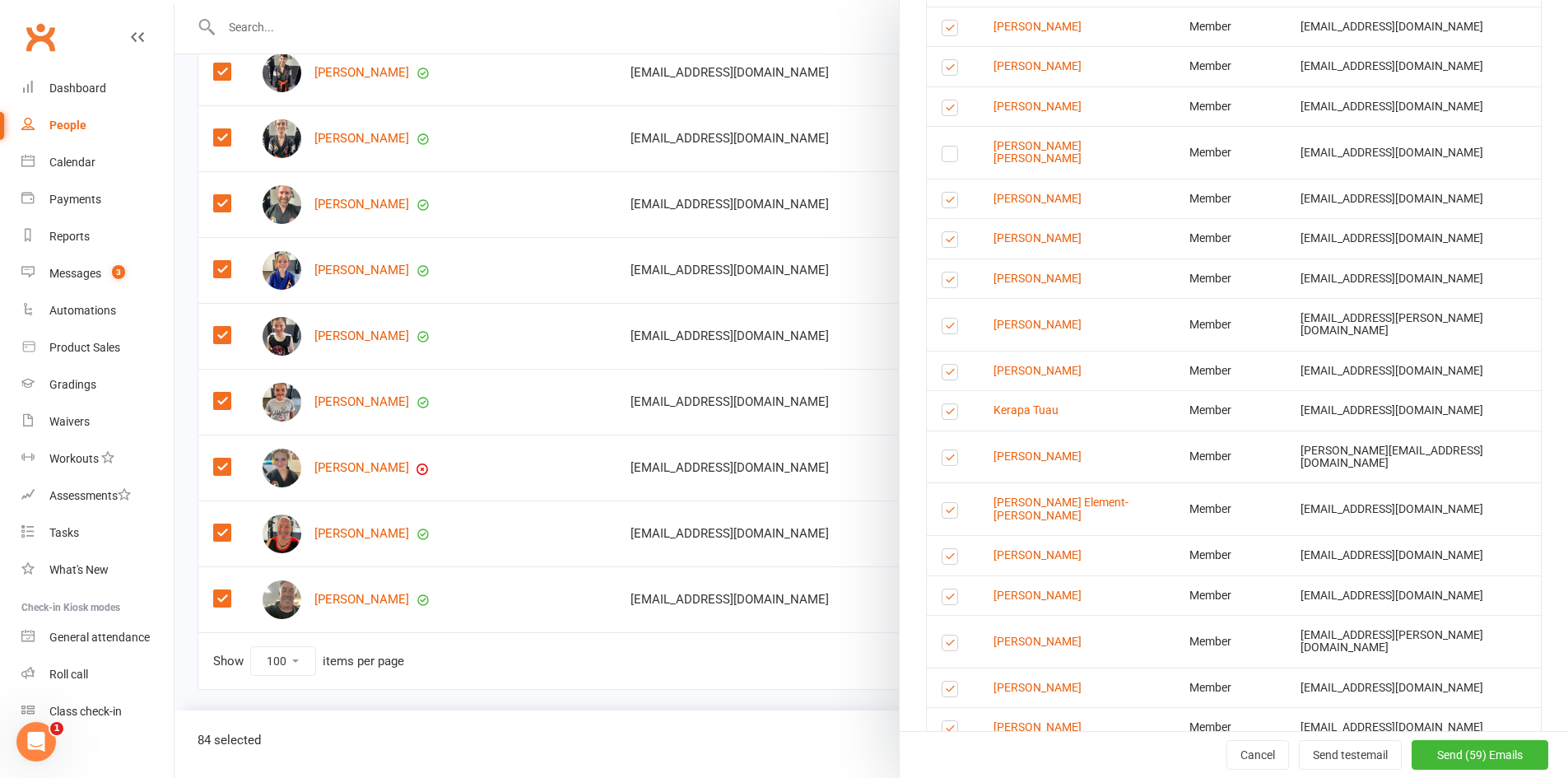
click at [943, 203] on label at bounding box center [952, 203] width 22 height 0
click at [943, 192] on input "checkbox" at bounding box center [946, 192] width 10 height 0
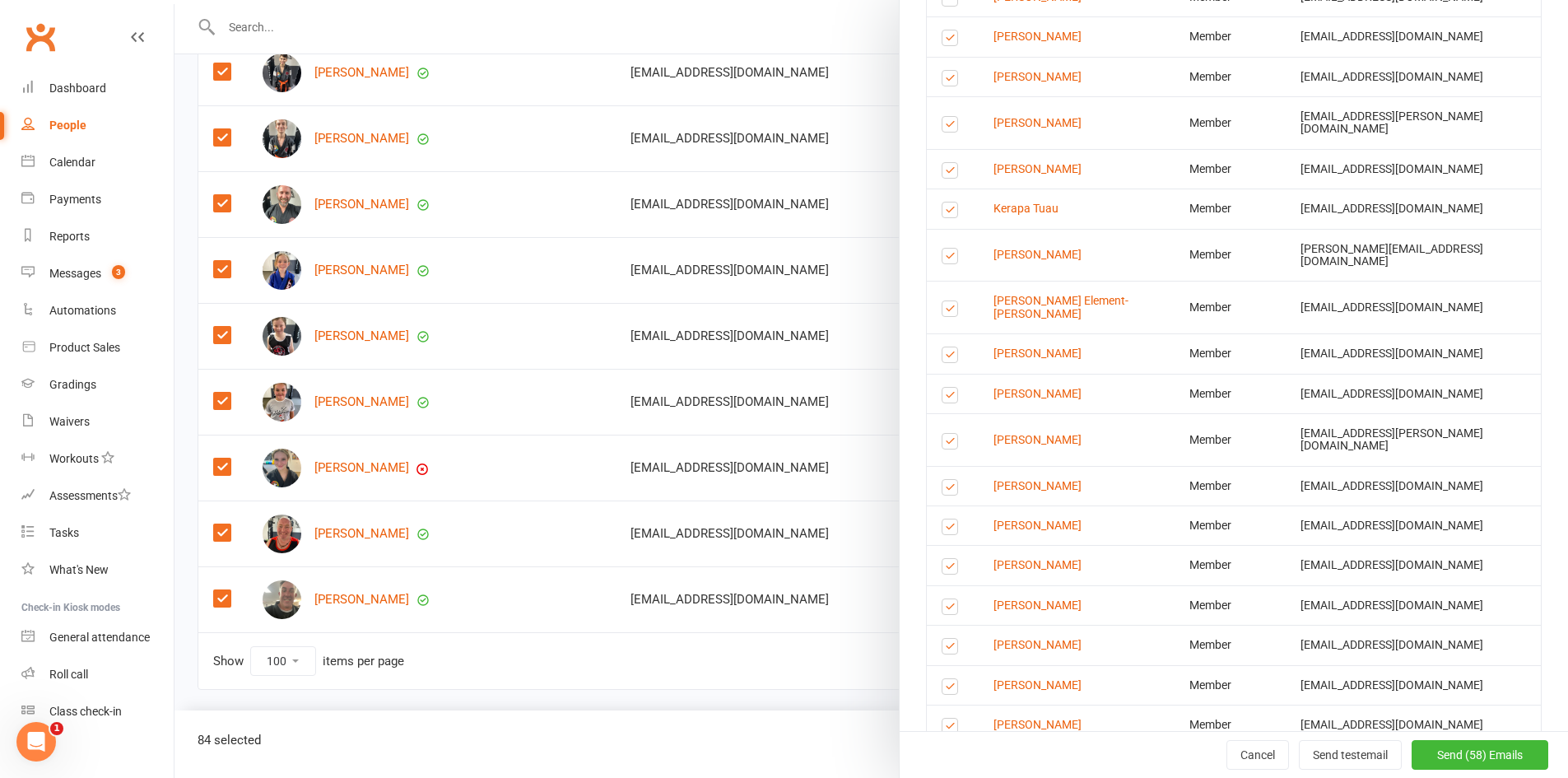
scroll to position [4433, 0]
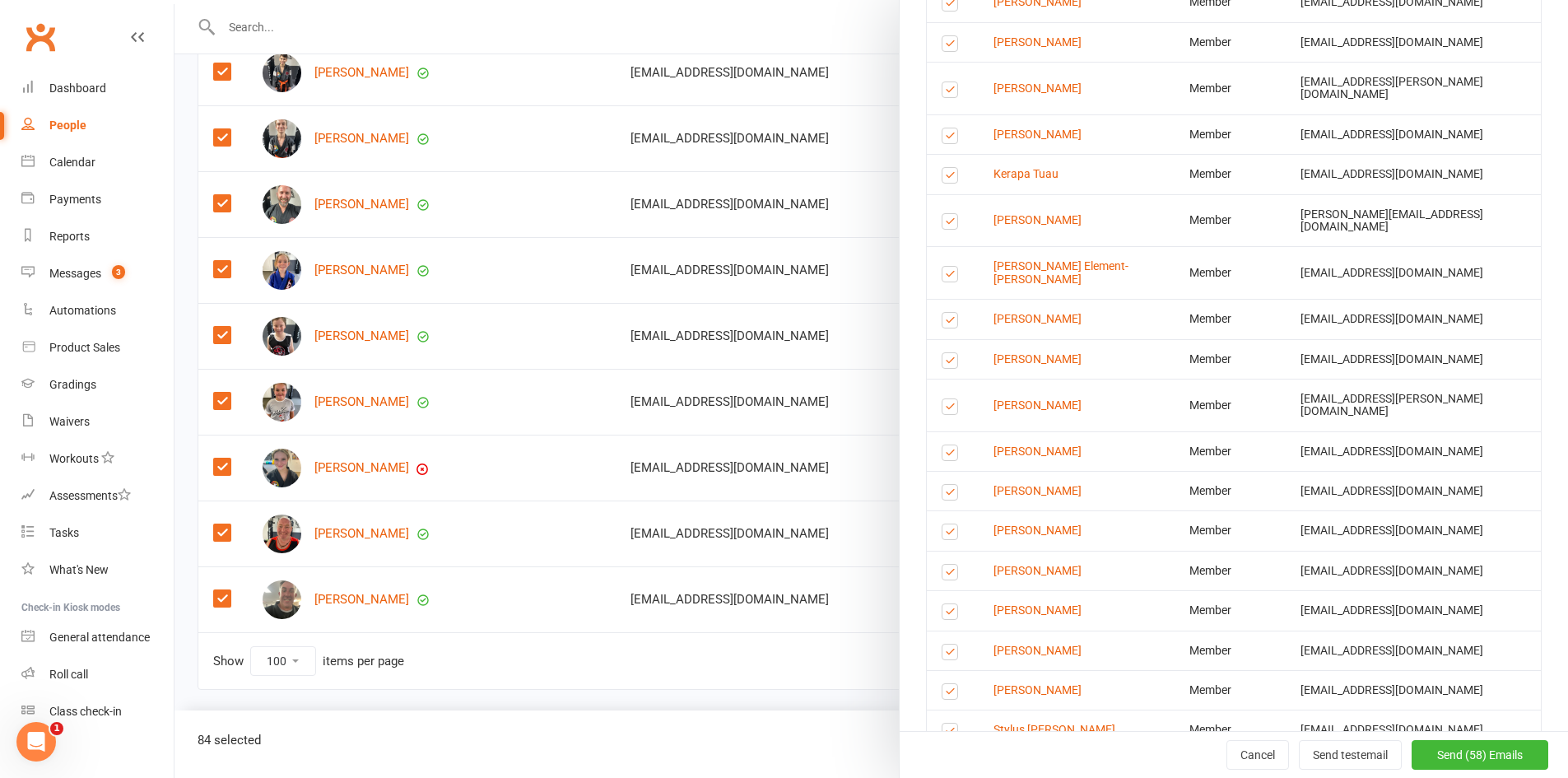
click at [944, 276] on label at bounding box center [952, 276] width 22 height 0
click at [944, 267] on input "checkbox" at bounding box center [946, 267] width 10 height 0
click at [943, 323] on label at bounding box center [952, 323] width 22 height 0
click at [943, 312] on input "checkbox" at bounding box center [946, 312] width 10 height 0
click at [944, 362] on label at bounding box center [952, 362] width 22 height 0
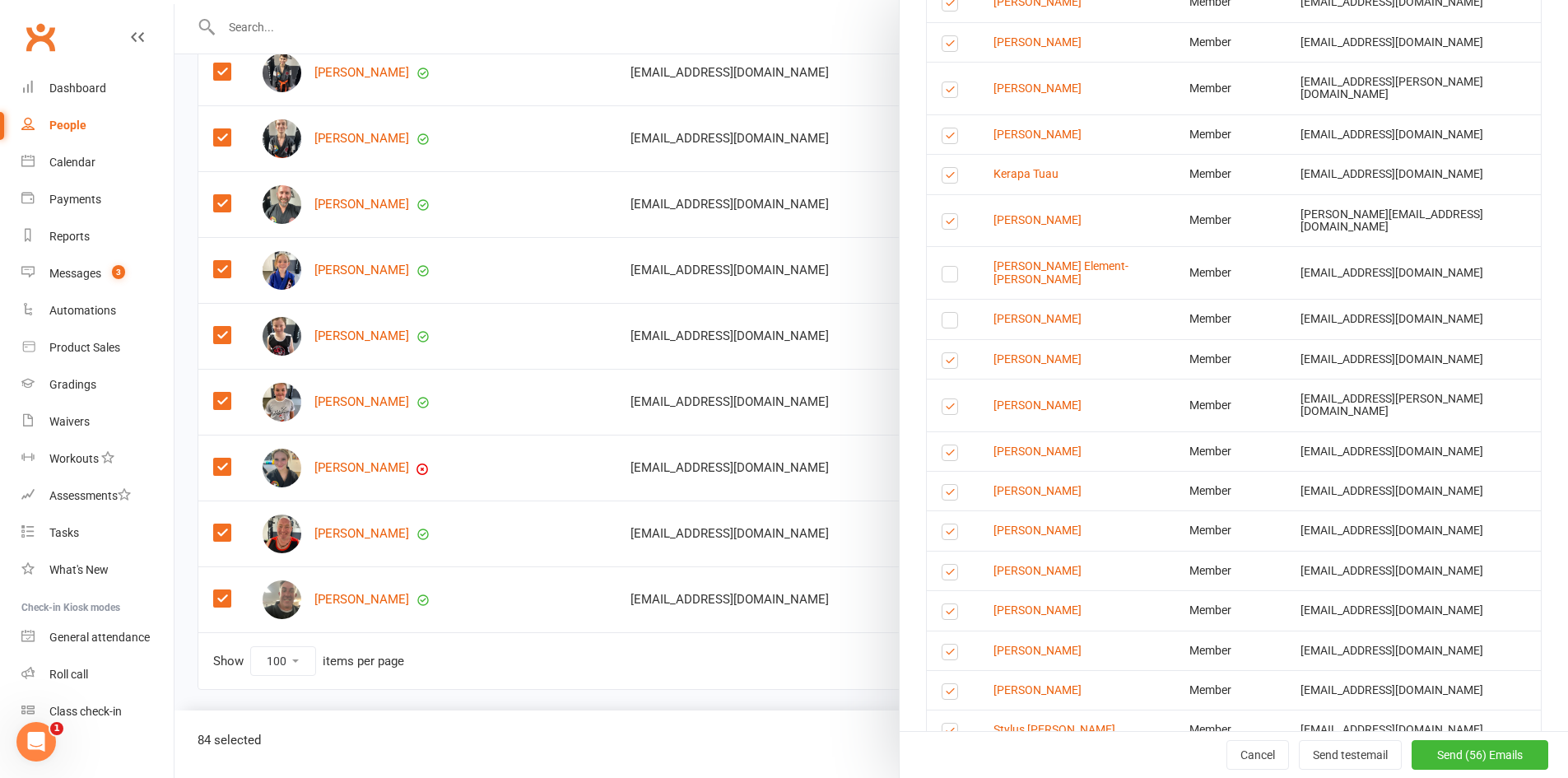
click at [944, 353] on input "checkbox" at bounding box center [946, 353] width 10 height 0
drag, startPoint x: 941, startPoint y: 207, endPoint x: 956, endPoint y: 224, distance: 22.7
click at [942, 409] on label at bounding box center [952, 409] width 22 height 0
click at [942, 399] on input "checkbox" at bounding box center [946, 399] width 10 height 0
click at [943, 455] on label at bounding box center [952, 455] width 22 height 0
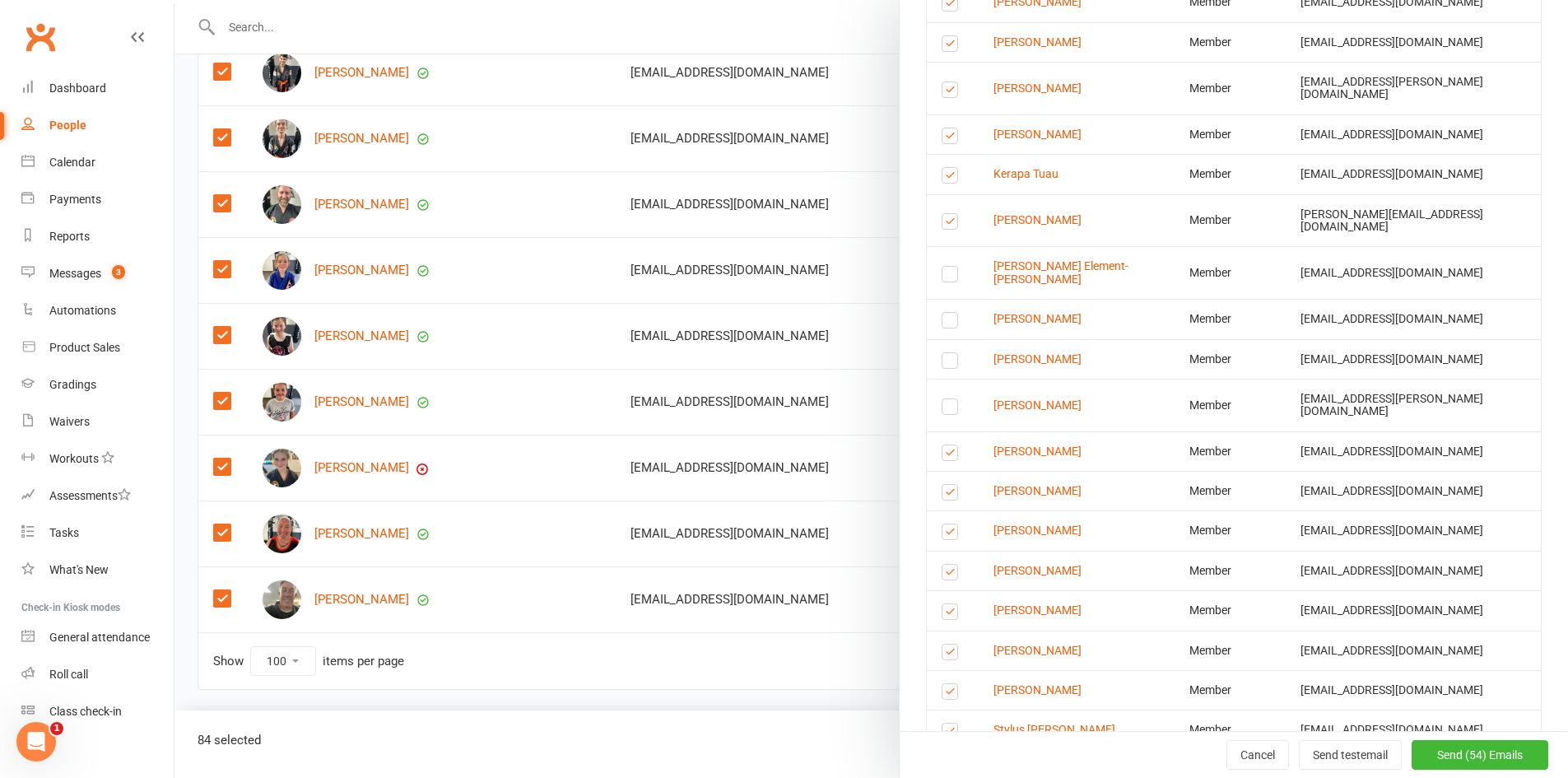
click at [943, 445] on input "checkbox" at bounding box center [946, 445] width 10 height 0
click at [944, 495] on label at bounding box center [952, 495] width 22 height 0
click at [944, 485] on input "checkbox" at bounding box center [946, 485] width 10 height 0
click at [1446, 758] on span "Send (52) Emails" at bounding box center [1479, 754] width 85 height 13
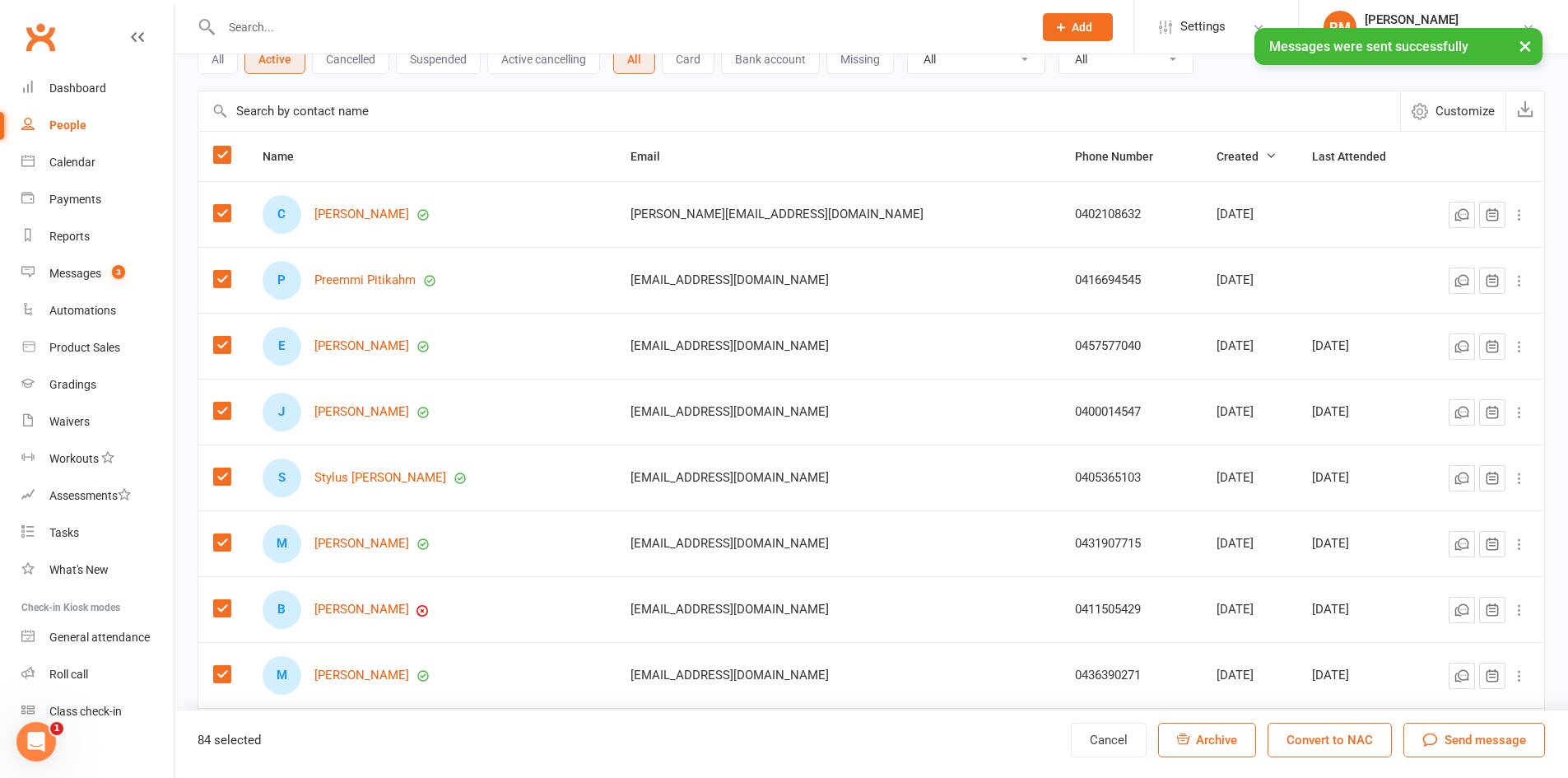
scroll to position [0, 0]
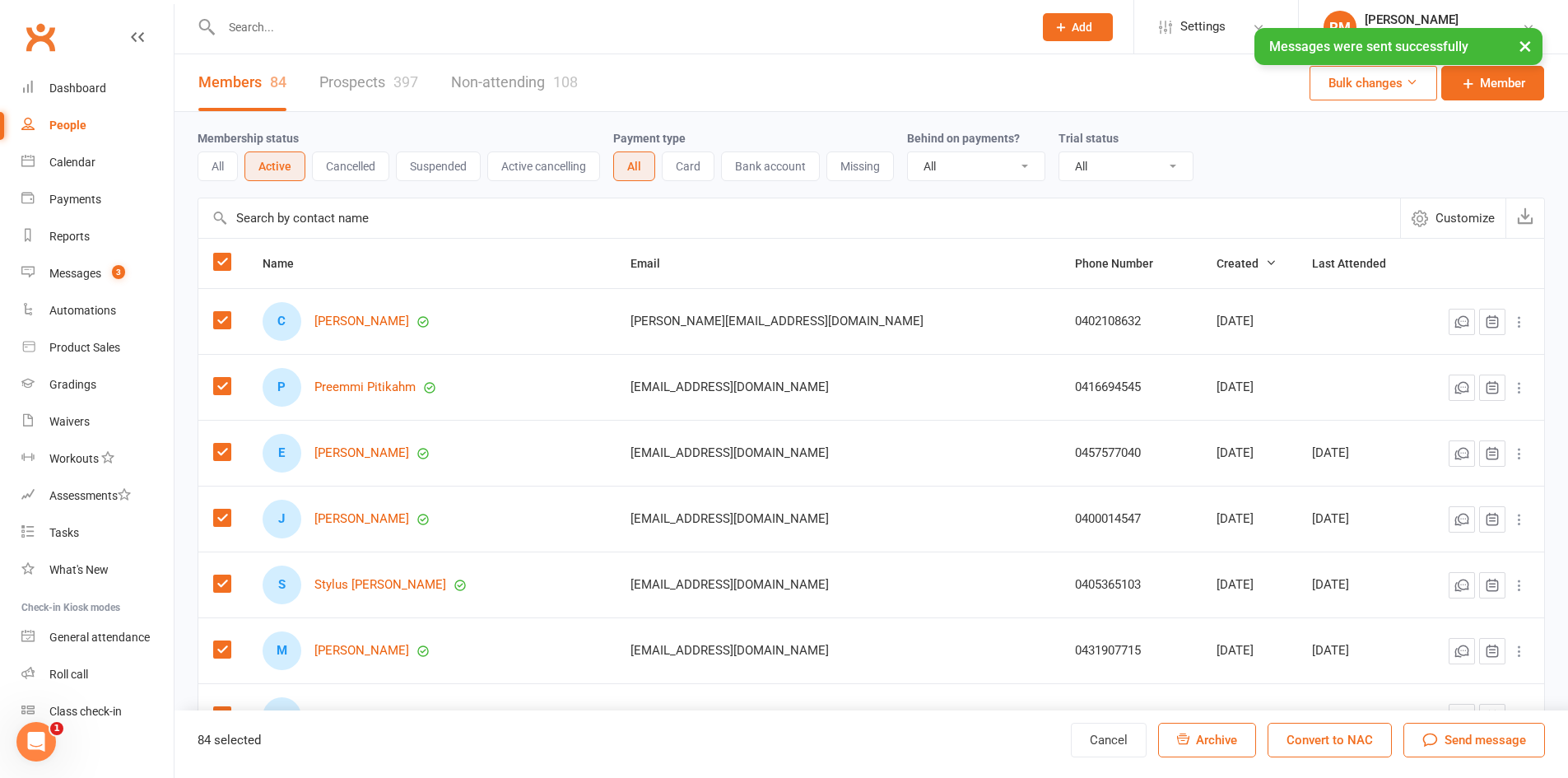
click at [328, 20] on input "text" at bounding box center [619, 27] width 804 height 23
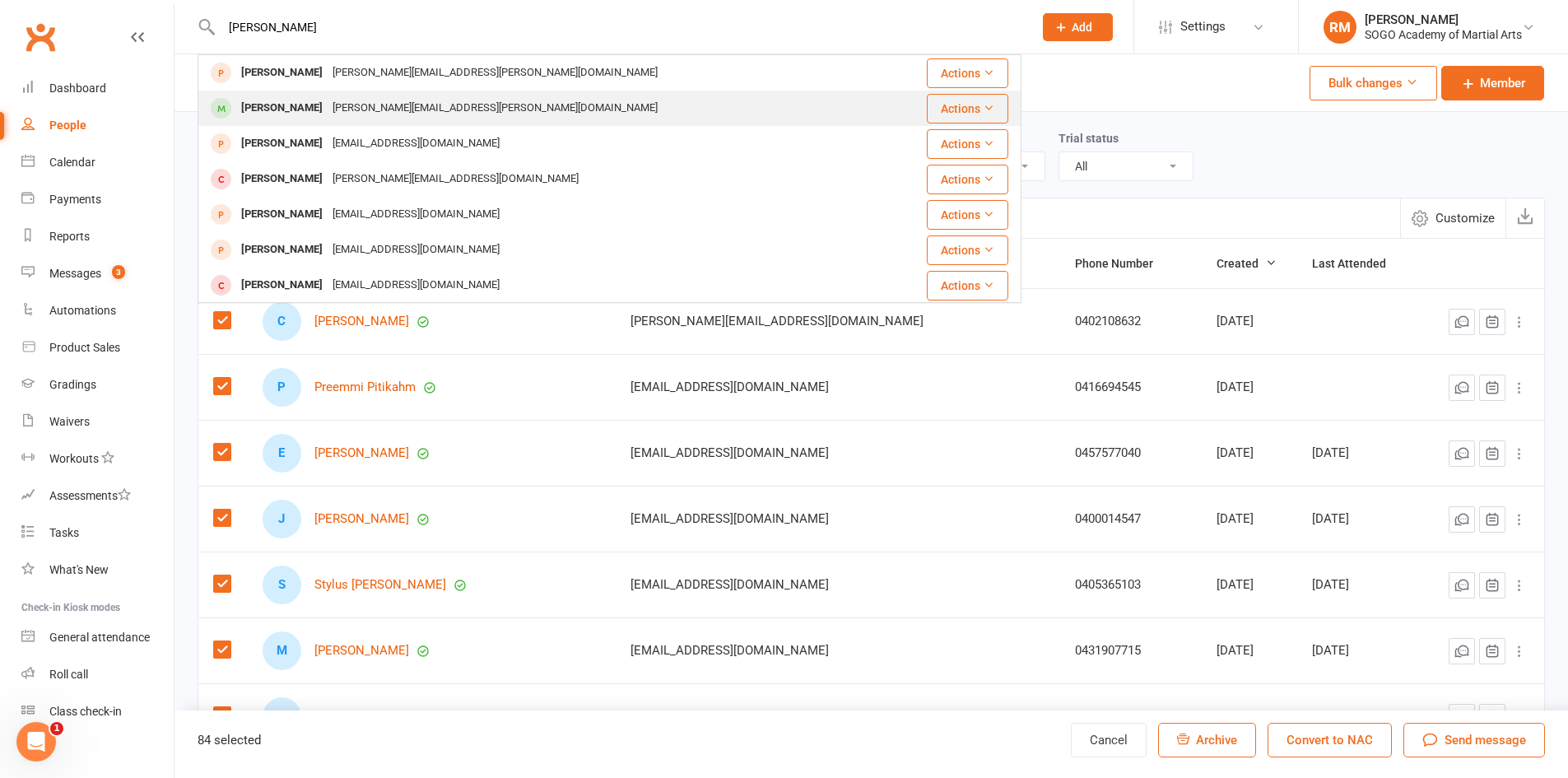
type input "Erin"
click at [296, 104] on div "Erin Jameson" at bounding box center [282, 108] width 92 height 24
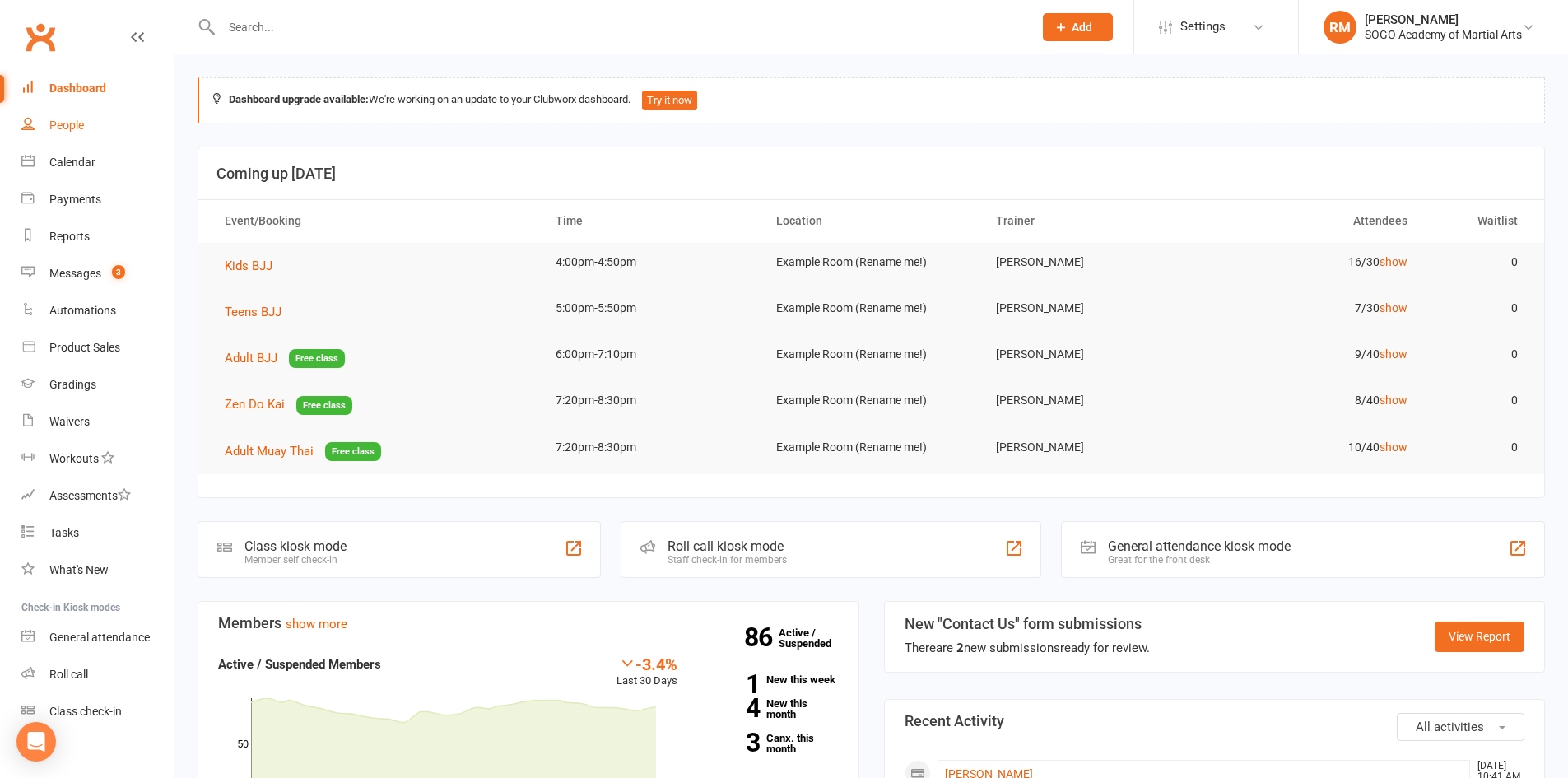
click at [78, 130] on div "People" at bounding box center [66, 125] width 35 height 13
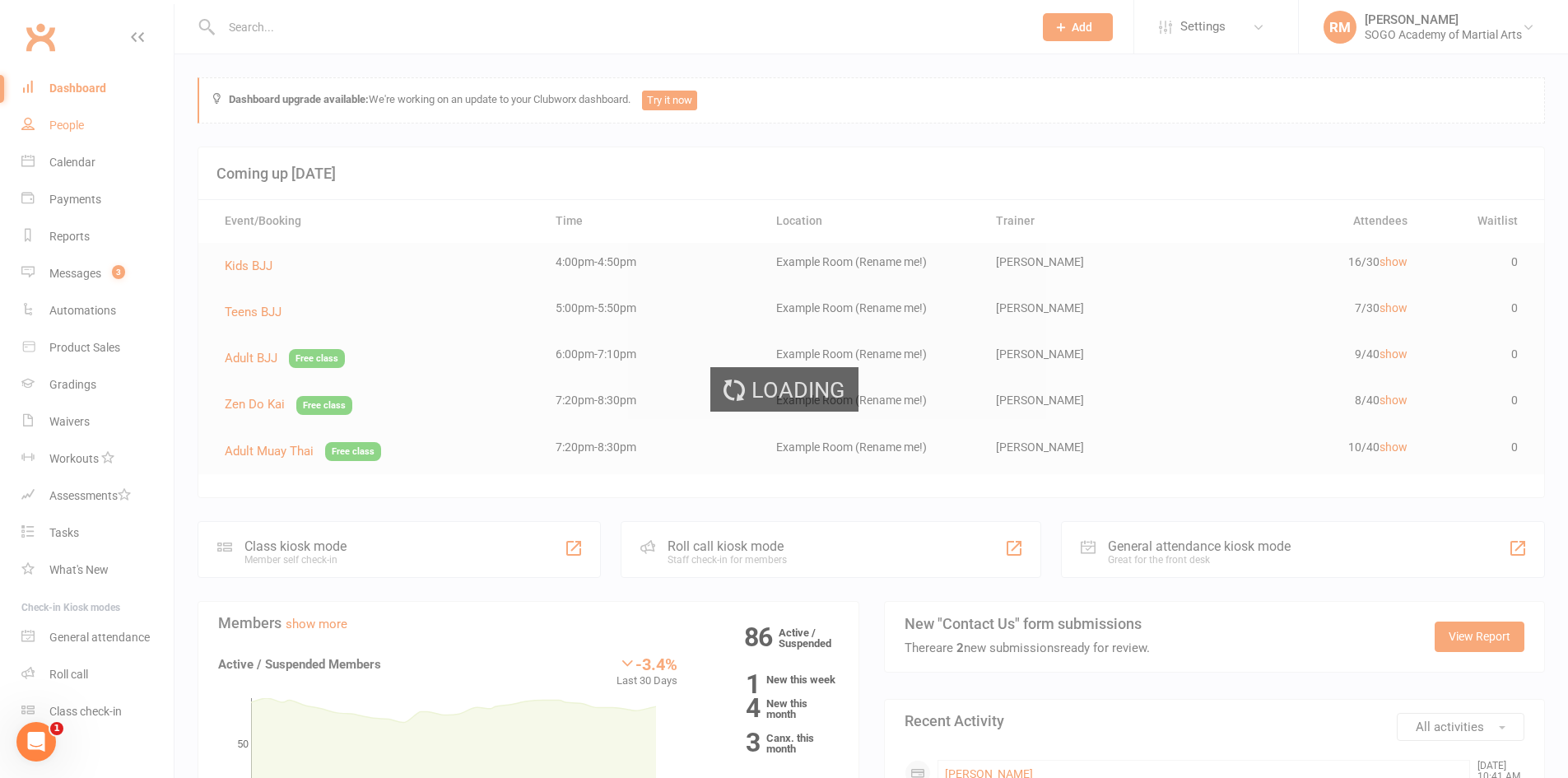
select select "100"
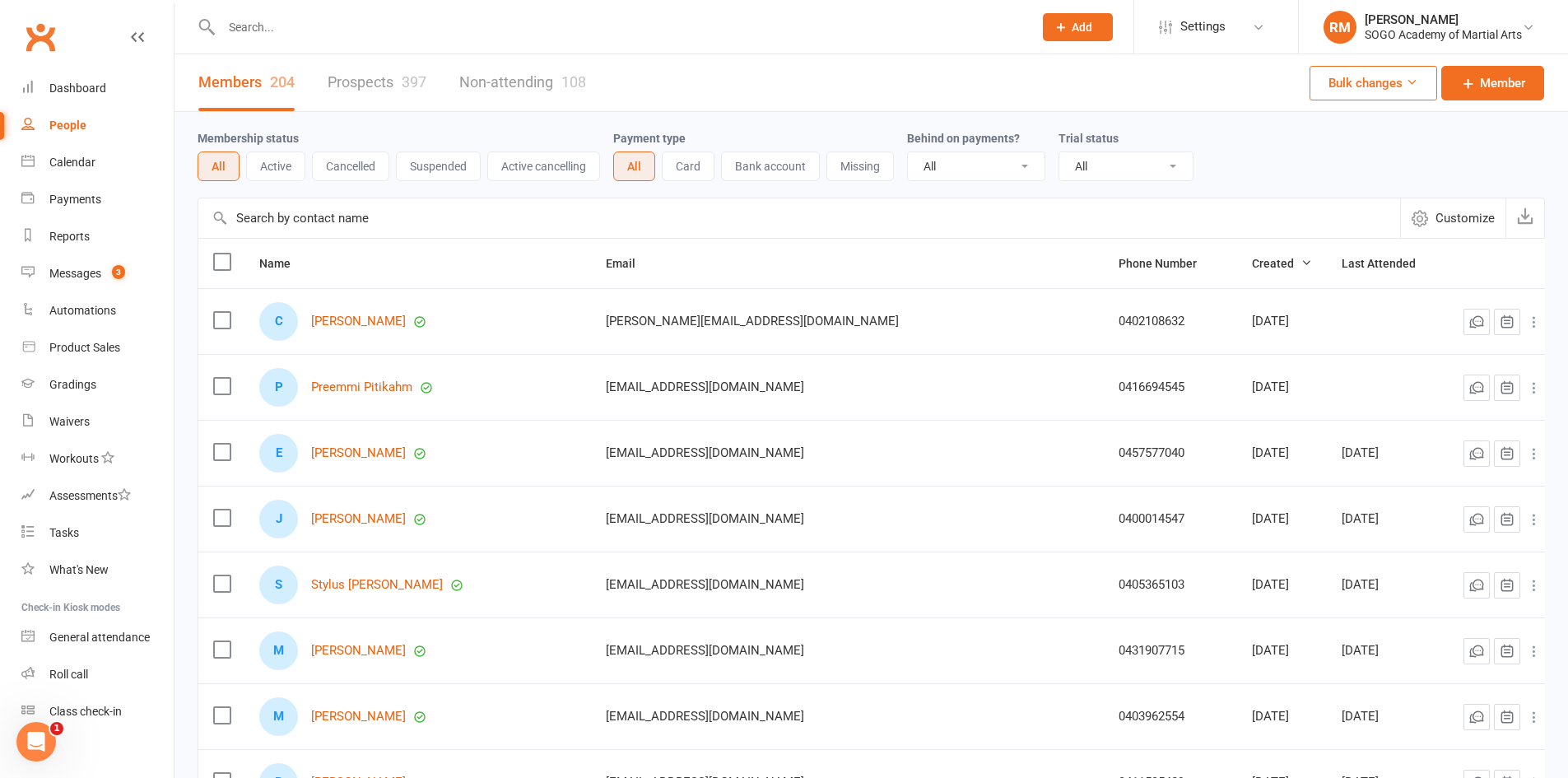
click at [287, 178] on button "Active" at bounding box center [275, 166] width 60 height 29
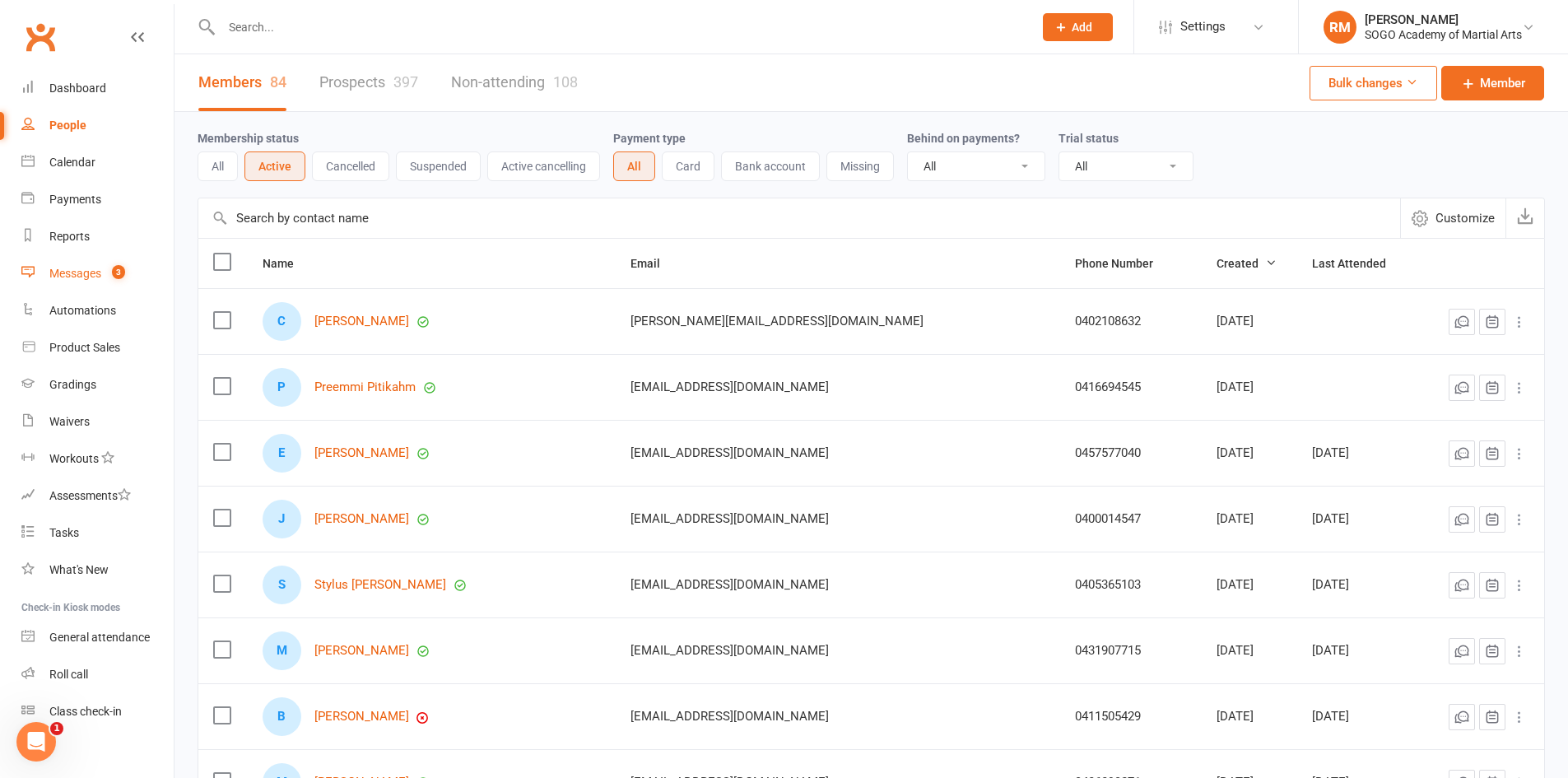
click at [64, 258] on link "Messages 3" at bounding box center [97, 274] width 152 height 37
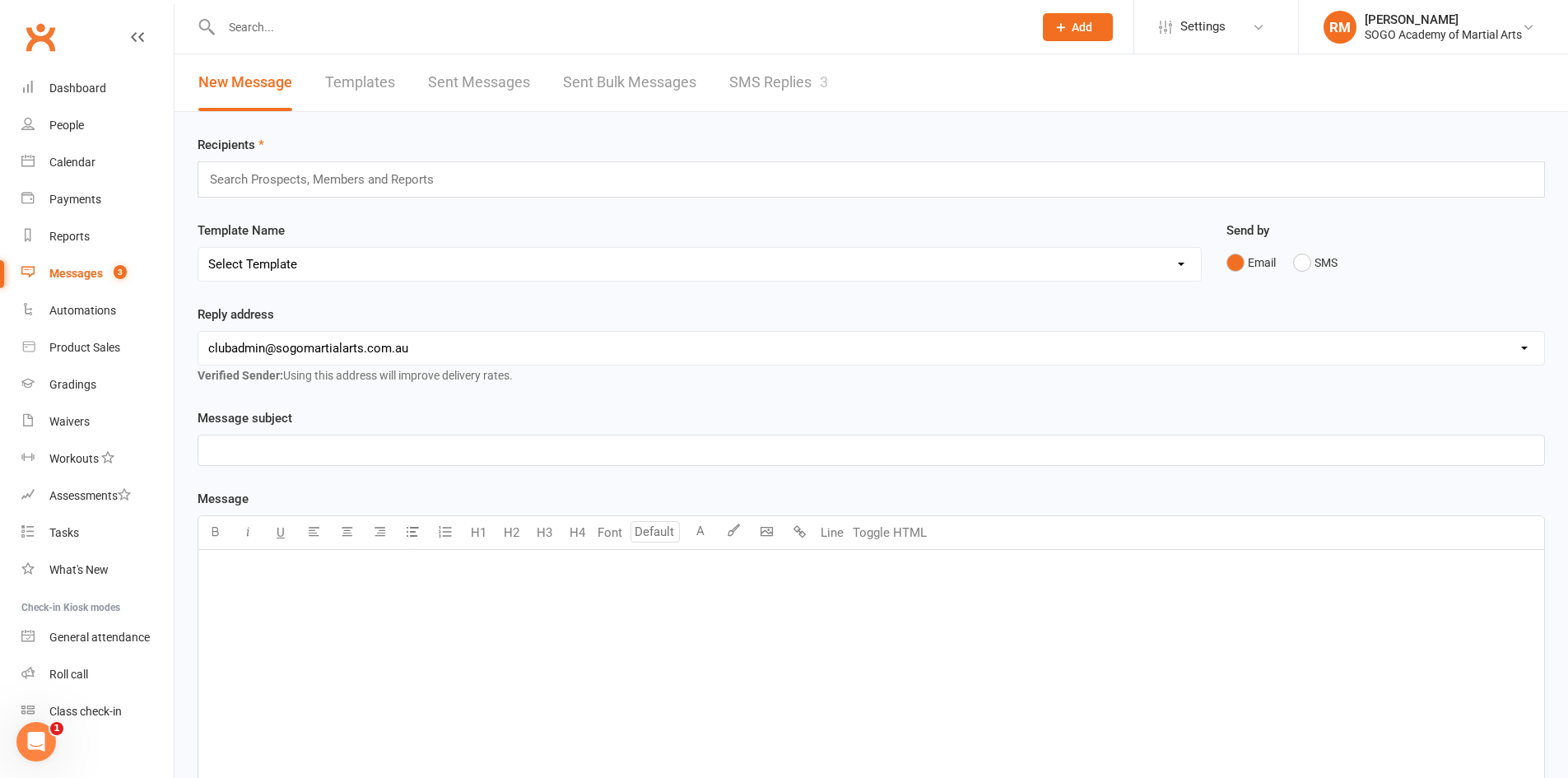
click at [361, 83] on link "Templates" at bounding box center [360, 82] width 70 height 57
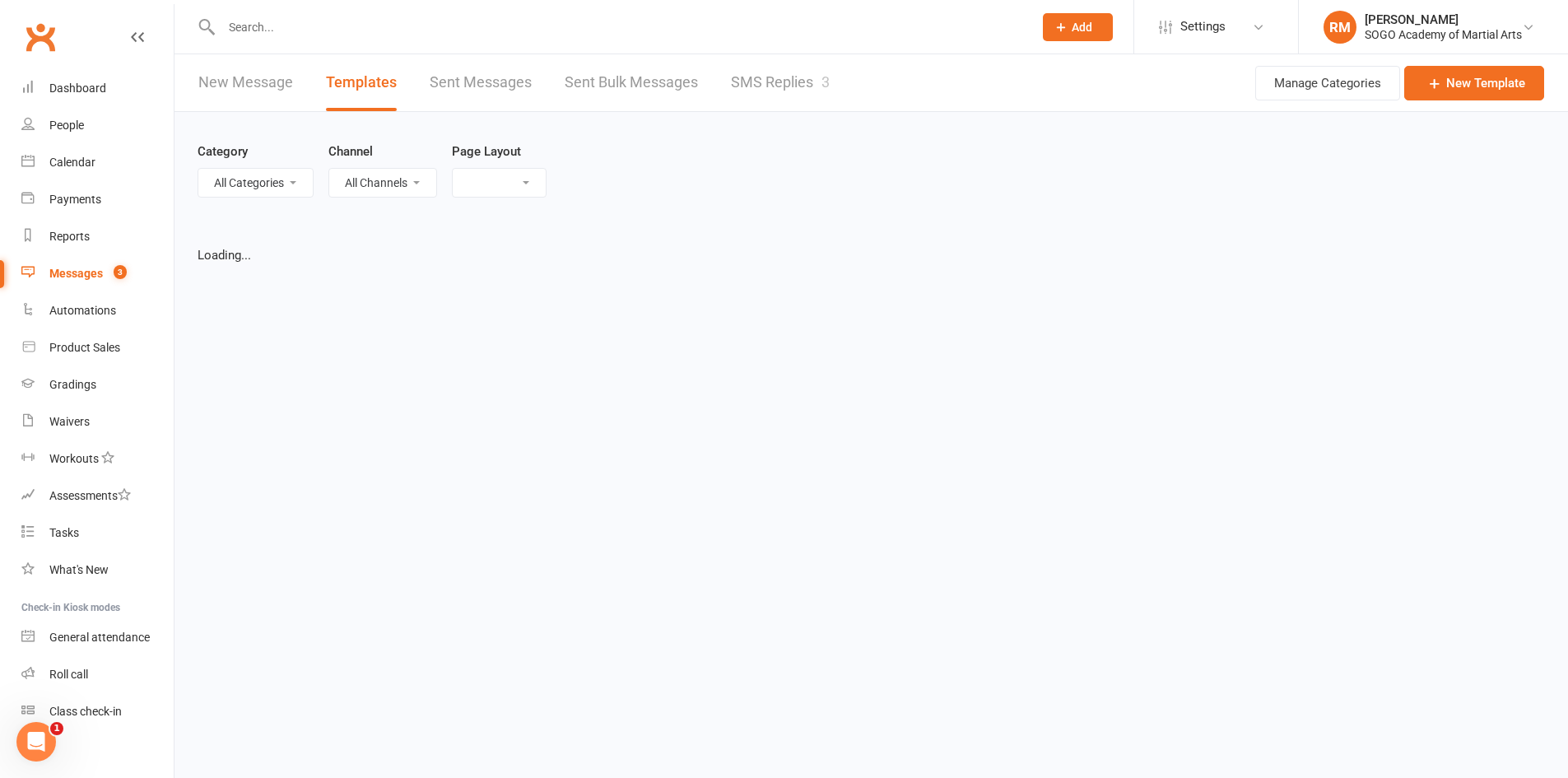
select select "list"
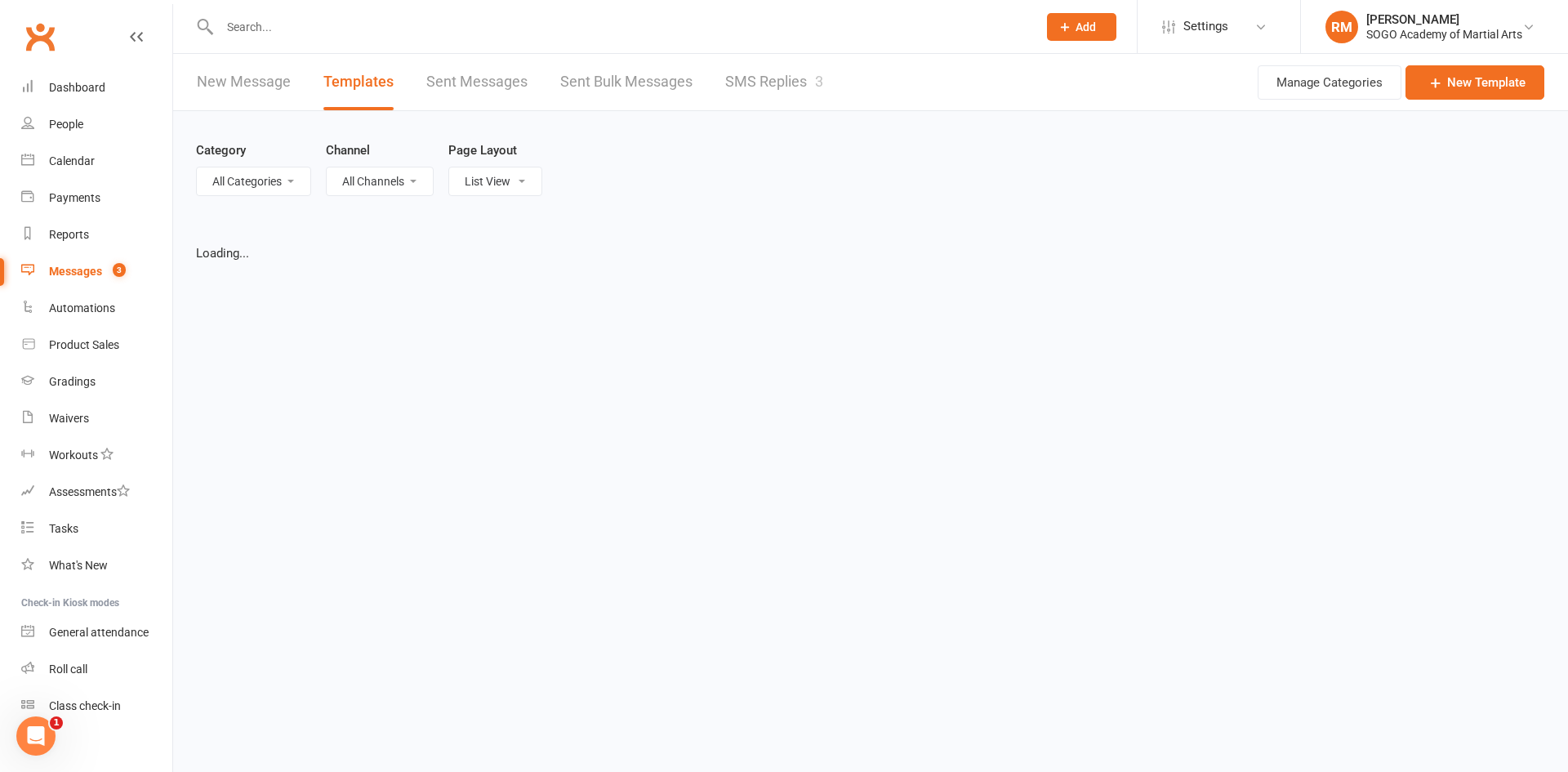
select select "100"
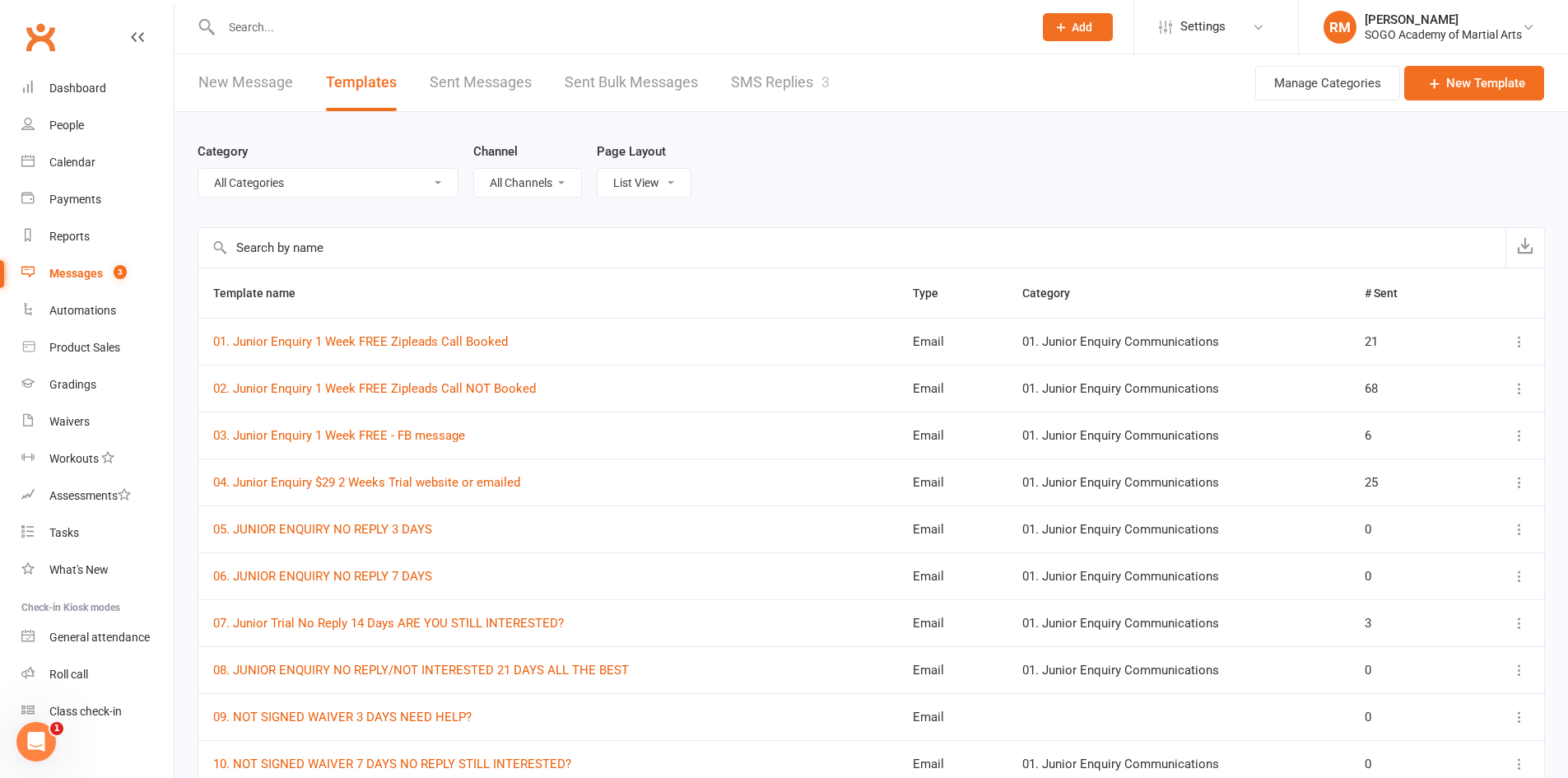
click at [261, 183] on select "All Categories (No category) 01. Junior Enquiry Communications 02. Adult Enquir…" at bounding box center [328, 183] width 259 height 28
select select "9950"
click at [199, 168] on select "All Categories (No category) 01. Junior Enquiry Communications 02. Adult Enquir…" at bounding box center [328, 183] width 259 height 28
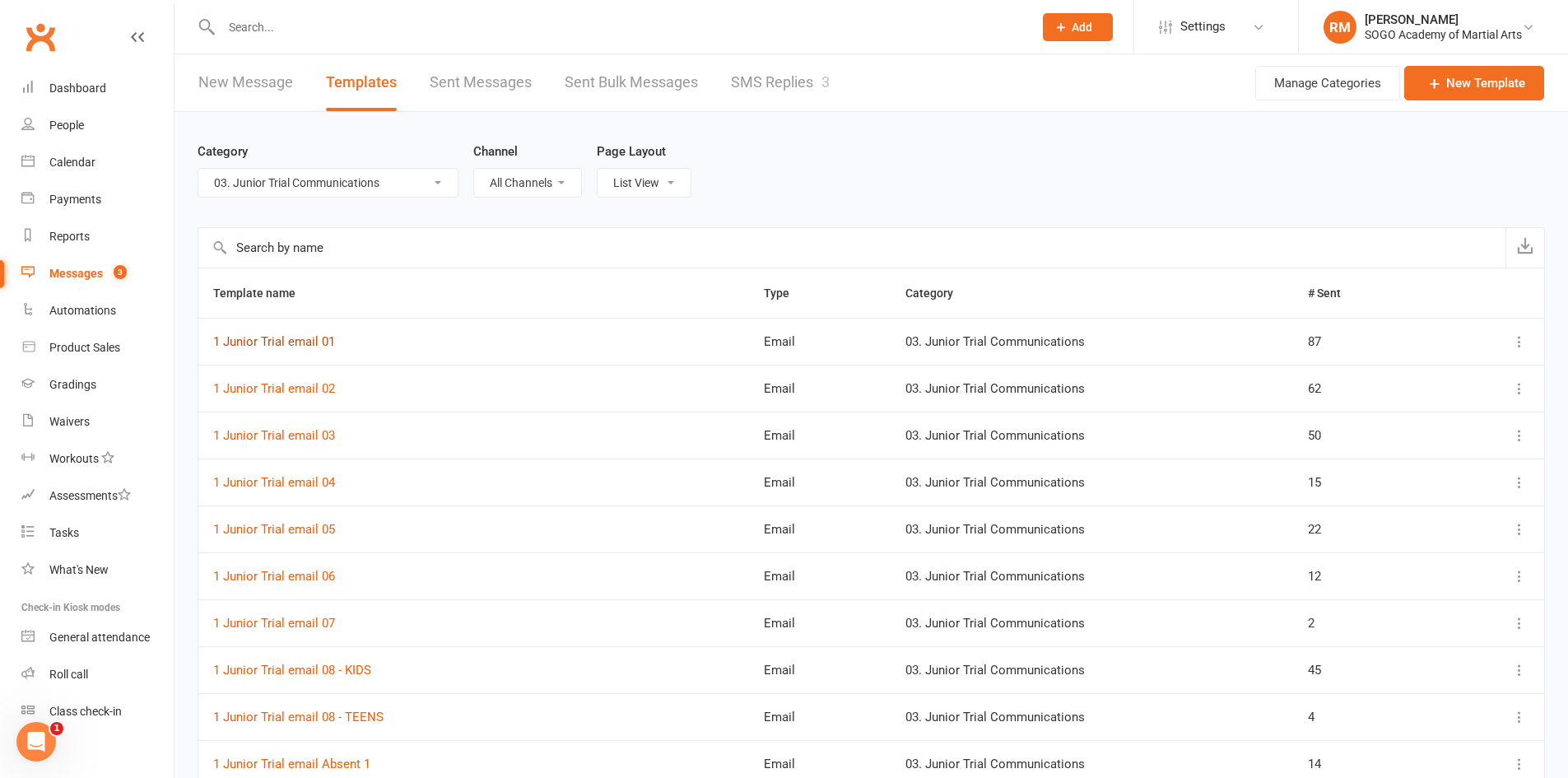
click at [328, 344] on link "1 Junior Trial email 01" at bounding box center [273, 342] width 122 height 15
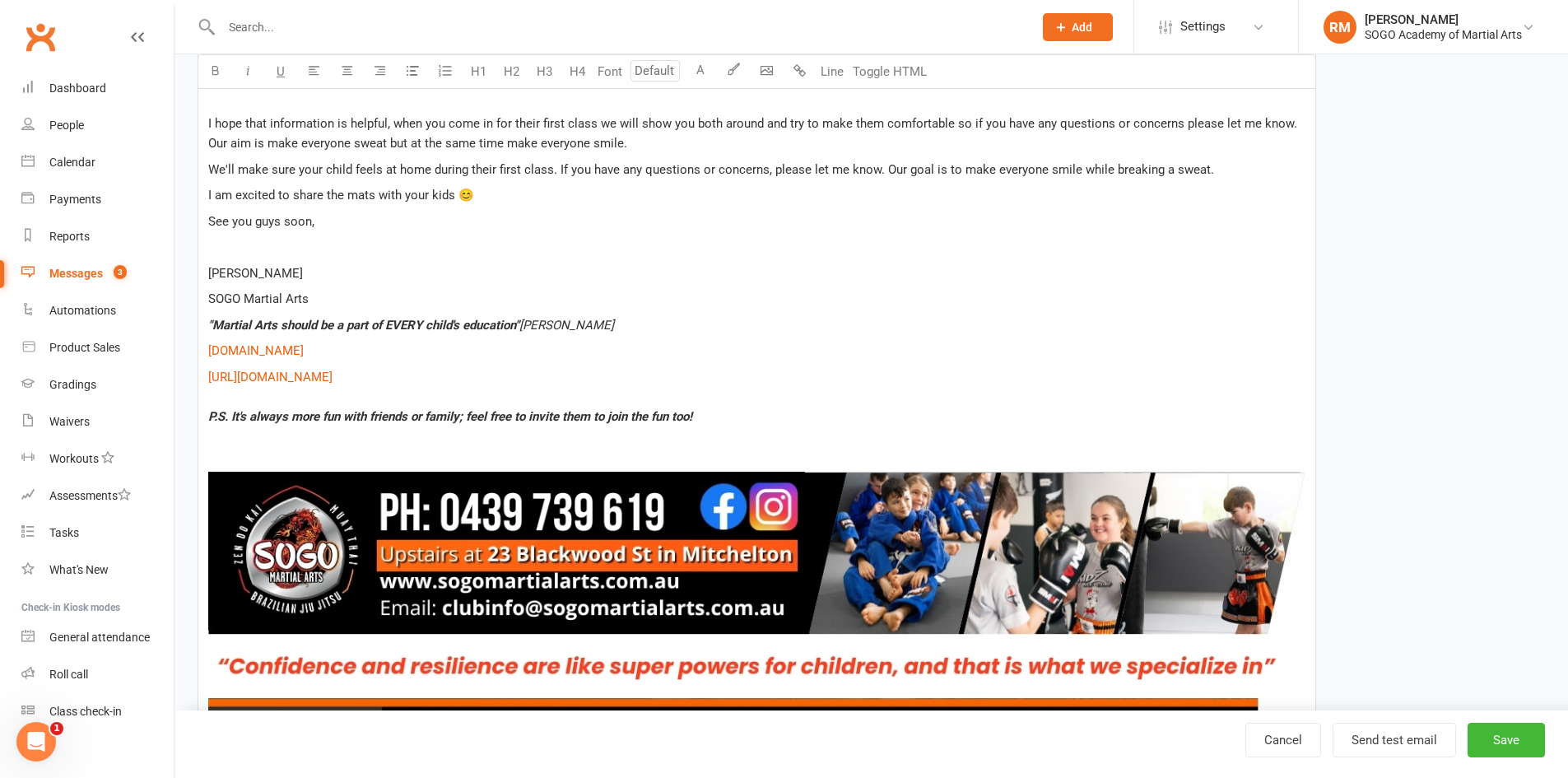
scroll to position [1064, 0]
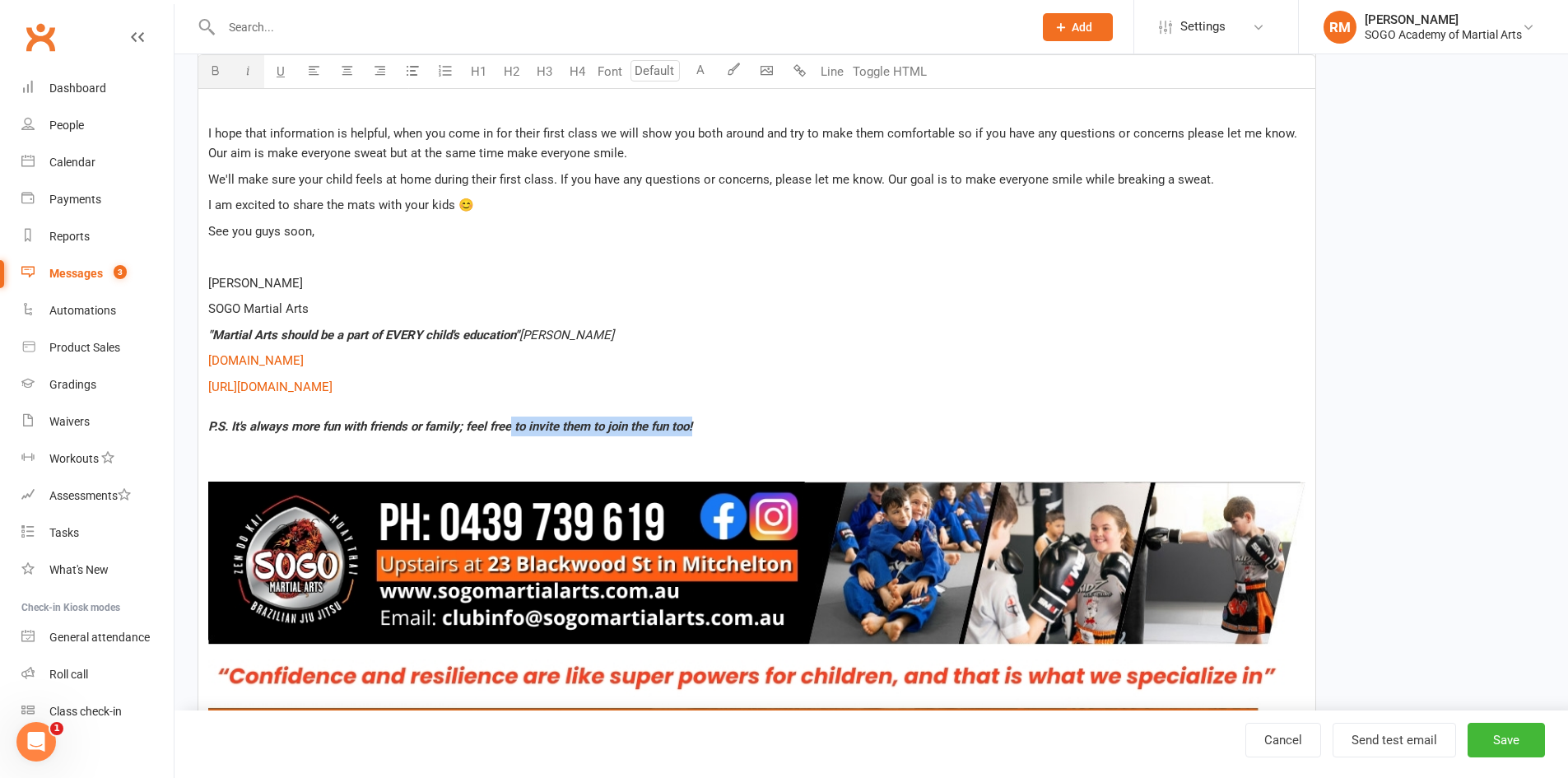
drag, startPoint x: 724, startPoint y: 398, endPoint x: 513, endPoint y: 407, distance: 211.2
click at [513, 407] on p "$ https://www.facebook.com/sogoacademyofmartialarts $ P.S. It's always more fun…" at bounding box center [756, 406] width 1097 height 60
click at [526, 377] on p "$ https://www.facebook.com/sogoacademyofmartialarts $ P.S. It's always more fun…" at bounding box center [756, 406] width 1097 height 60
click at [527, 377] on p "$ https://www.facebook.com/sogoacademyofmartialarts $ P.S. It's always more fun…" at bounding box center [756, 406] width 1097 height 60
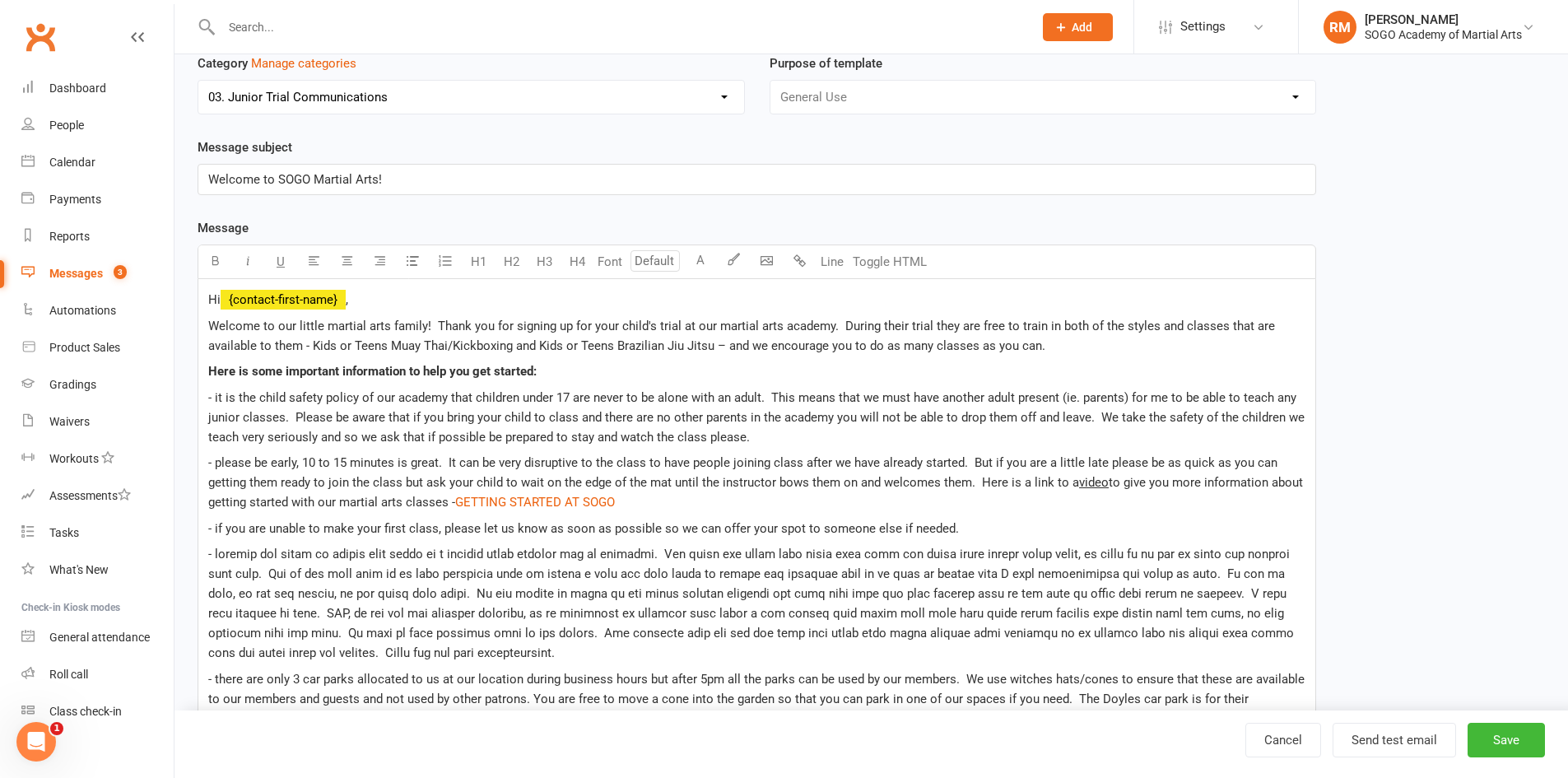
scroll to position [0, 0]
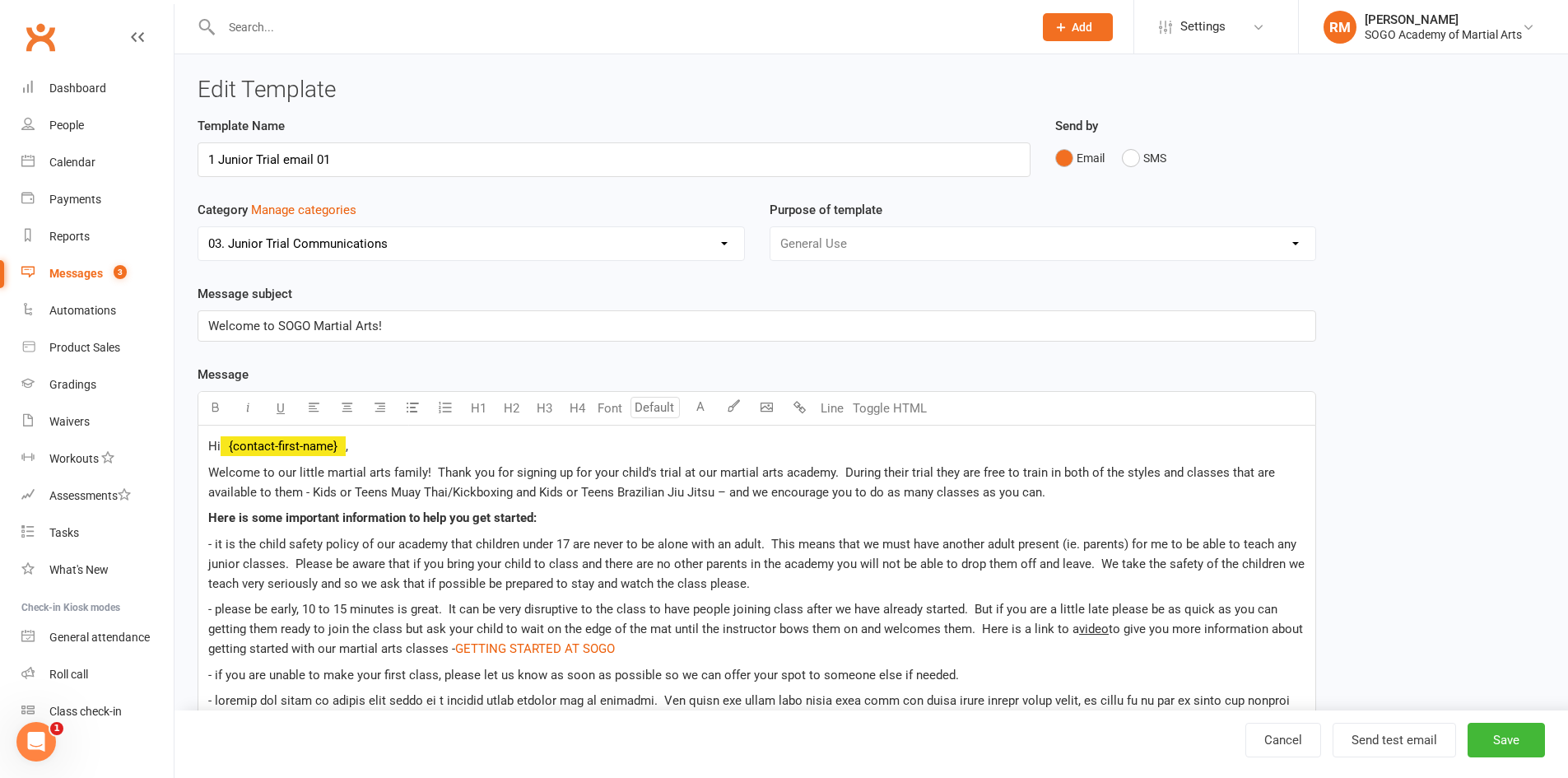
click at [309, 241] on select "No category 01. Junior Enquiry Communications 02. Adult Enquiry Communications …" at bounding box center [471, 243] width 546 height 33
click at [375, 189] on div "Template Name 1 Junior Trial email 01" at bounding box center [614, 158] width 857 height 84
click at [360, 161] on input "1 Junior Trial email 01" at bounding box center [614, 159] width 833 height 35
click at [646, 245] on select "No category 01. Junior Enquiry Communications 02. Adult Enquiry Communications …" at bounding box center [471, 243] width 546 height 33
click at [199, 227] on select "No category 01. Junior Enquiry Communications 02. Adult Enquiry Communications …" at bounding box center [471, 243] width 546 height 33
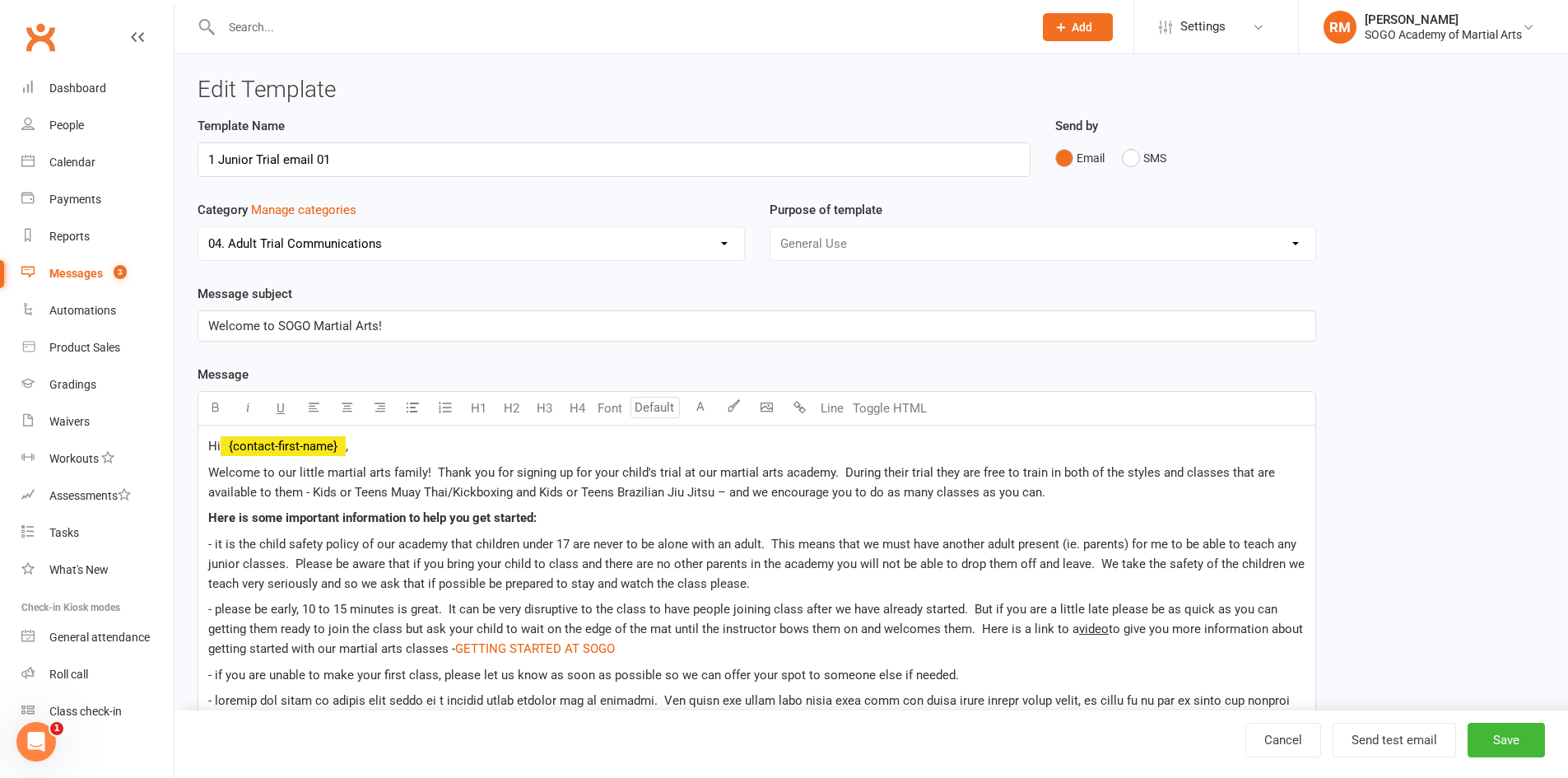
click at [335, 243] on select "No category 01. Junior Enquiry Communications 02. Adult Enquiry Communications …" at bounding box center [471, 243] width 546 height 33
select select "9950"
click at [199, 227] on select "No category 01. Junior Enquiry Communications 02. Adult Enquiry Communications …" at bounding box center [471, 243] width 546 height 33
click at [332, 158] on input "1 Junior Trial email 01" at bounding box center [614, 159] width 833 height 35
click at [1295, 730] on link "Cancel" at bounding box center [1283, 740] width 76 height 35
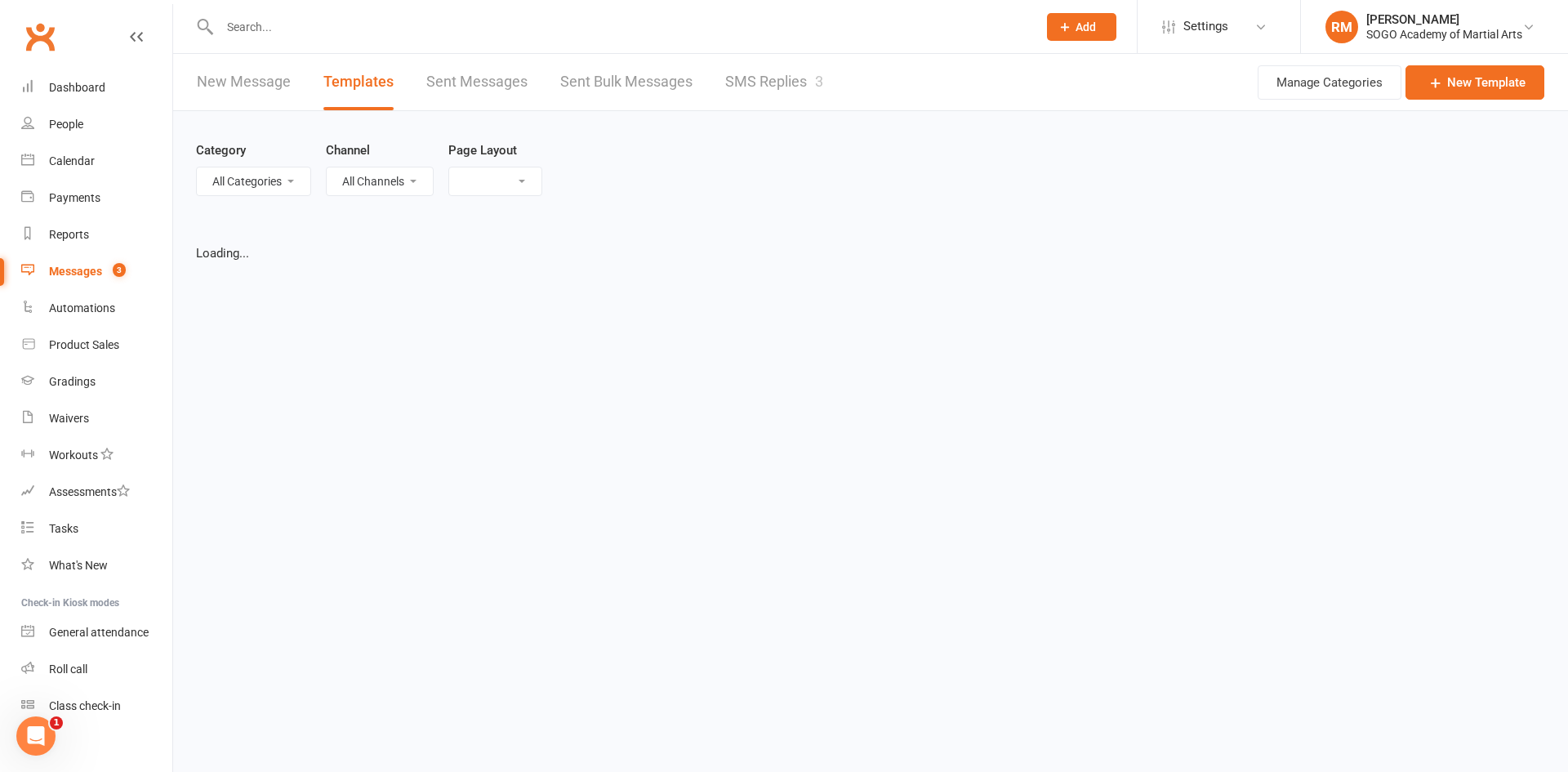
select select "list"
select select "100"
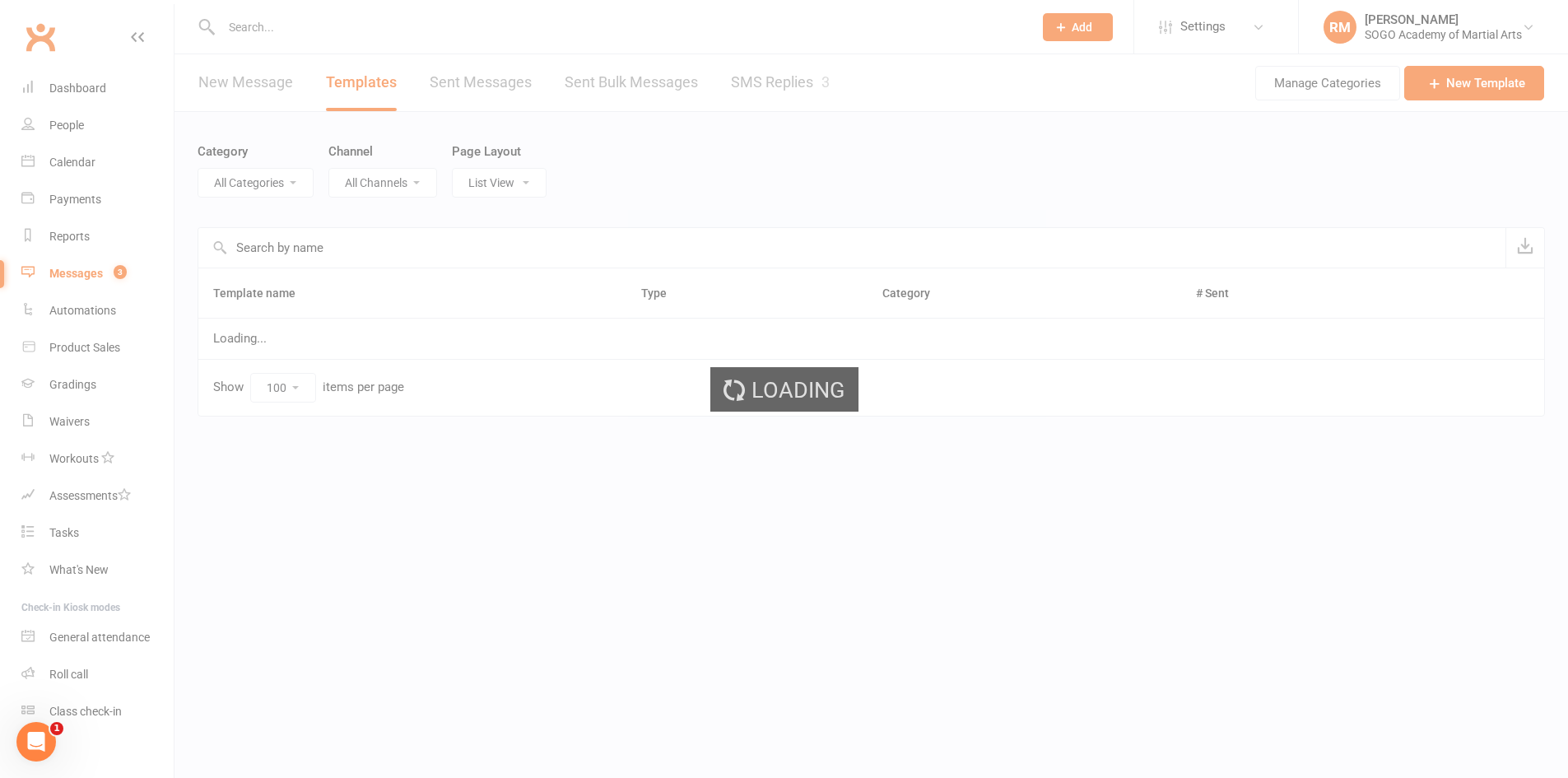
select select "9950"
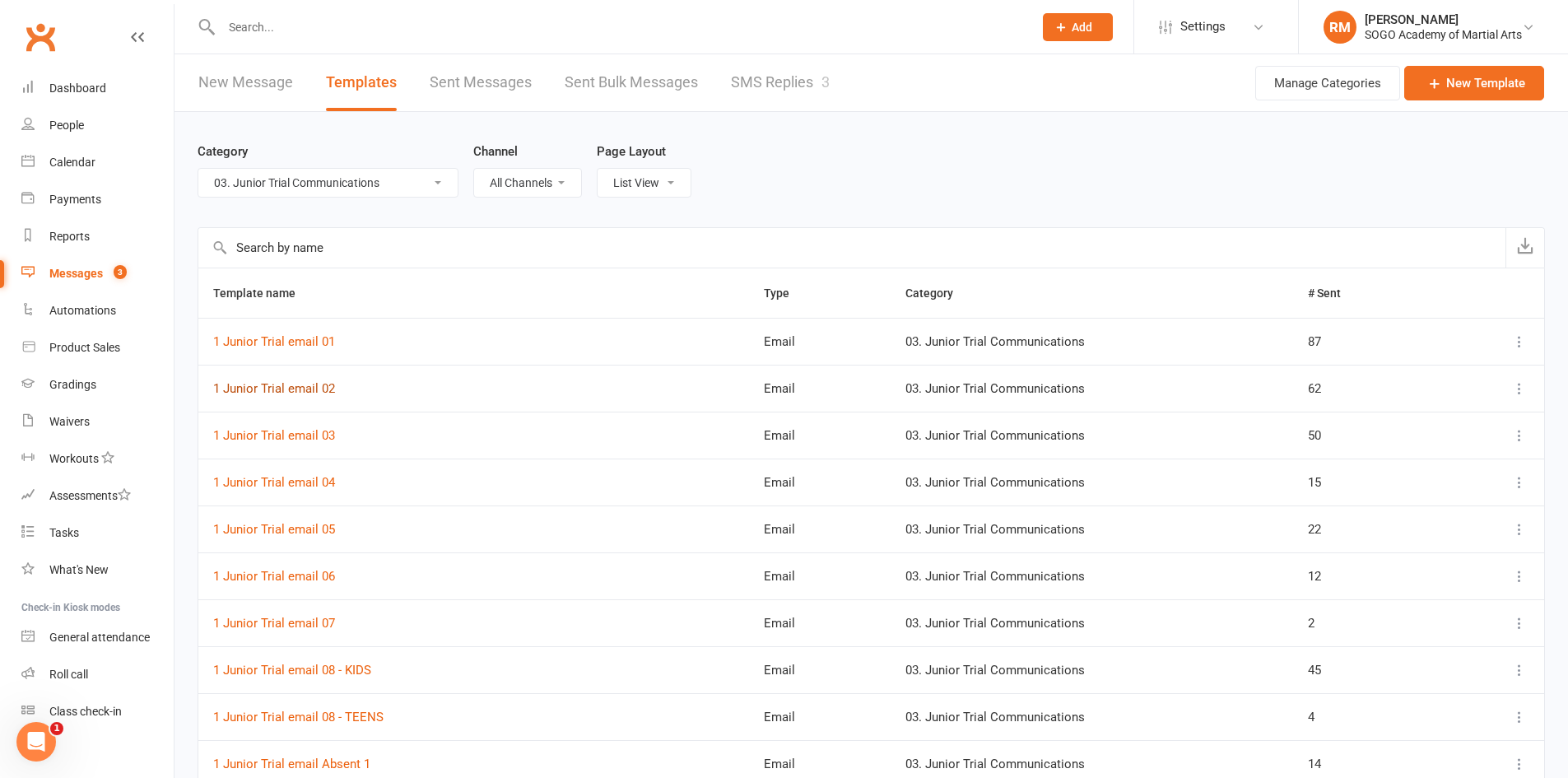
click at [306, 388] on link "1 Junior Trial email 02" at bounding box center [273, 389] width 122 height 15
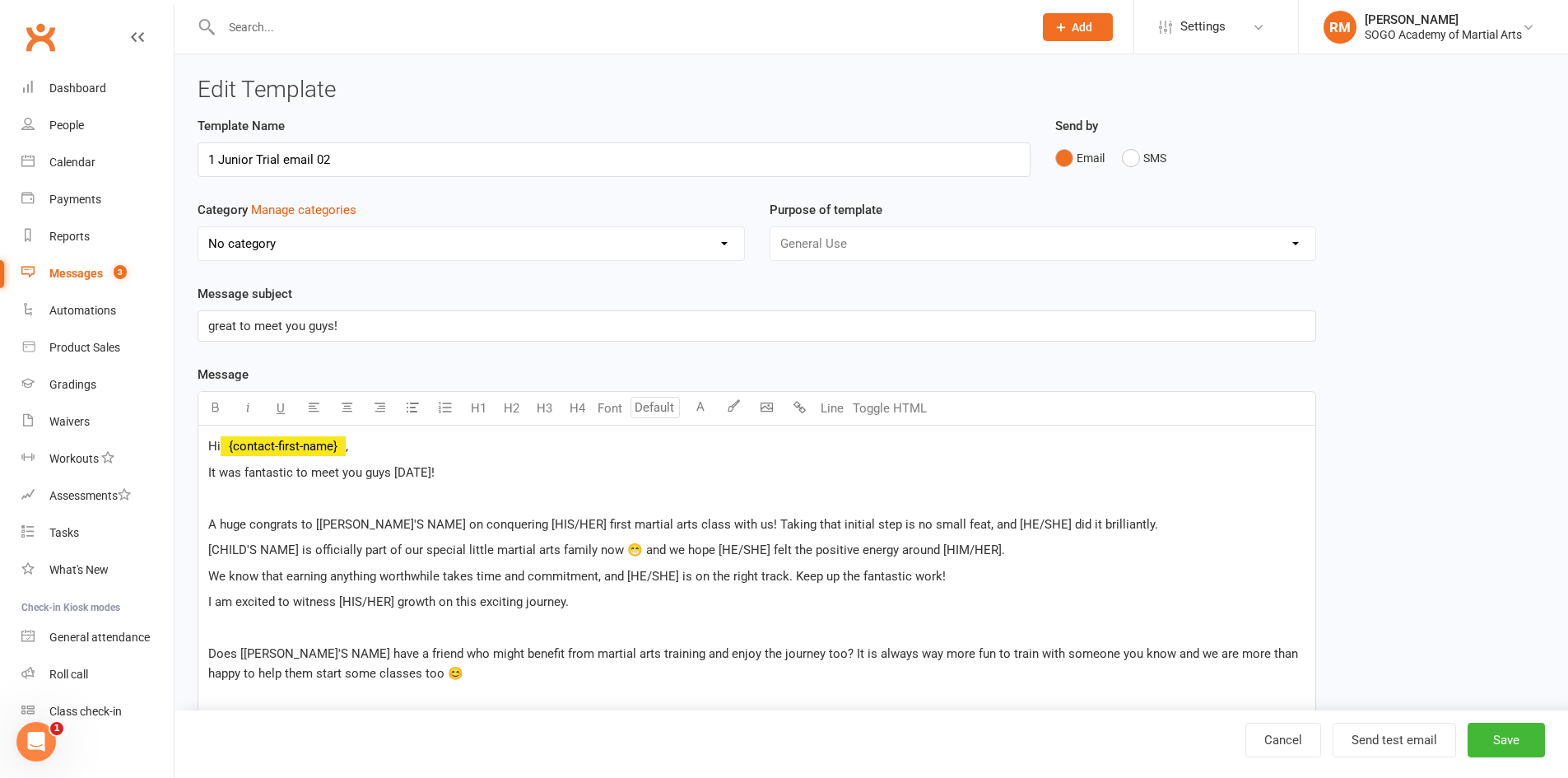
select select "9950"
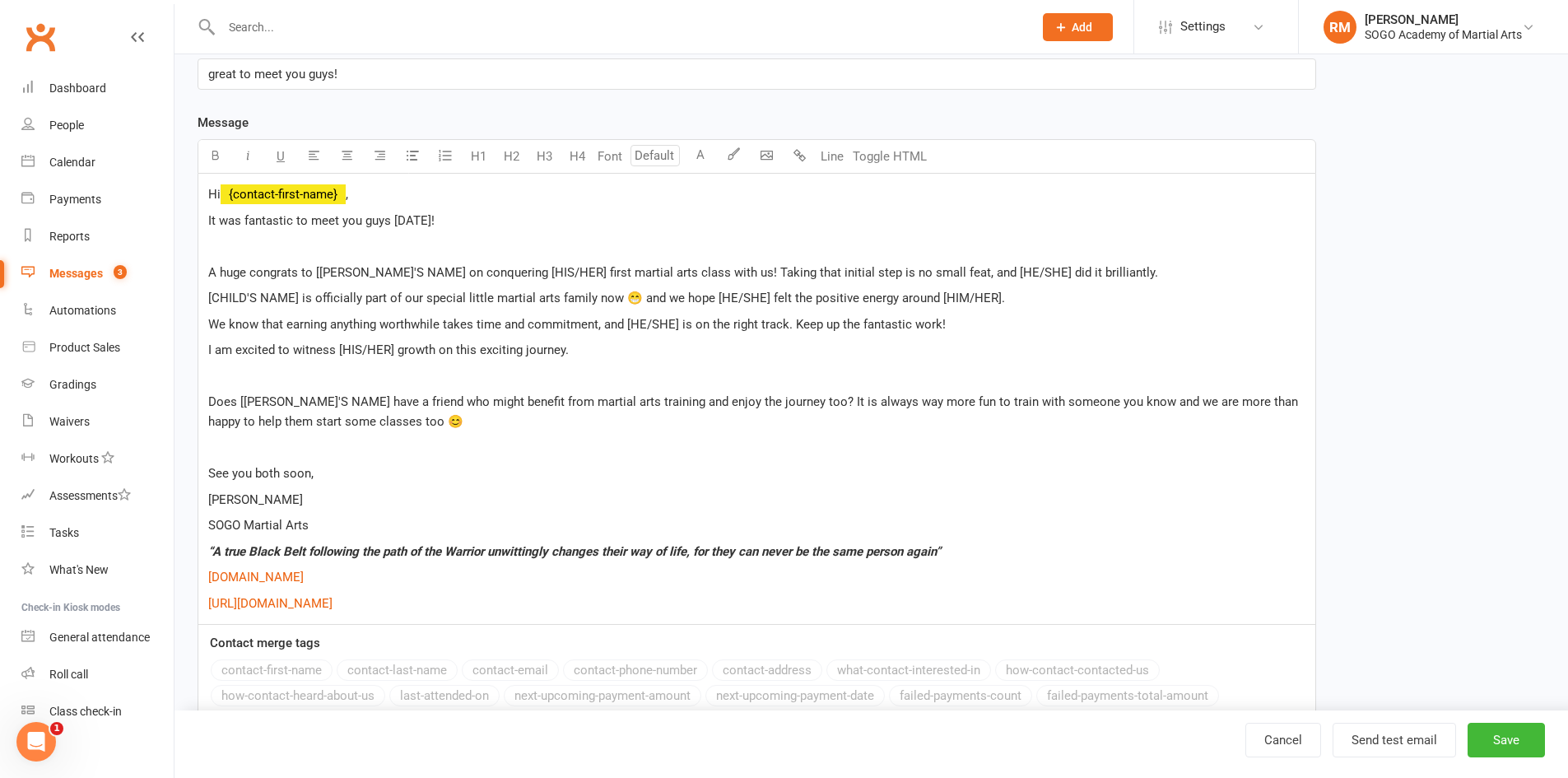
scroll to position [329, 0]
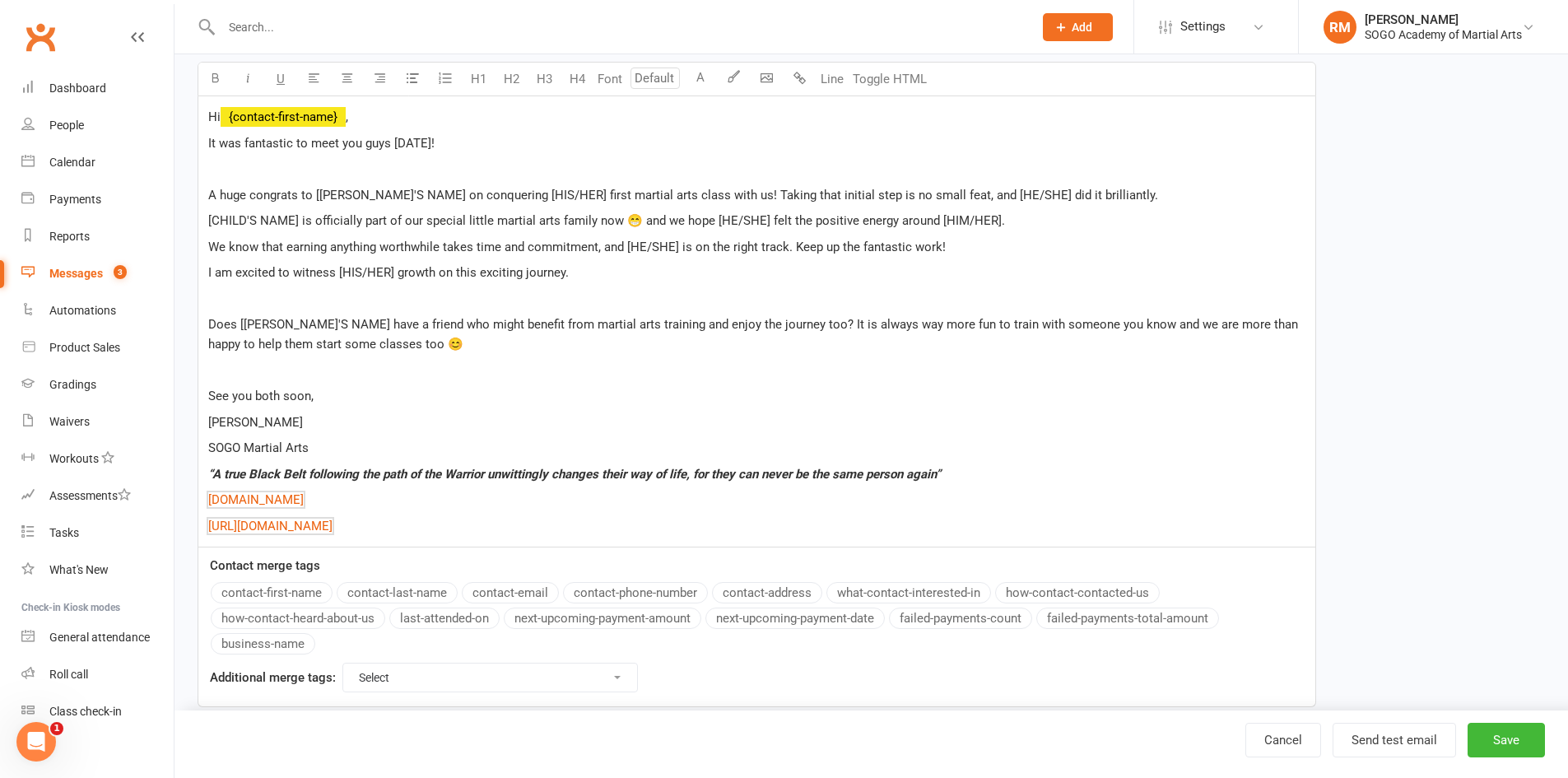
drag, startPoint x: 495, startPoint y: 519, endPoint x: 211, endPoint y: 425, distance: 299.2
click at [204, 423] on div "Hi ﻿ {contact-first-name} , It was fantastic to meet you guys yesterday! A huge…" at bounding box center [757, 322] width 1117 height 451
copy div "Rob SOGO Martial Arts “A true Black Belt following the path of the Warrior unwi…"
click at [64, 90] on div "Dashboard" at bounding box center [78, 88] width 57 height 13
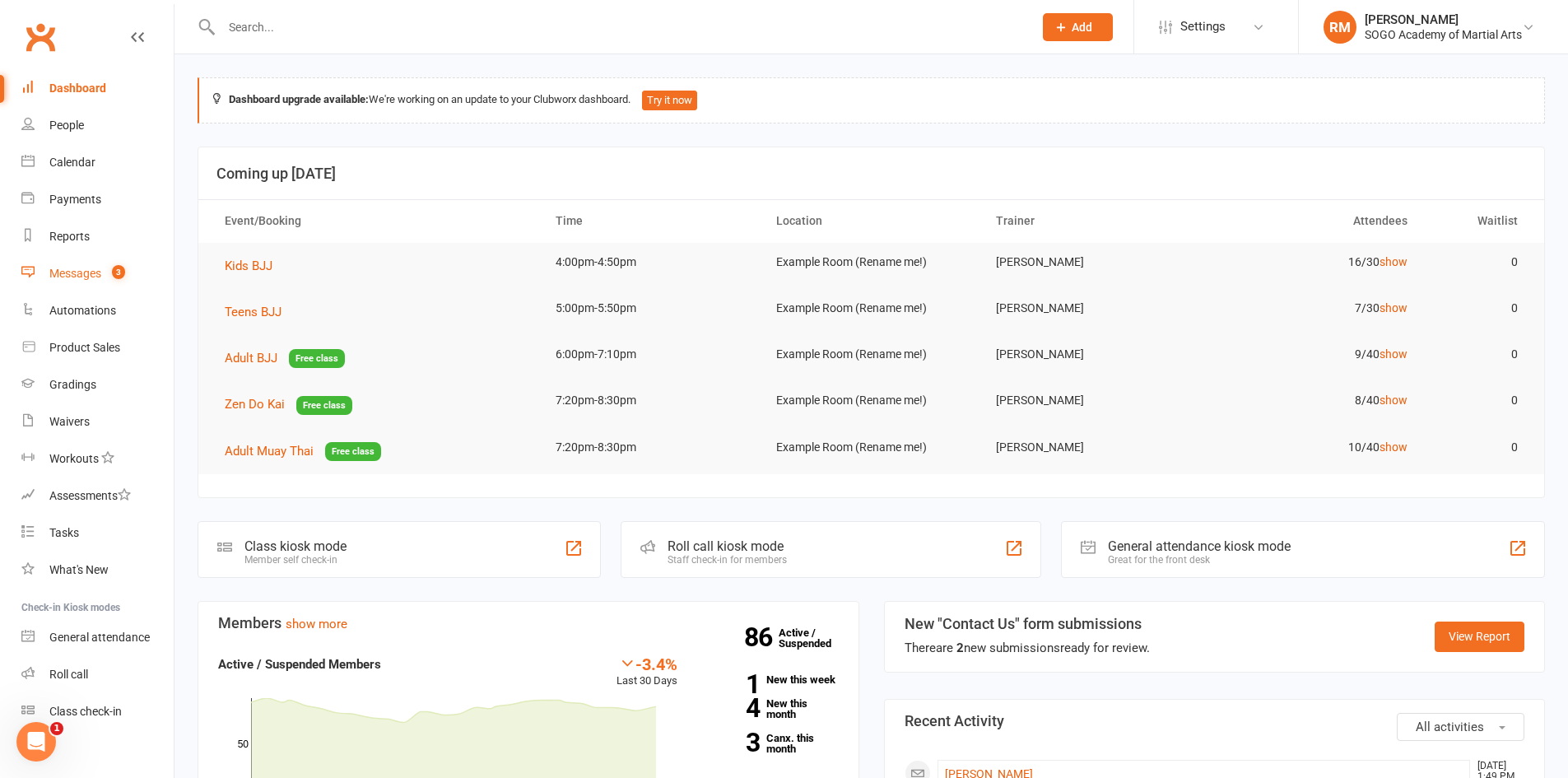
click at [60, 271] on div "Messages" at bounding box center [75, 274] width 52 height 13
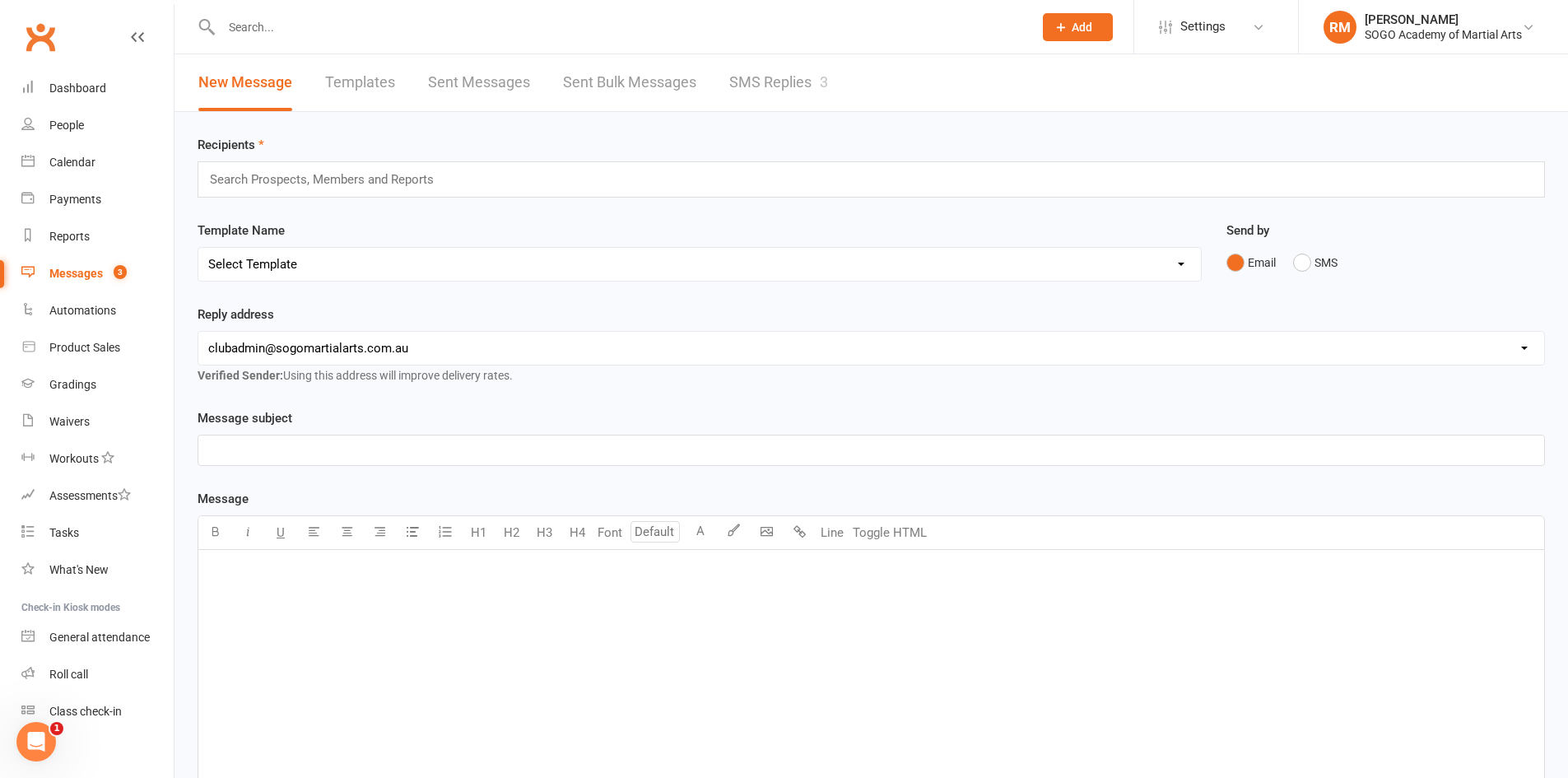
click at [482, 78] on link "Sent Messages" at bounding box center [479, 82] width 102 height 57
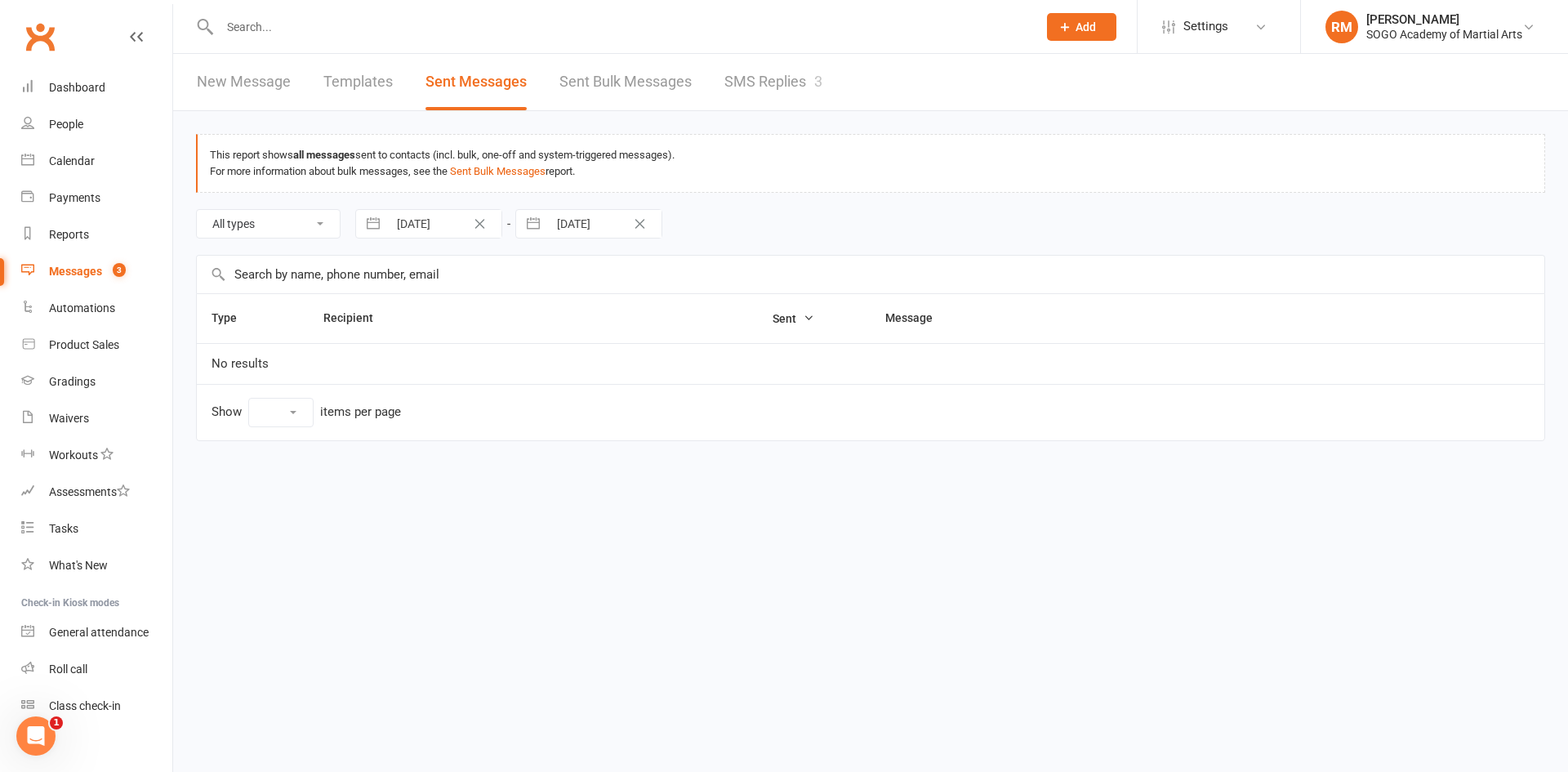
select select "100"
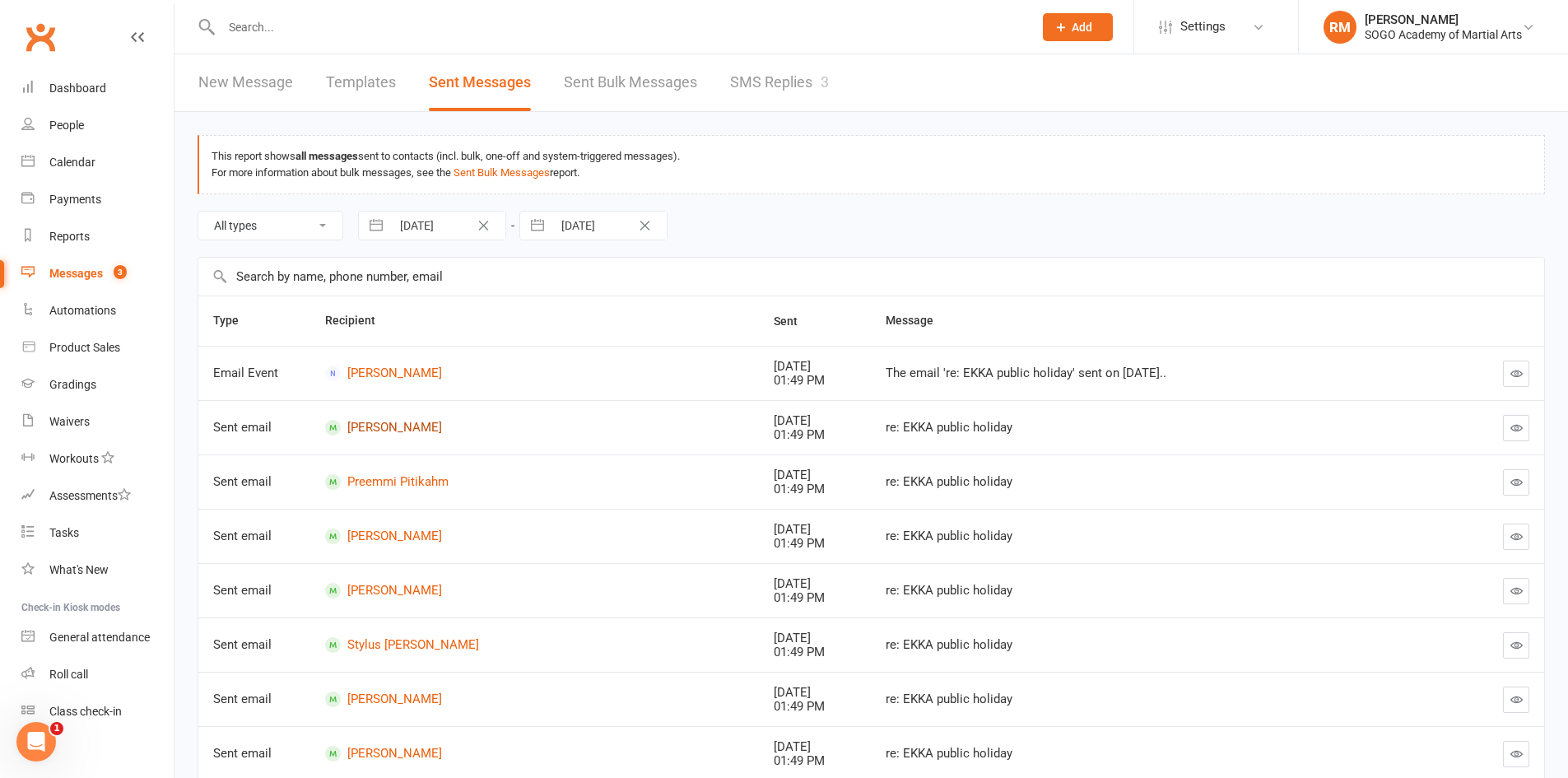
click at [386, 433] on link "Charlie Poles" at bounding box center [534, 427] width 419 height 16
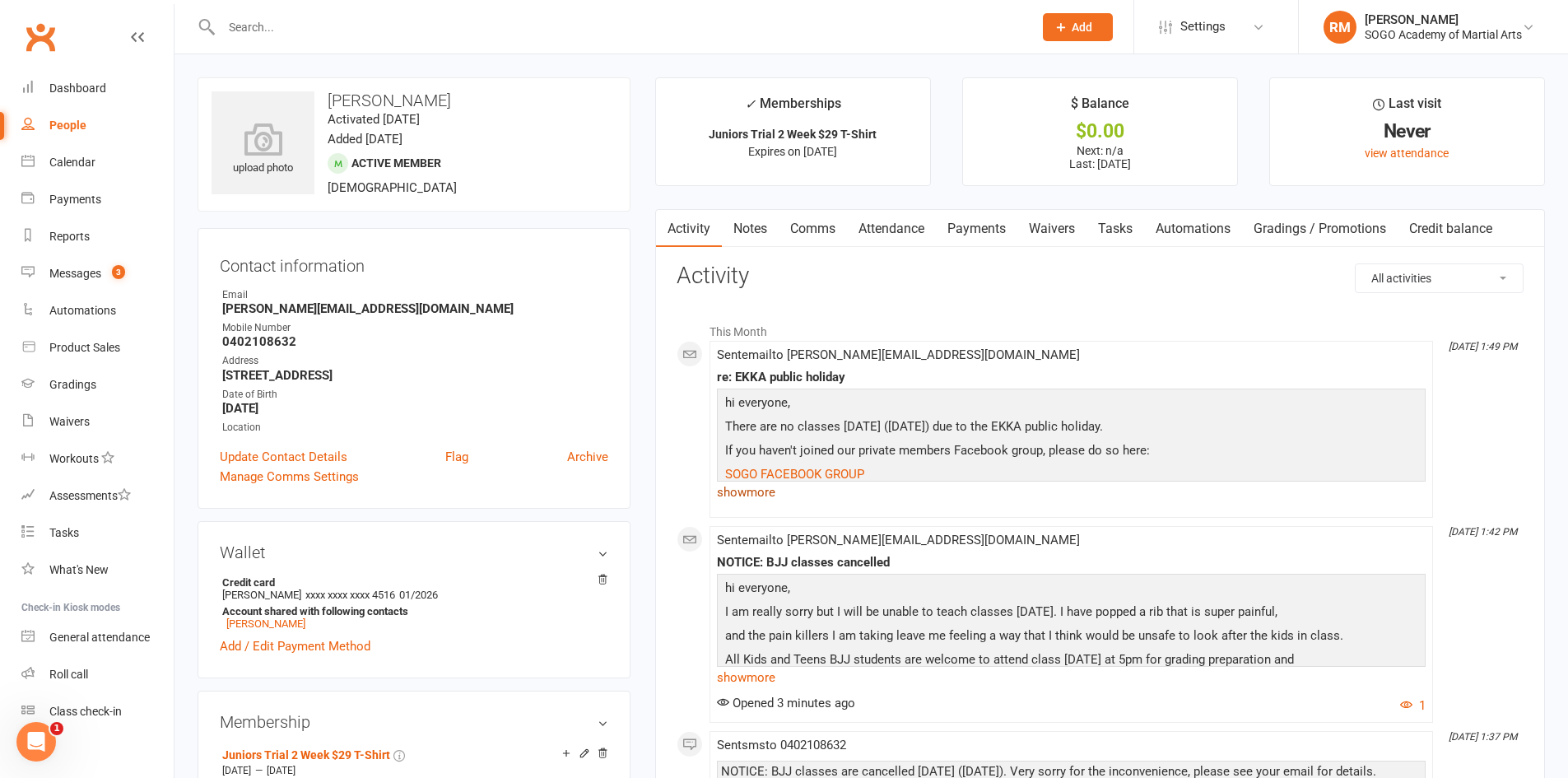
click at [766, 492] on link "show more" at bounding box center [1070, 492] width 709 height 23
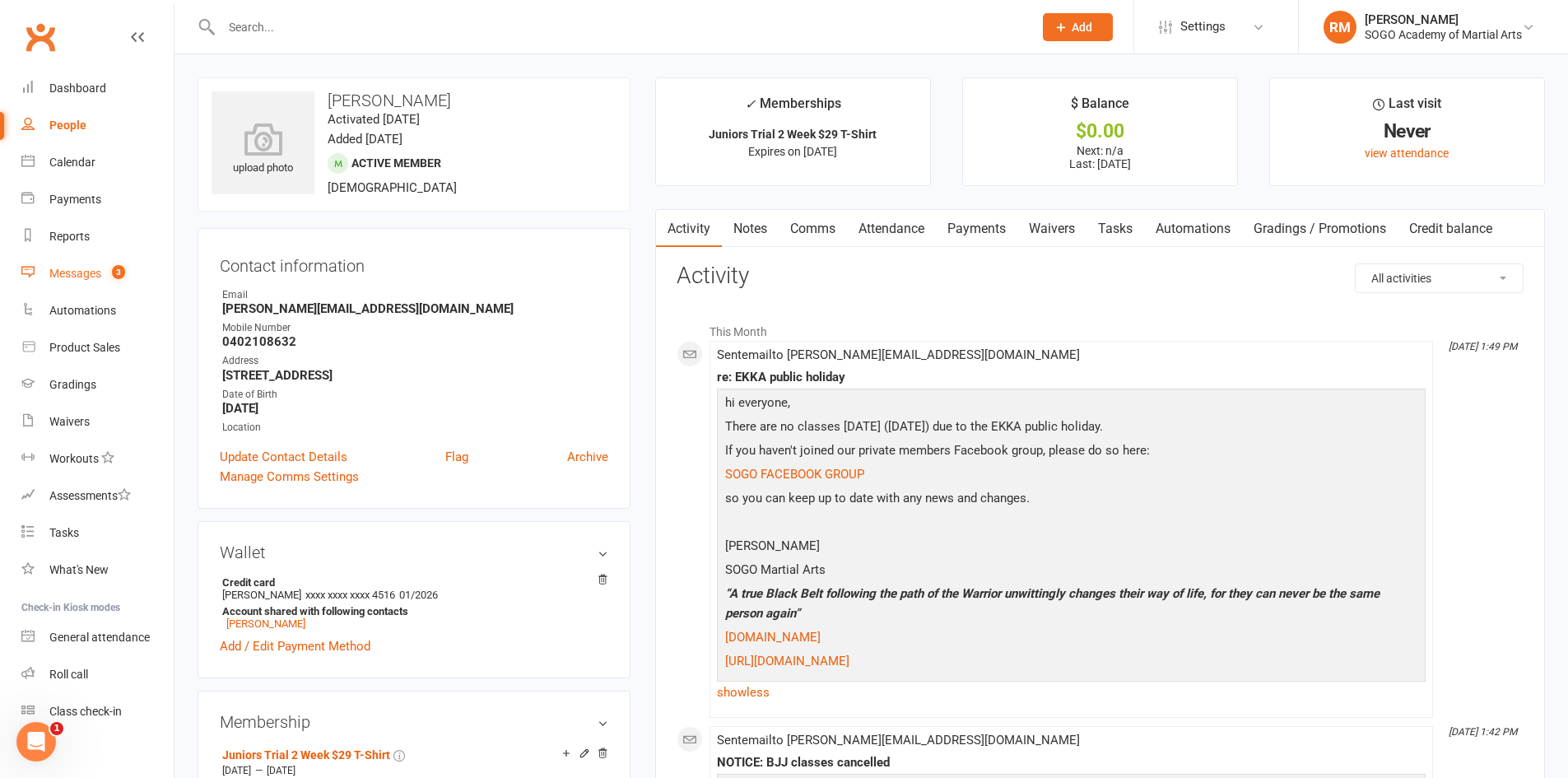
click at [82, 270] on div "Messages" at bounding box center [75, 274] width 52 height 13
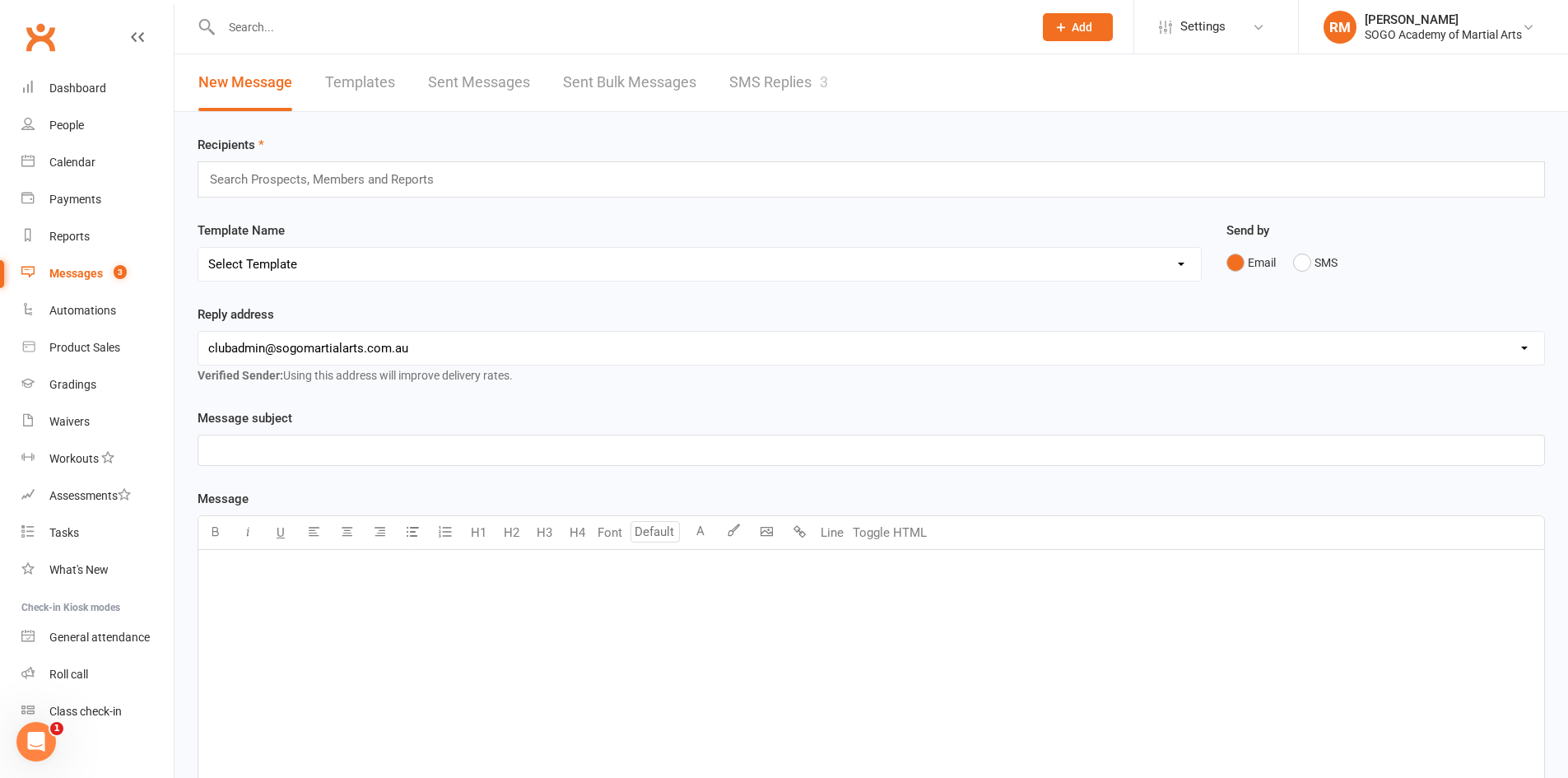
click at [487, 76] on link "Sent Messages" at bounding box center [479, 82] width 102 height 57
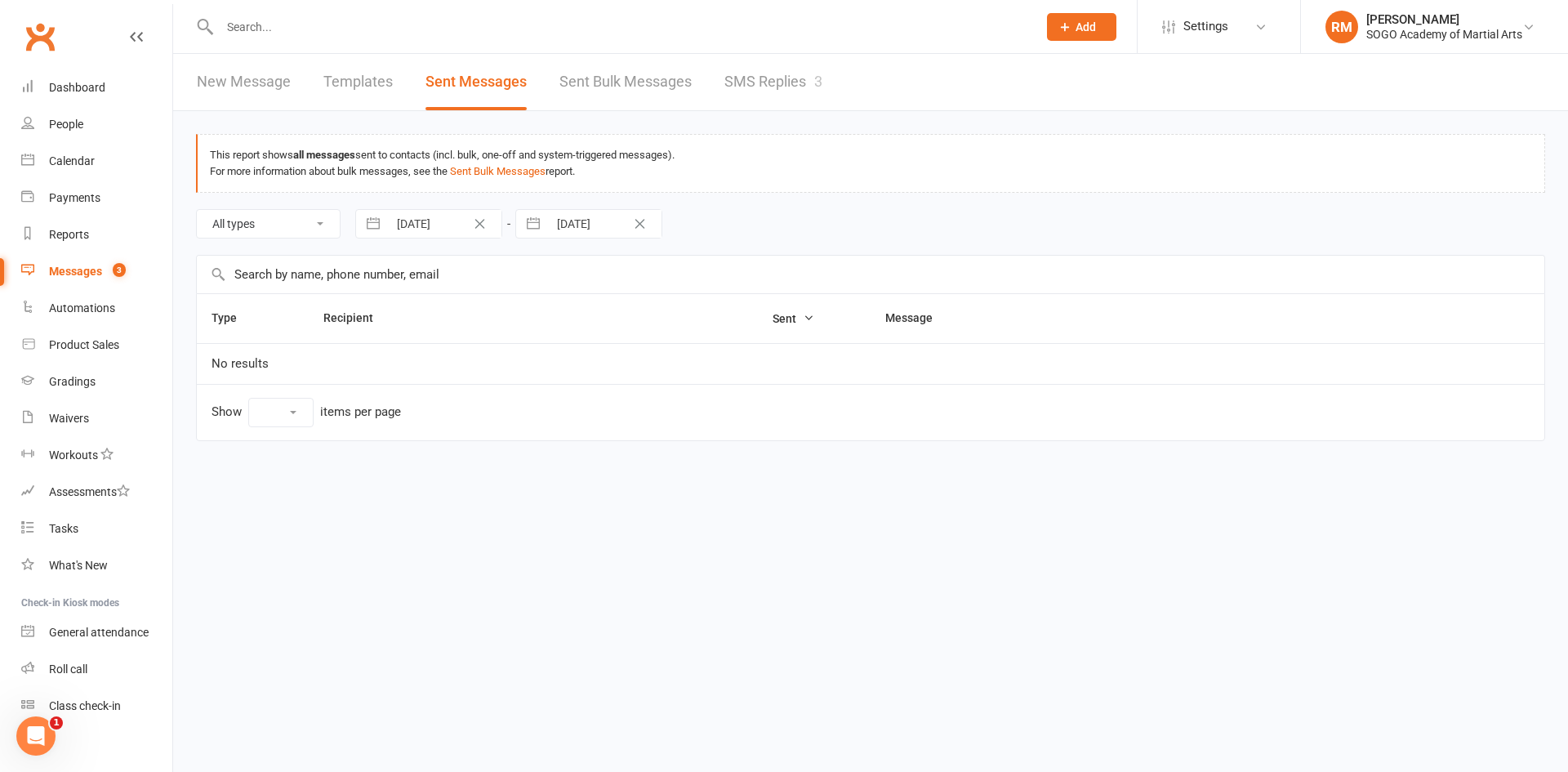
select select "100"
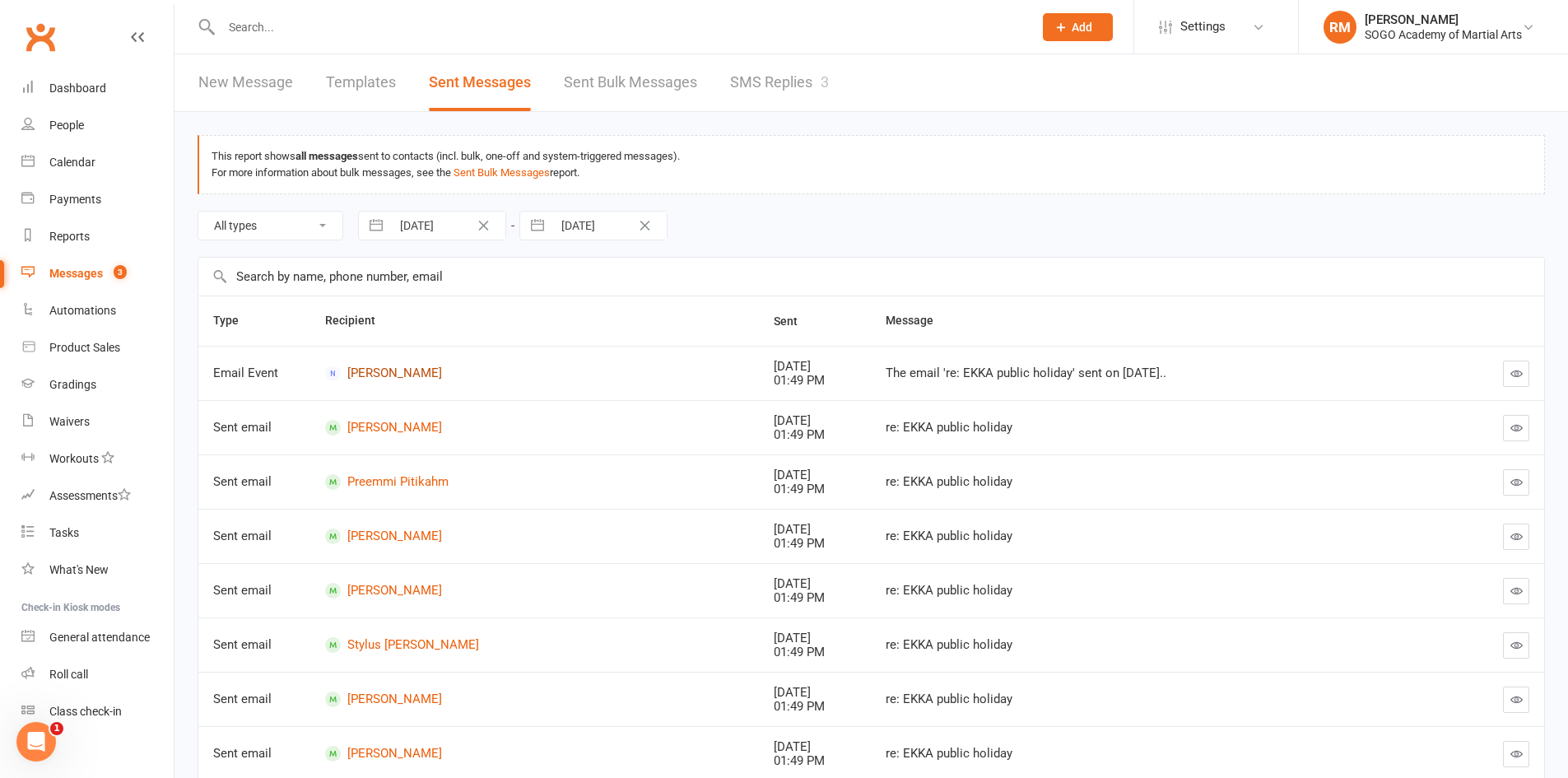
click at [391, 371] on link "Jade Stevens" at bounding box center [534, 373] width 419 height 16
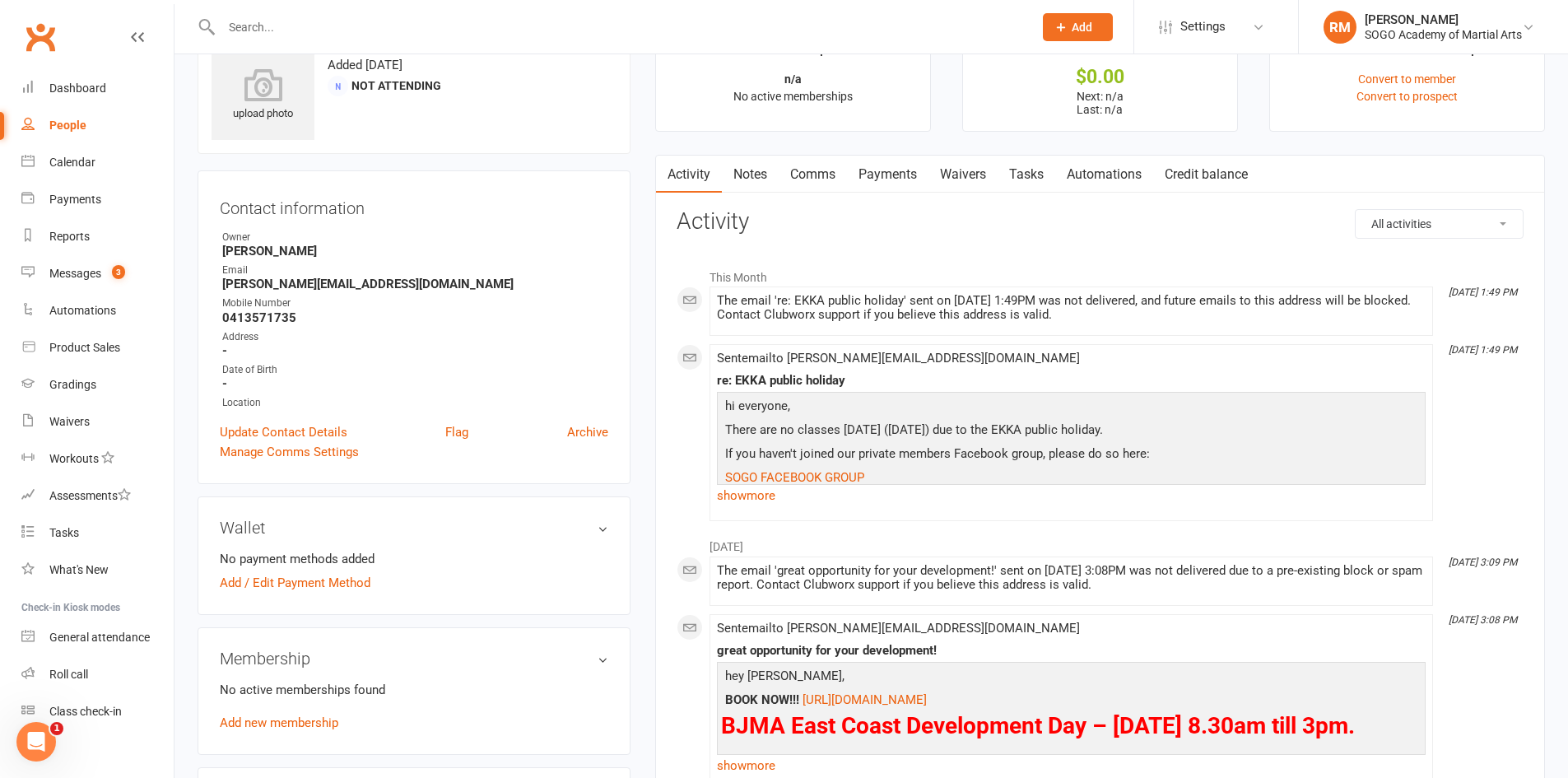
scroll to position [82, 0]
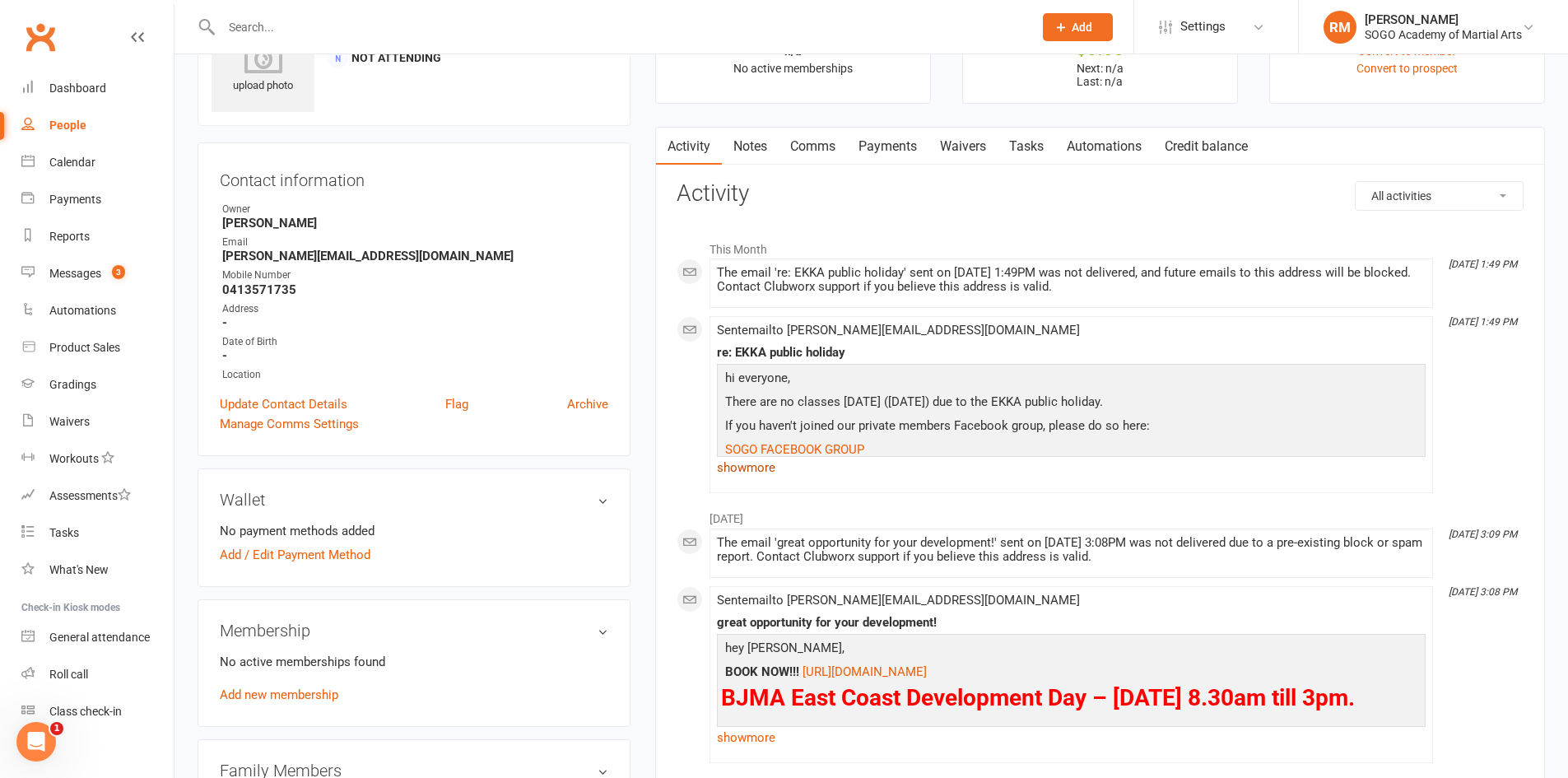
click at [734, 466] on link "show more" at bounding box center [1070, 468] width 709 height 23
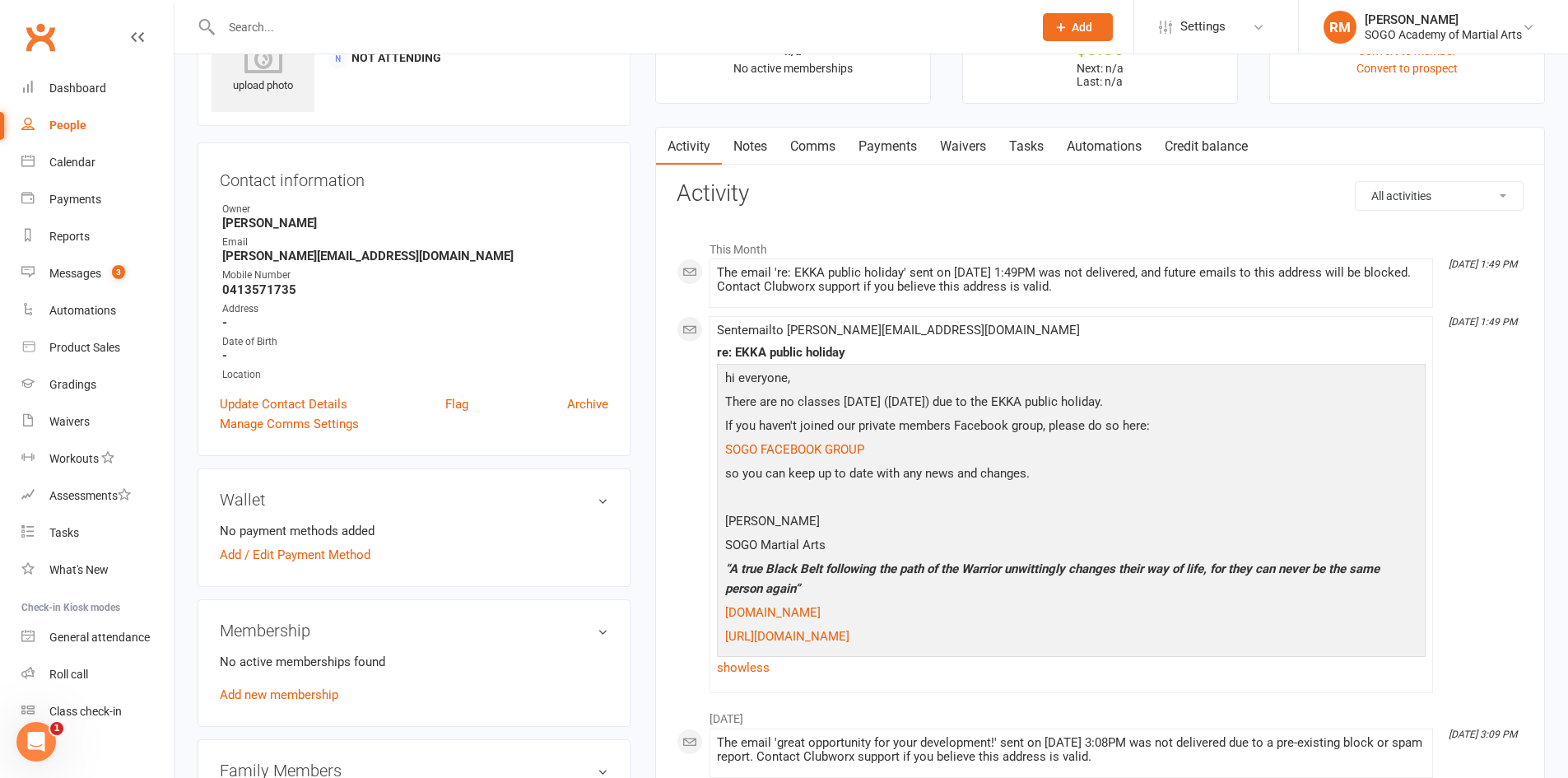
drag, startPoint x: 1048, startPoint y: 634, endPoint x: 716, endPoint y: 387, distance: 413.8
click at [705, 388] on div "This Month Aug 12, 1:49 PM The email 're: EKKA public holiday' sent on 12 Aug 2…" at bounding box center [1100, 462] width 847 height 461
copy div "hi everyone, There are no classes tomorrow (Wednesday) due to the EKKA public h…"
drag, startPoint x: 284, startPoint y: 24, endPoint x: 291, endPoint y: 18, distance: 9.2
click at [284, 23] on input "text" at bounding box center [619, 27] width 804 height 23
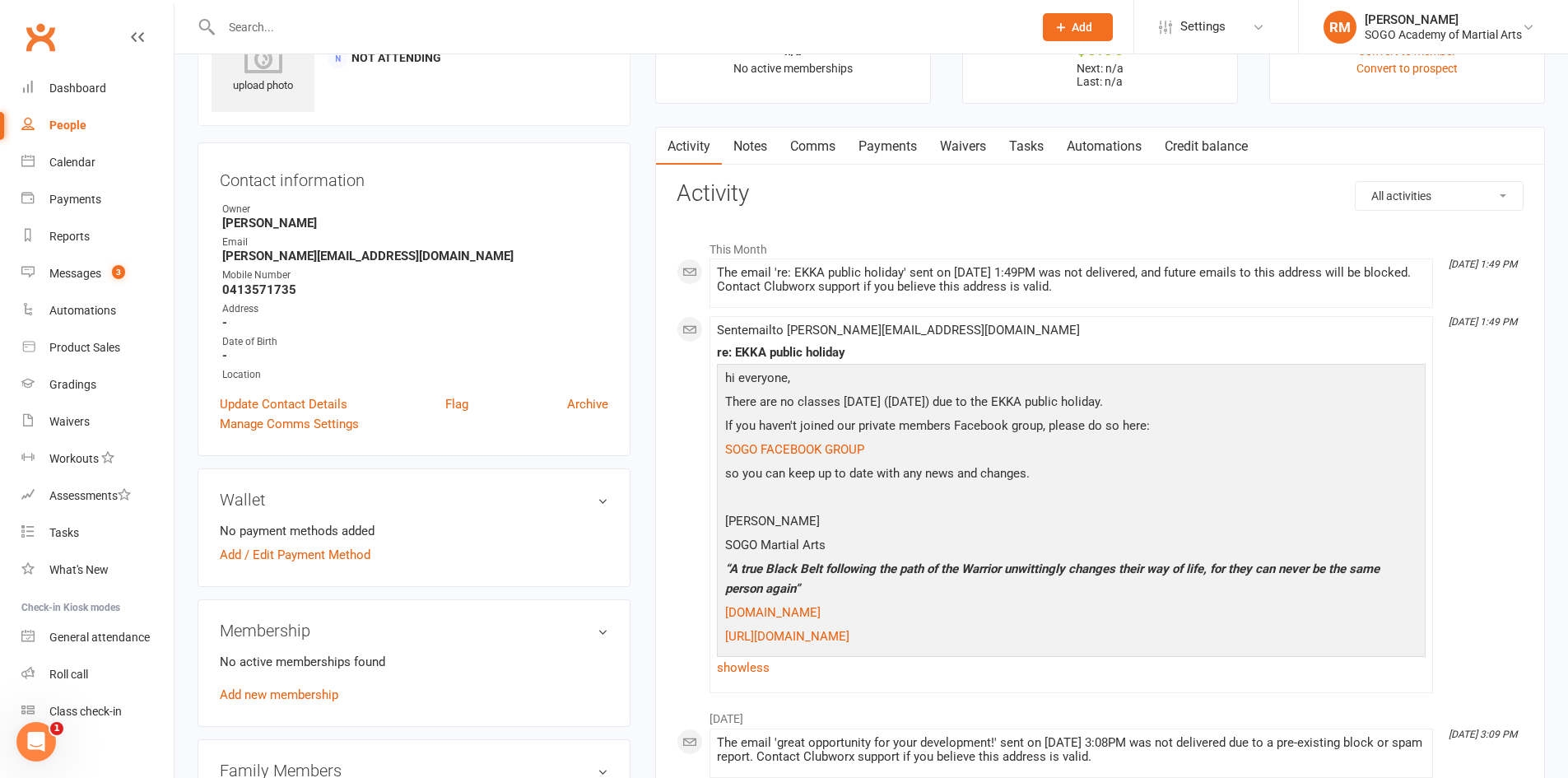
type input "R"
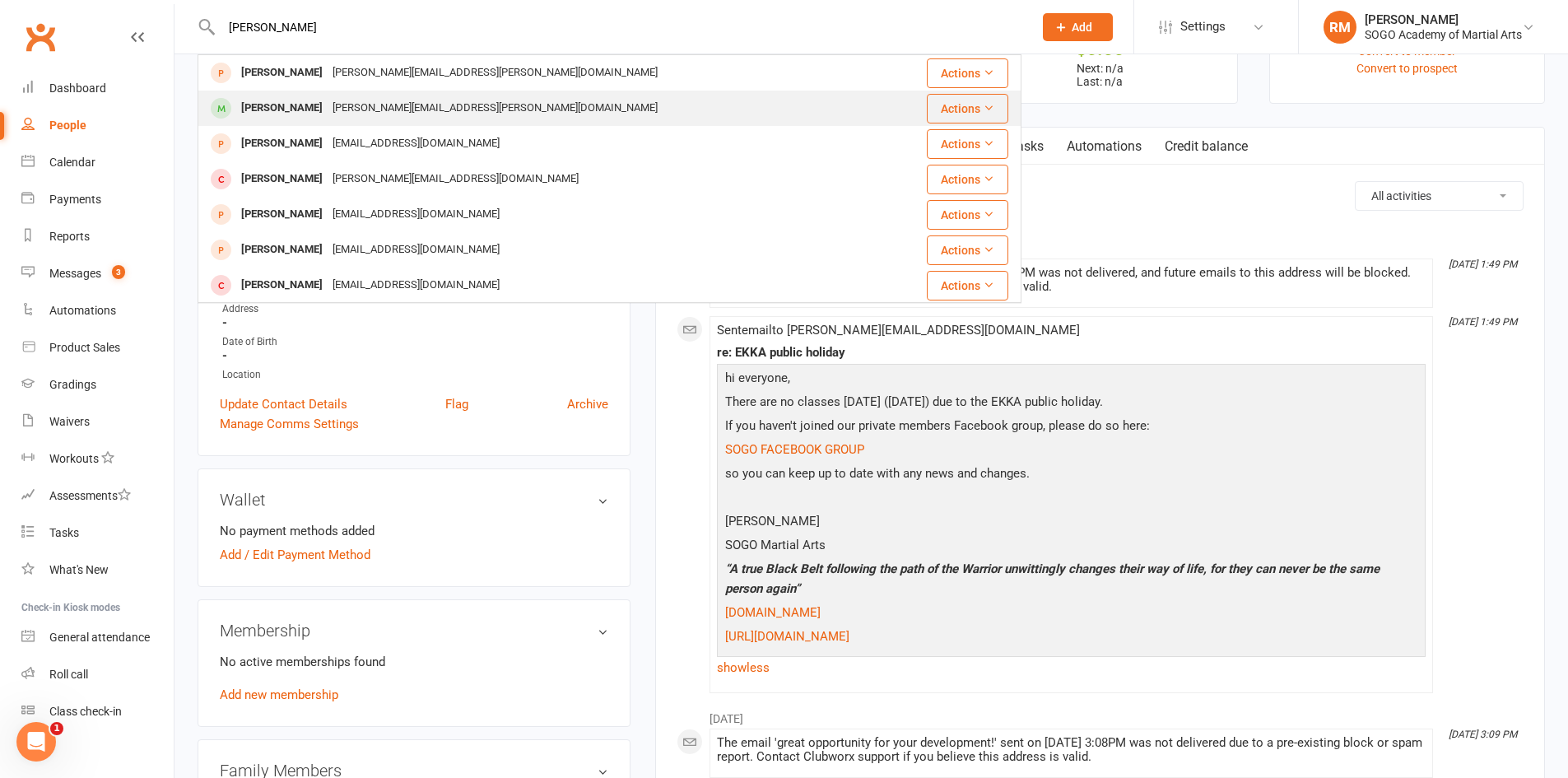
type input "Erin"
click at [301, 98] on div "Erin Jameson" at bounding box center [282, 108] width 92 height 24
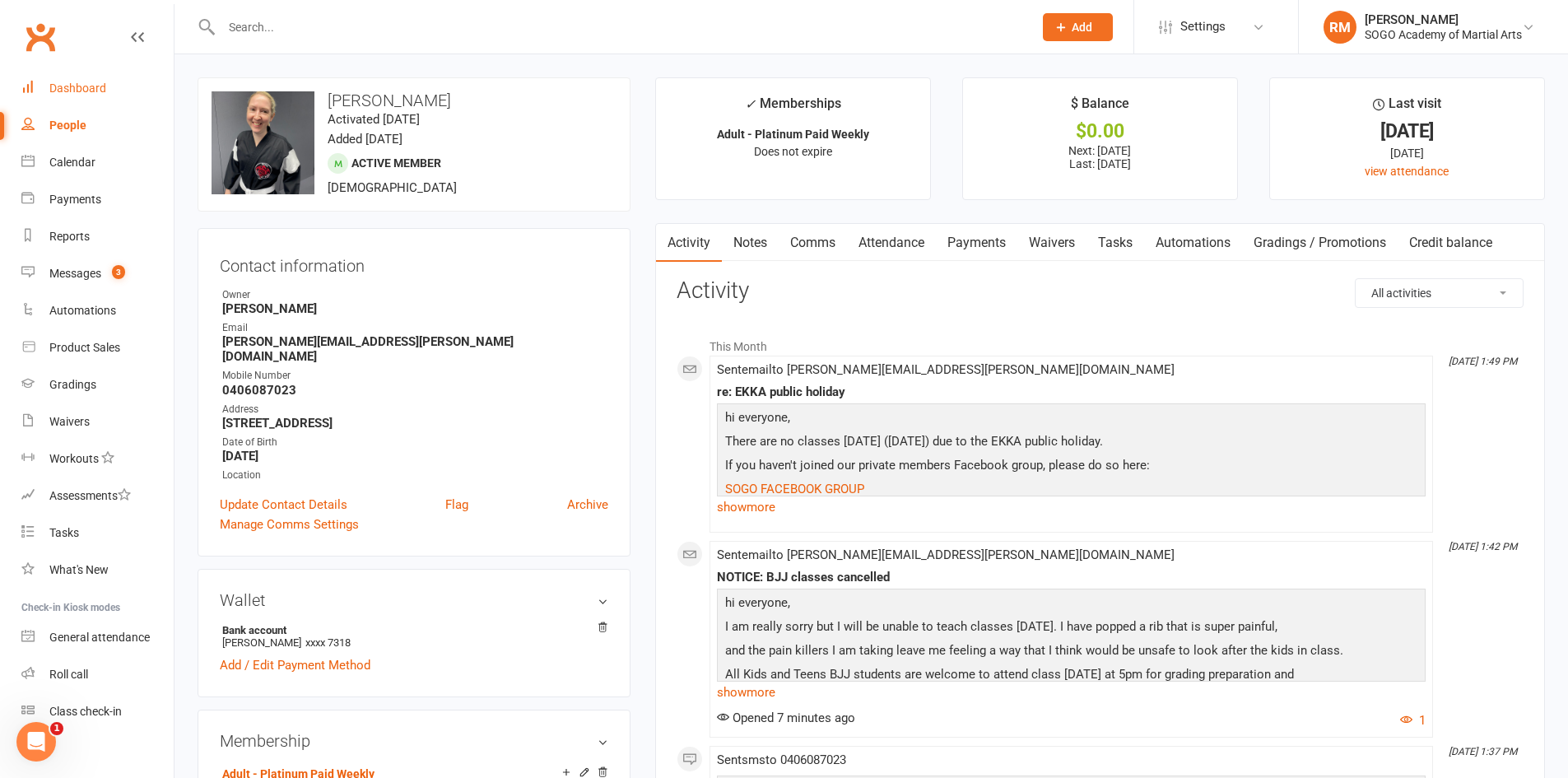
click at [83, 88] on div "Dashboard" at bounding box center [78, 88] width 57 height 13
